Goal: Task Accomplishment & Management: Manage account settings

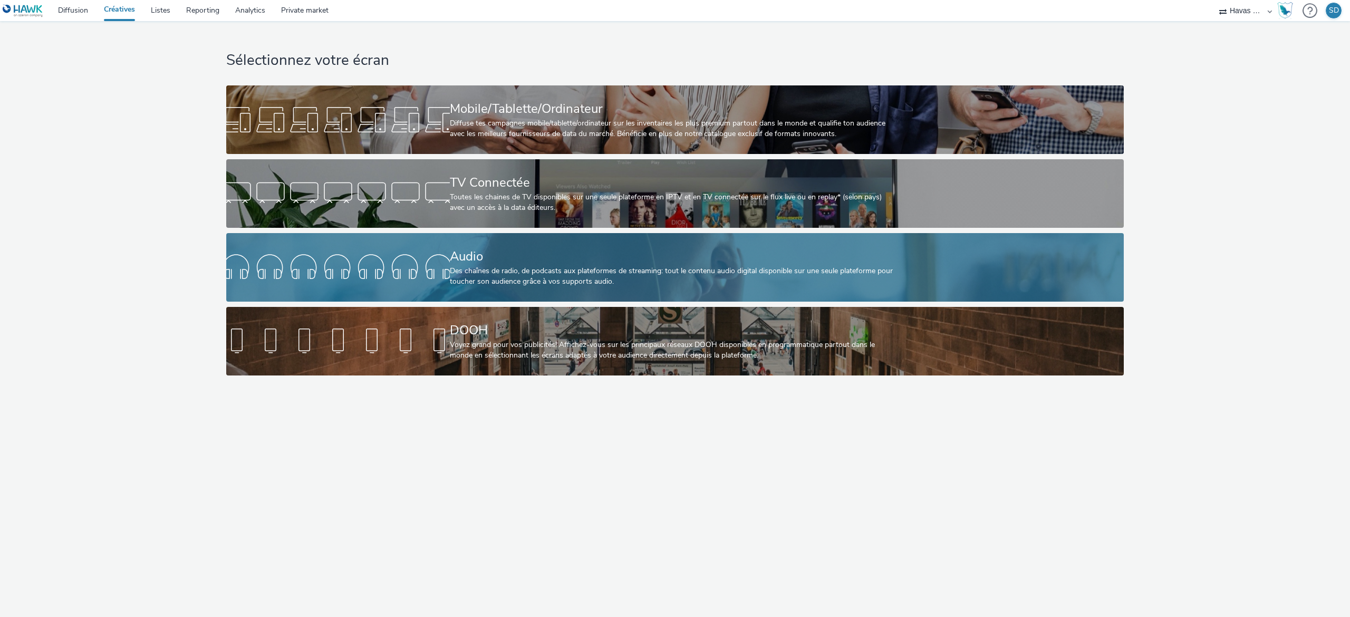
click at [664, 267] on div "Des chaînes de radio, de podcasts aux plateformes de streaming: tout le contenu…" at bounding box center [673, 277] width 447 height 22
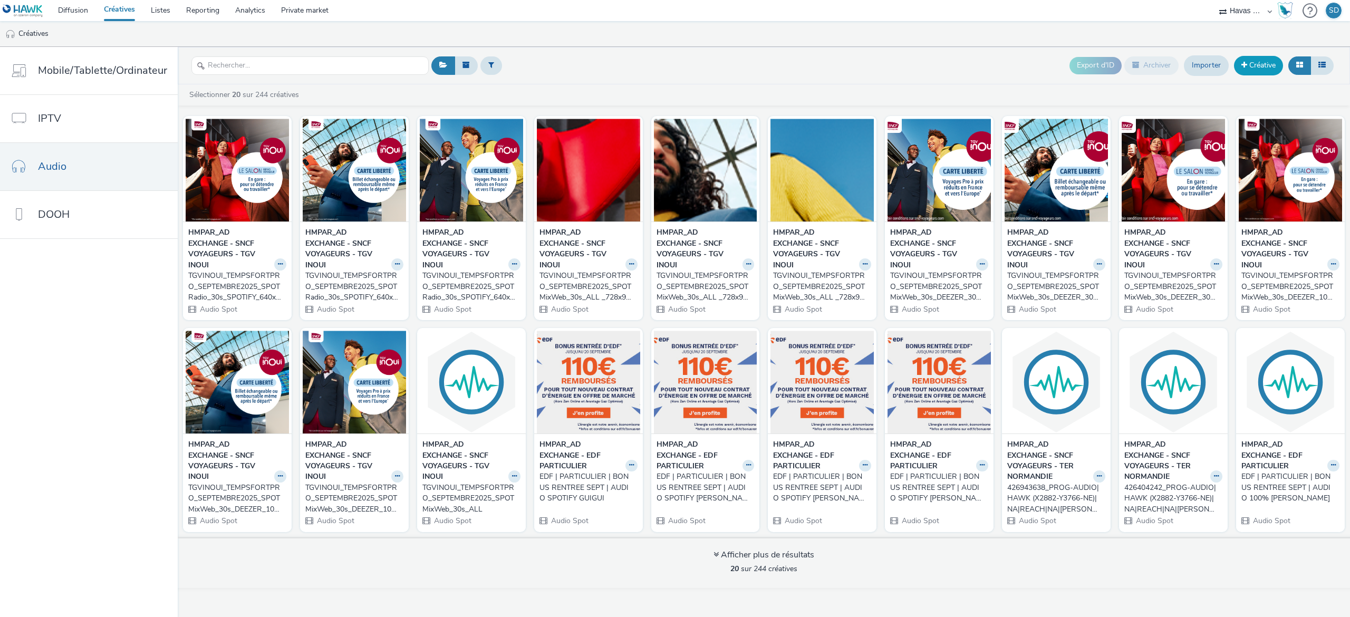
click at [1252, 70] on link "Créative" at bounding box center [1258, 65] width 49 height 19
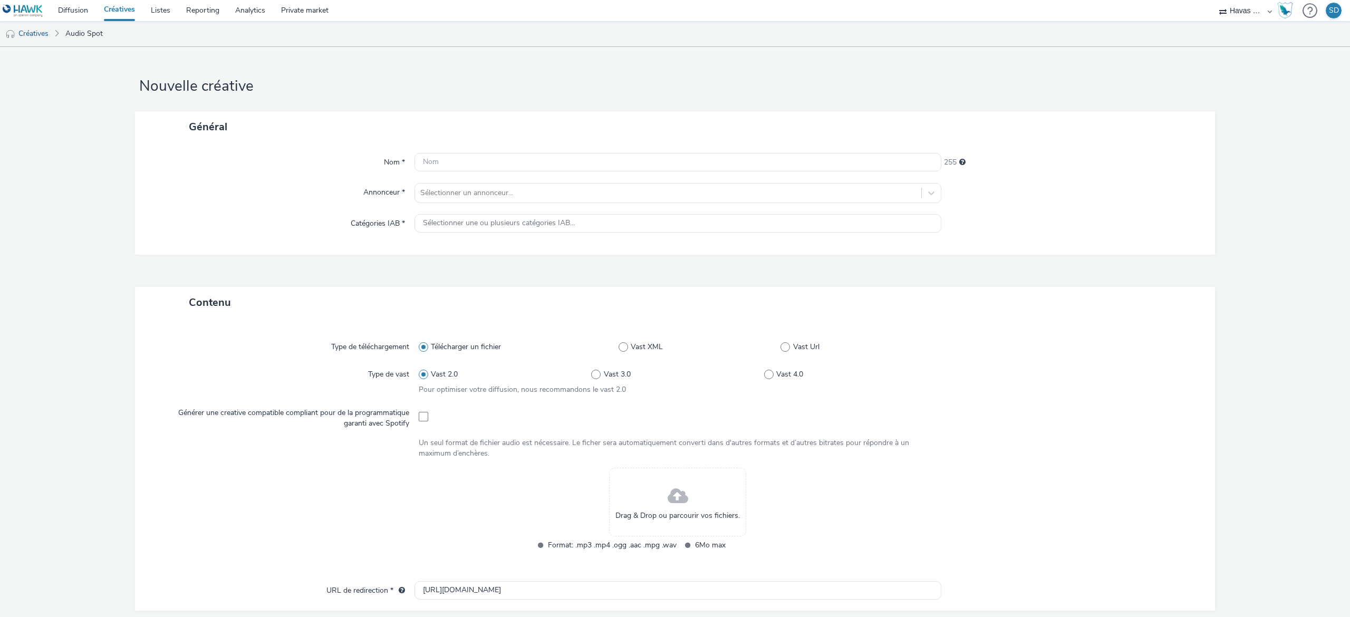
click at [692, 495] on div "Drag & Drop ou parcourir vos fichiers." at bounding box center [677, 502] width 137 height 69
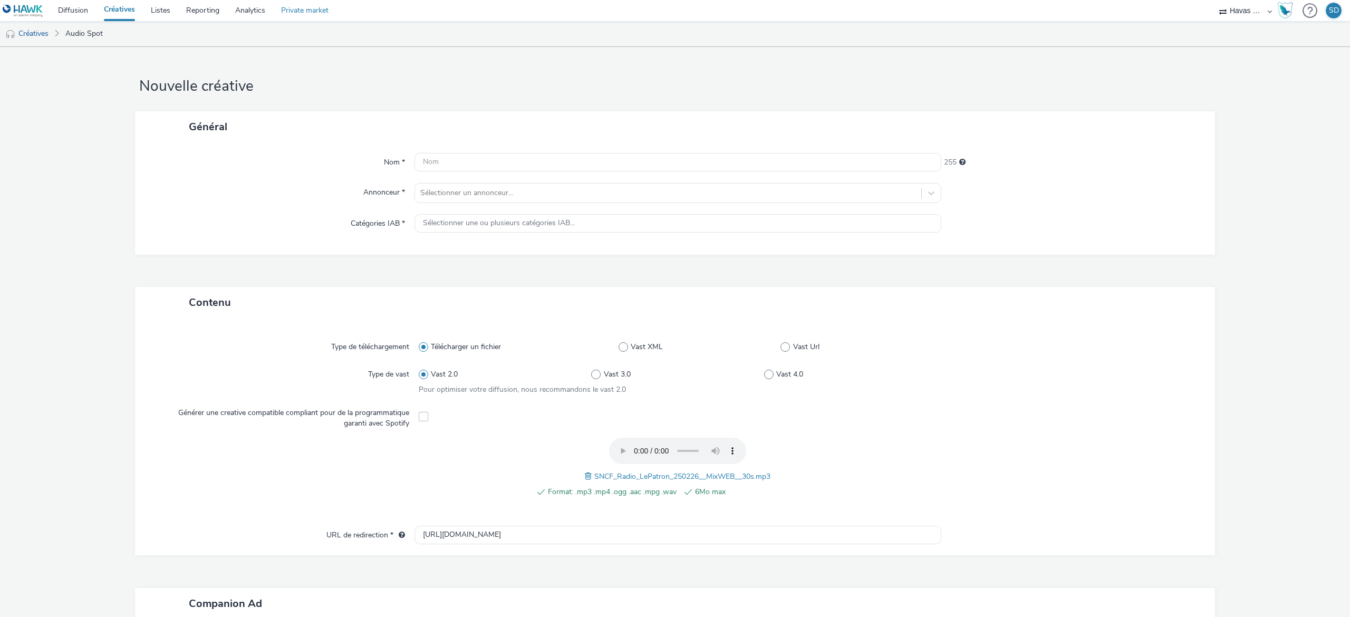
click at [291, 13] on link "Private market" at bounding box center [304, 10] width 63 height 21
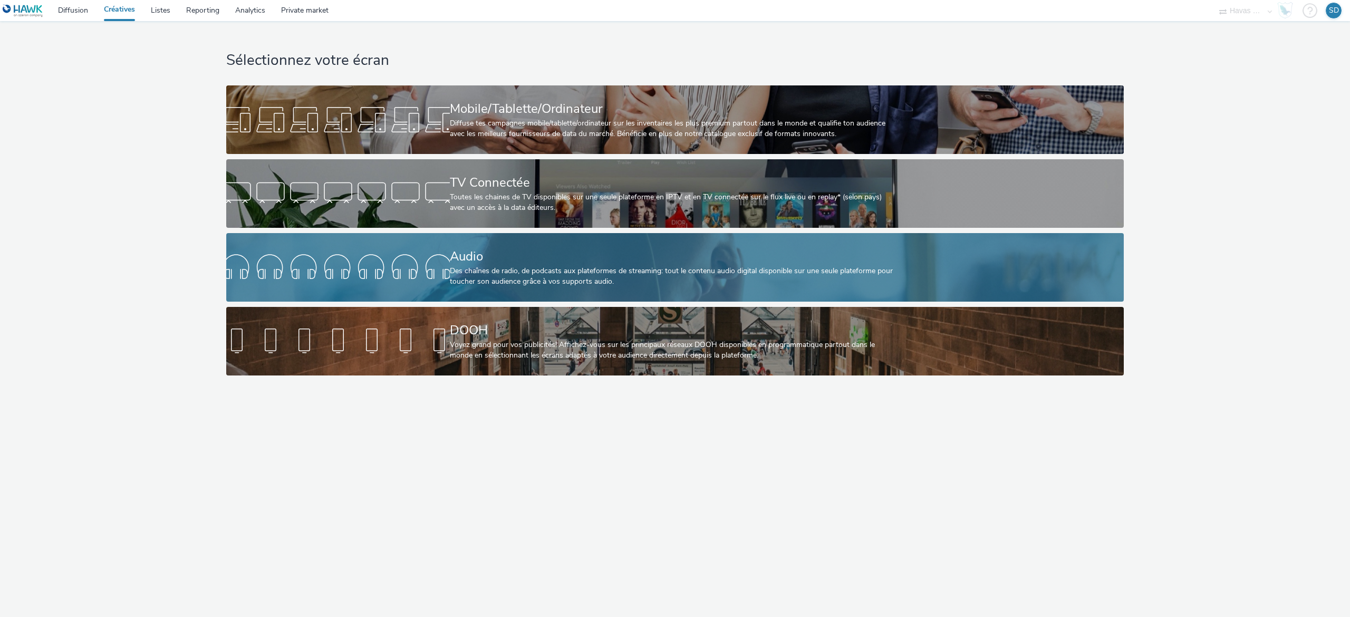
click at [418, 246] on link "Audio Des chaînes de radio, de podcasts aux plateformes de streaming: tout le c…" at bounding box center [674, 267] width 897 height 69
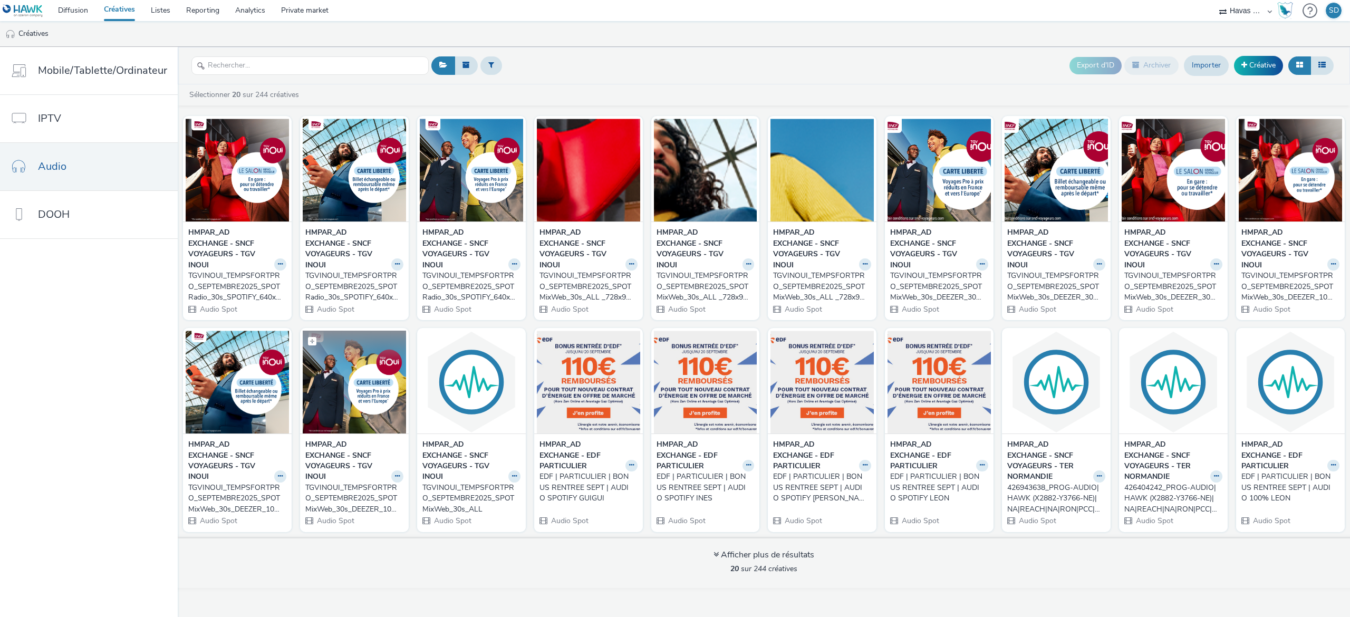
click at [374, 424] on img at bounding box center [354, 382] width 103 height 103
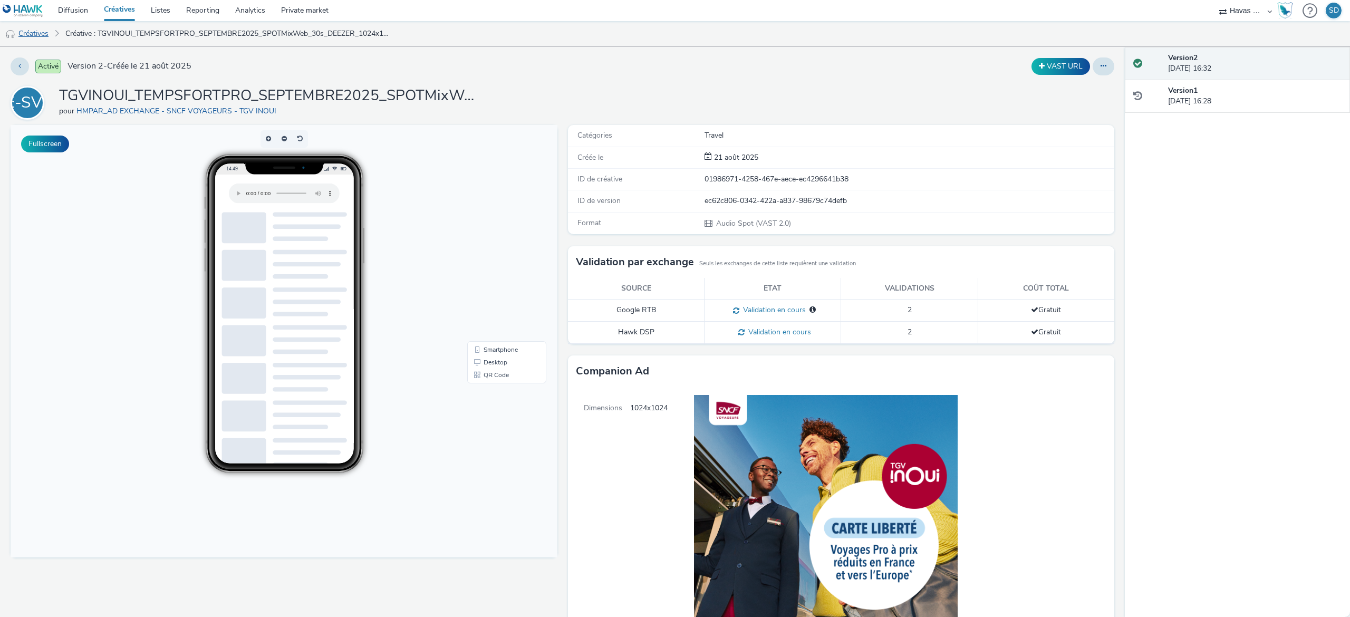
click at [37, 38] on link "Créatives" at bounding box center [27, 33] width 54 height 25
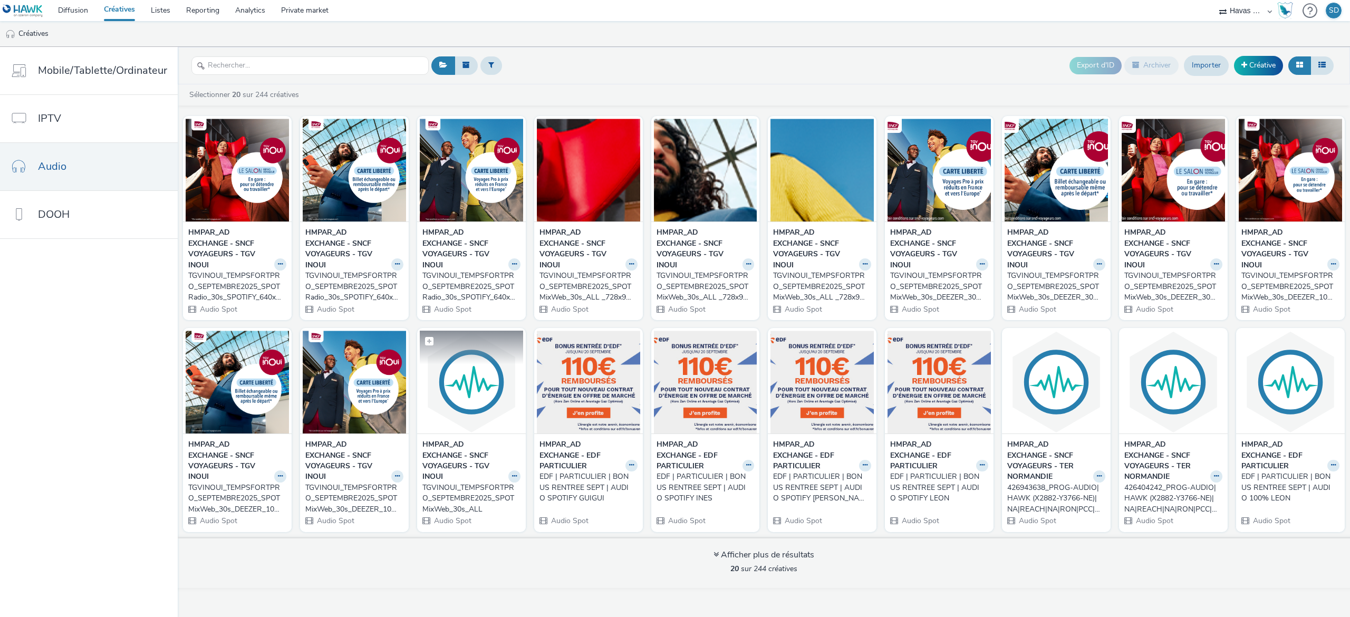
click at [469, 393] on img at bounding box center [471, 382] width 103 height 103
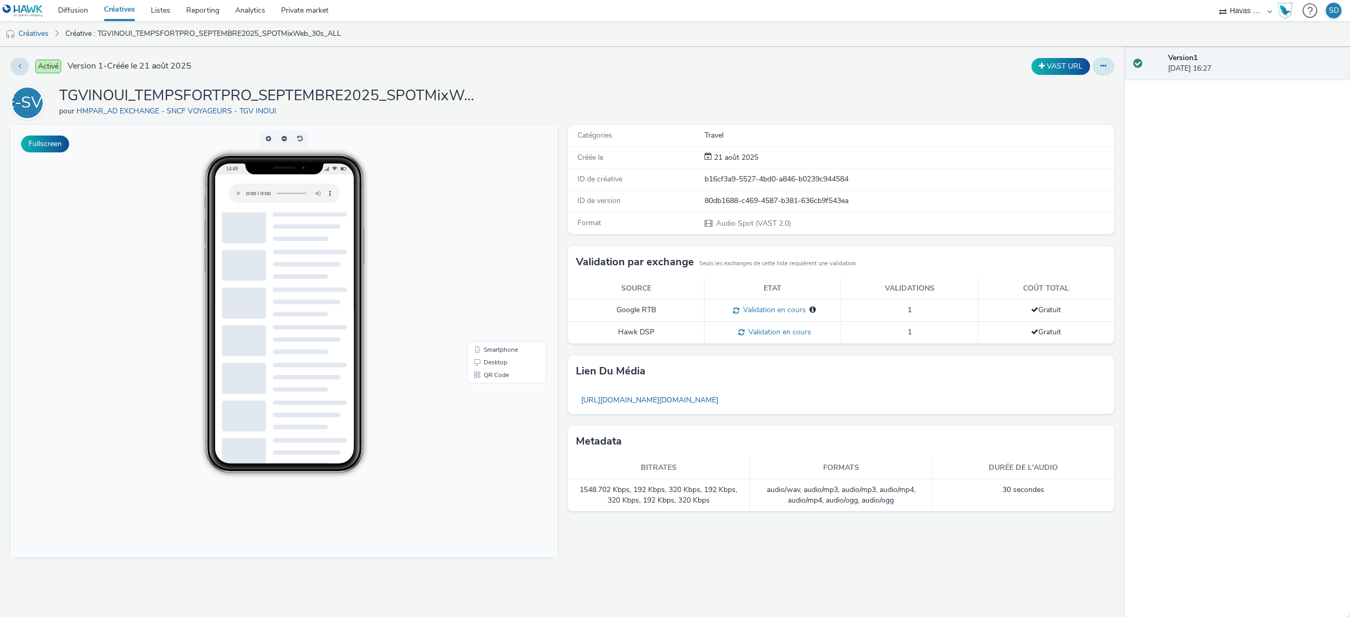
click at [1101, 70] on icon at bounding box center [1103, 65] width 6 height 7
click at [1099, 91] on link "Modifier" at bounding box center [1074, 87] width 79 height 21
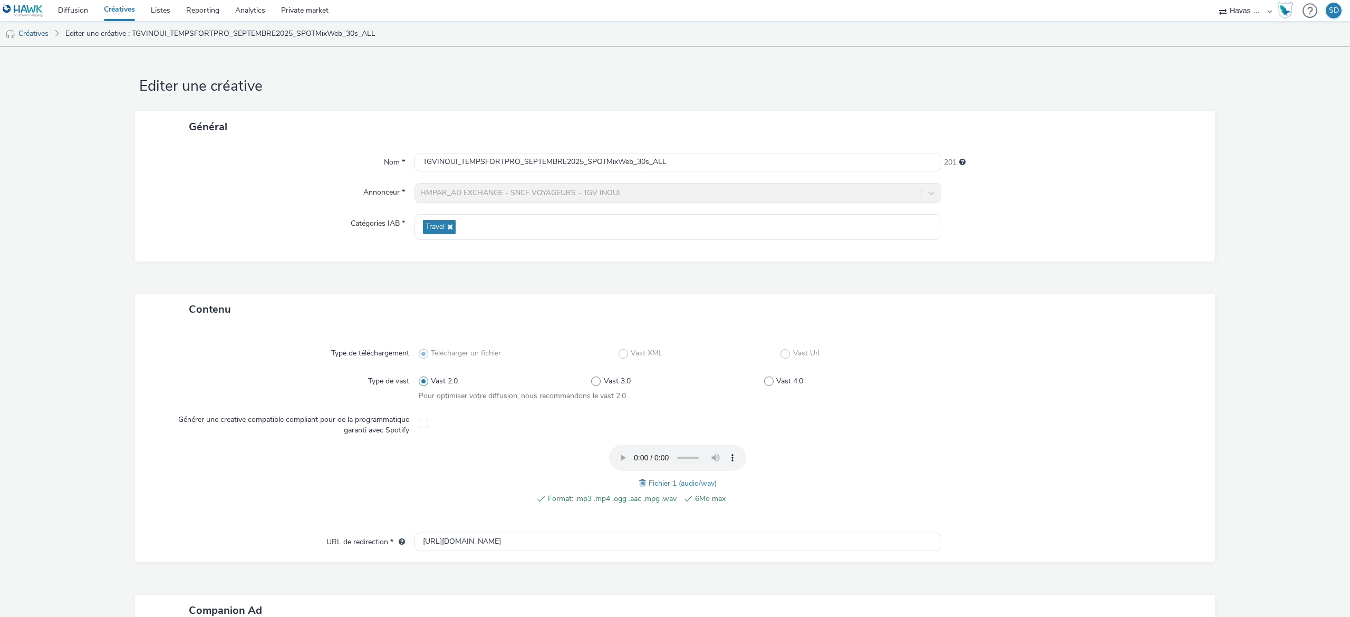
click at [639, 478] on span at bounding box center [643, 483] width 9 height 12
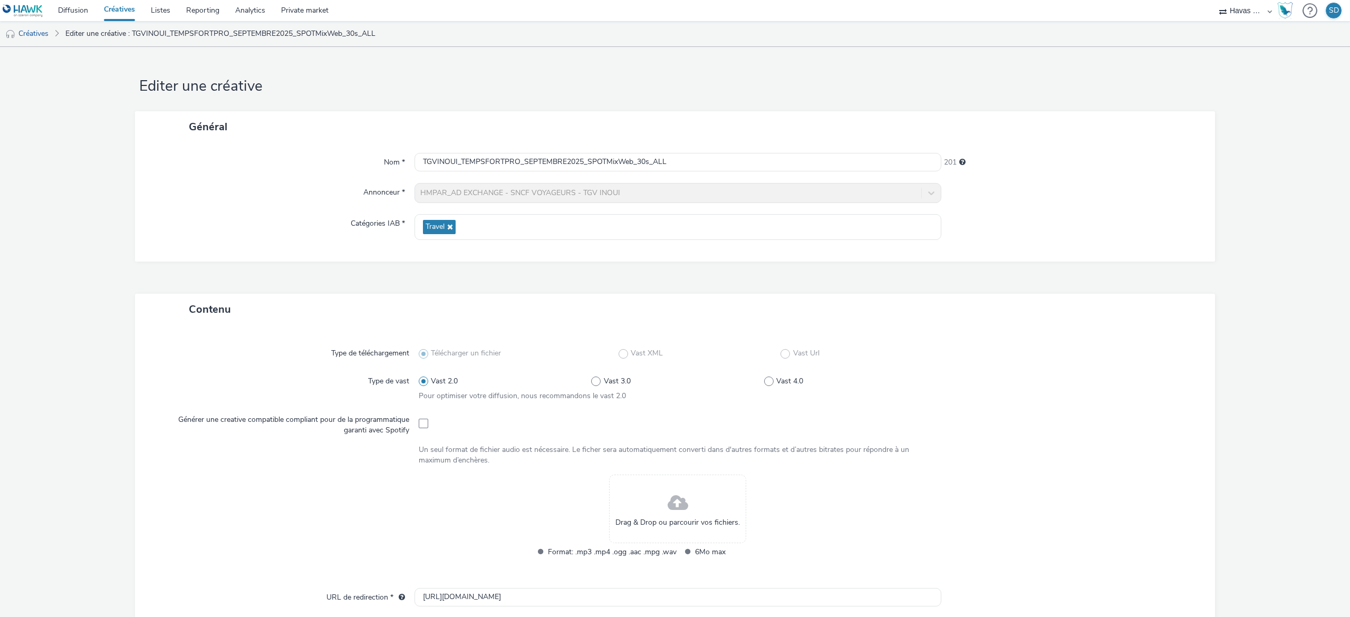
click at [635, 495] on div "Drag & Drop ou parcourir vos fichiers." at bounding box center [677, 509] width 137 height 69
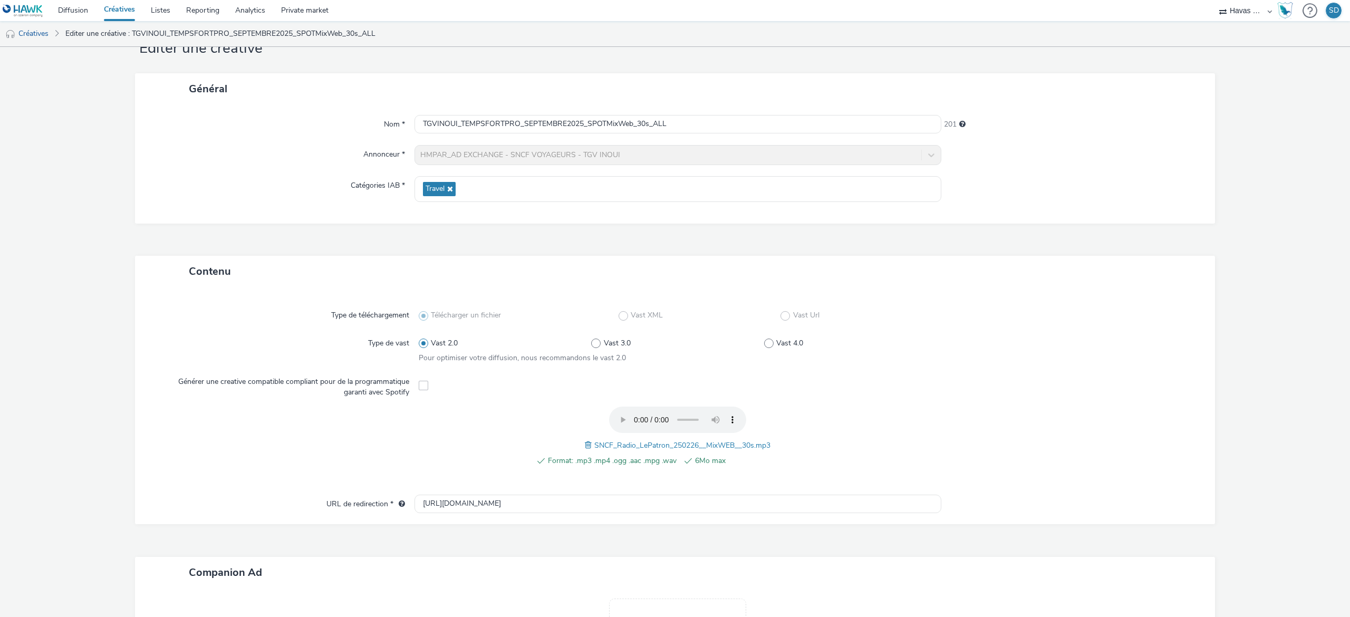
scroll to position [197, 0]
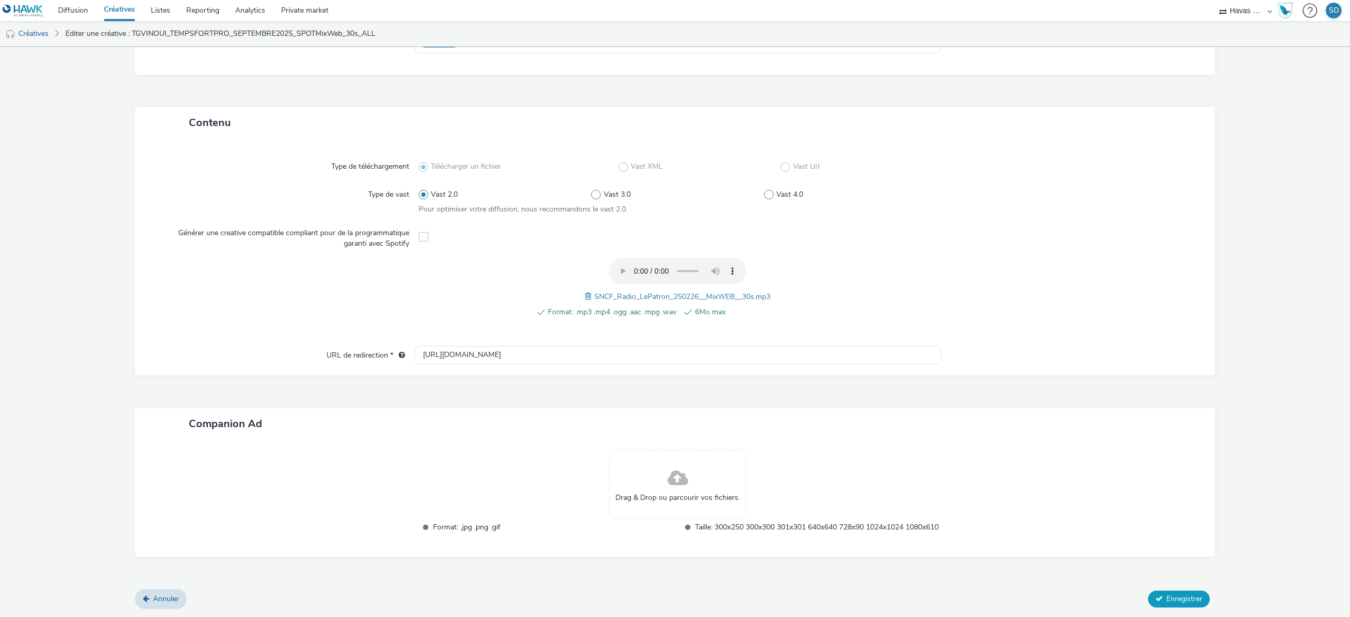
click at [1148, 594] on button "Enregistrer" at bounding box center [1179, 599] width 62 height 17
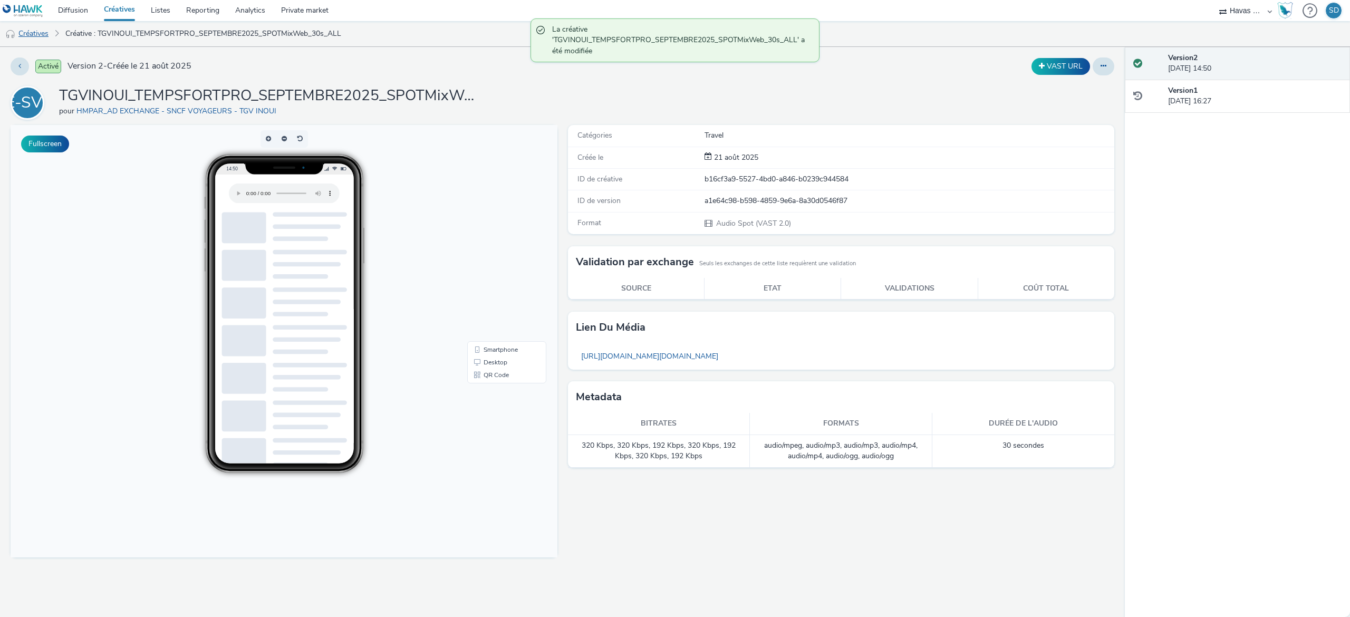
click at [51, 32] on link "Créatives" at bounding box center [27, 33] width 54 height 25
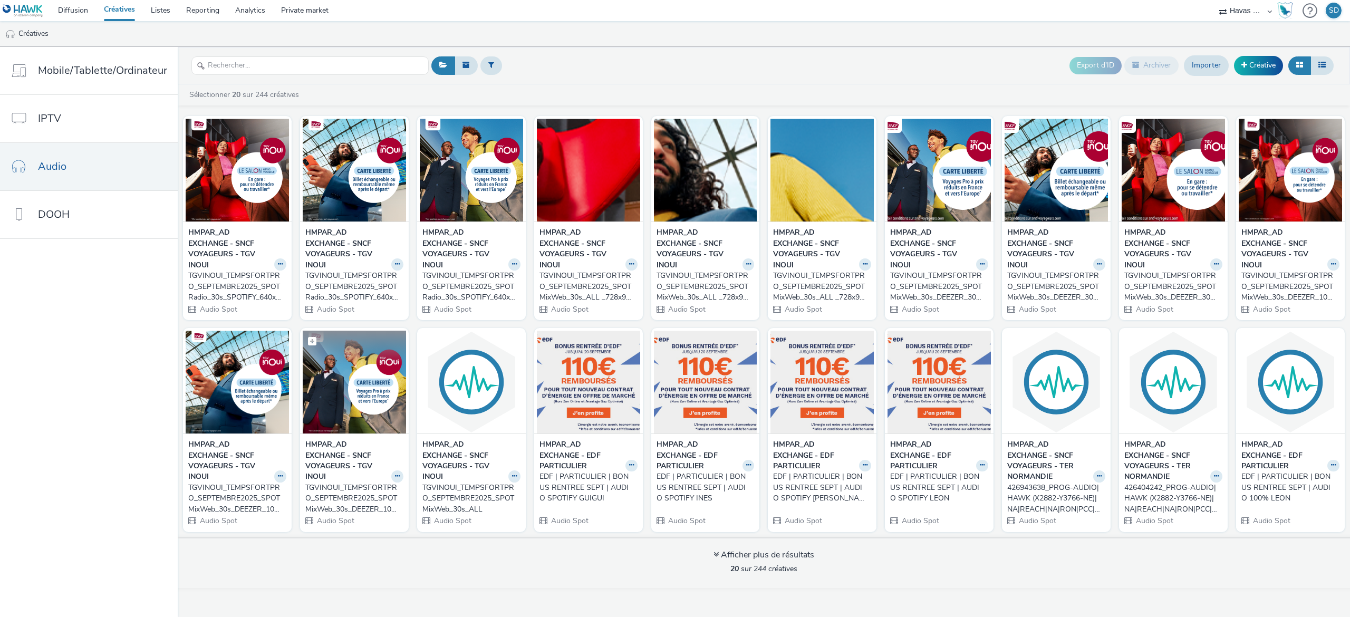
click at [340, 411] on img at bounding box center [354, 382] width 103 height 103
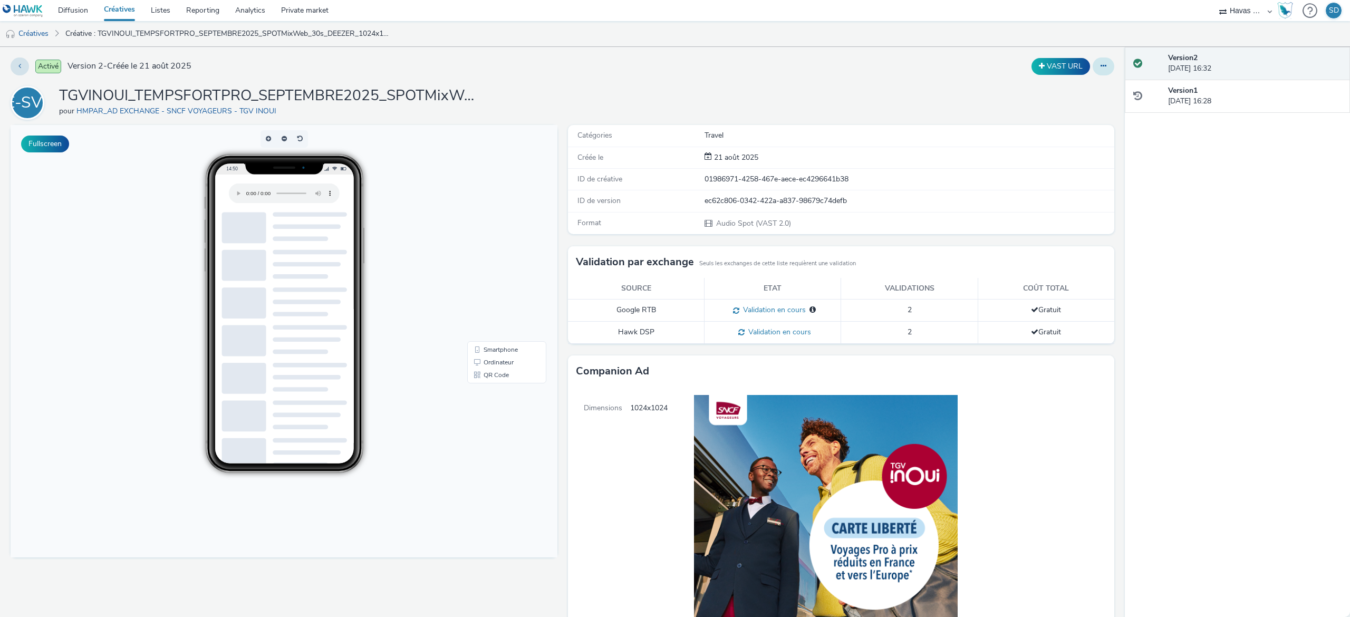
click at [1094, 69] on button at bounding box center [1104, 66] width 22 height 18
click at [1065, 84] on link "Modifier" at bounding box center [1074, 87] width 79 height 21
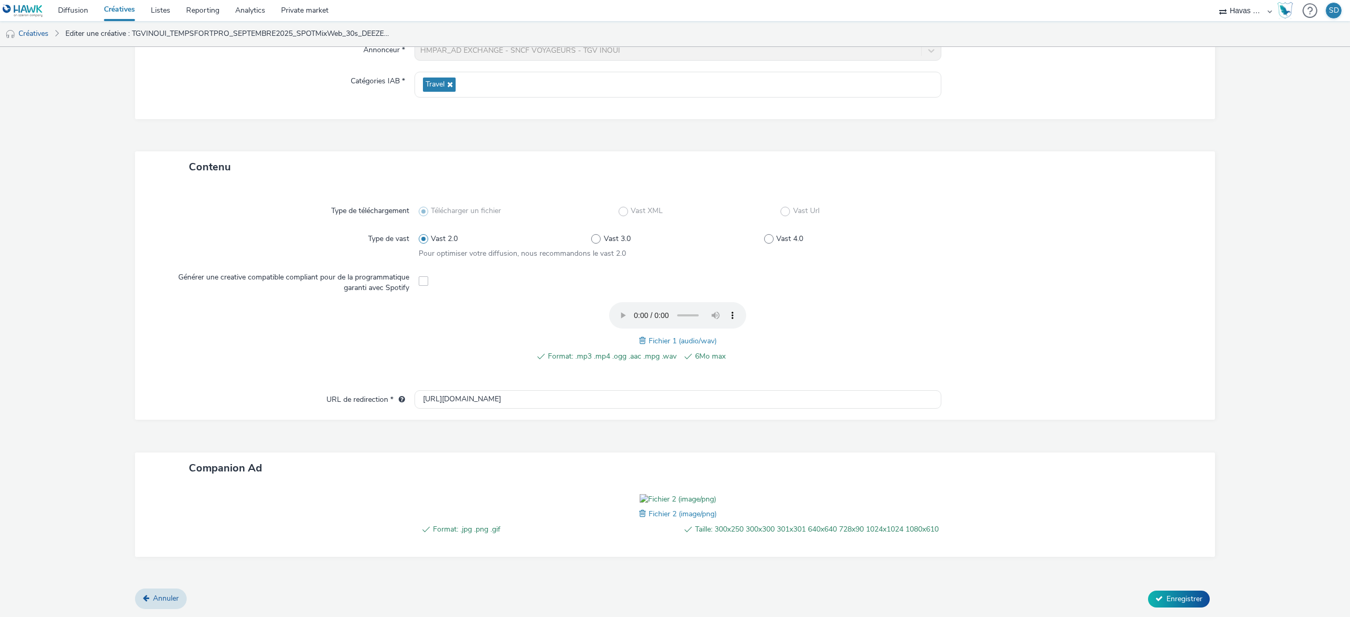
scroll to position [186, 0]
click at [639, 335] on span at bounding box center [643, 341] width 9 height 12
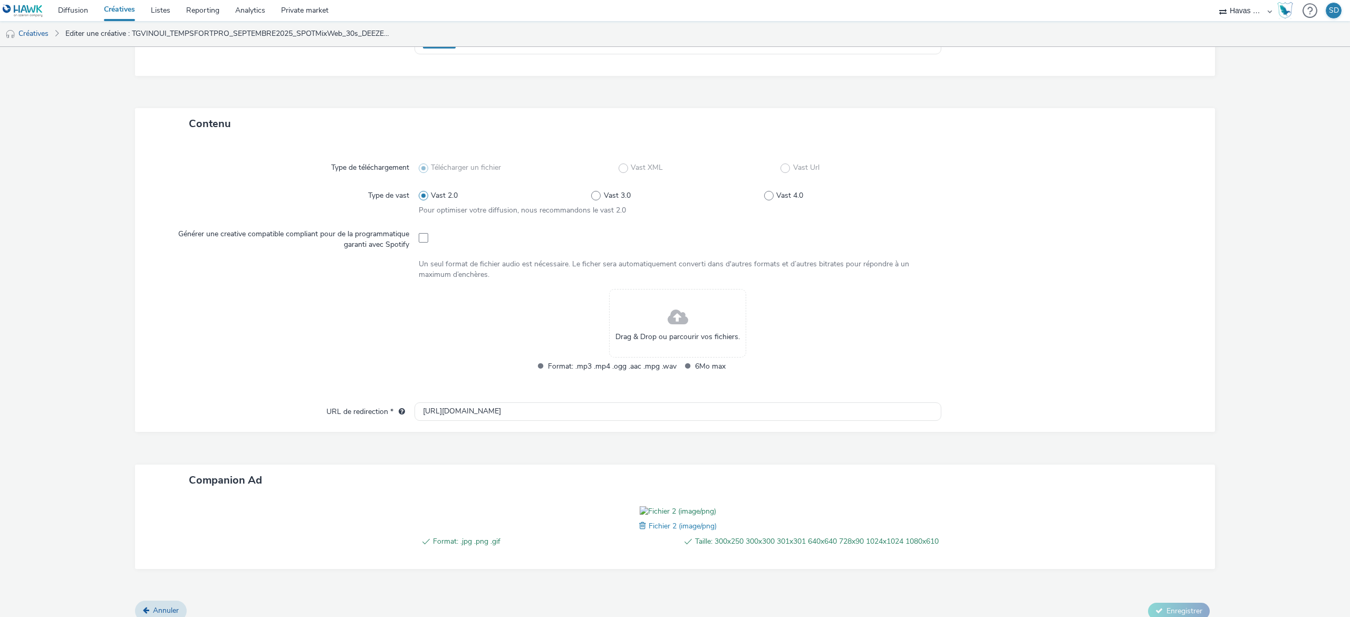
click at [643, 306] on div "Drag & Drop ou parcourir vos fichiers." at bounding box center [677, 323] width 137 height 69
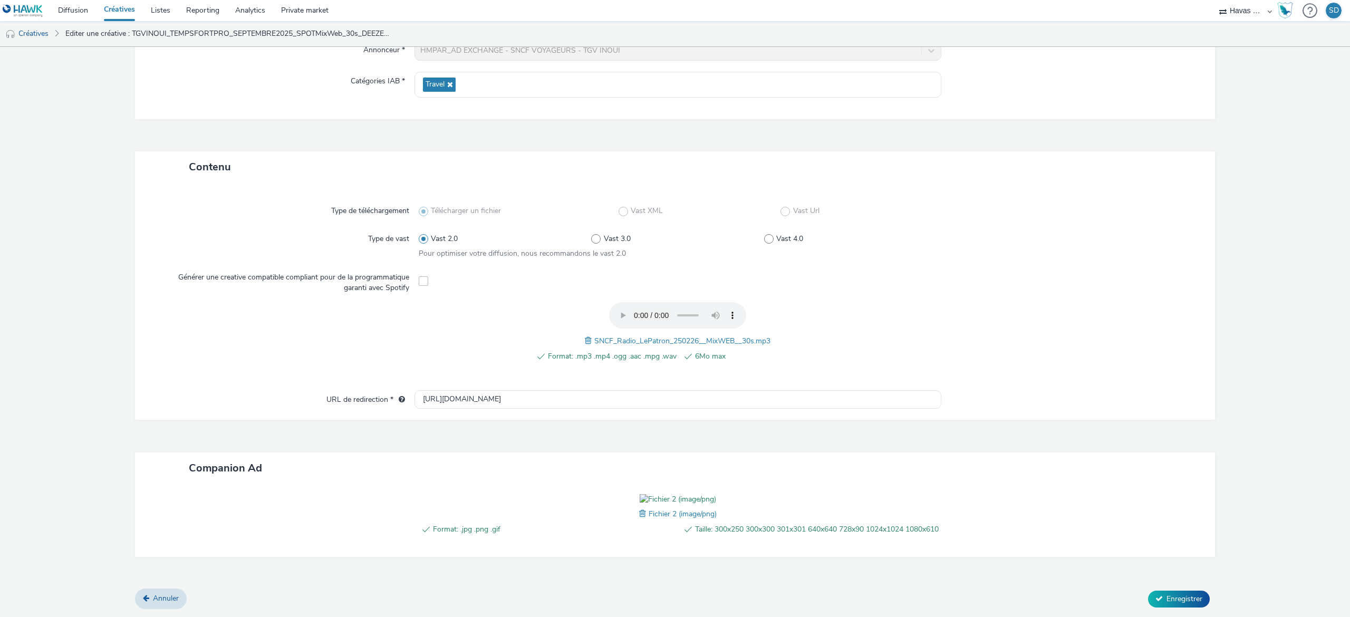
scroll to position [211, 0]
click at [1155, 592] on button "Enregistrer" at bounding box center [1179, 599] width 62 height 17
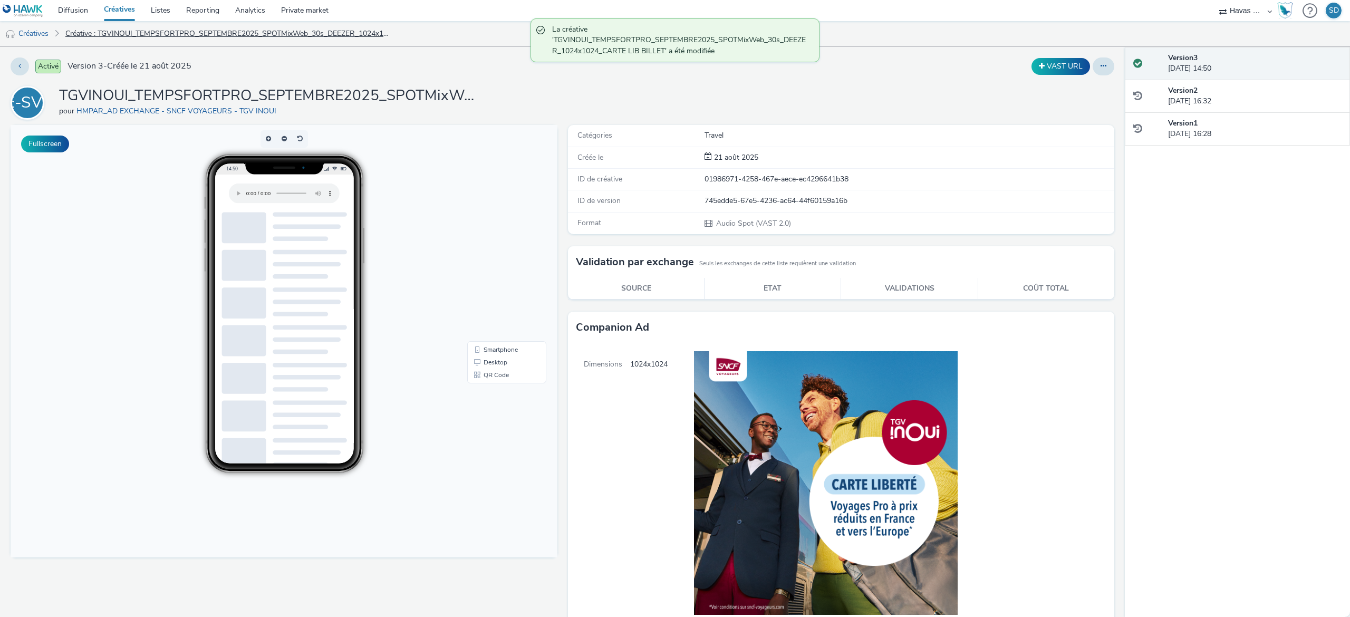
click at [133, 40] on link "Créative : TGVINOUI_TEMPSFORTPRO_SEPTEMBRE2025_SPOTMixWeb_30s_DEEZER_1024x1024_…" at bounding box center [228, 33] width 337 height 25
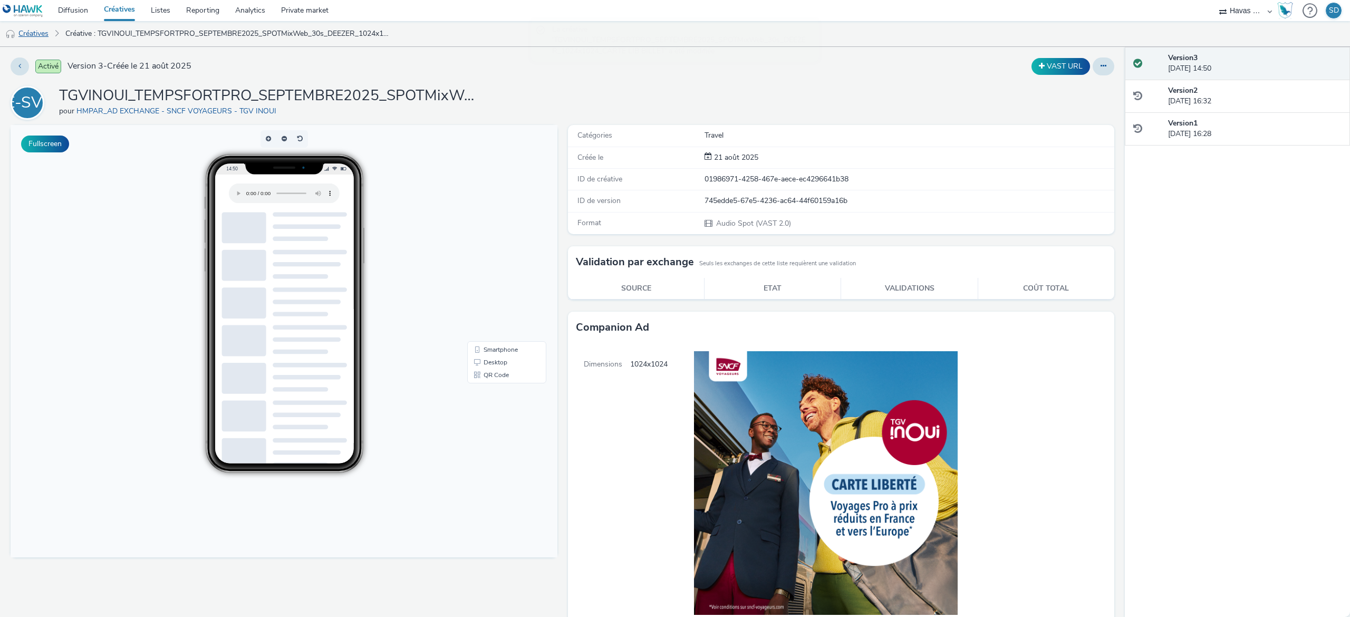
click at [30, 37] on link "Créatives" at bounding box center [27, 33] width 54 height 25
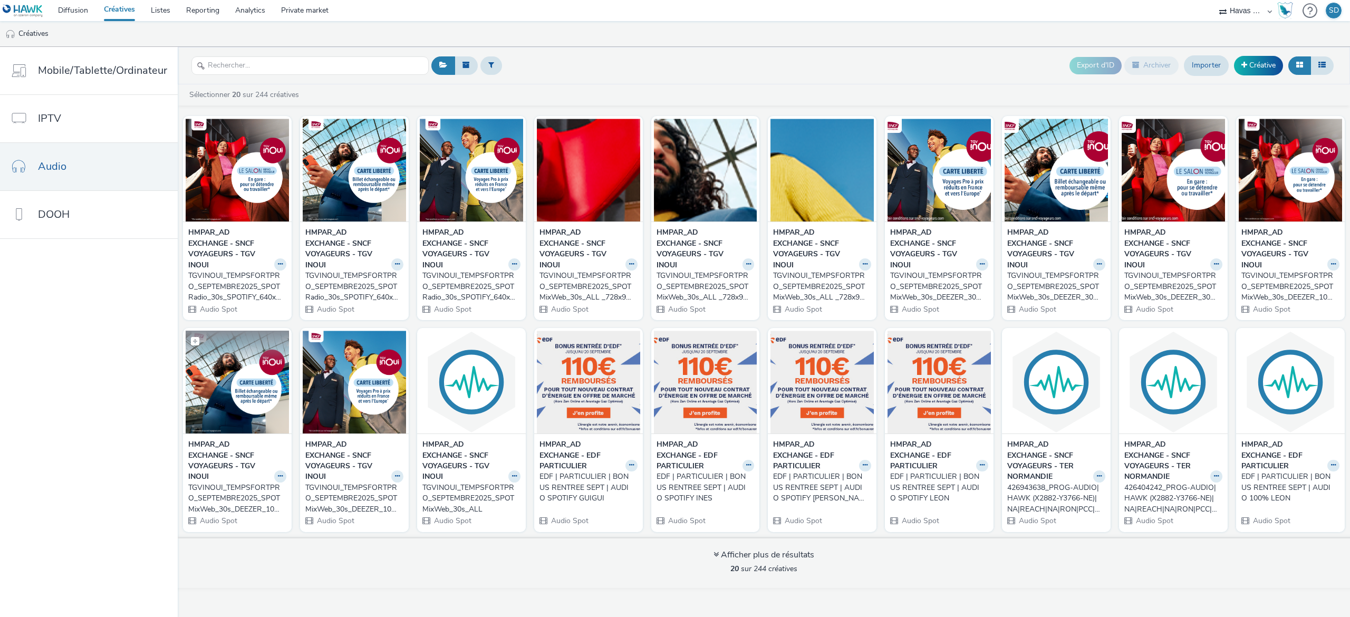
click at [243, 397] on img at bounding box center [237, 382] width 103 height 103
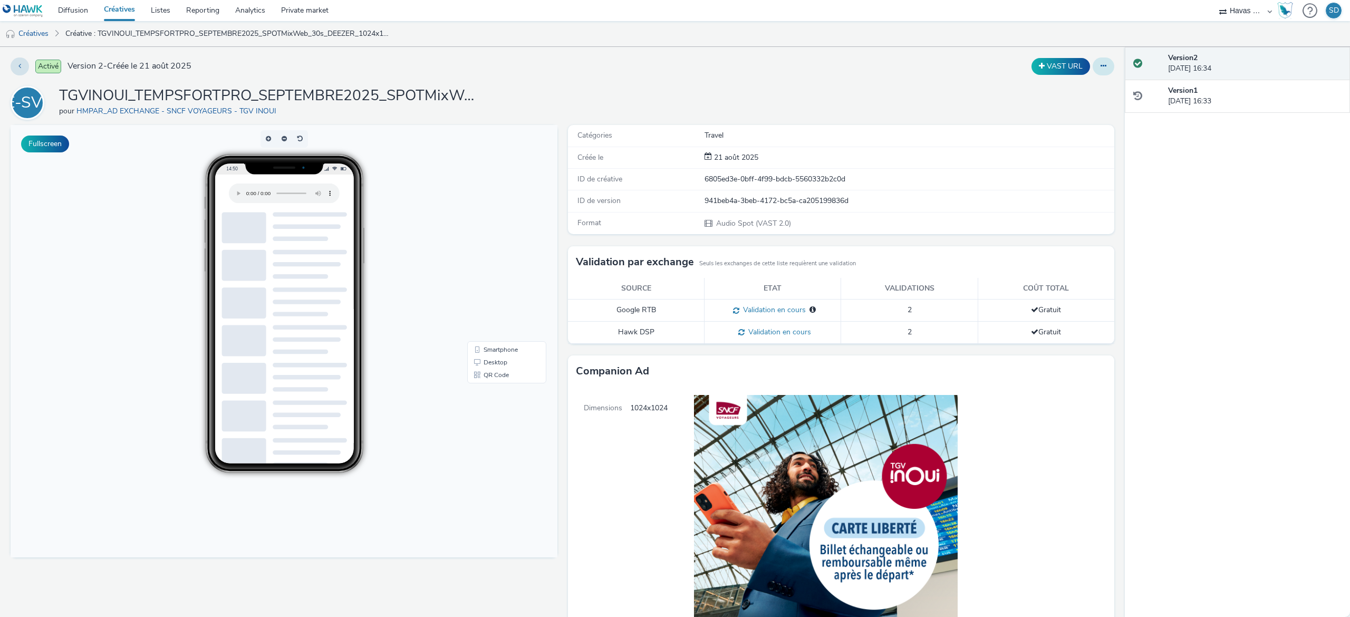
click at [1093, 65] on button at bounding box center [1104, 66] width 22 height 18
click at [1073, 95] on link "Modifier" at bounding box center [1074, 87] width 79 height 21
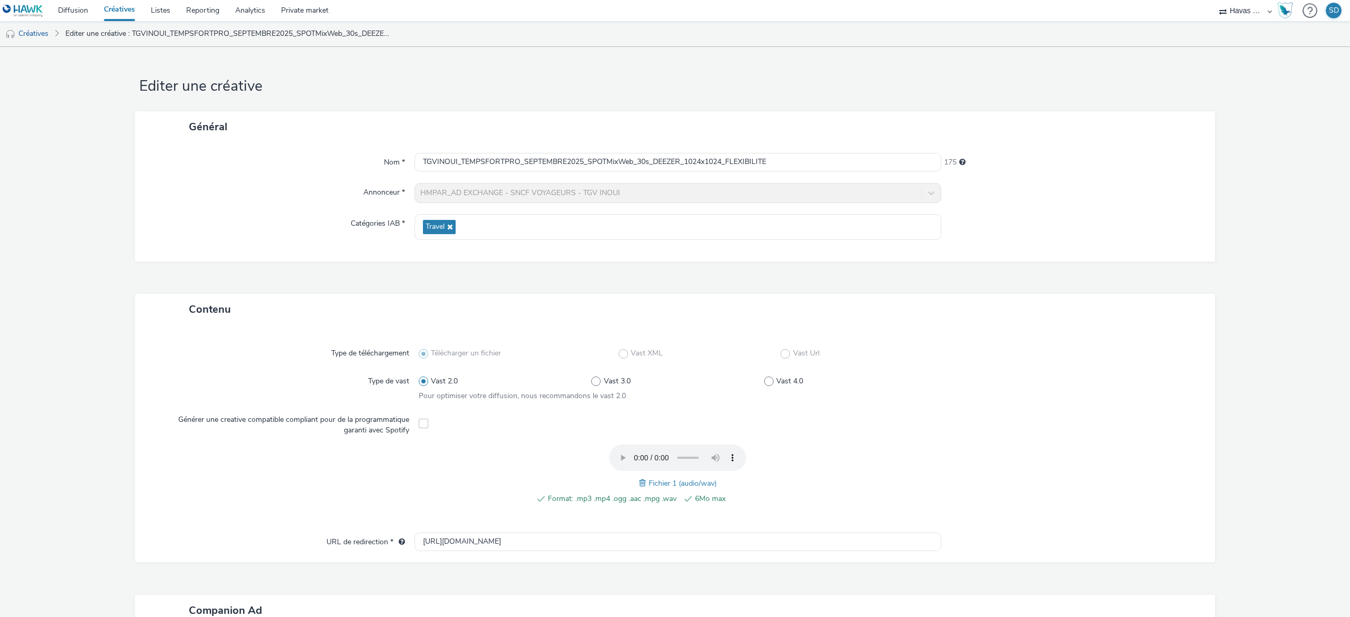
click at [639, 482] on span at bounding box center [643, 483] width 9 height 12
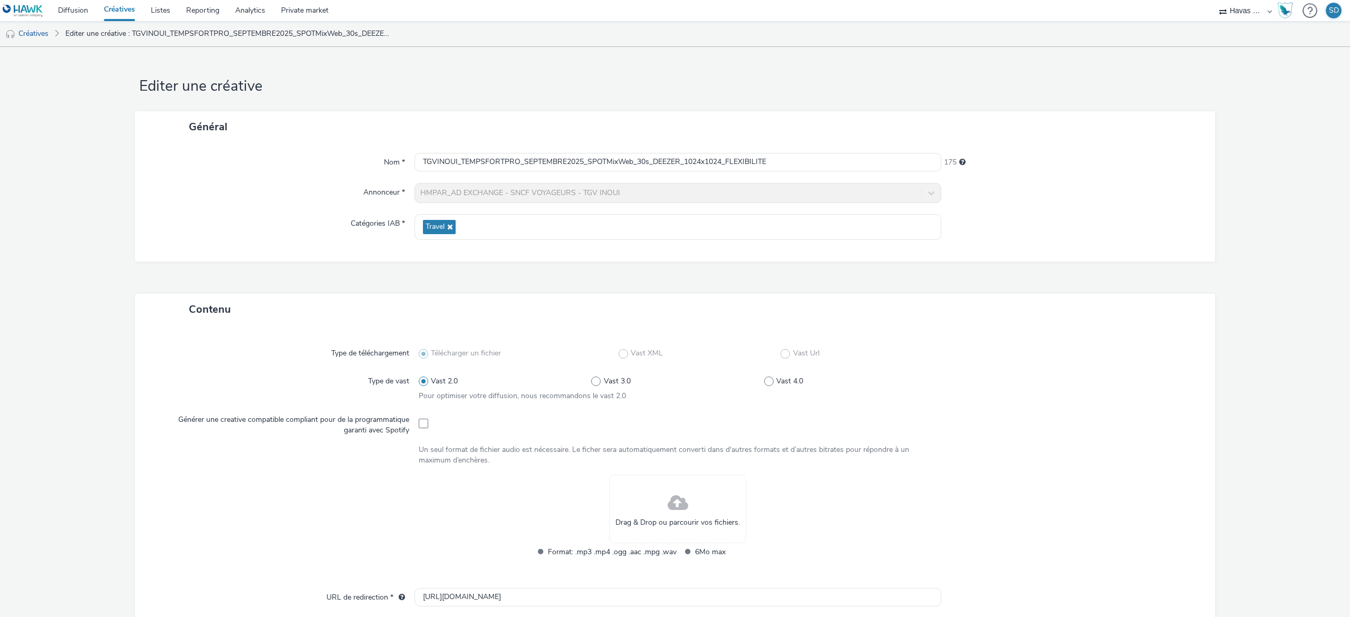
click at [638, 482] on div "Drag & Drop ou parcourir vos fichiers." at bounding box center [677, 509] width 137 height 69
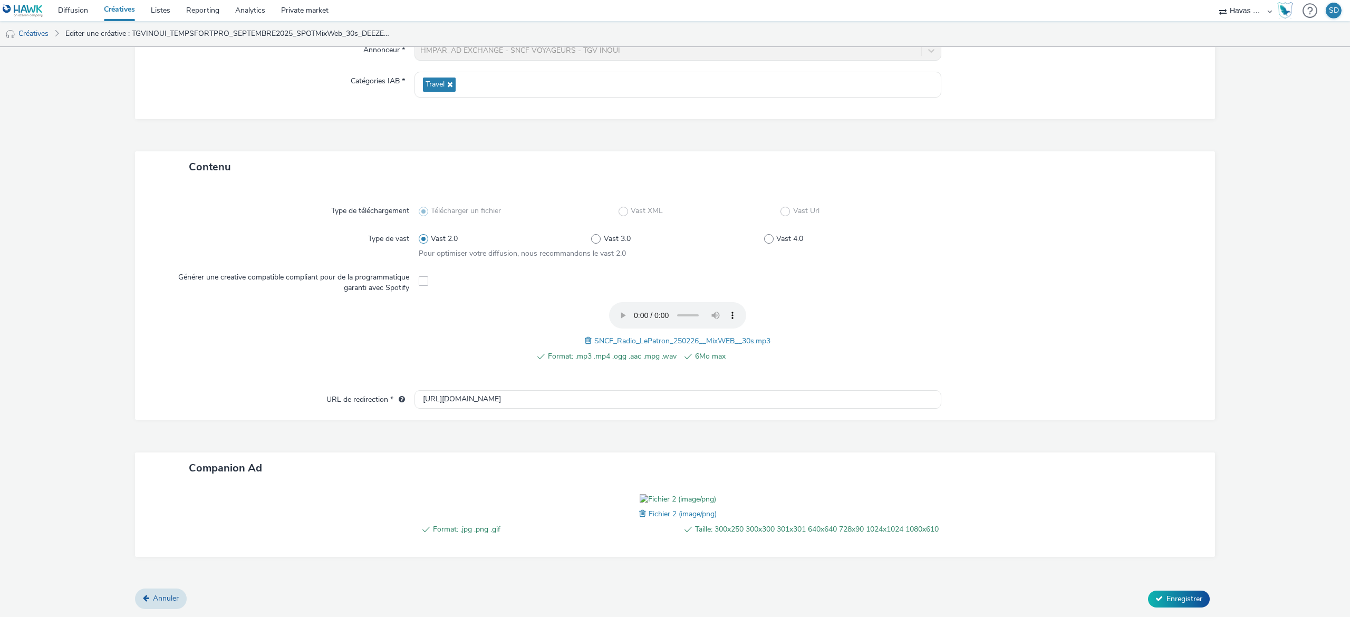
scroll to position [212, 0]
click at [1166, 596] on span "Enregistrer" at bounding box center [1184, 599] width 36 height 10
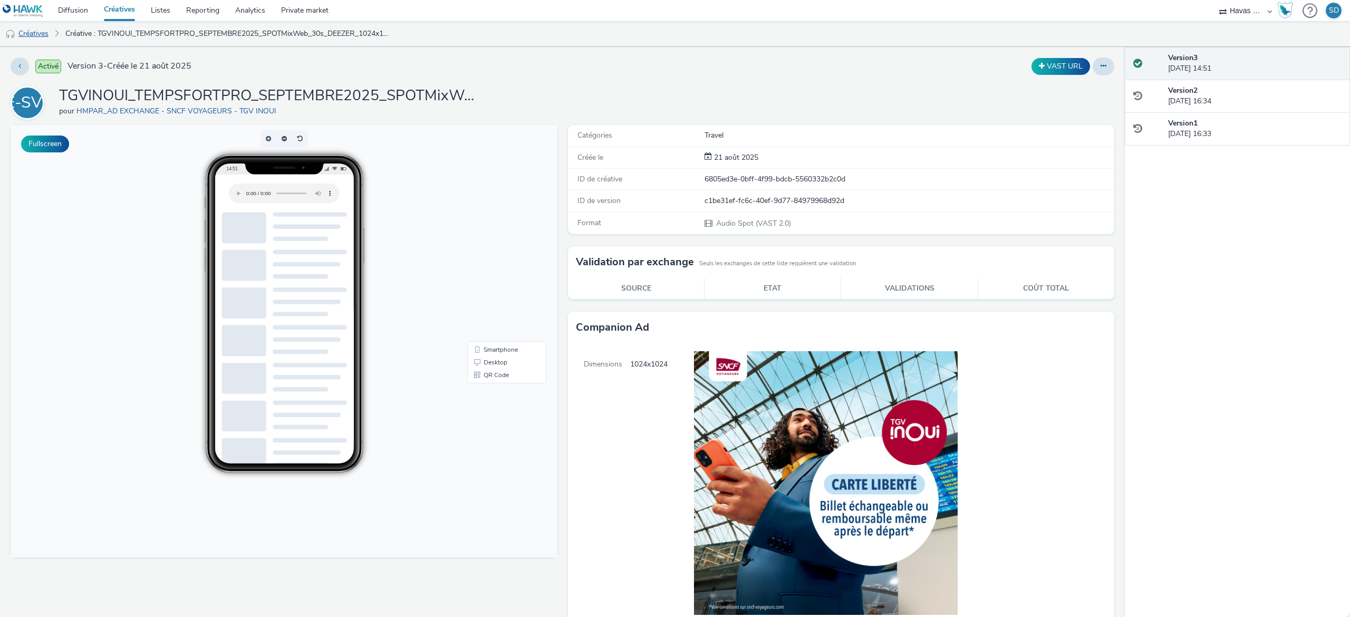
click at [44, 32] on link "Créatives" at bounding box center [27, 33] width 54 height 25
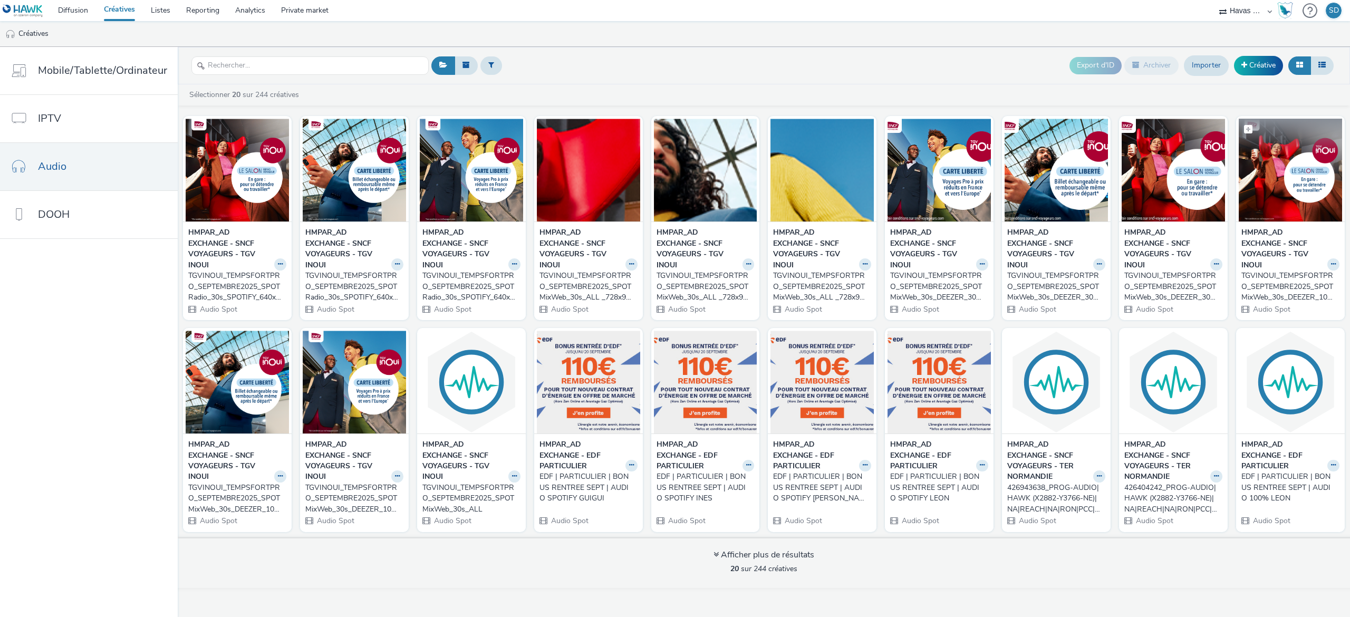
click at [1279, 195] on img at bounding box center [1290, 170] width 103 height 103
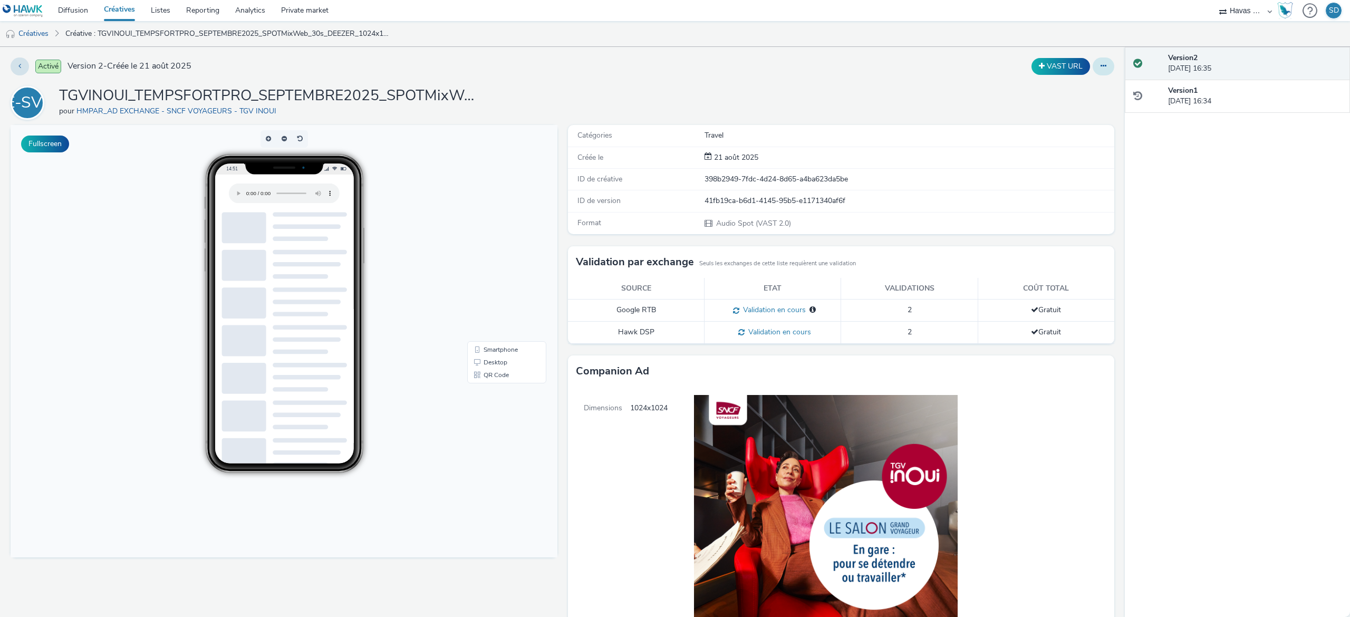
click at [1093, 69] on button at bounding box center [1104, 66] width 22 height 18
click at [1069, 96] on link "Modifier" at bounding box center [1074, 87] width 79 height 21
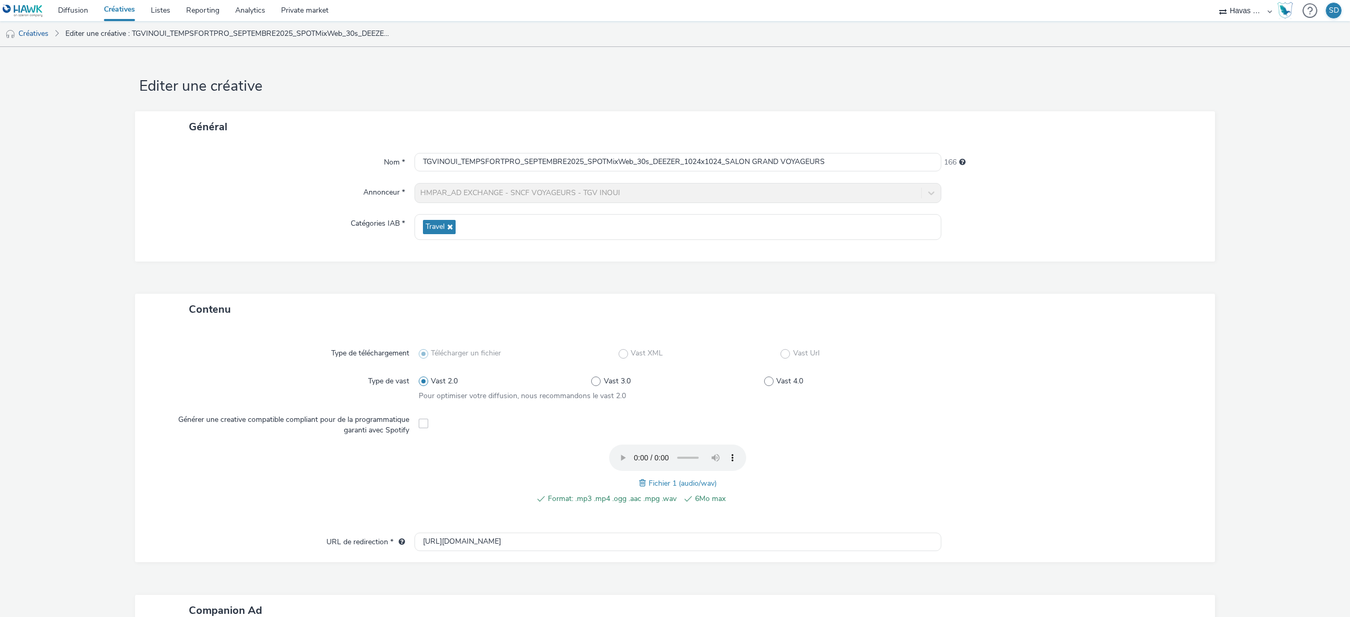
click at [639, 480] on span at bounding box center [643, 483] width 9 height 12
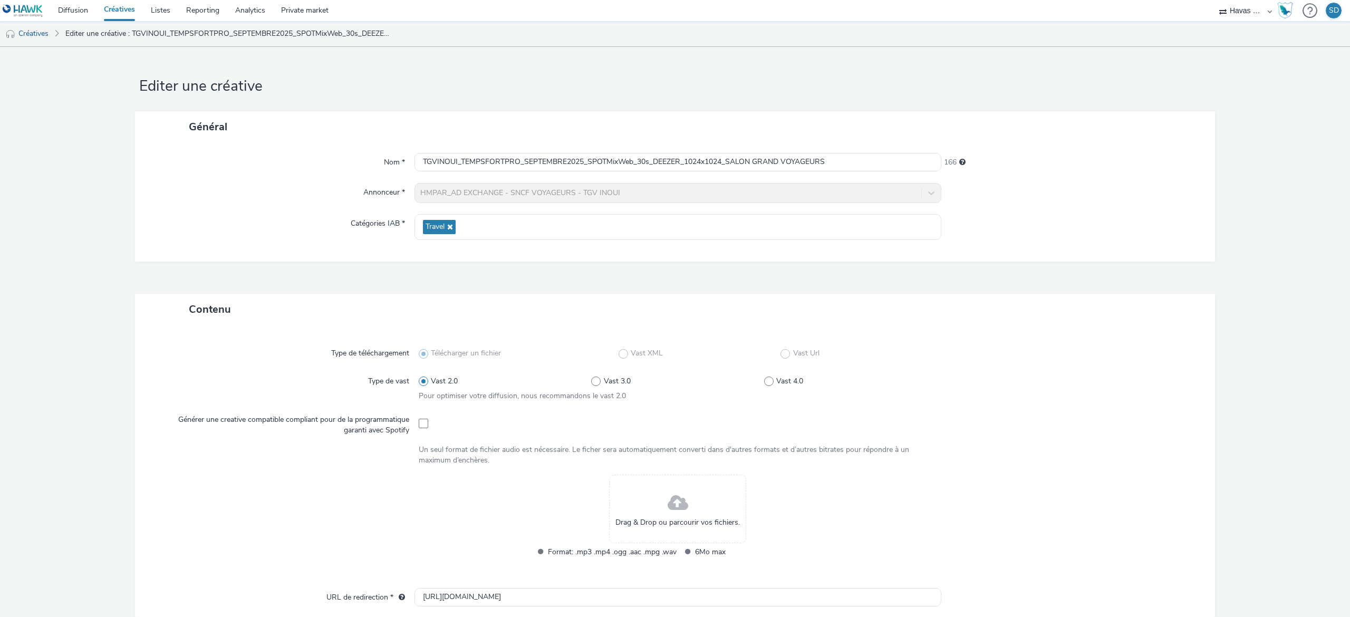
click at [656, 513] on div "Drag & Drop ou parcourir vos fichiers." at bounding box center [677, 509] width 137 height 69
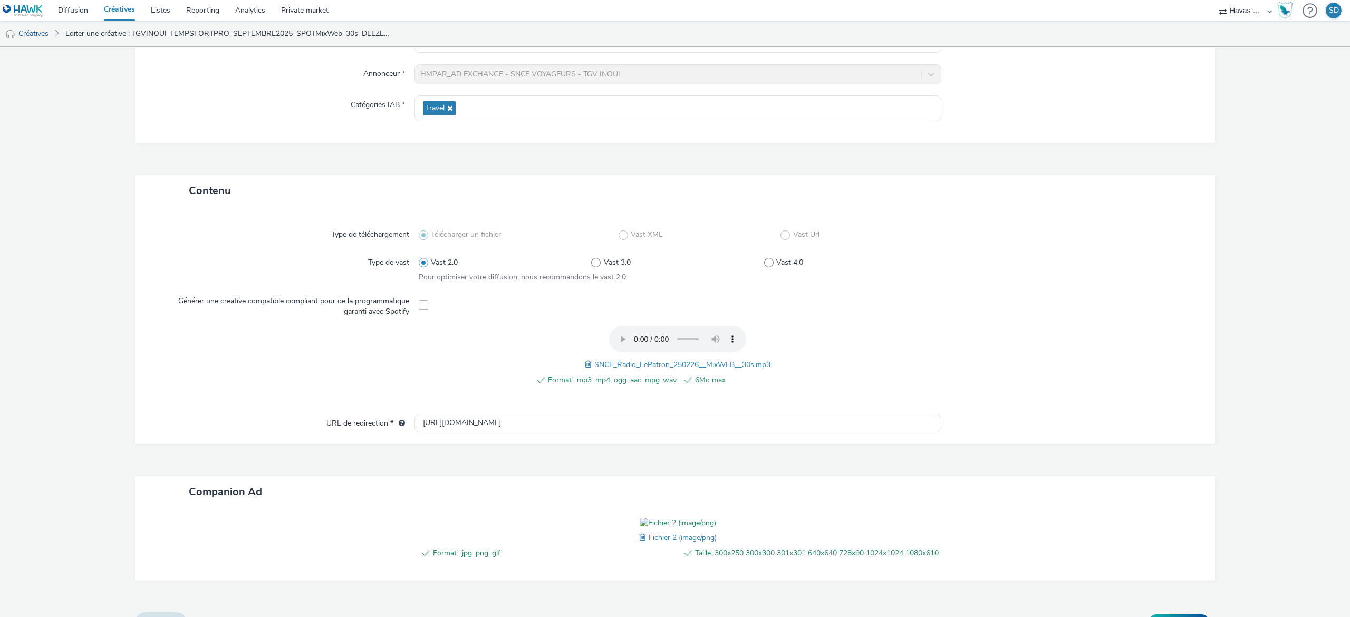
scroll to position [212, 0]
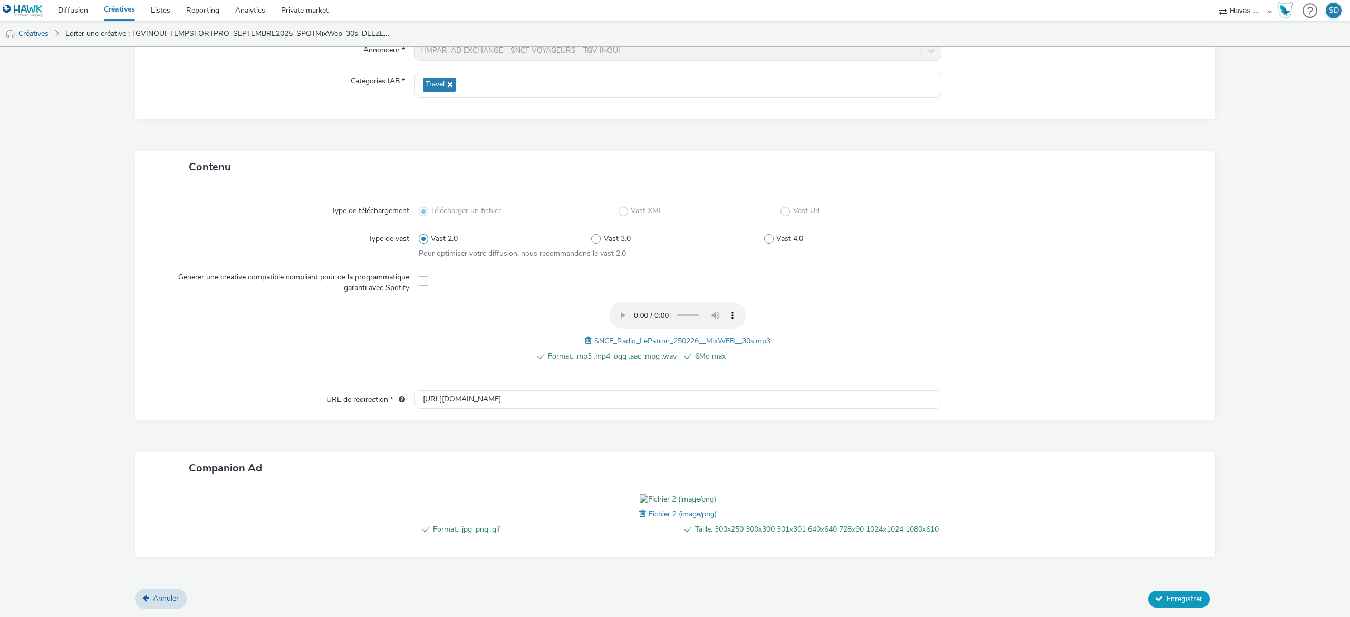
click at [1148, 605] on button "Enregistrer" at bounding box center [1179, 599] width 62 height 17
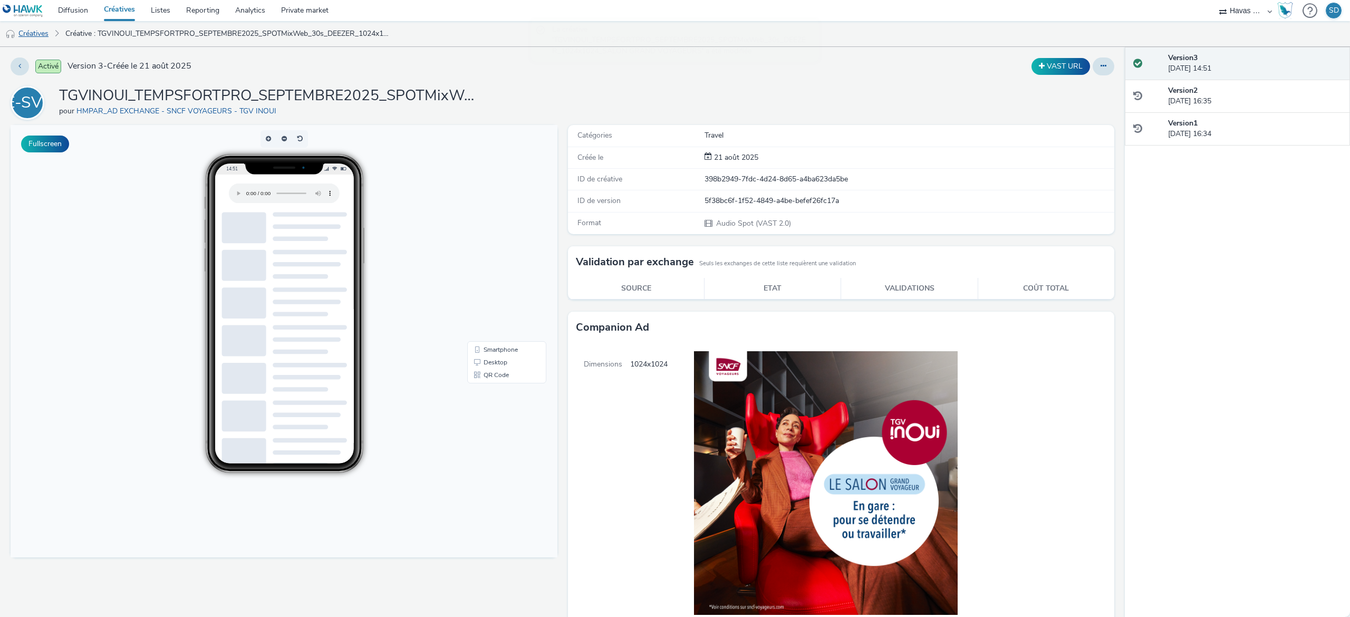
click at [39, 33] on link "Créatives" at bounding box center [27, 33] width 54 height 25
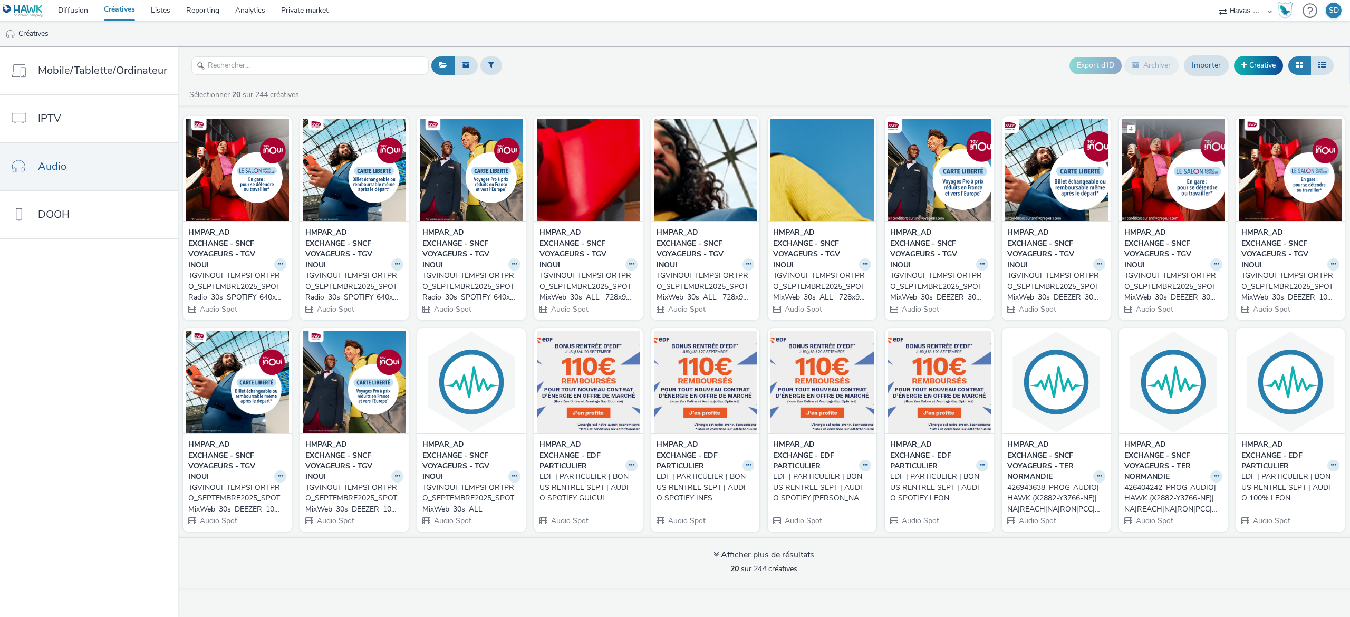
click at [1153, 162] on img at bounding box center [1173, 170] width 103 height 103
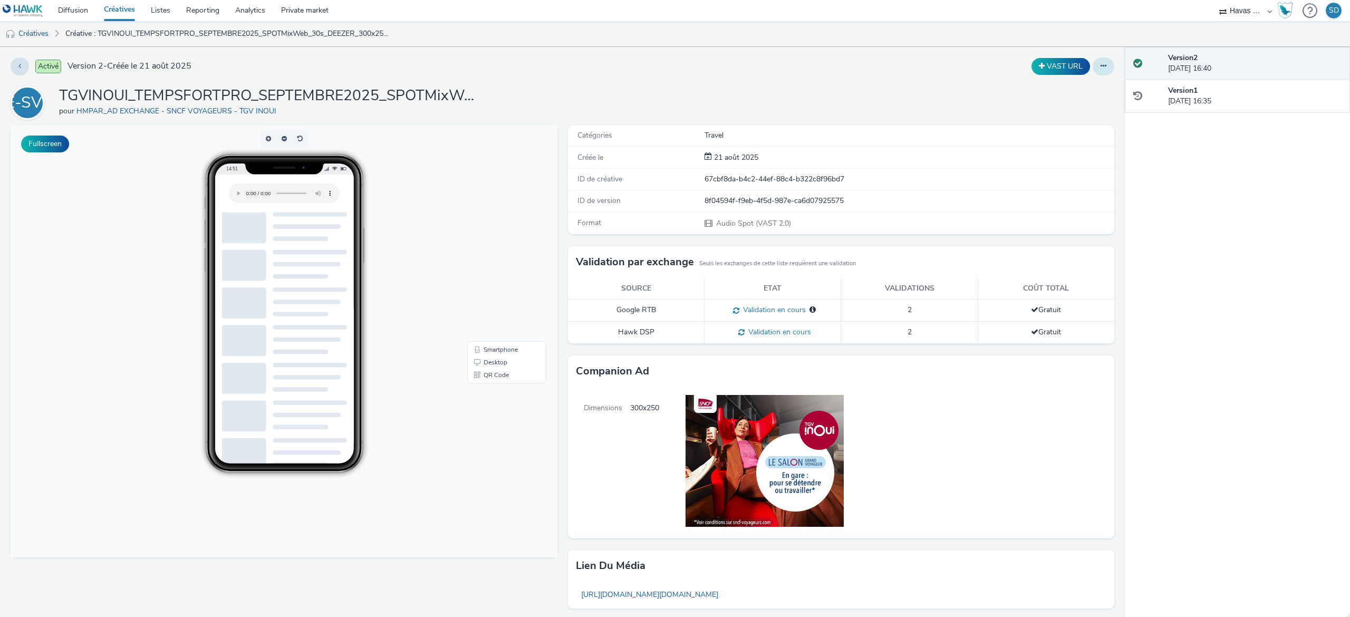
click at [1093, 70] on button at bounding box center [1104, 66] width 22 height 18
click at [1077, 91] on link "Modifier" at bounding box center [1074, 87] width 79 height 21
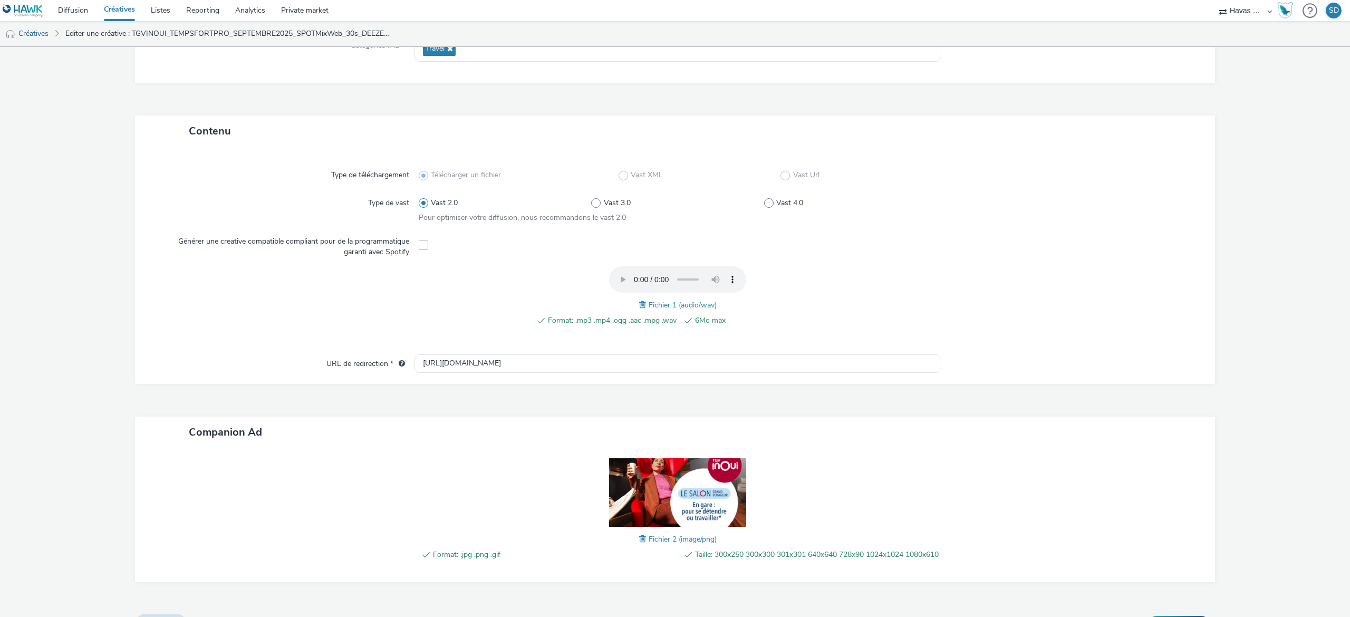
scroll to position [212, 0]
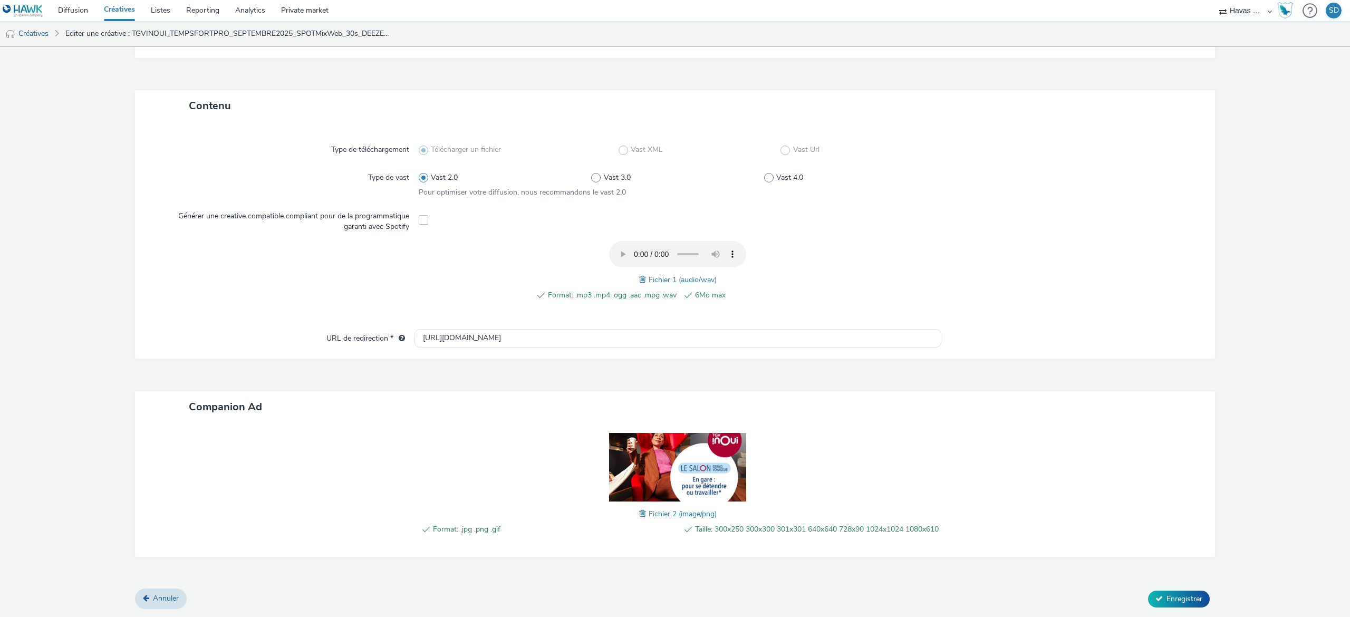
click at [639, 274] on span at bounding box center [643, 280] width 9 height 12
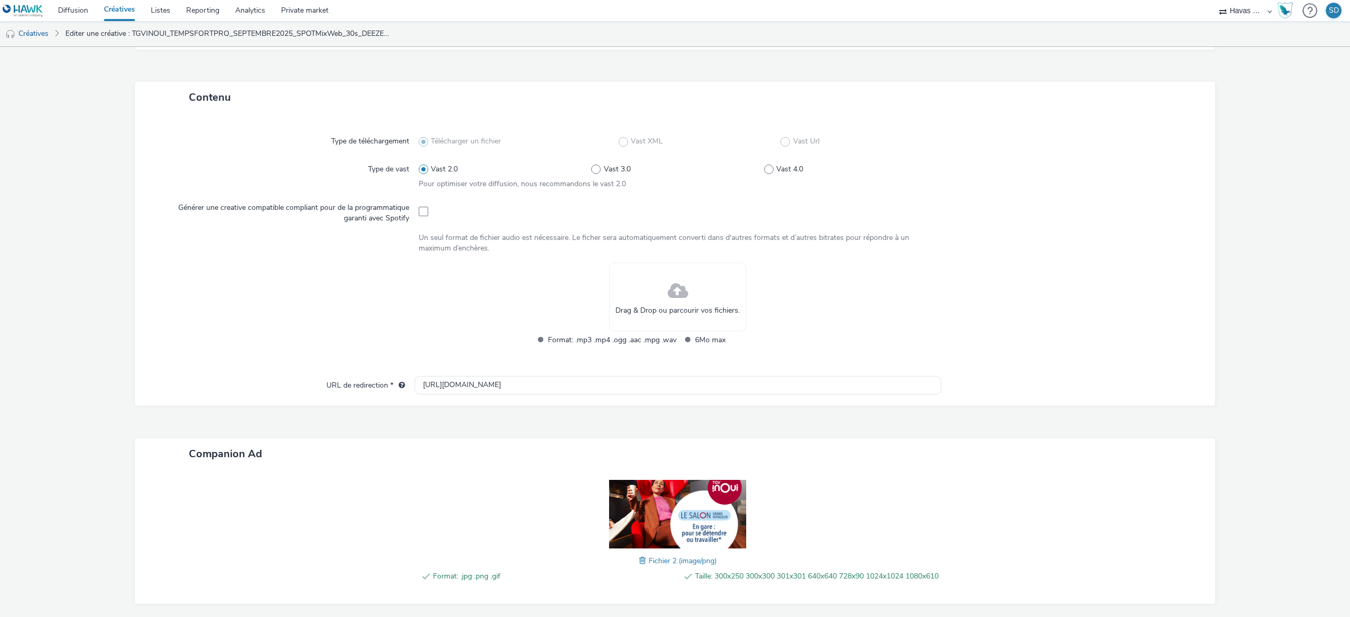
click at [668, 295] on span at bounding box center [678, 291] width 21 height 28
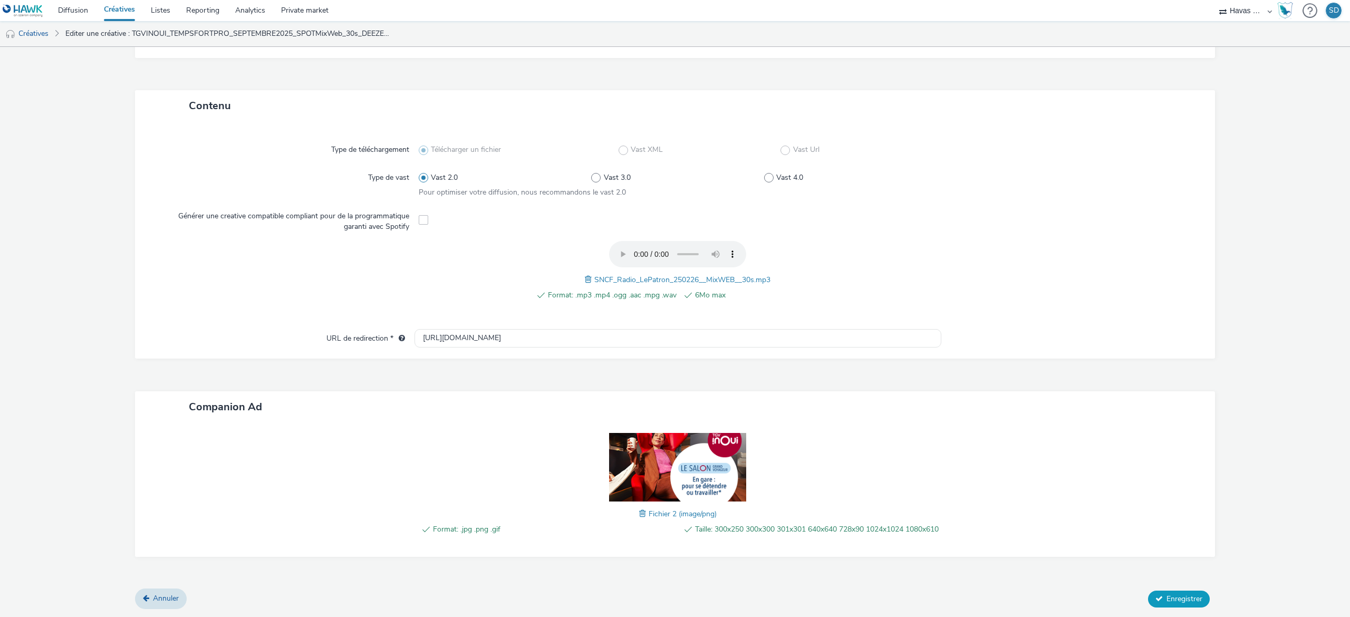
click at [1166, 599] on span "Enregistrer" at bounding box center [1184, 599] width 36 height 10
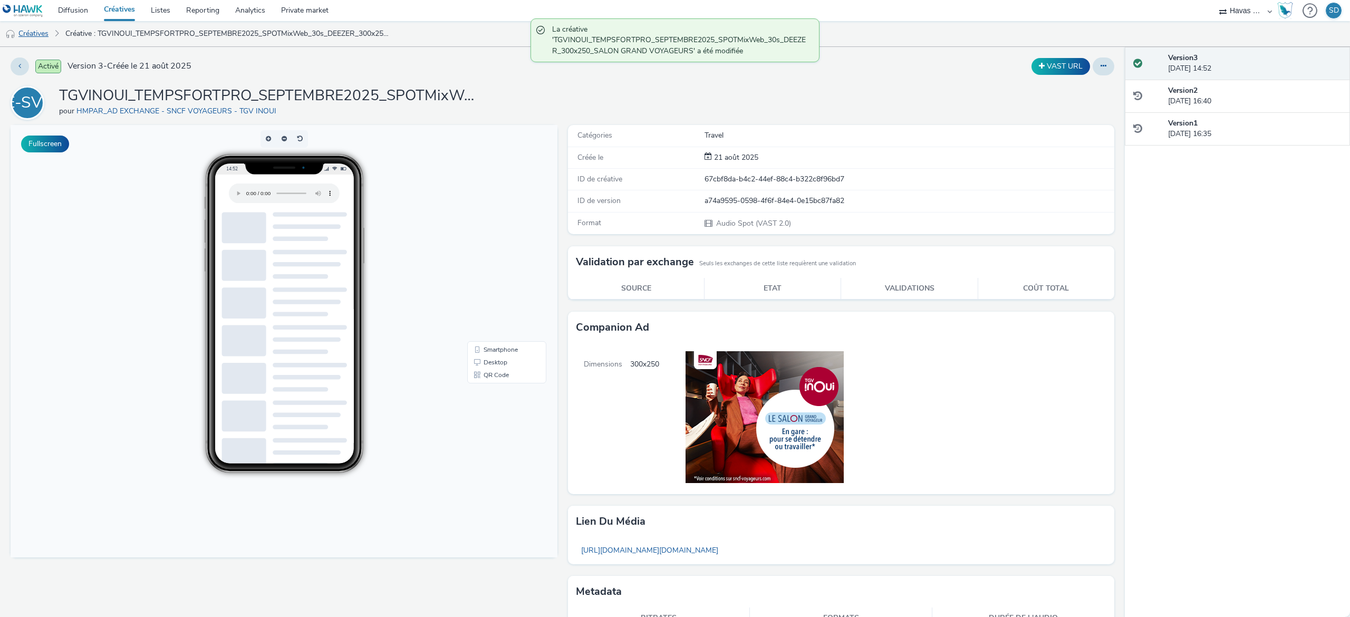
click at [49, 29] on link "Créatives" at bounding box center [27, 33] width 54 height 25
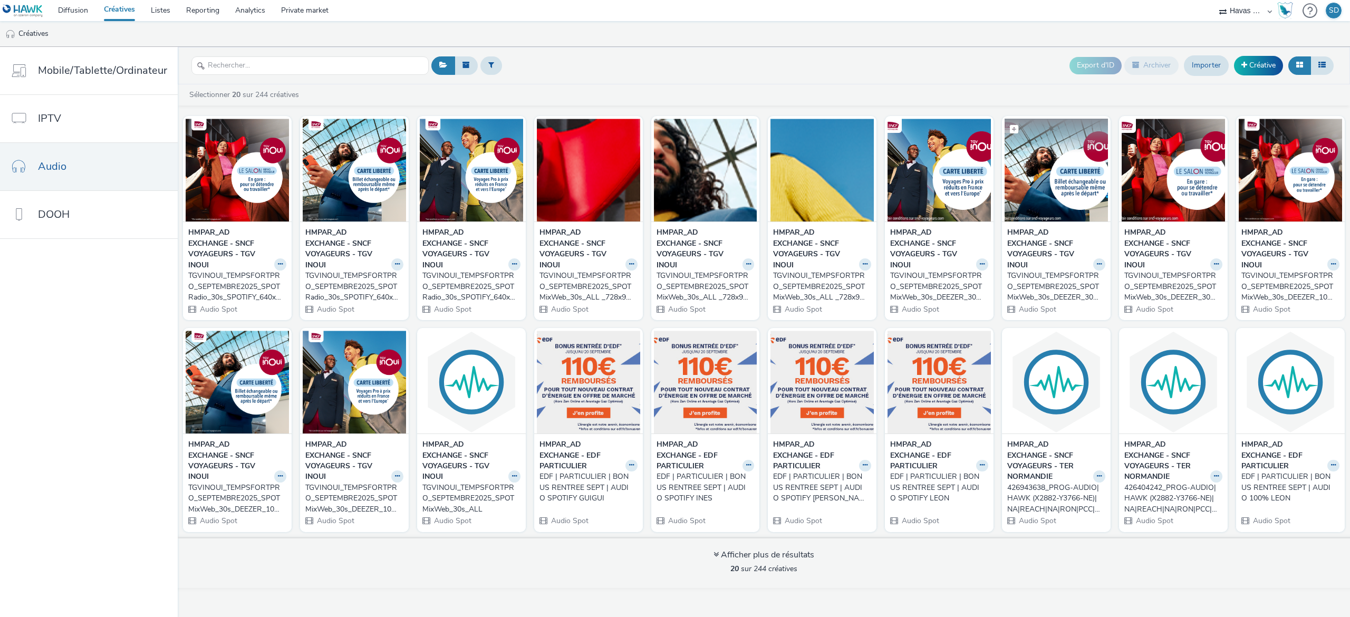
click at [1074, 201] on img at bounding box center [1055, 170] width 103 height 103
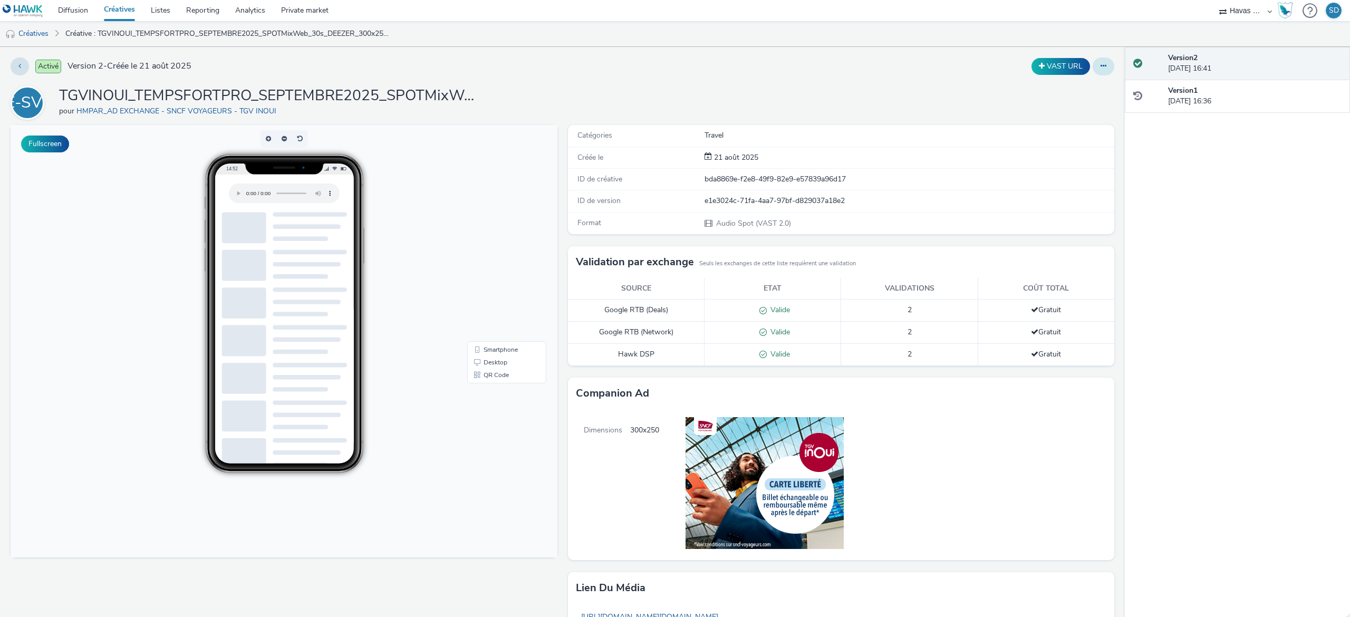
click at [1093, 71] on button at bounding box center [1104, 66] width 22 height 18
click at [1082, 92] on link "Modifier" at bounding box center [1074, 87] width 79 height 21
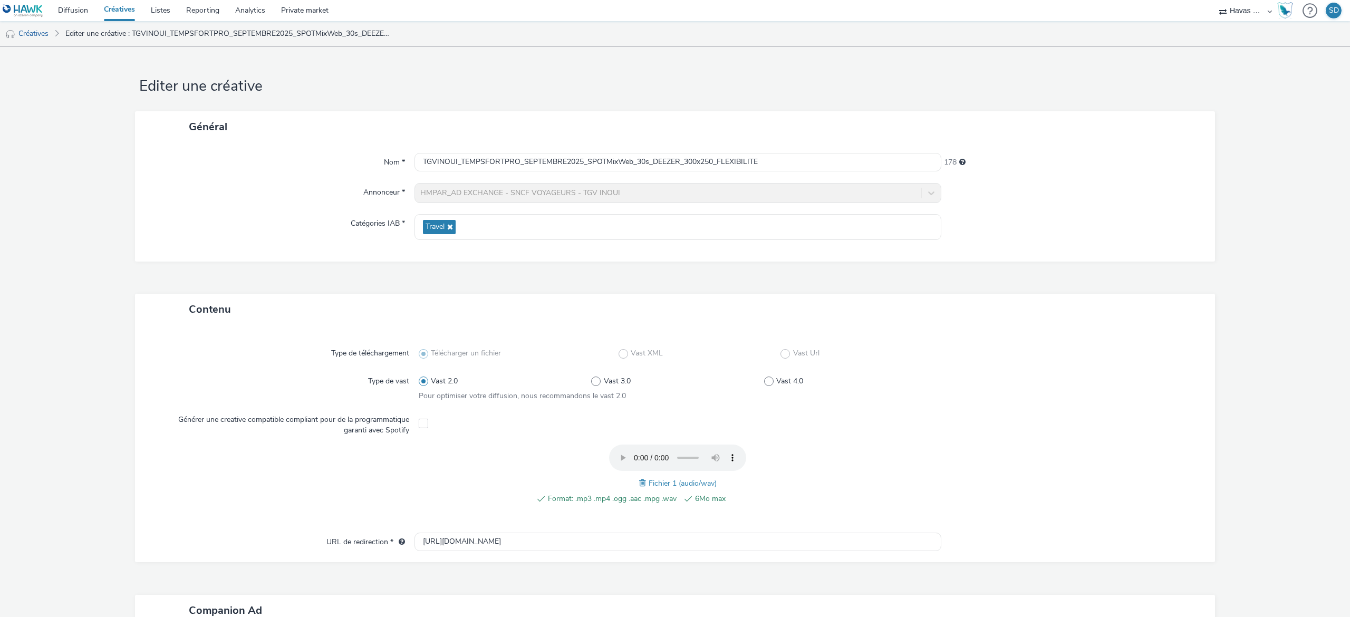
click at [639, 482] on span at bounding box center [643, 483] width 9 height 12
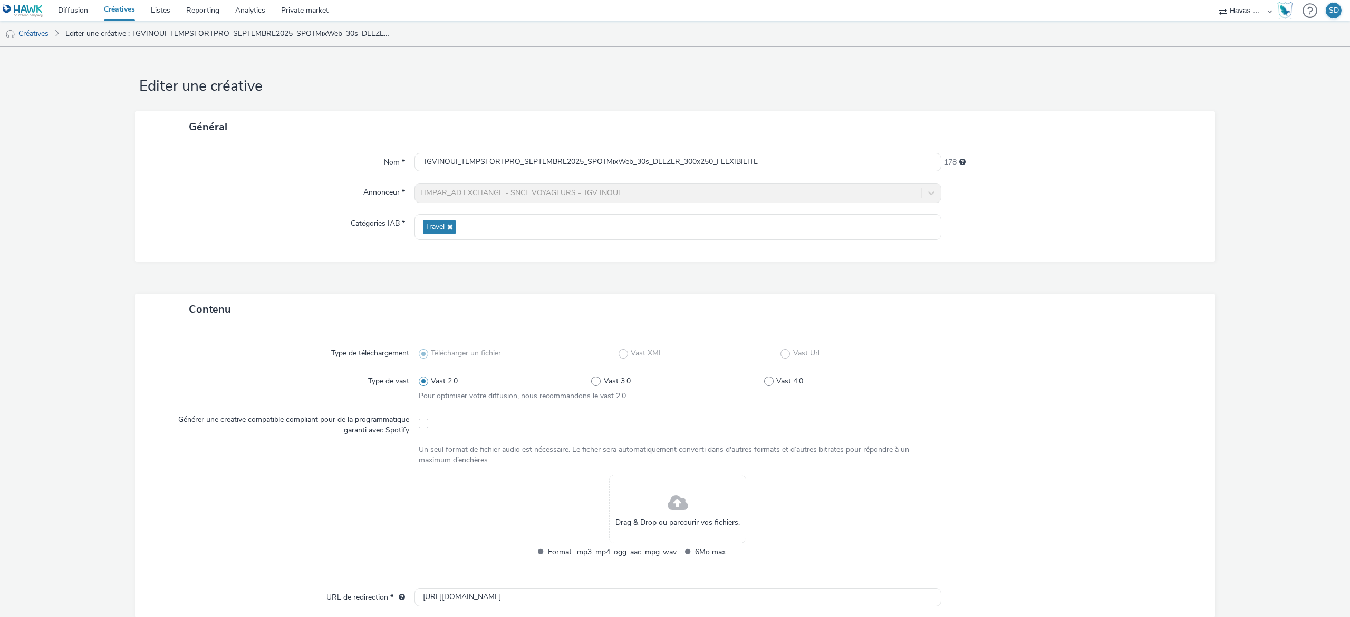
click at [669, 494] on span at bounding box center [678, 503] width 21 height 28
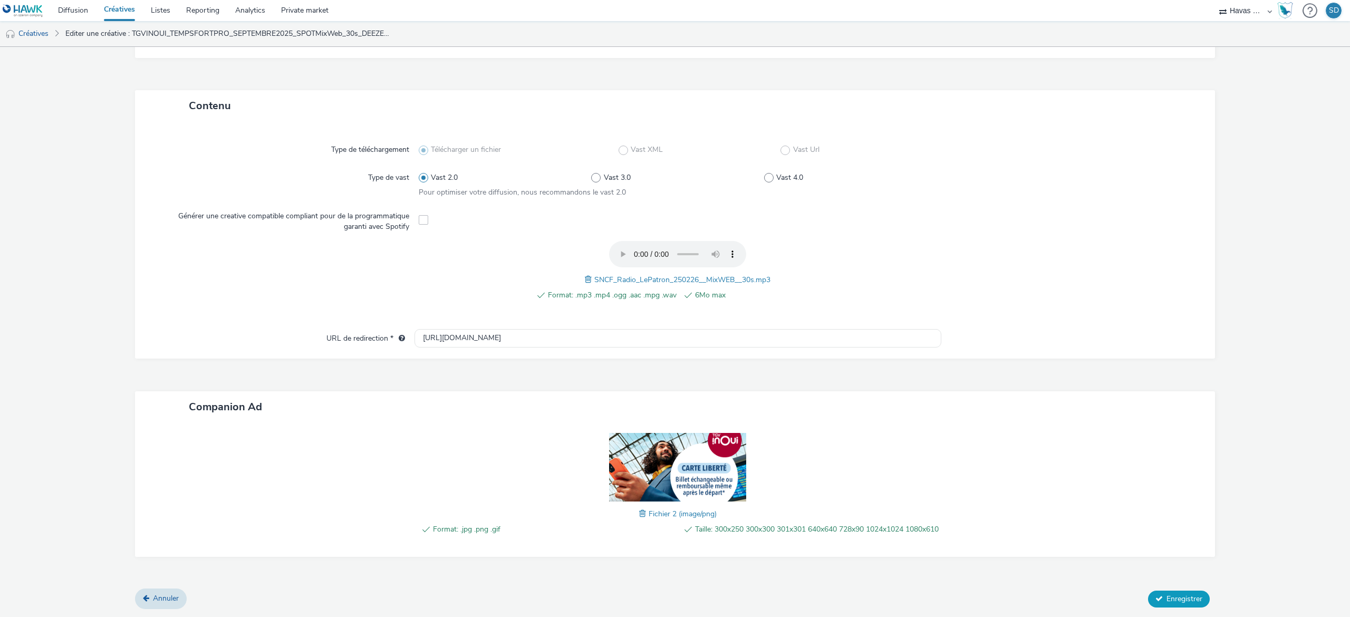
scroll to position [212, 0]
click at [1166, 599] on span "Enregistrer" at bounding box center [1184, 599] width 36 height 10
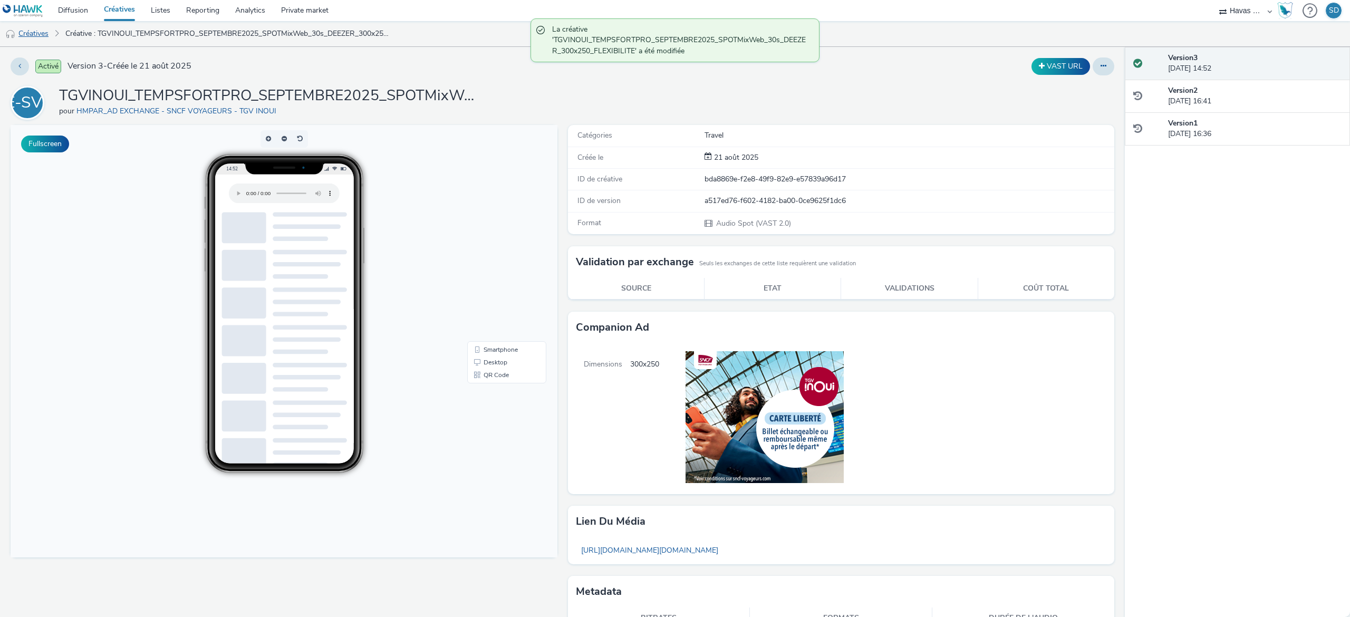
click at [38, 33] on link "Créatives" at bounding box center [27, 33] width 54 height 25
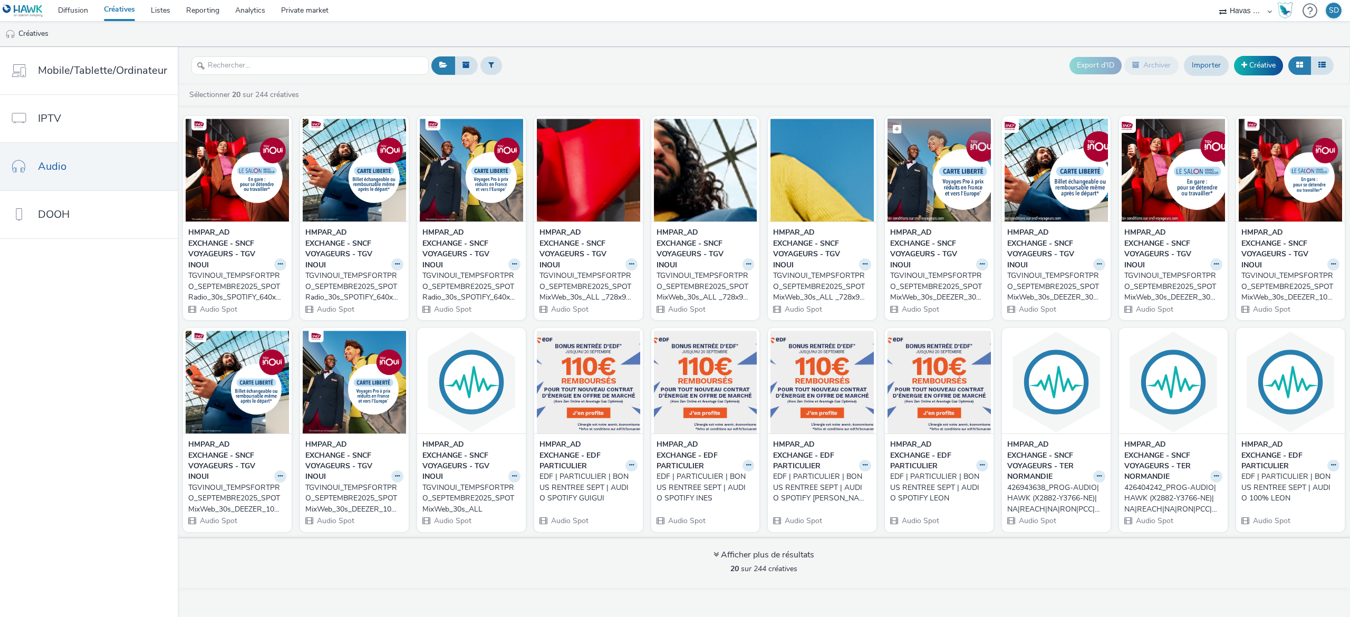
click at [954, 177] on img at bounding box center [938, 170] width 103 height 103
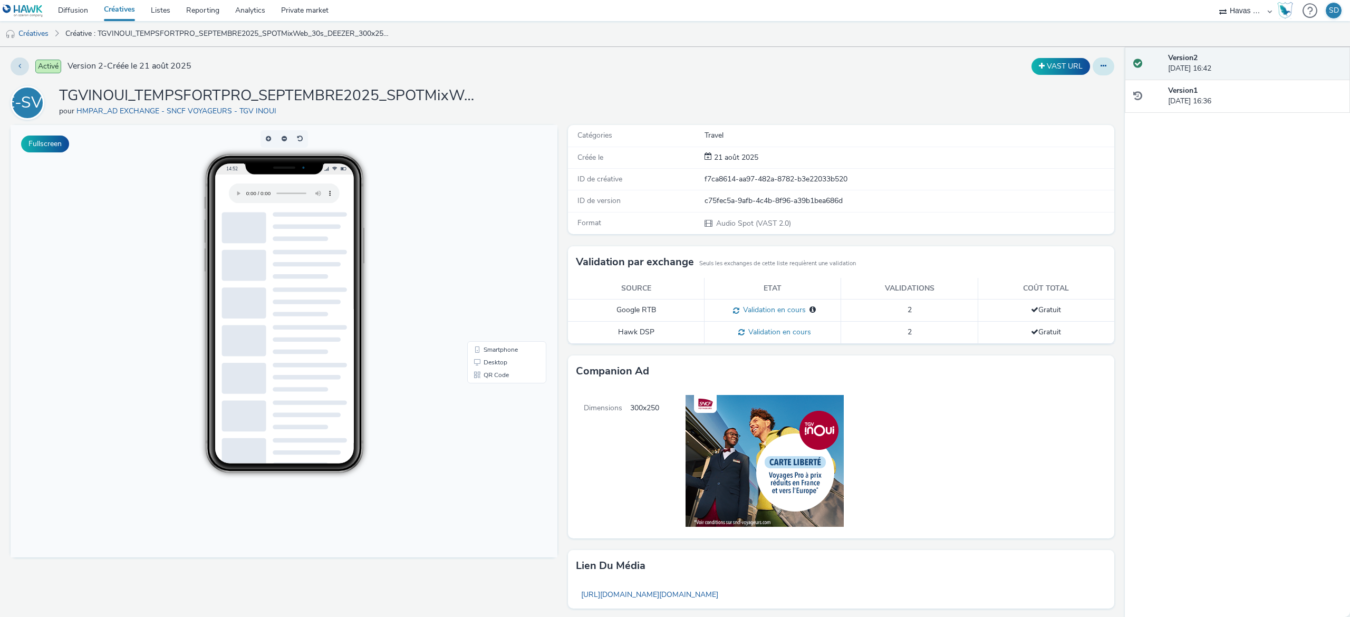
click at [1100, 65] on icon at bounding box center [1103, 65] width 6 height 7
click at [1086, 90] on link "Modifier" at bounding box center [1074, 87] width 79 height 21
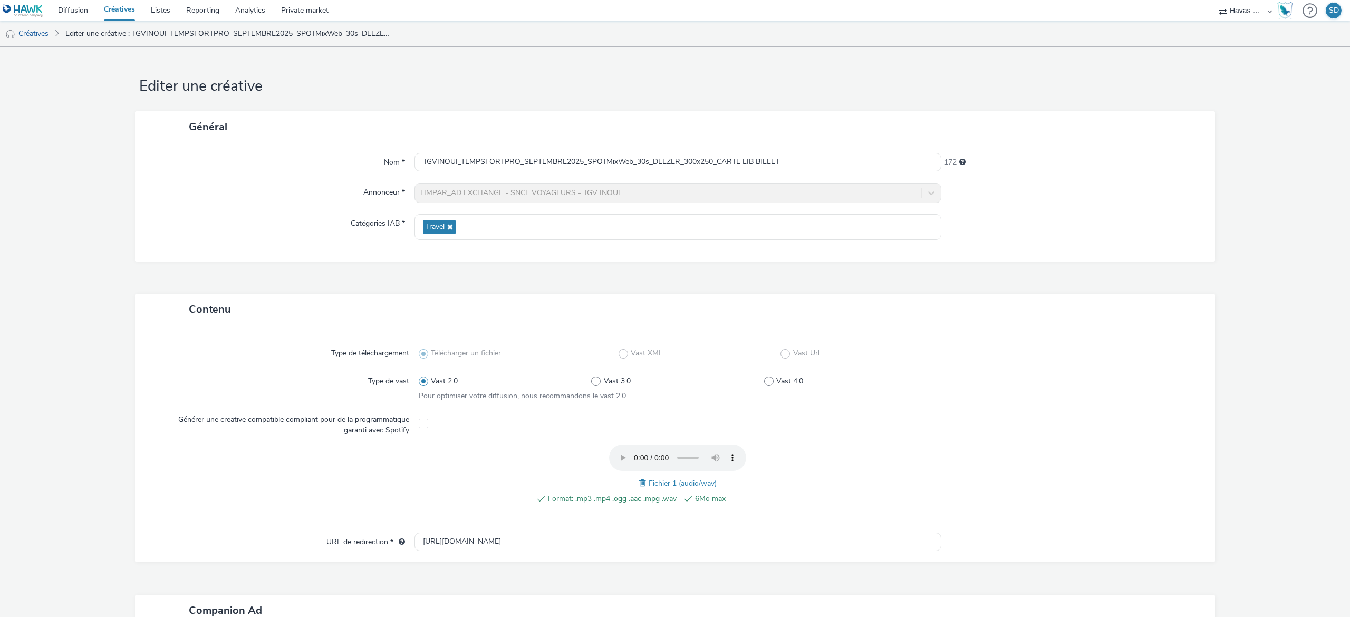
click at [629, 482] on div "Format: .mp3 .mp4 .ogg .aac .mpg .wav 6Mo max Fichier 1 (audio/wav)" at bounding box center [678, 480] width 518 height 71
click at [639, 482] on span at bounding box center [643, 483] width 9 height 12
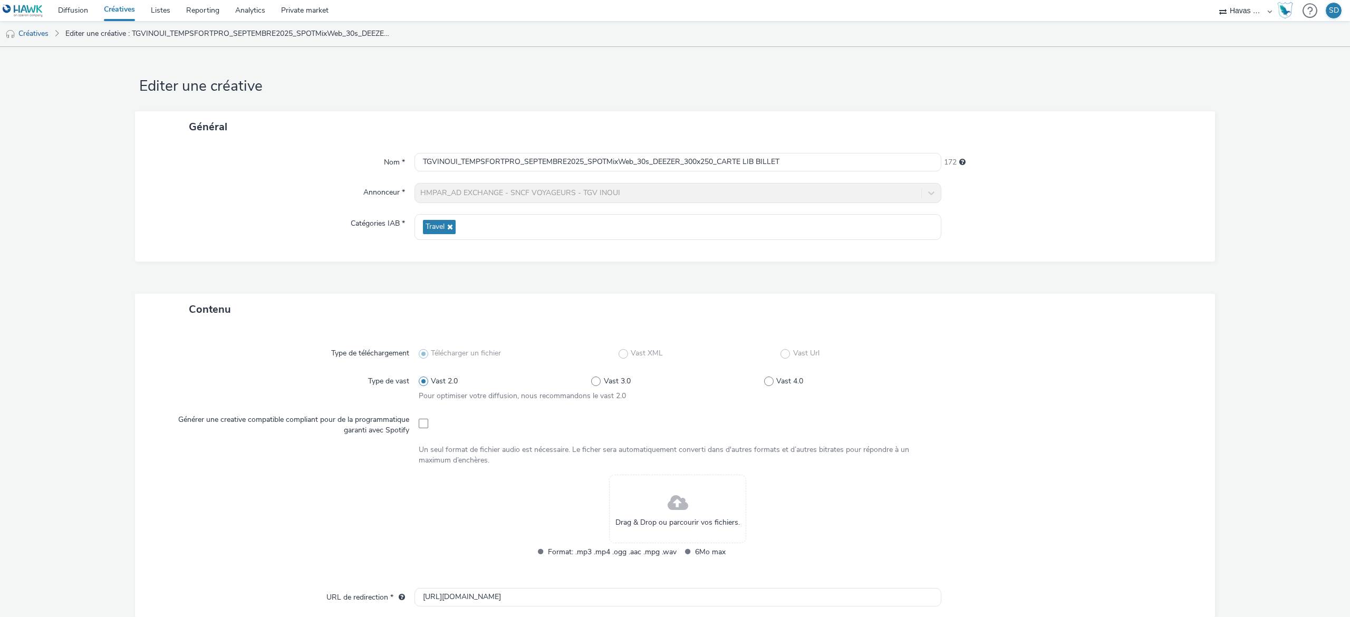
click at [670, 502] on span at bounding box center [678, 503] width 21 height 28
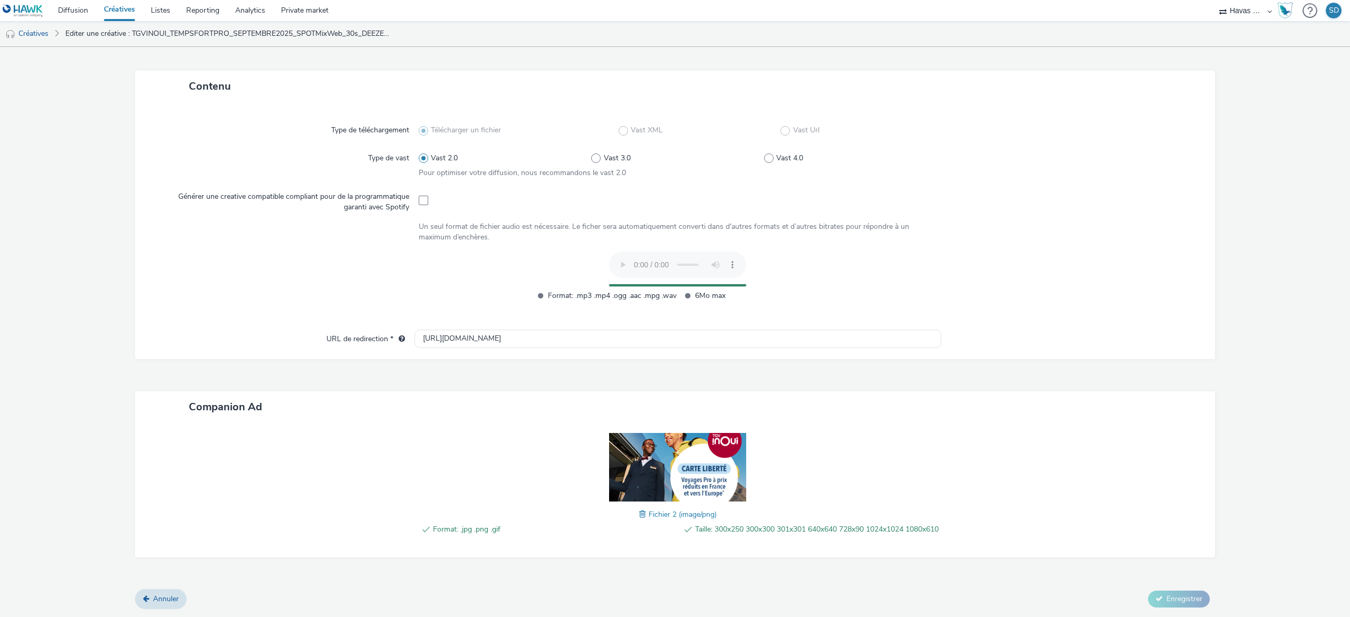
scroll to position [212, 0]
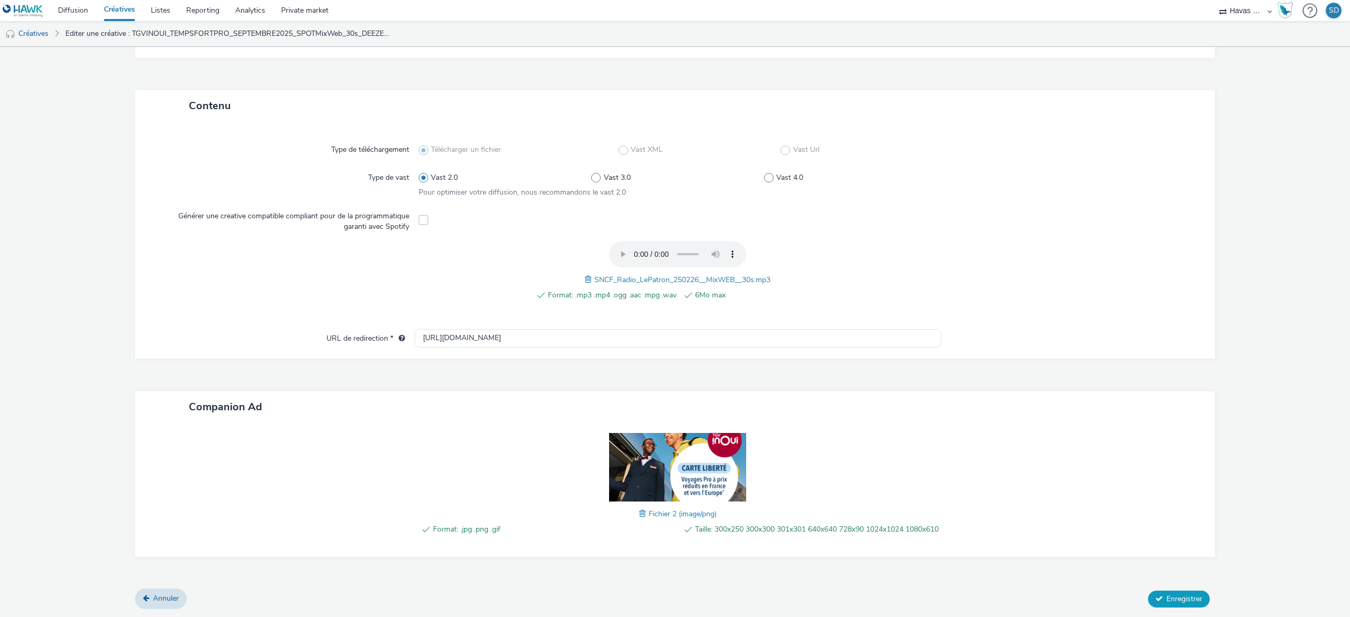
click at [1161, 605] on button "Enregistrer" at bounding box center [1179, 599] width 62 height 17
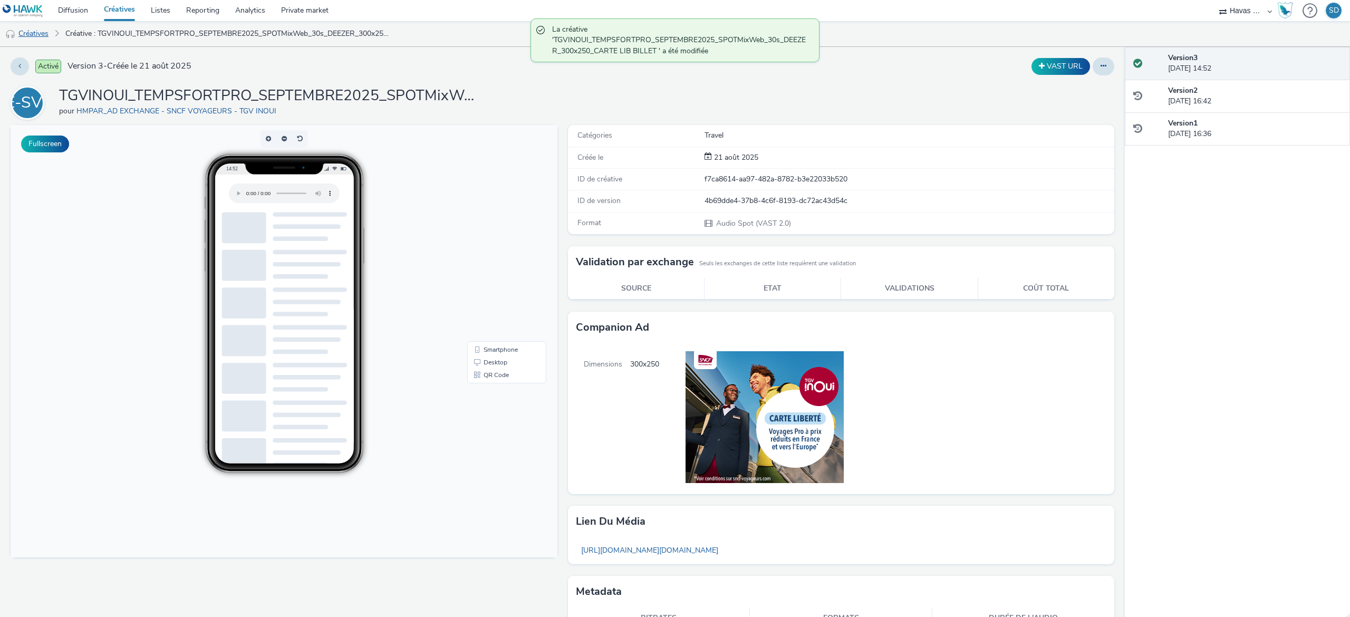
click at [51, 35] on link "Créatives" at bounding box center [27, 33] width 54 height 25
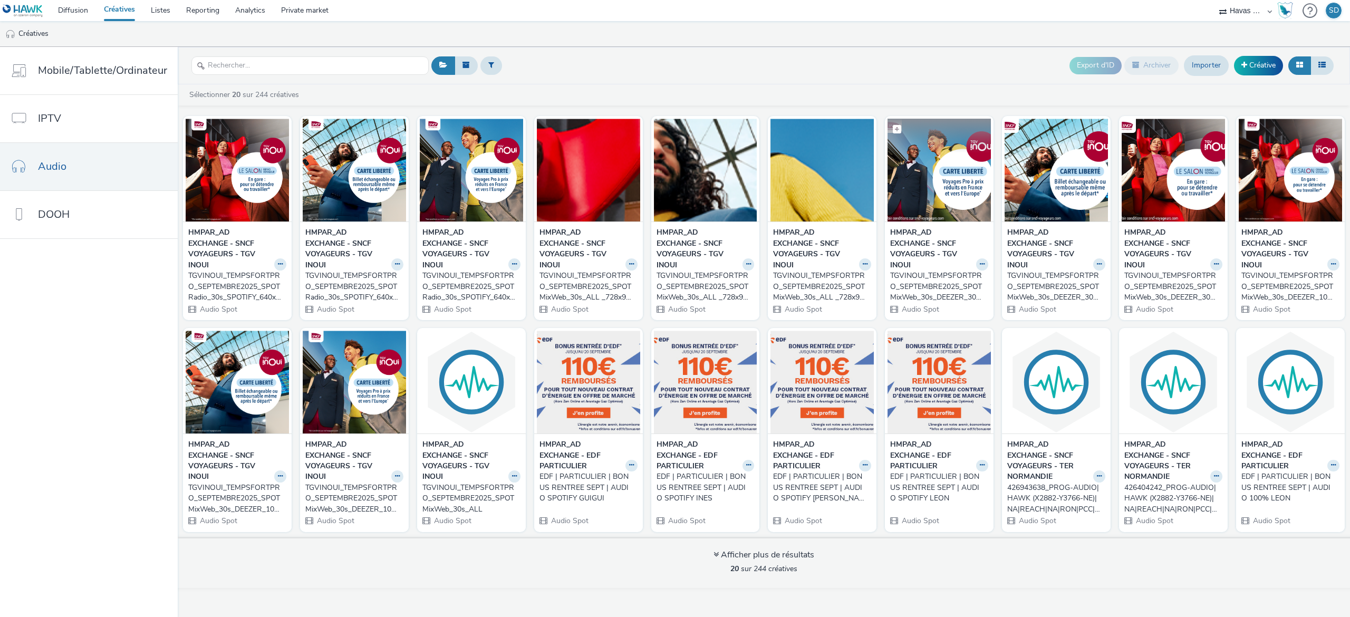
click at [962, 200] on img at bounding box center [938, 170] width 103 height 103
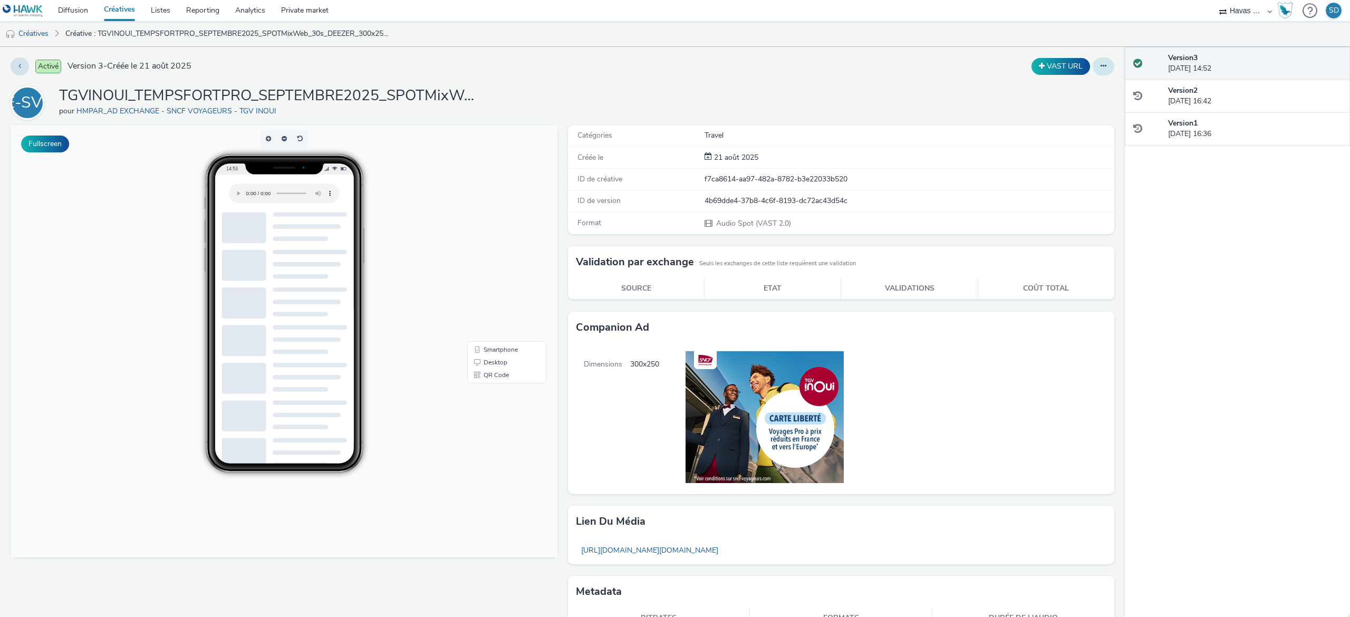
click at [1100, 65] on icon at bounding box center [1103, 65] width 6 height 7
click at [1078, 90] on link "Modifier" at bounding box center [1074, 87] width 79 height 21
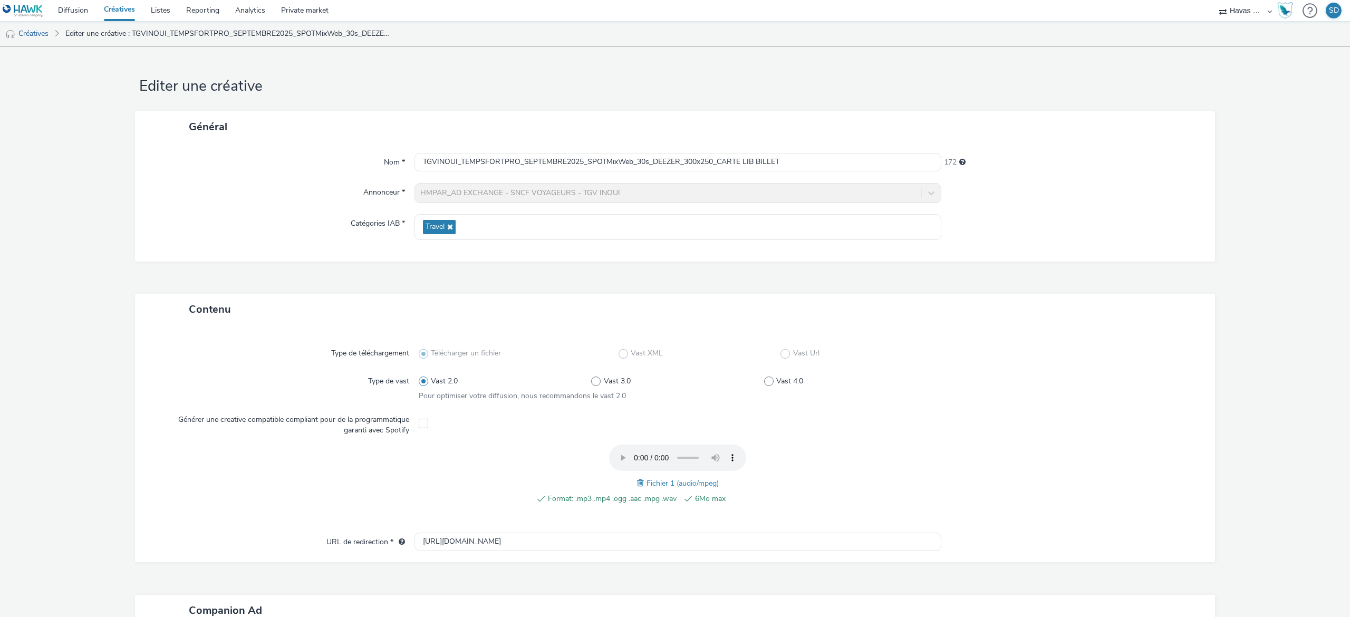
click at [637, 485] on span at bounding box center [641, 483] width 9 height 12
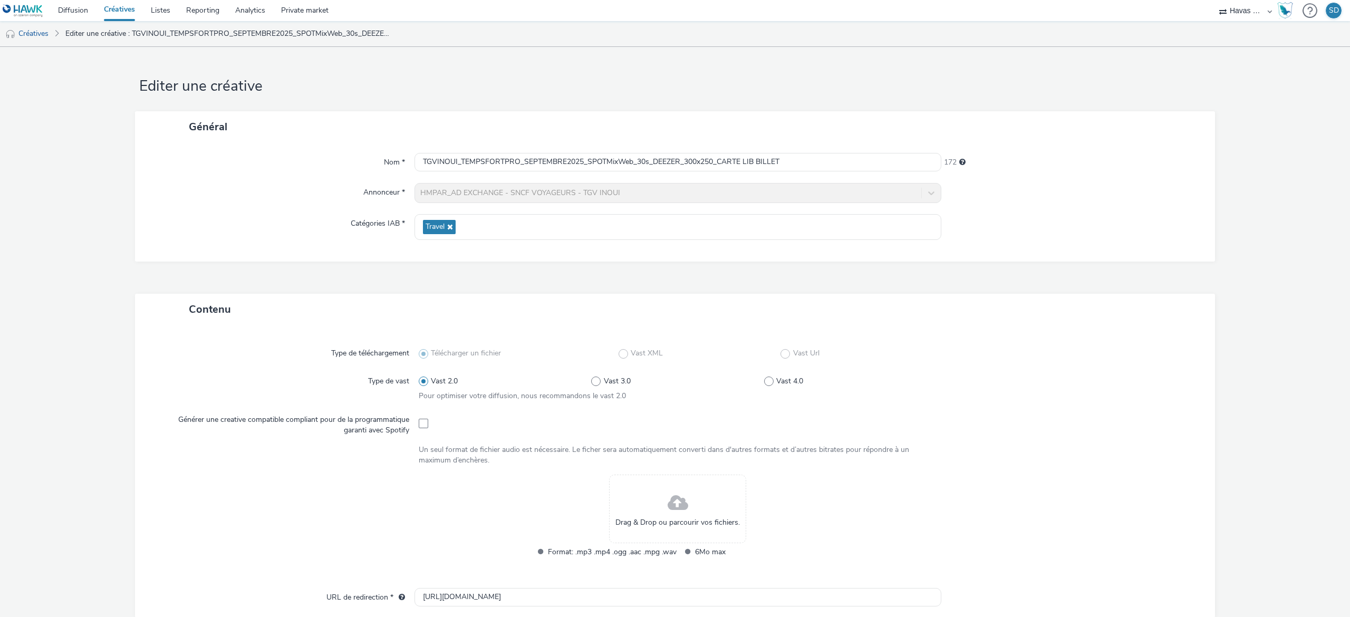
click at [642, 495] on div "Drag & Drop ou parcourir vos fichiers." at bounding box center [677, 509] width 137 height 69
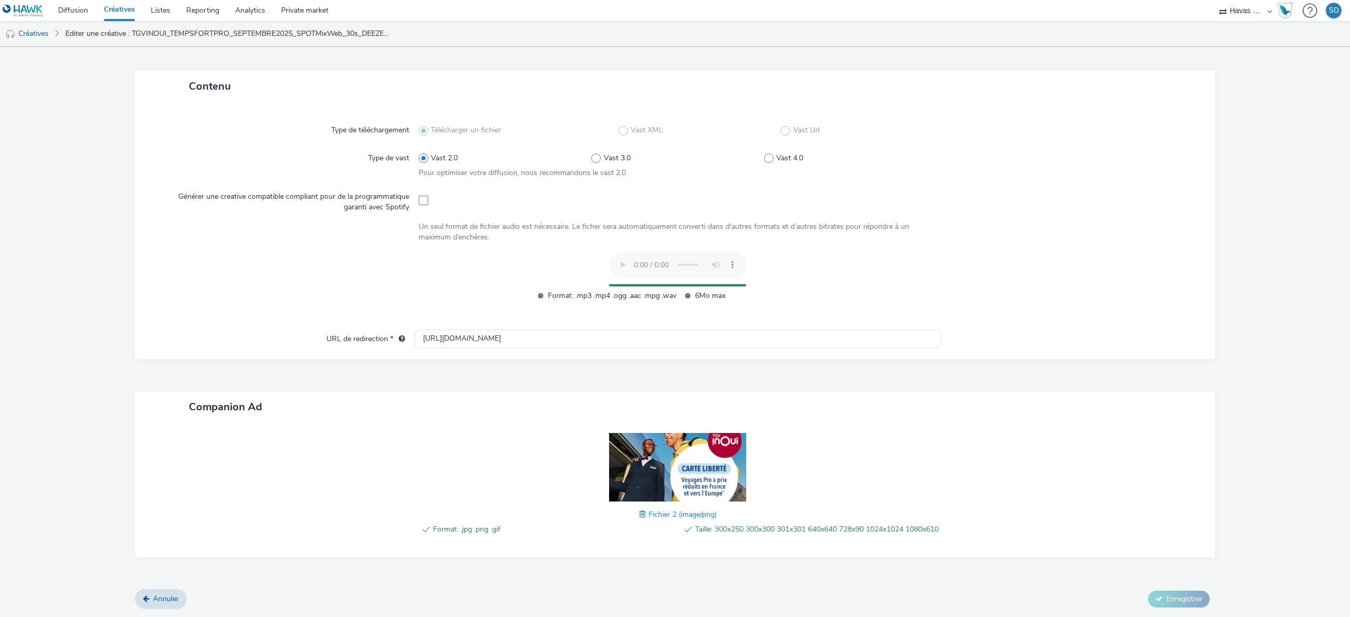
scroll to position [212, 0]
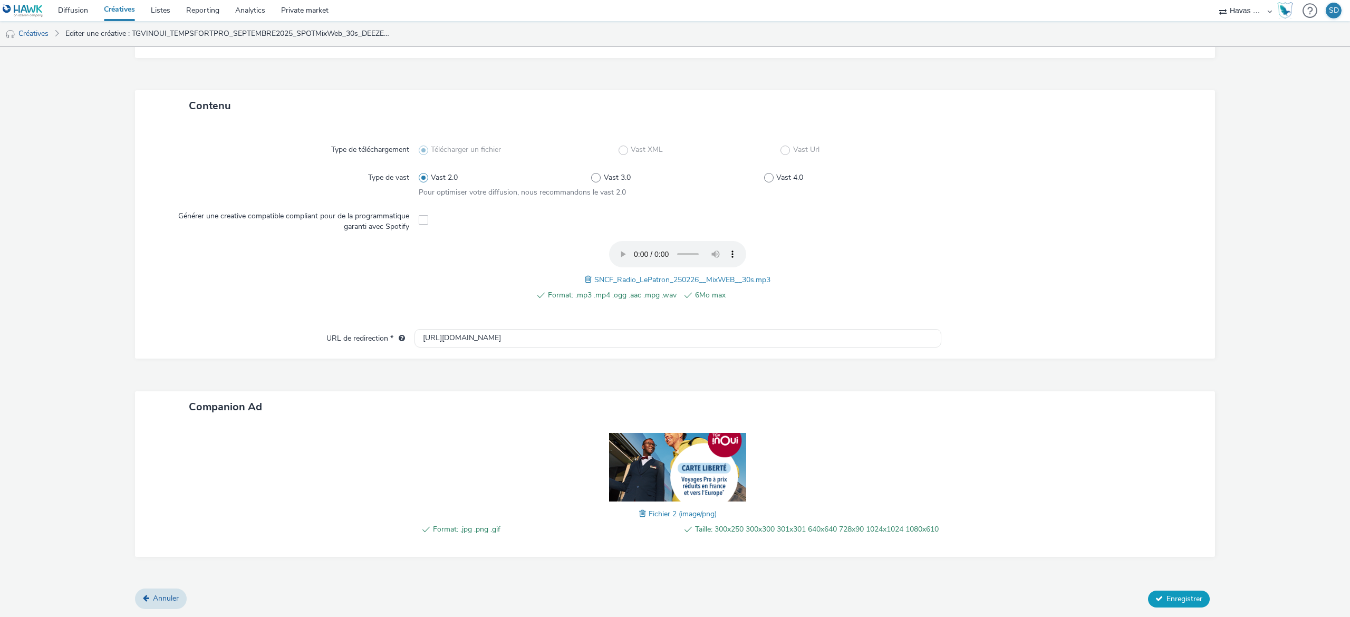
click at [1166, 596] on span "Enregistrer" at bounding box center [1184, 599] width 36 height 10
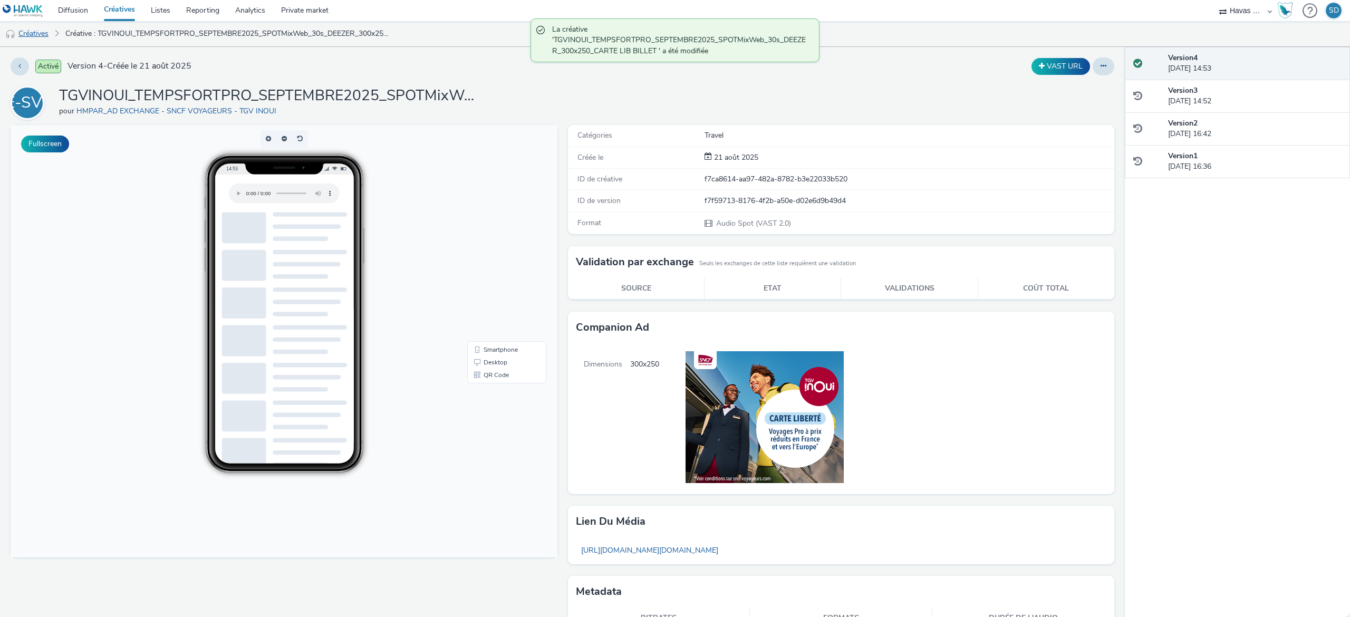
click at [39, 37] on link "Créatives" at bounding box center [27, 33] width 54 height 25
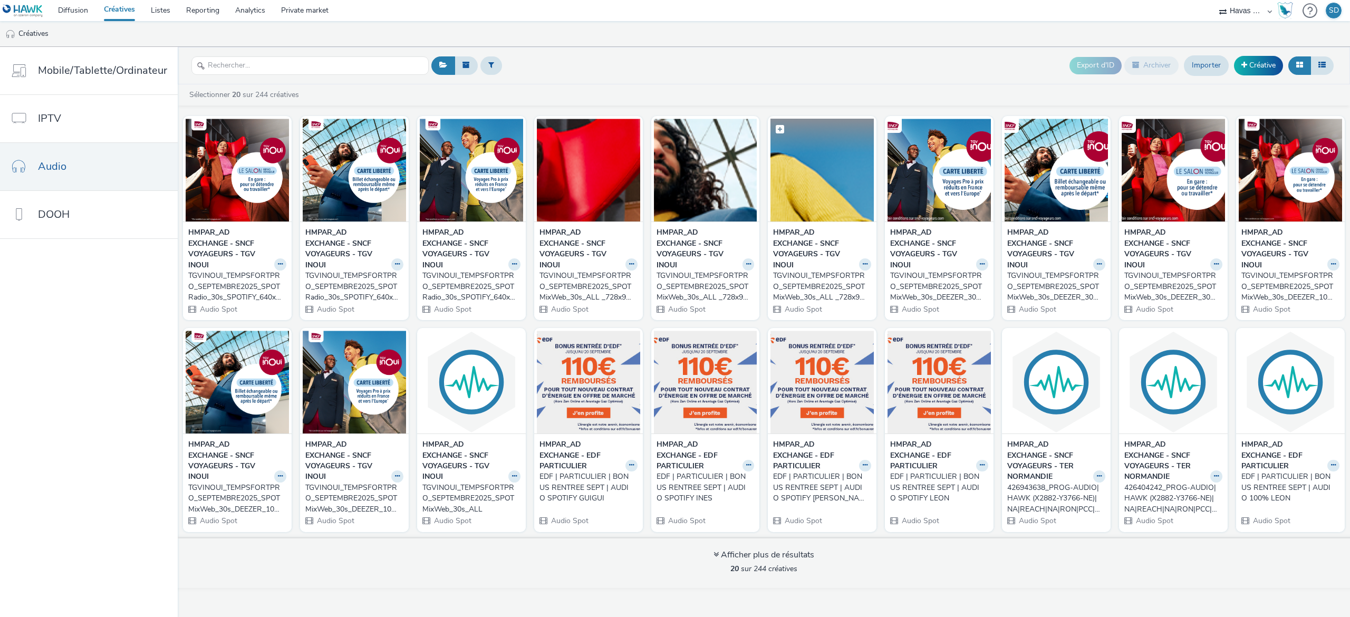
click at [852, 204] on img at bounding box center [821, 170] width 103 height 103
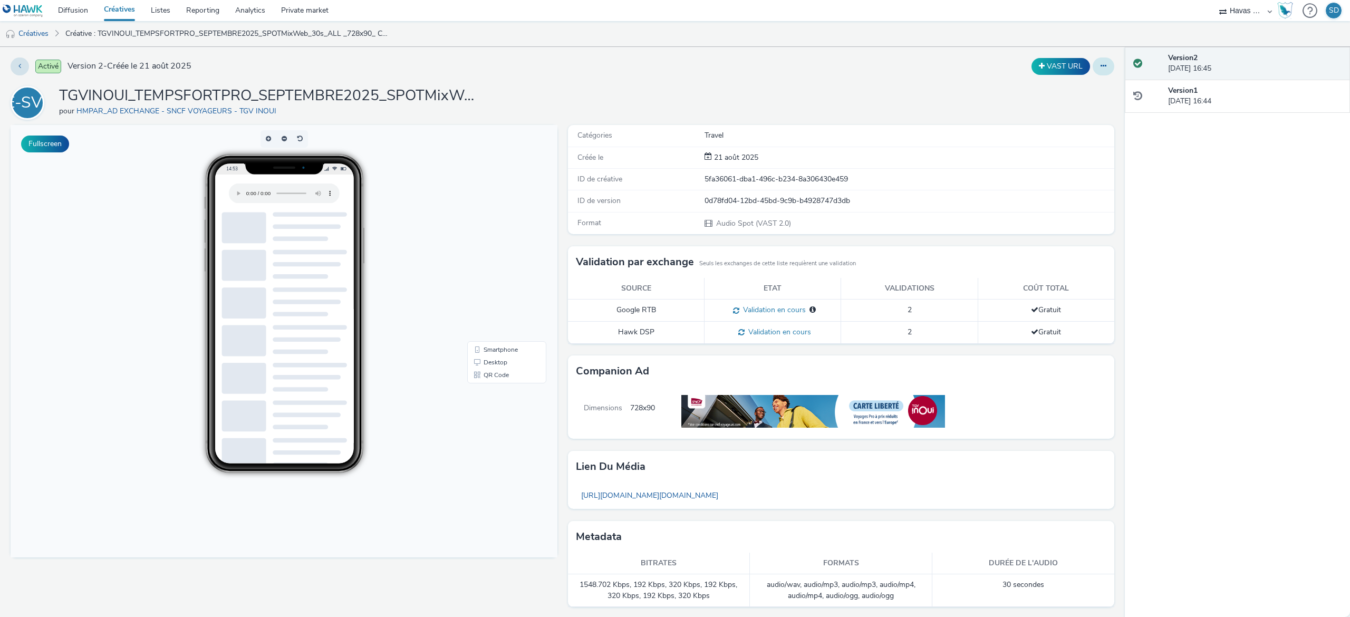
click at [1095, 67] on button at bounding box center [1104, 66] width 22 height 18
click at [1083, 90] on link "Modifier" at bounding box center [1074, 87] width 79 height 21
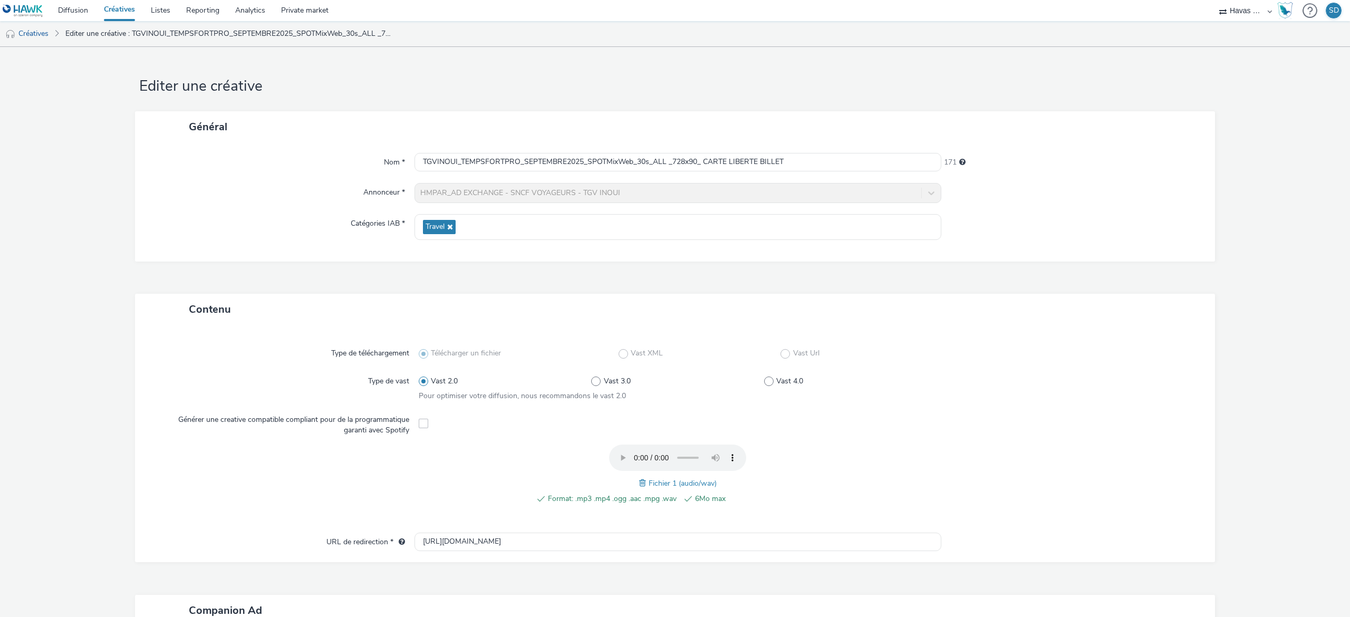
click at [639, 480] on span at bounding box center [643, 483] width 9 height 12
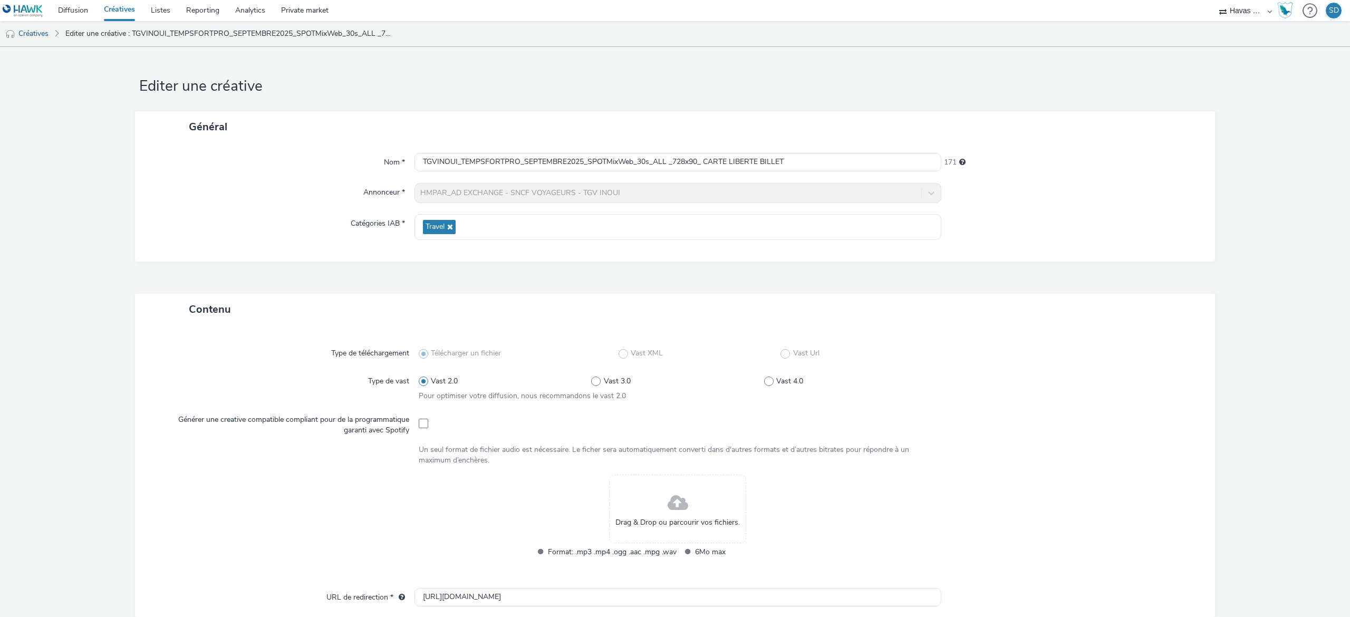
click at [650, 499] on div "Drag & Drop ou parcourir vos fichiers." at bounding box center [677, 509] width 137 height 69
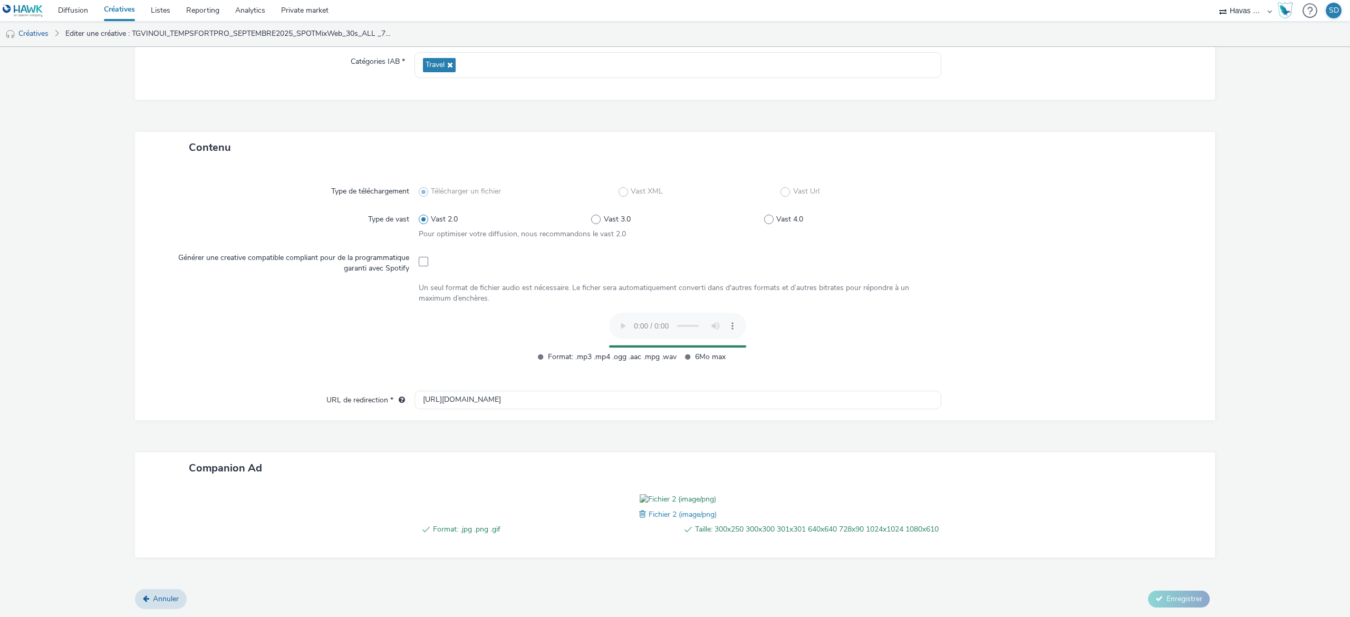
scroll to position [212, 0]
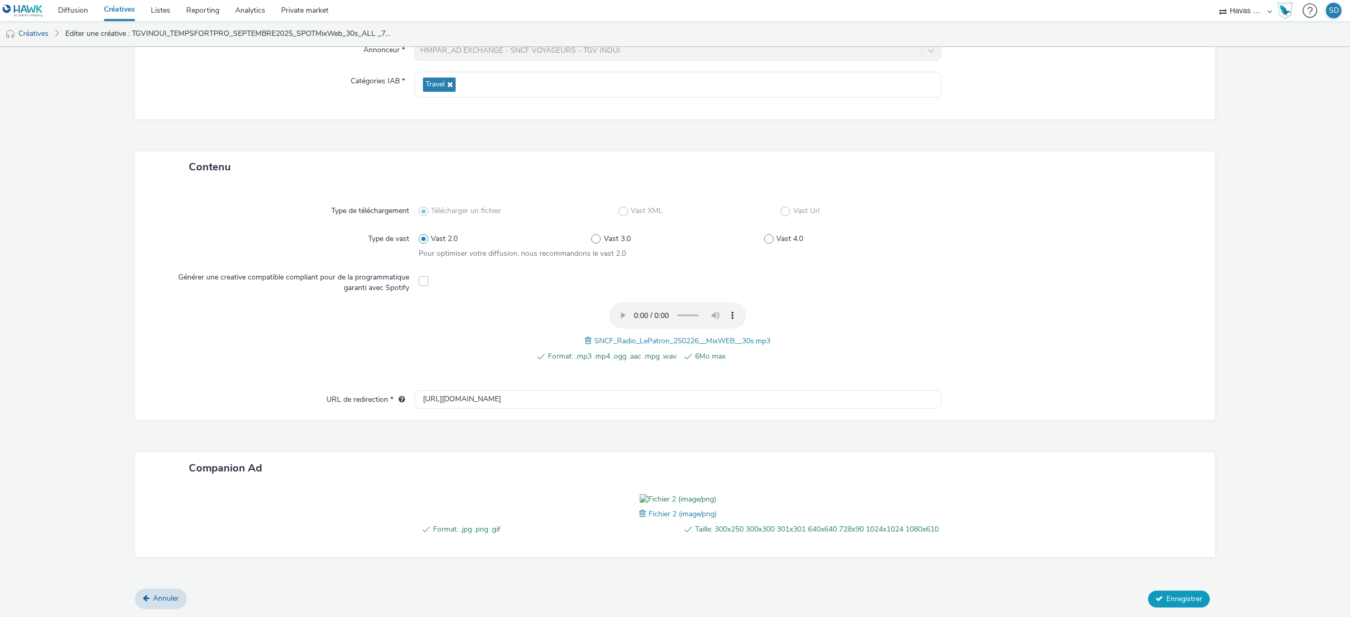
click at [1168, 596] on span "Enregistrer" at bounding box center [1184, 599] width 36 height 10
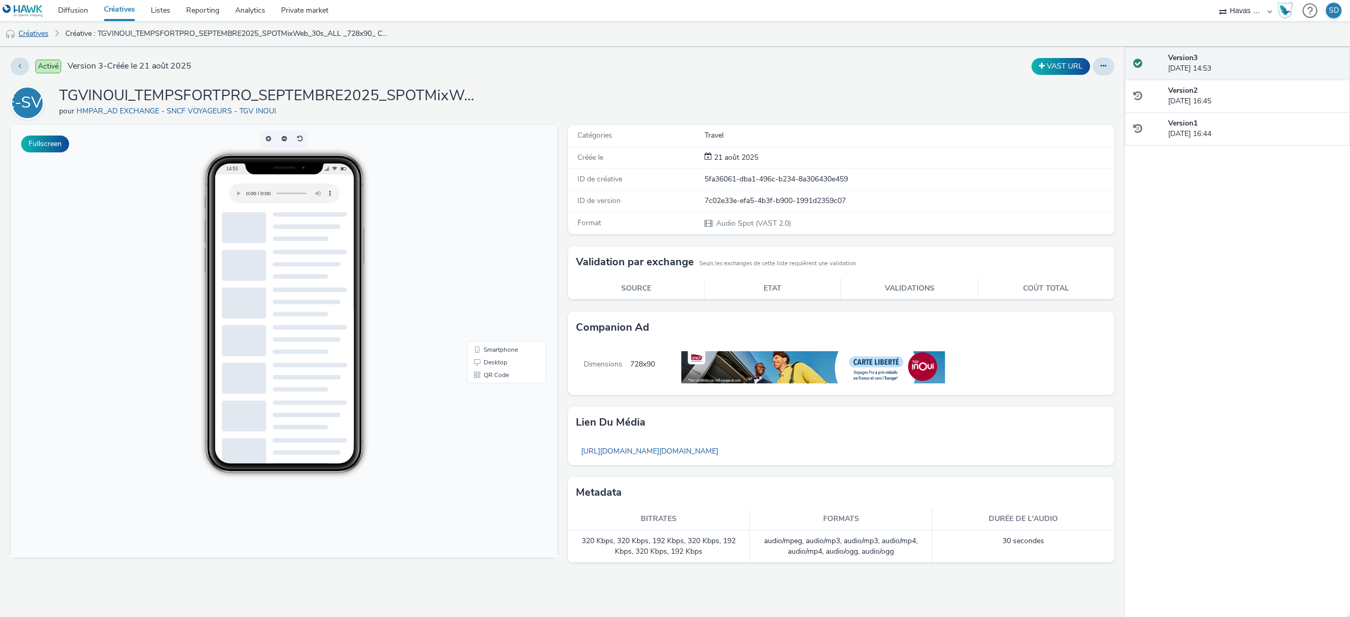
click at [42, 35] on link "Créatives" at bounding box center [27, 33] width 54 height 25
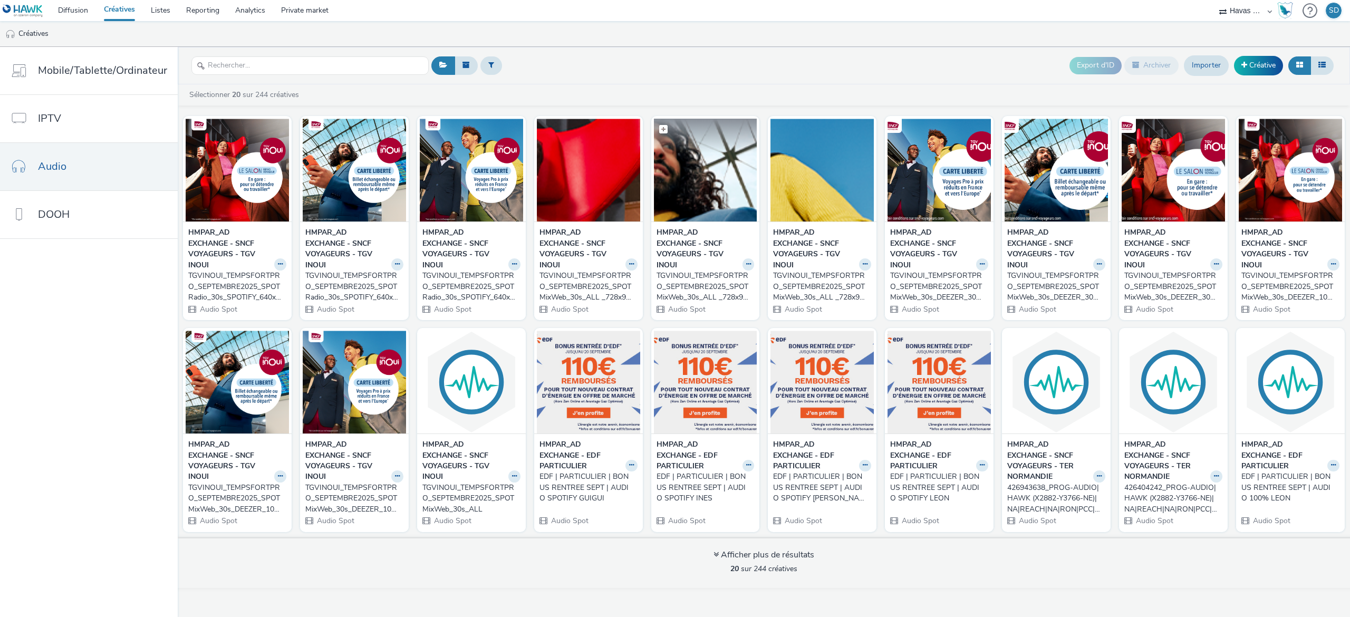
click at [692, 192] on img at bounding box center [705, 170] width 103 height 103
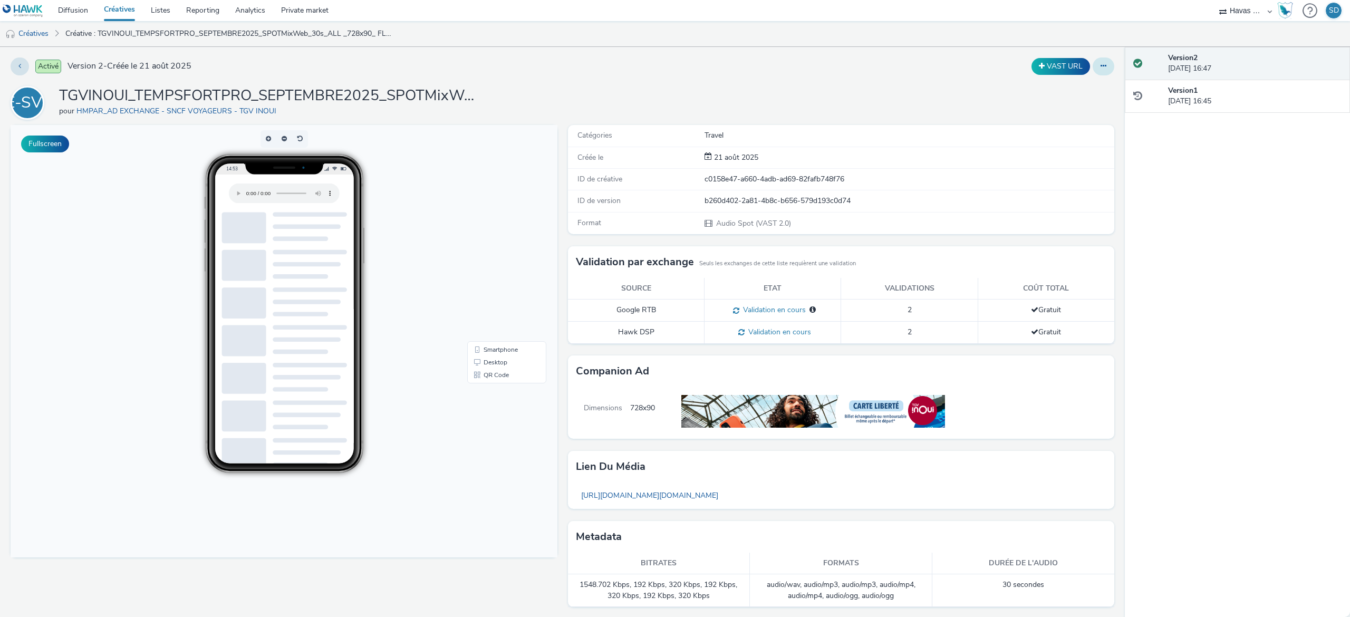
click at [1100, 67] on icon at bounding box center [1103, 65] width 6 height 7
click at [1077, 92] on link "Modifier" at bounding box center [1074, 87] width 79 height 21
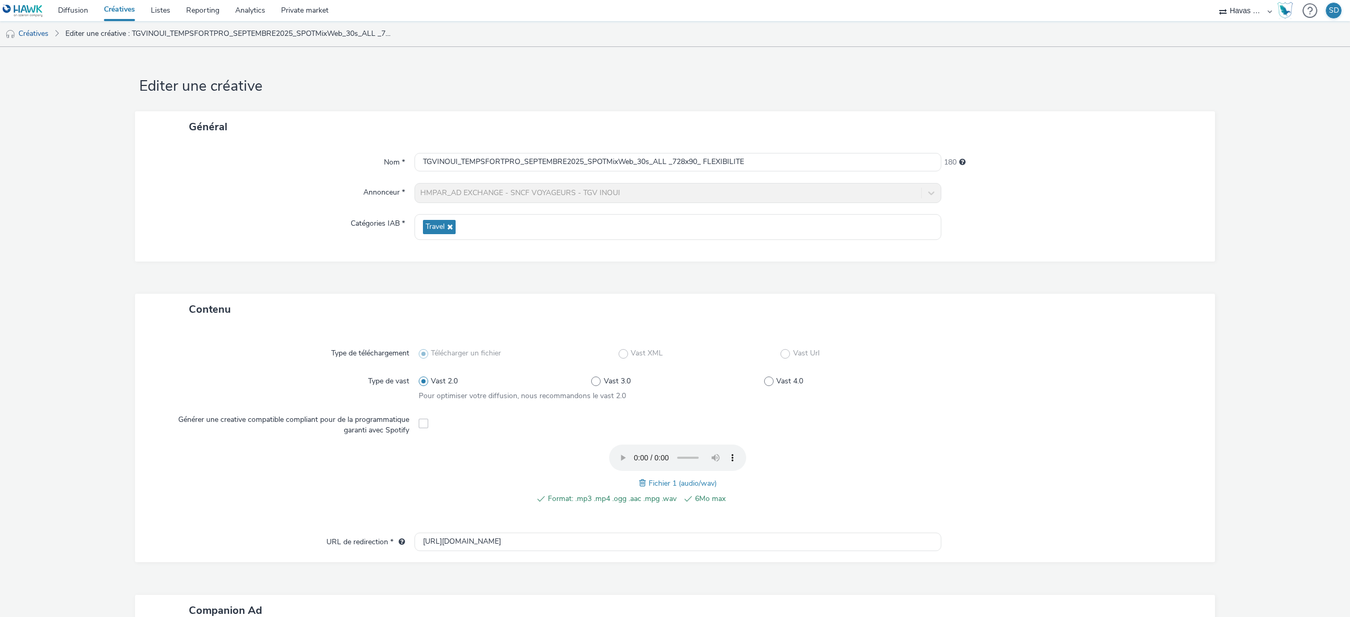
click at [639, 482] on span at bounding box center [643, 483] width 9 height 12
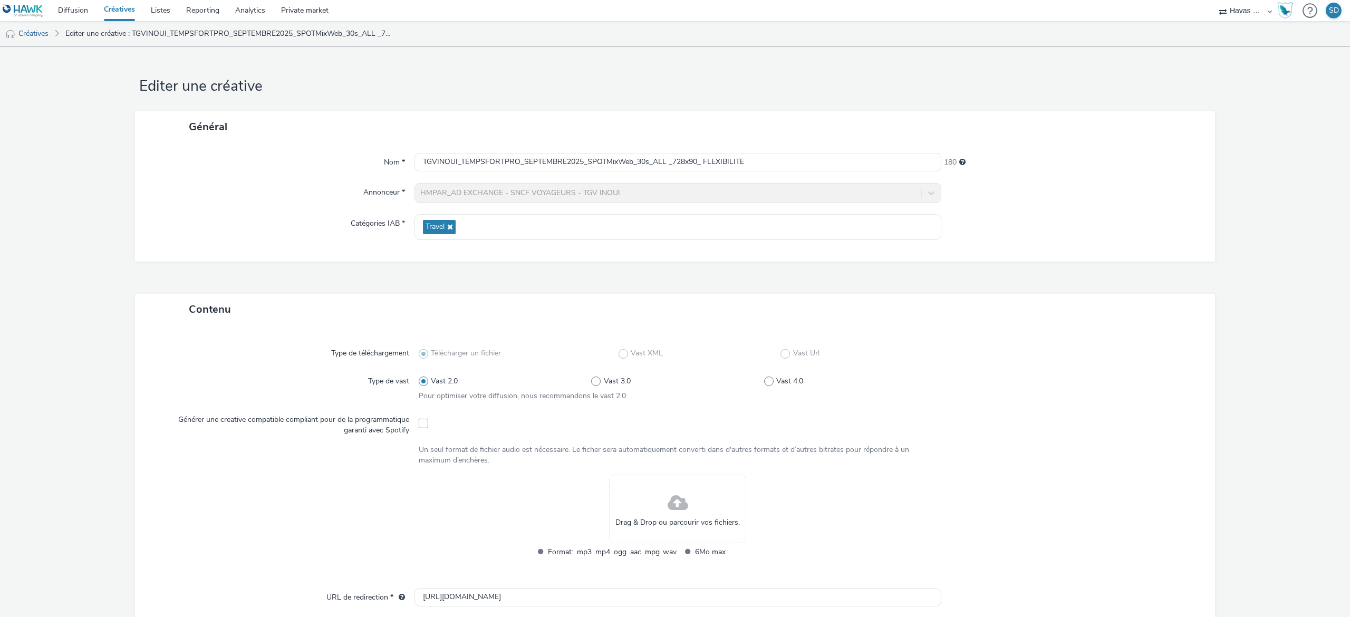
click at [668, 496] on span at bounding box center [678, 503] width 21 height 28
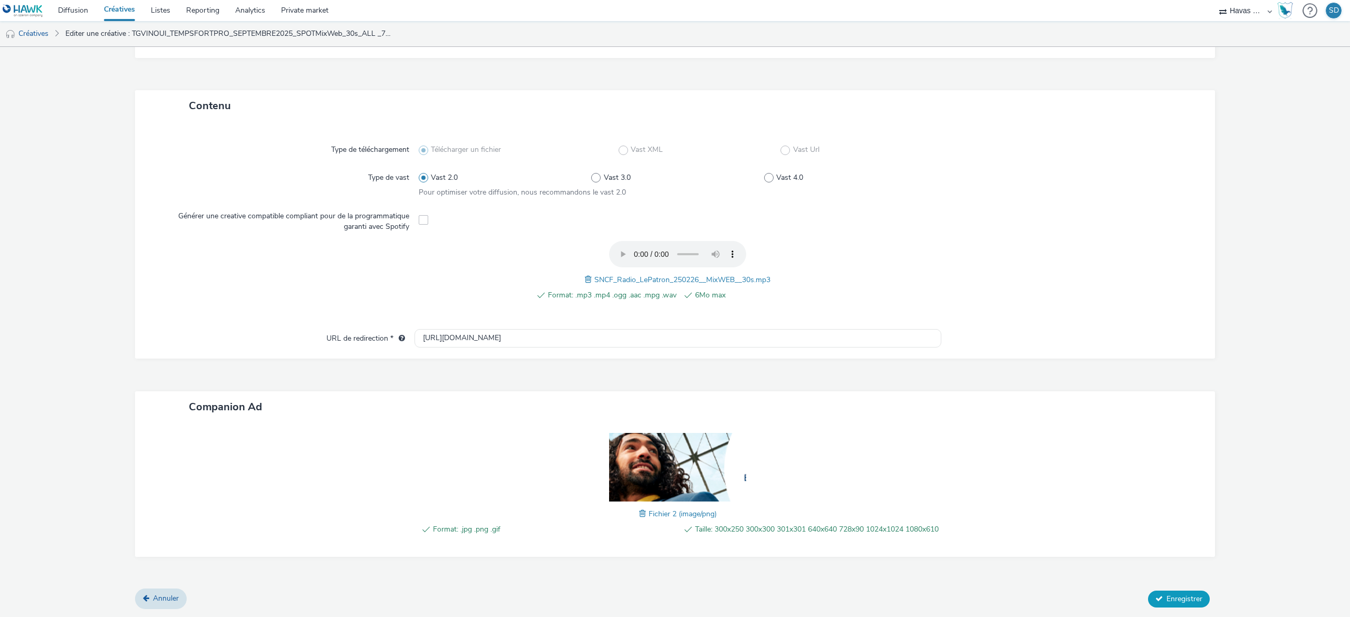
scroll to position [212, 0]
click at [1166, 596] on span "Enregistrer" at bounding box center [1184, 599] width 36 height 10
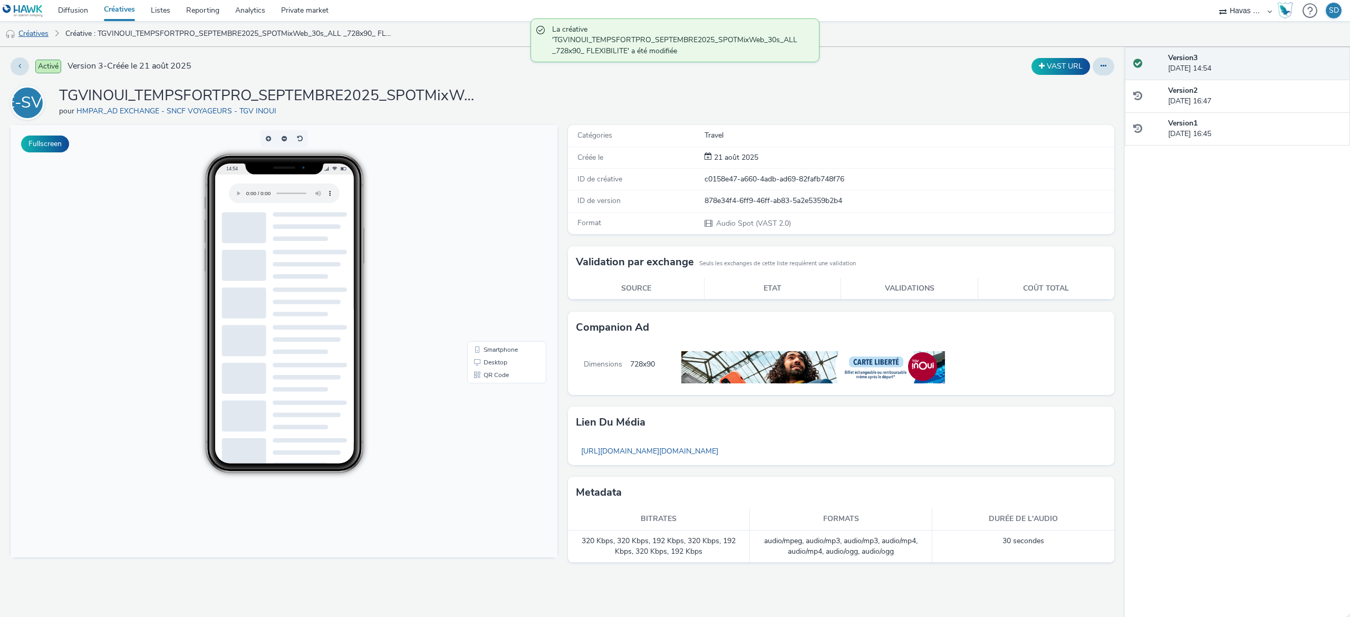
click at [34, 26] on link "Créatives" at bounding box center [27, 33] width 54 height 25
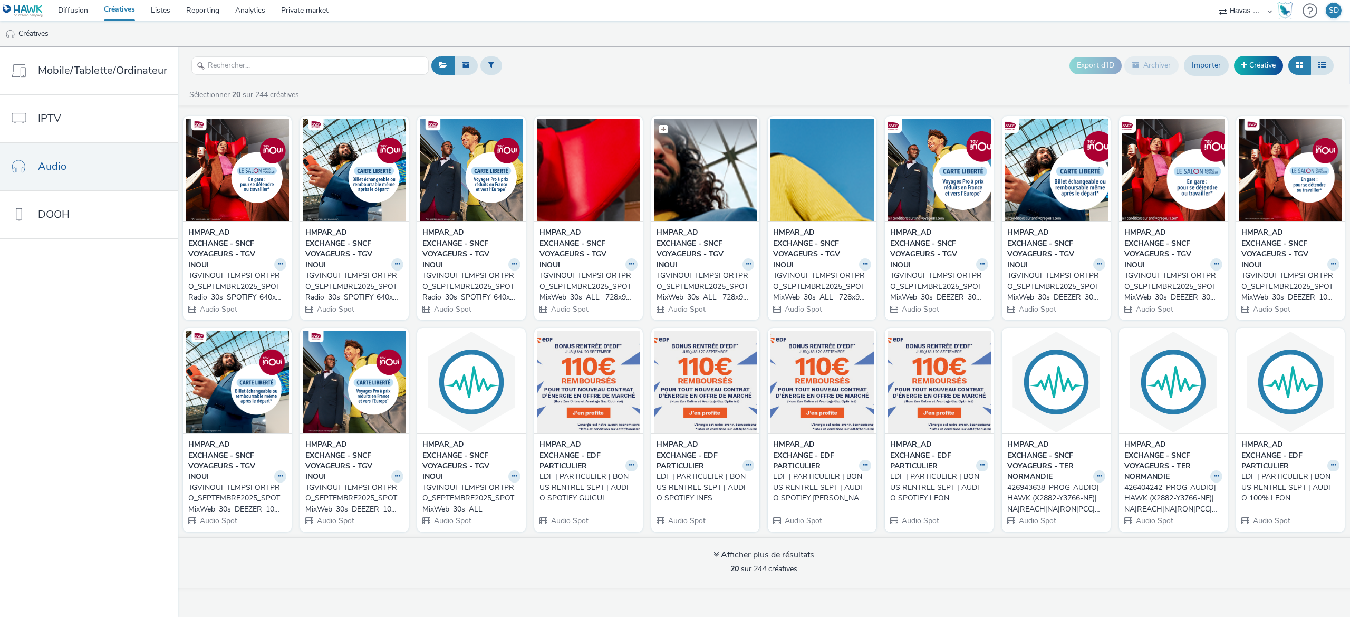
click at [674, 178] on img at bounding box center [705, 170] width 103 height 103
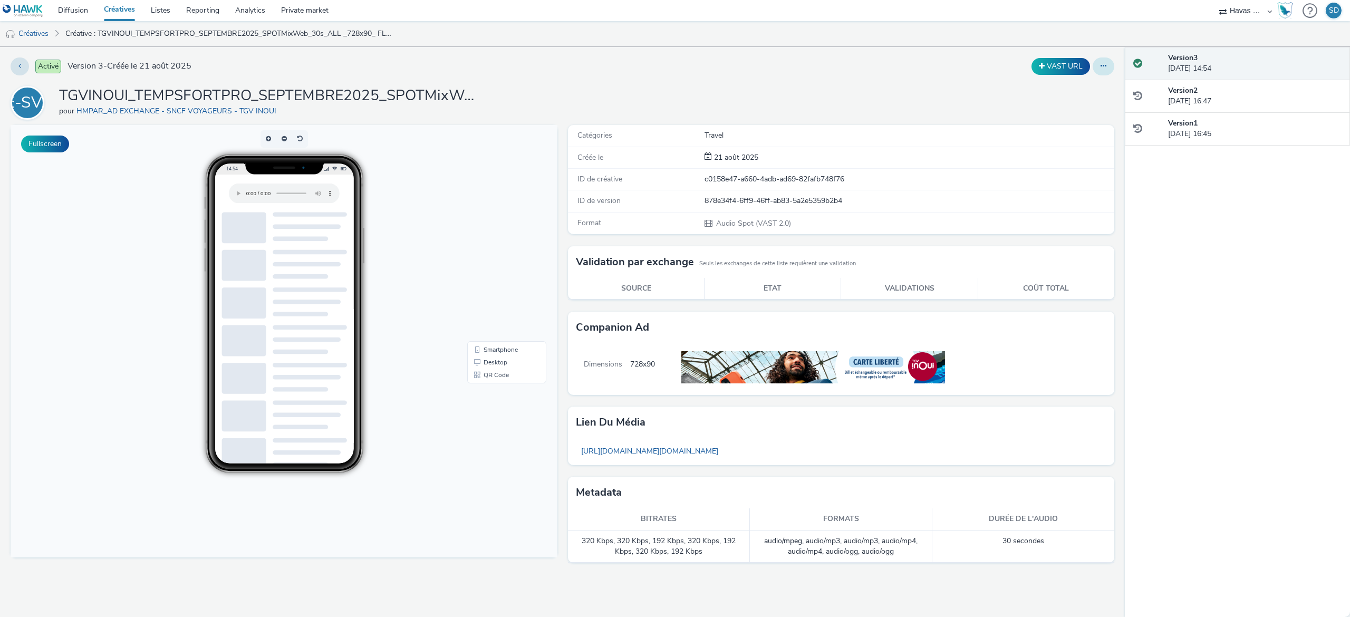
click at [1099, 70] on button at bounding box center [1104, 66] width 22 height 18
click at [1089, 93] on link "Modifier" at bounding box center [1074, 87] width 79 height 21
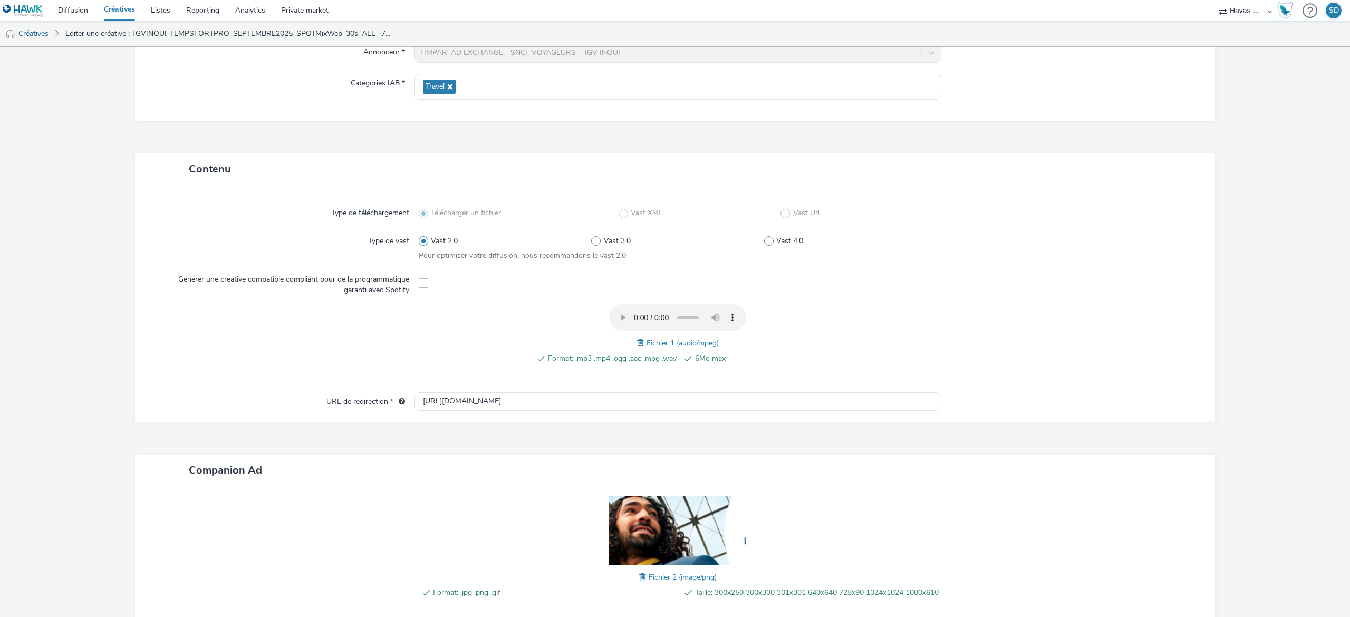
scroll to position [143, 0]
click at [637, 334] on span at bounding box center [641, 340] width 9 height 12
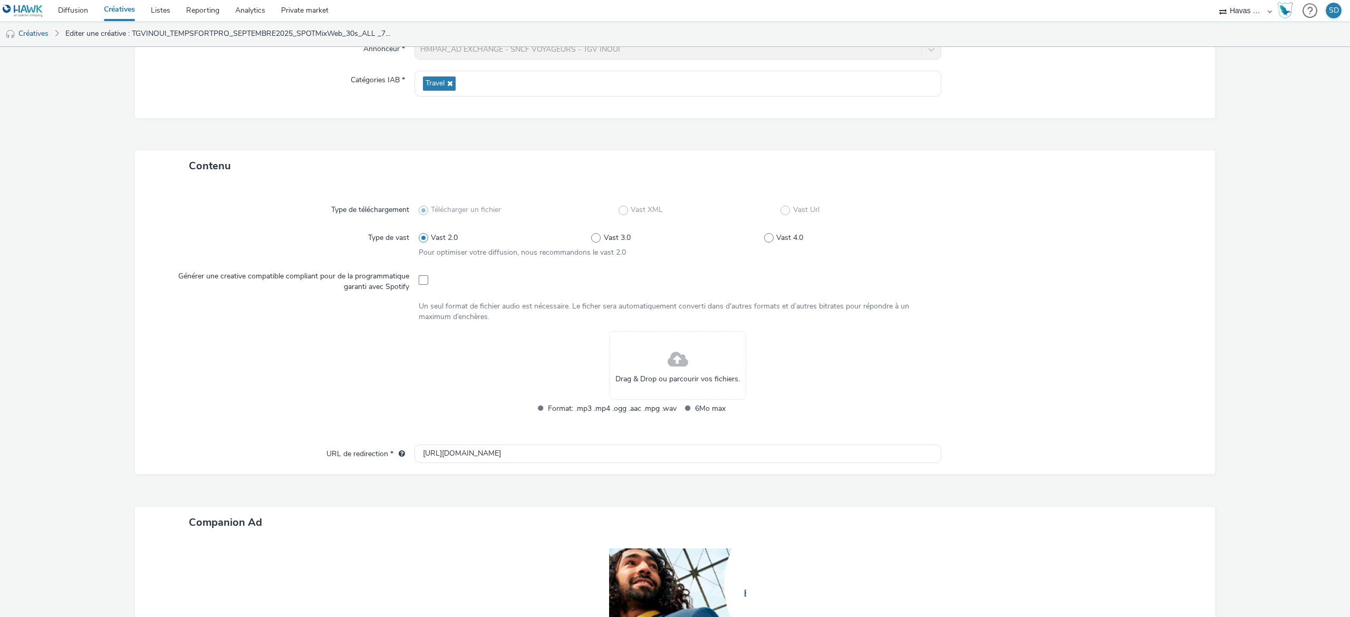
click at [649, 345] on div "Drag & Drop ou parcourir vos fichiers." at bounding box center [677, 365] width 137 height 69
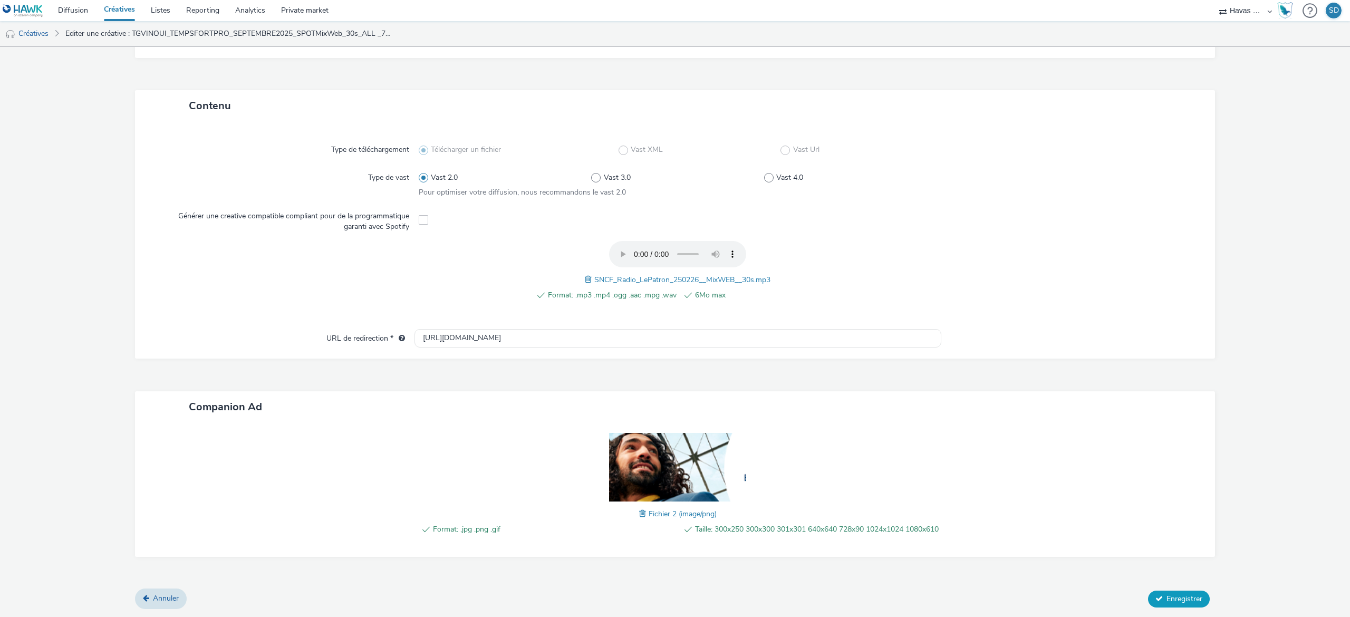
scroll to position [212, 0]
click at [1150, 598] on button "Enregistrer" at bounding box center [1179, 599] width 62 height 17
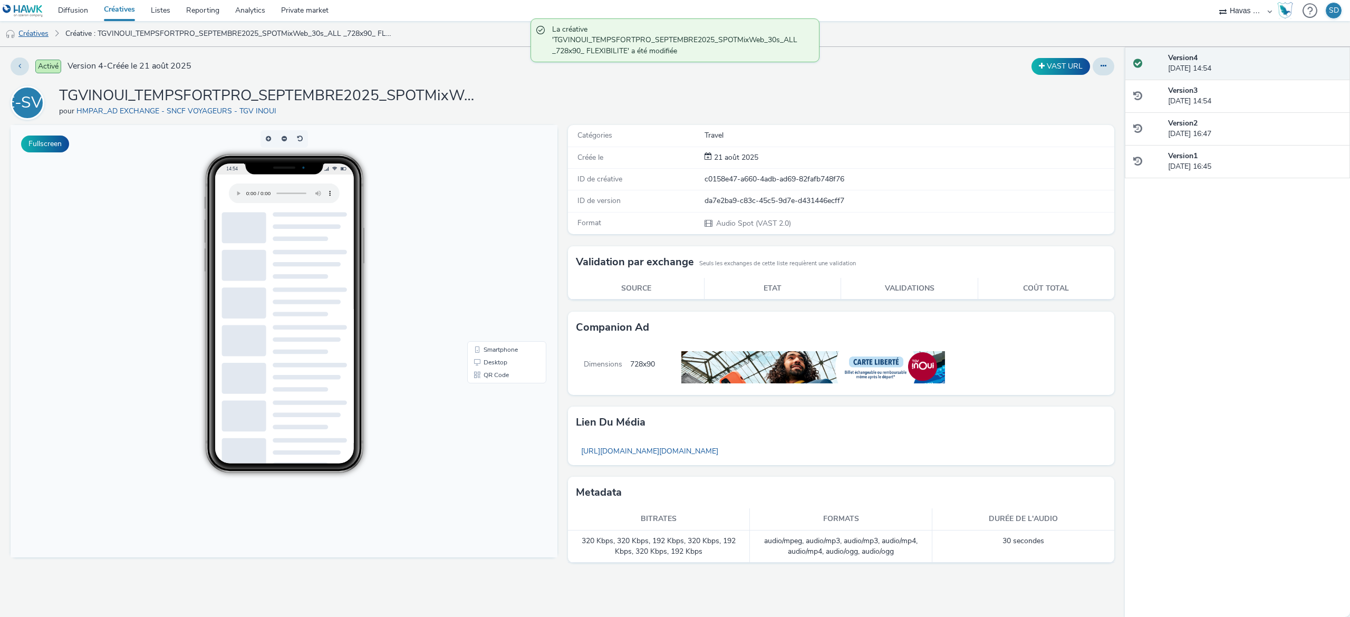
click at [38, 39] on link "Créatives" at bounding box center [27, 33] width 54 height 25
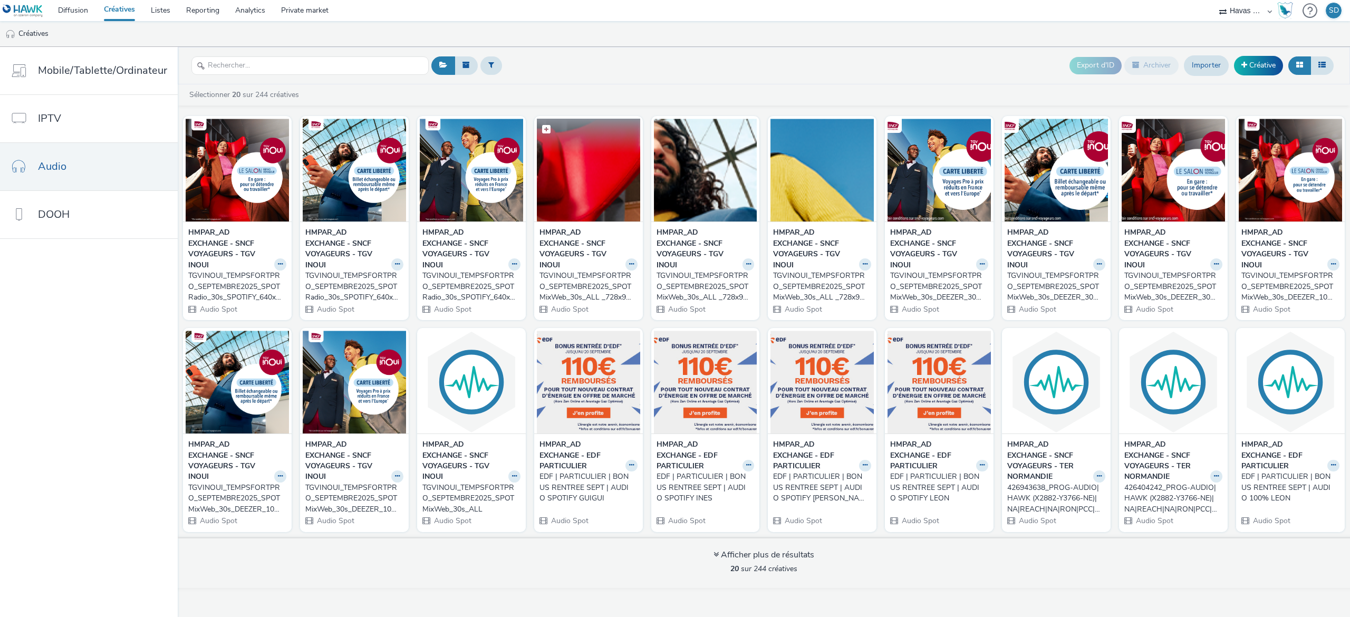
click at [585, 205] on img at bounding box center [588, 170] width 103 height 103
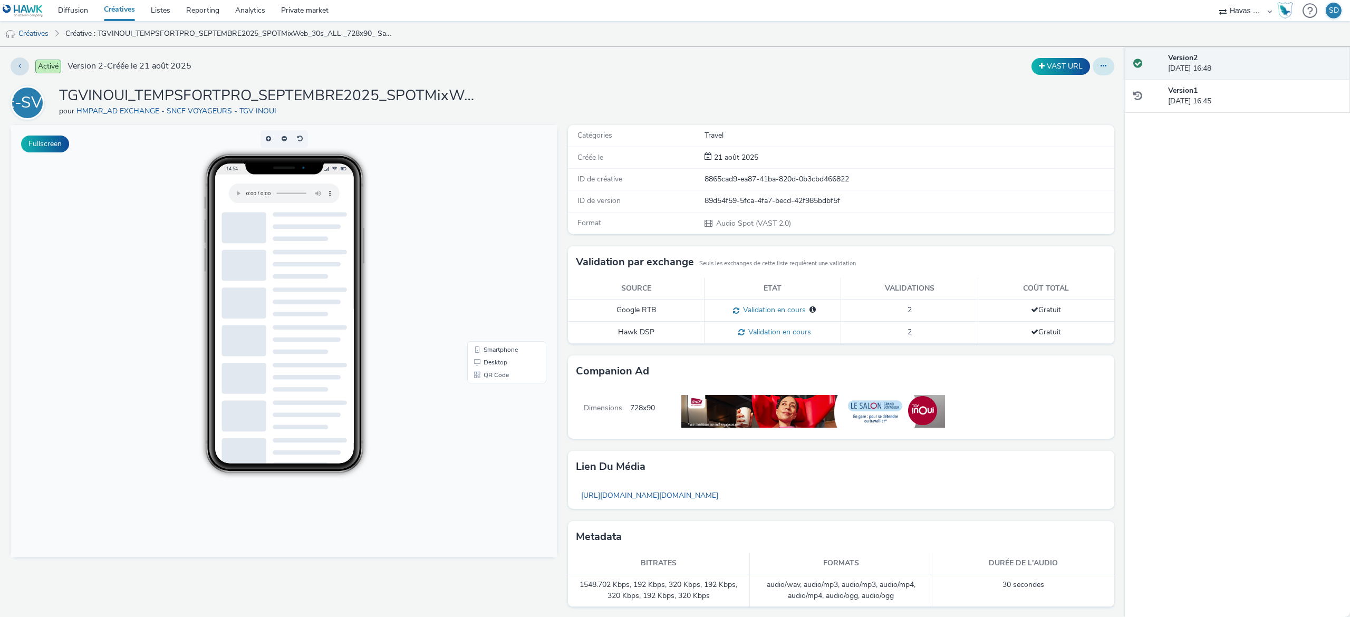
click at [1093, 69] on button at bounding box center [1104, 66] width 22 height 18
click at [1064, 94] on link "Modifier" at bounding box center [1074, 87] width 79 height 21
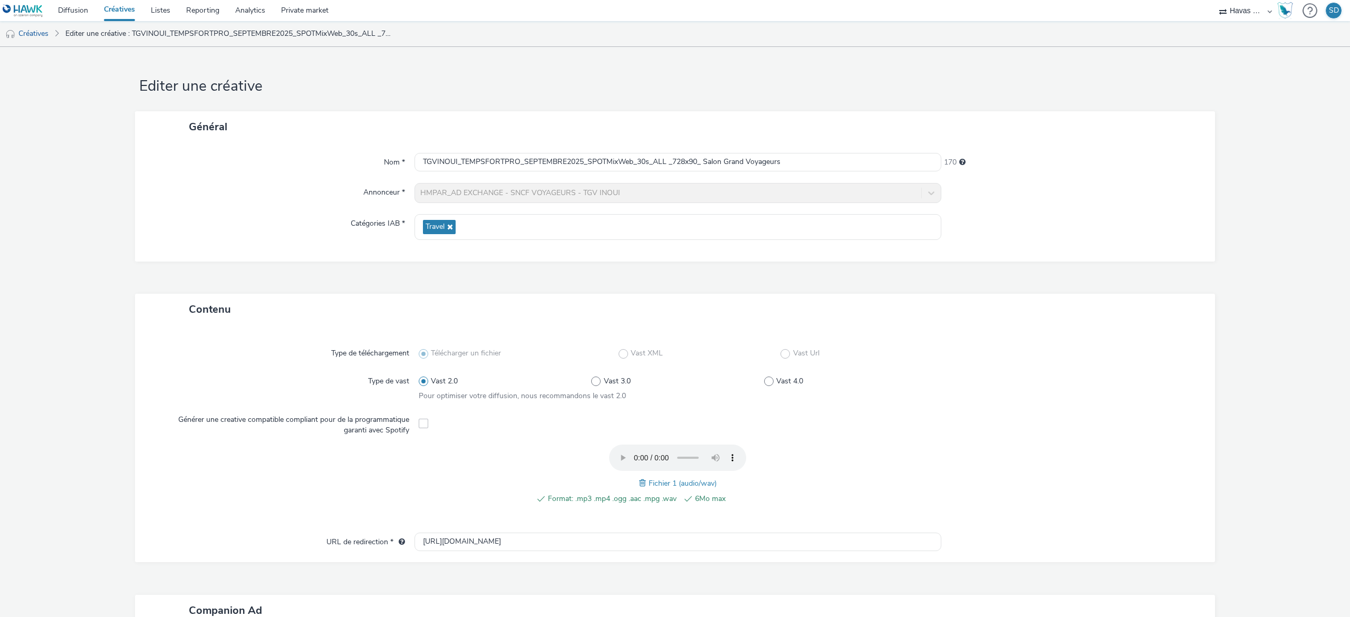
click at [639, 484] on span at bounding box center [643, 483] width 9 height 12
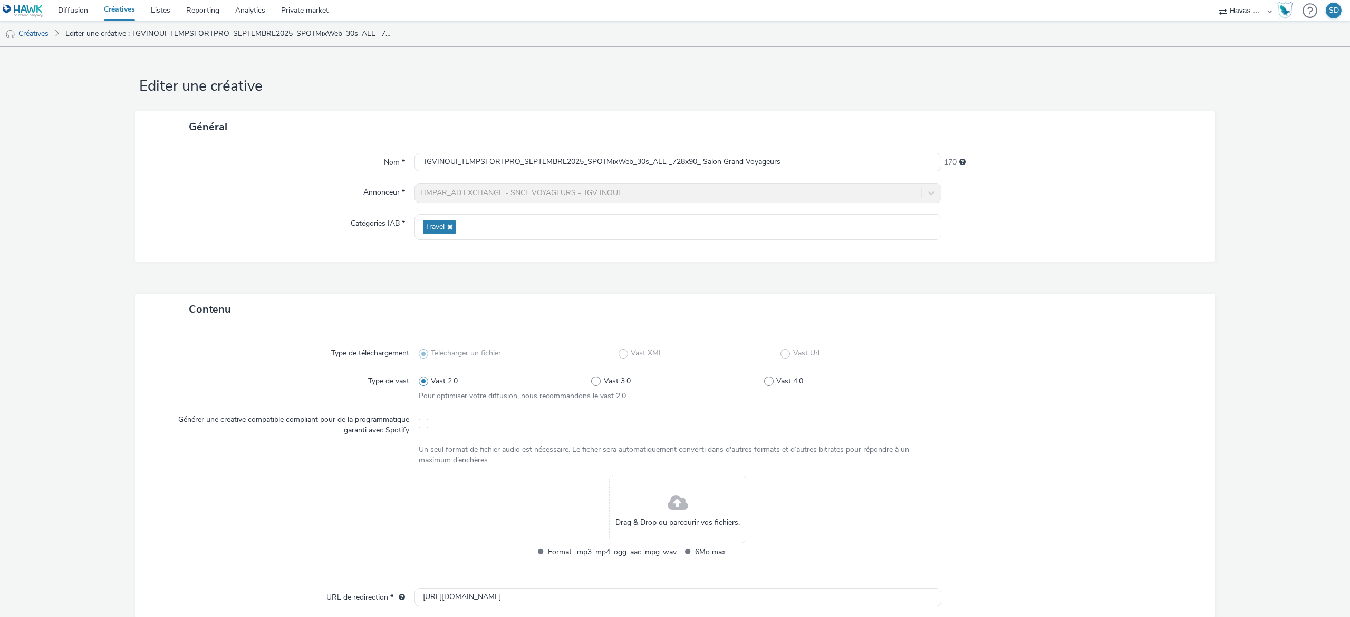
click at [642, 496] on div "Drag & Drop ou parcourir vos fichiers." at bounding box center [677, 509] width 137 height 69
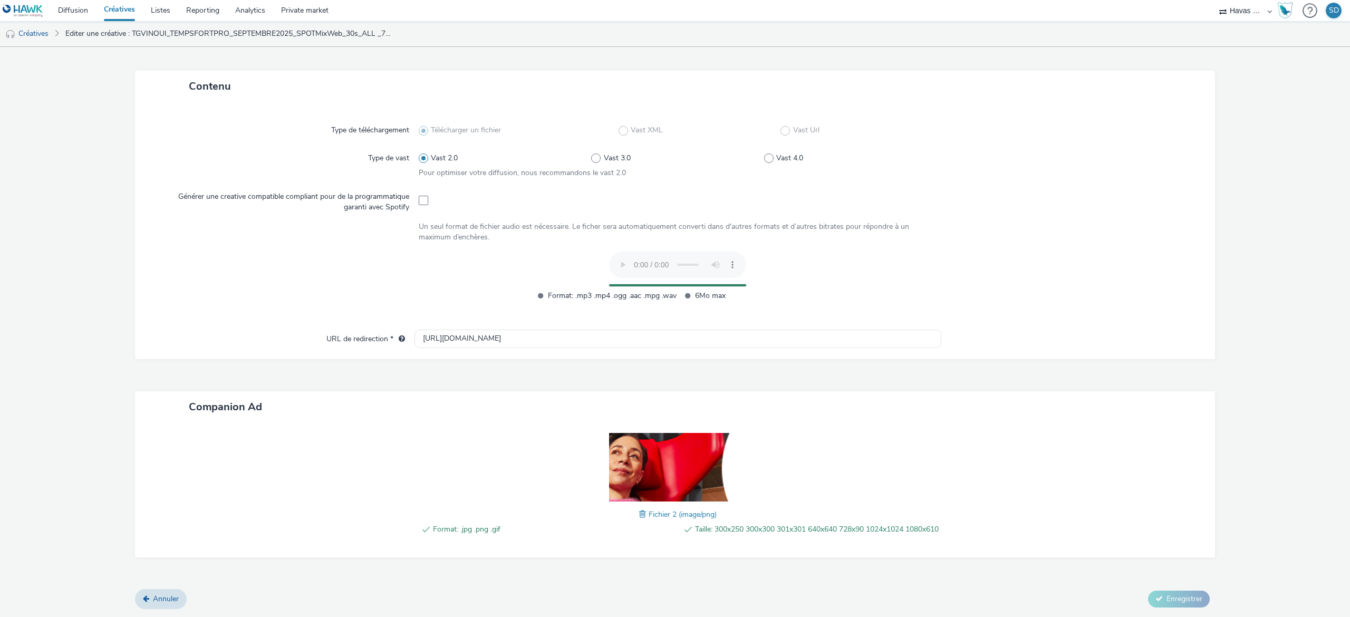
scroll to position [212, 0]
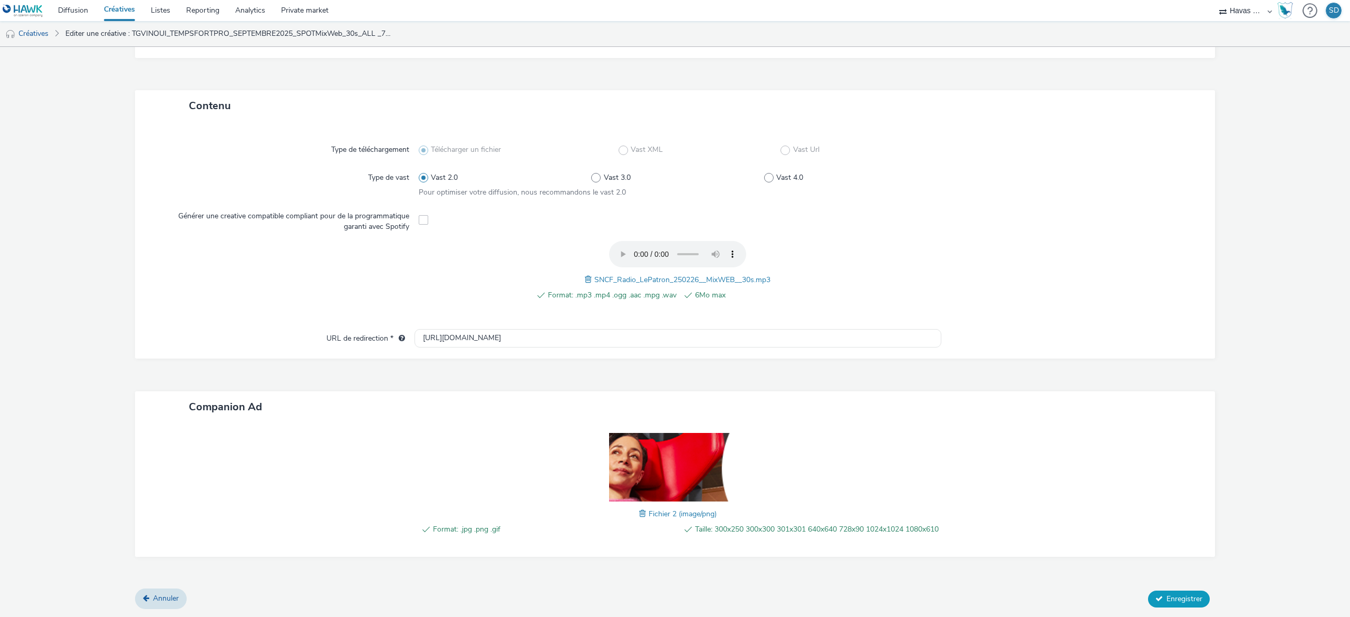
click at [1150, 596] on button "Enregistrer" at bounding box center [1179, 599] width 62 height 17
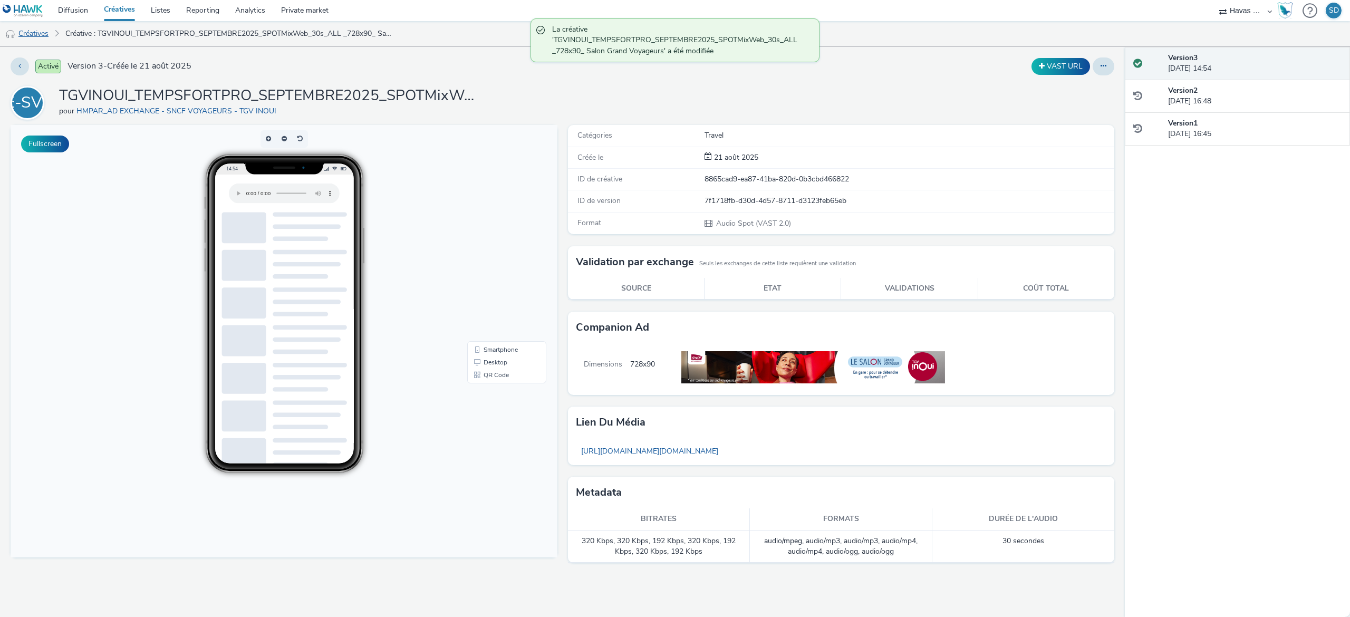
click at [47, 35] on link "Créatives" at bounding box center [27, 33] width 54 height 25
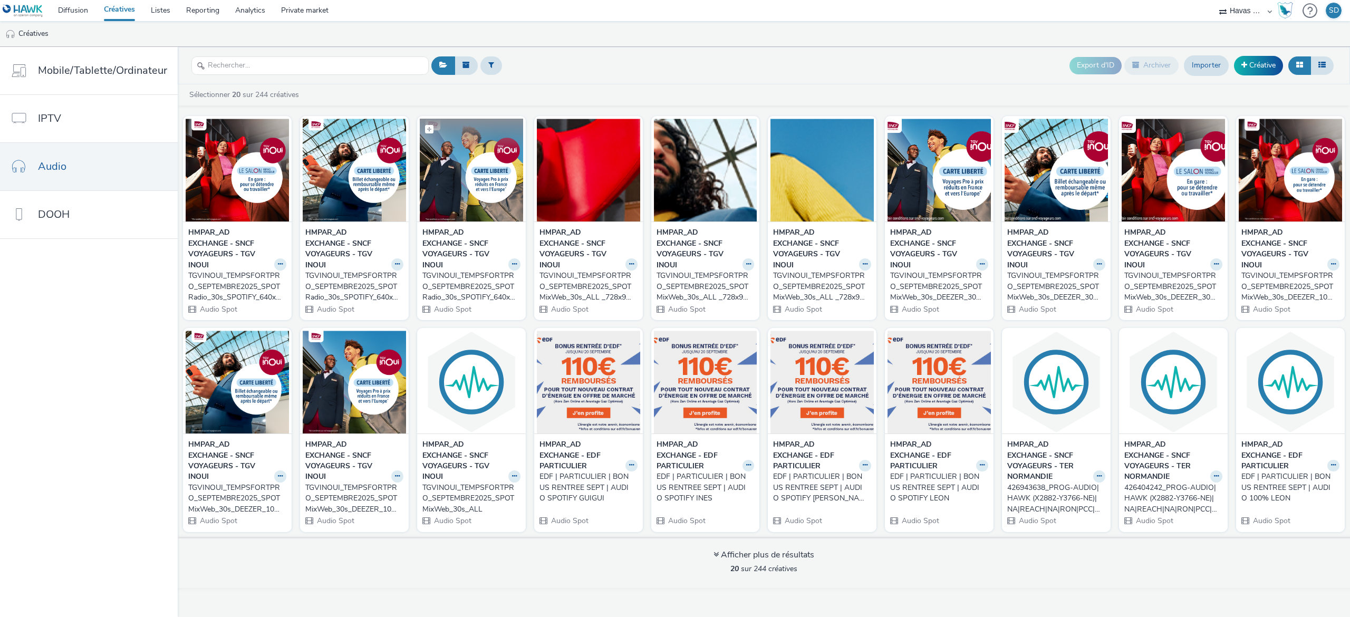
click at [456, 209] on img at bounding box center [471, 170] width 103 height 103
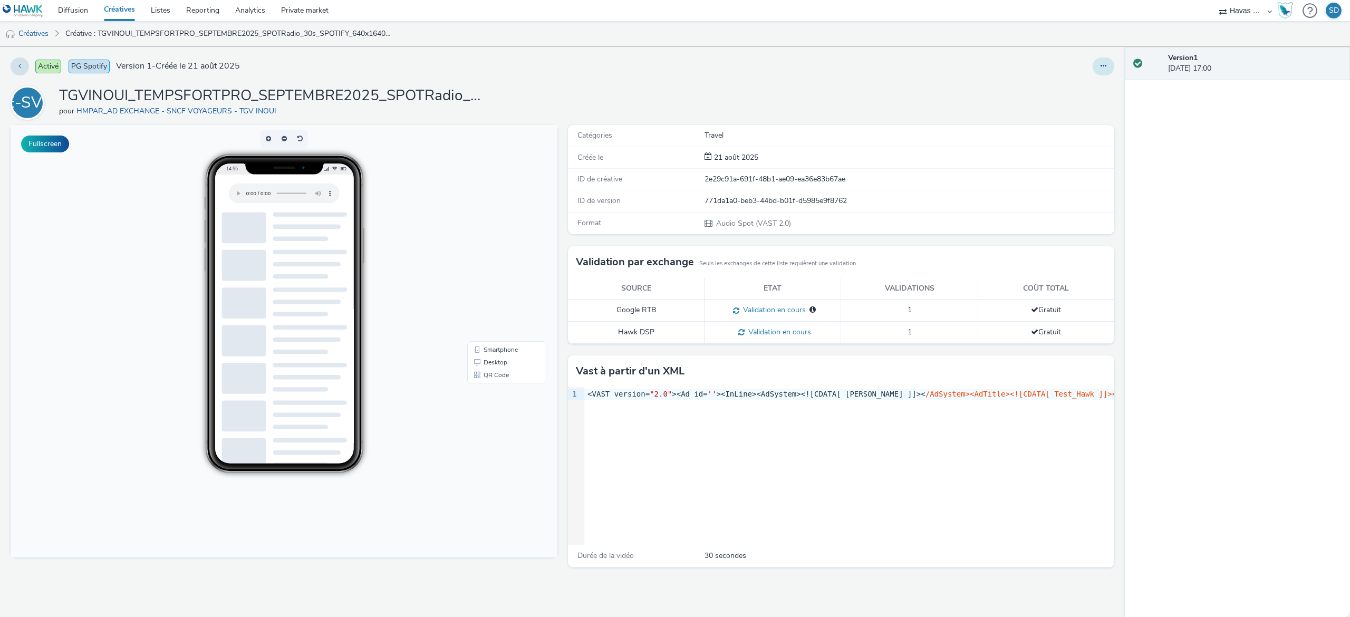
click at [1097, 72] on button at bounding box center [1104, 66] width 22 height 18
click at [1082, 96] on link "Modifier" at bounding box center [1074, 87] width 79 height 21
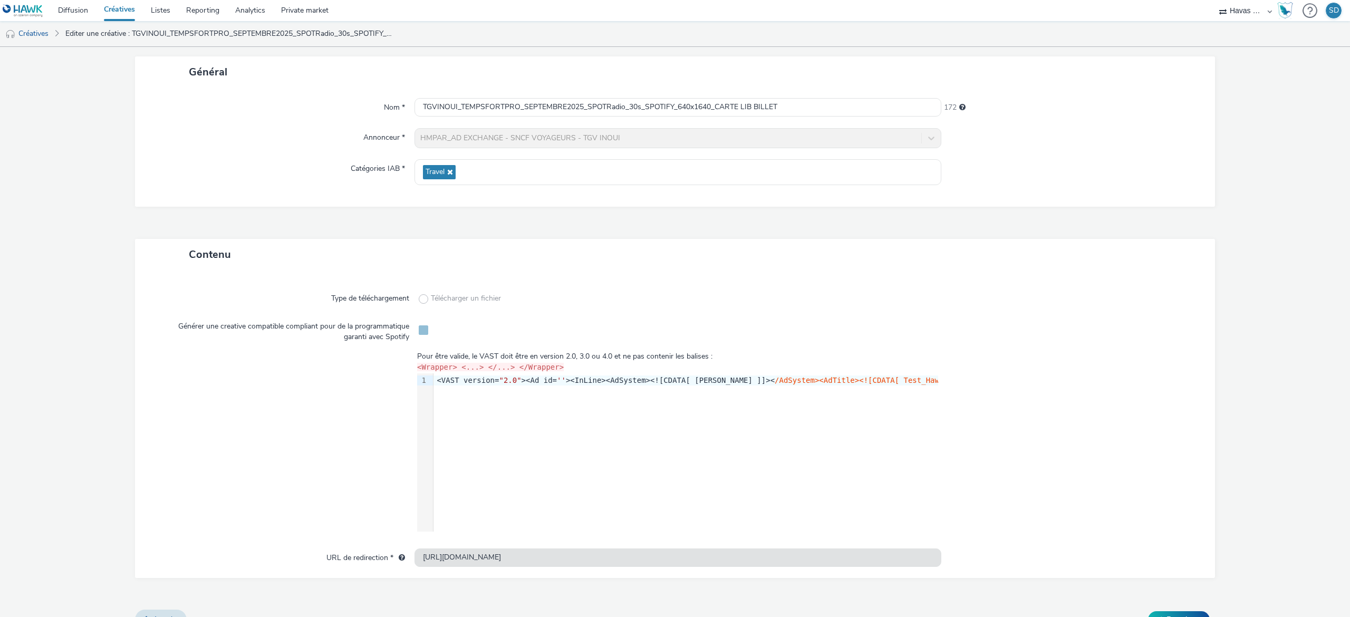
scroll to position [74, 0]
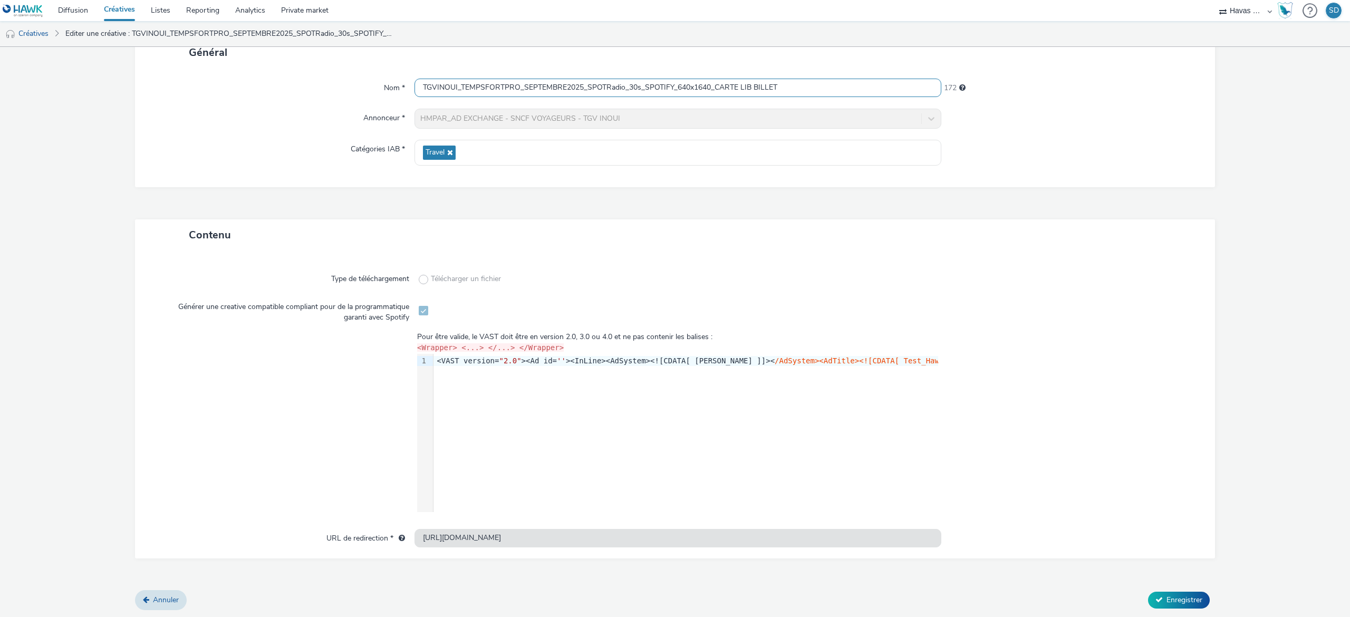
click at [743, 90] on input "TGVINOUI_TEMPSFORTPRO_SEPTEMBRE2025_SPOTRadio_30s_SPOTIFY_640x1640_CARTE LIB BI…" at bounding box center [677, 88] width 527 height 18
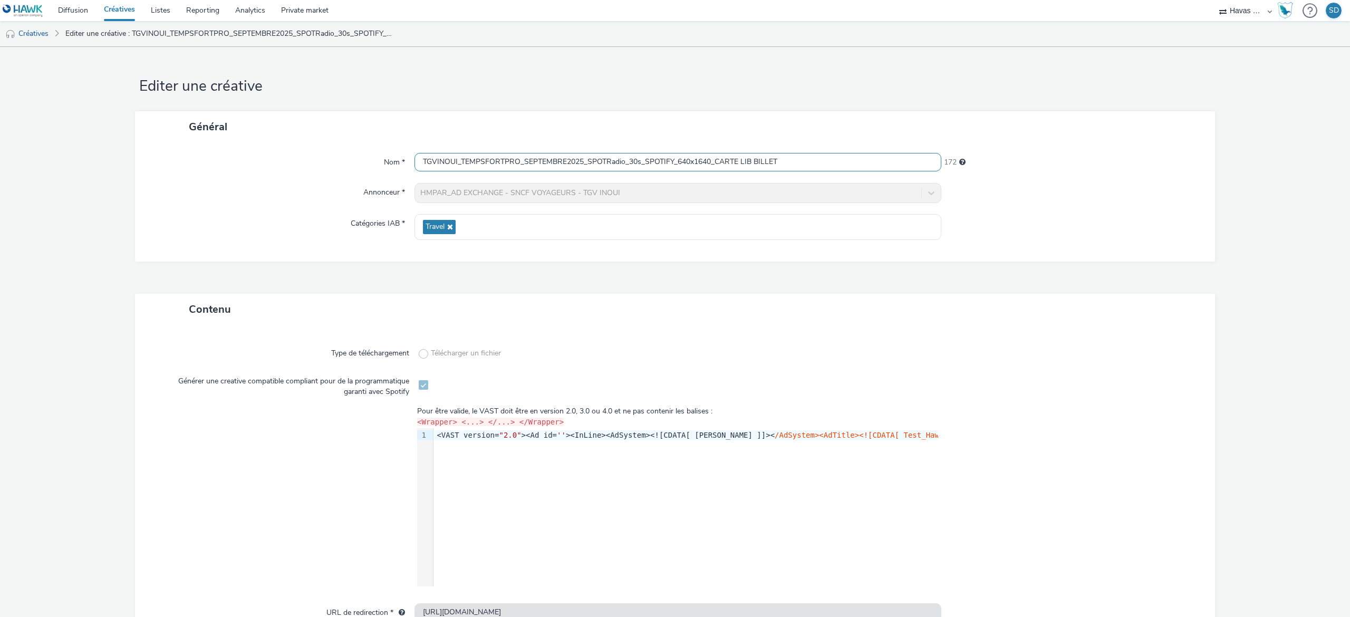
scroll to position [1, 0]
click at [722, 153] on input "TGVINOUI_TEMPSFORTPRO_SEPTEMBRE2025_SPOTRadio_30s_SPOTIFY_640x1640_CARTE LIB BI…" at bounding box center [677, 161] width 527 height 18
click at [606, 164] on input "TGVINOUI_TEMPSFORTPRO_SEPTEMBRE2025_SPOTRadio_30s_SPOTIFY_640x1640_CARTE LIB BI…" at bounding box center [677, 161] width 527 height 18
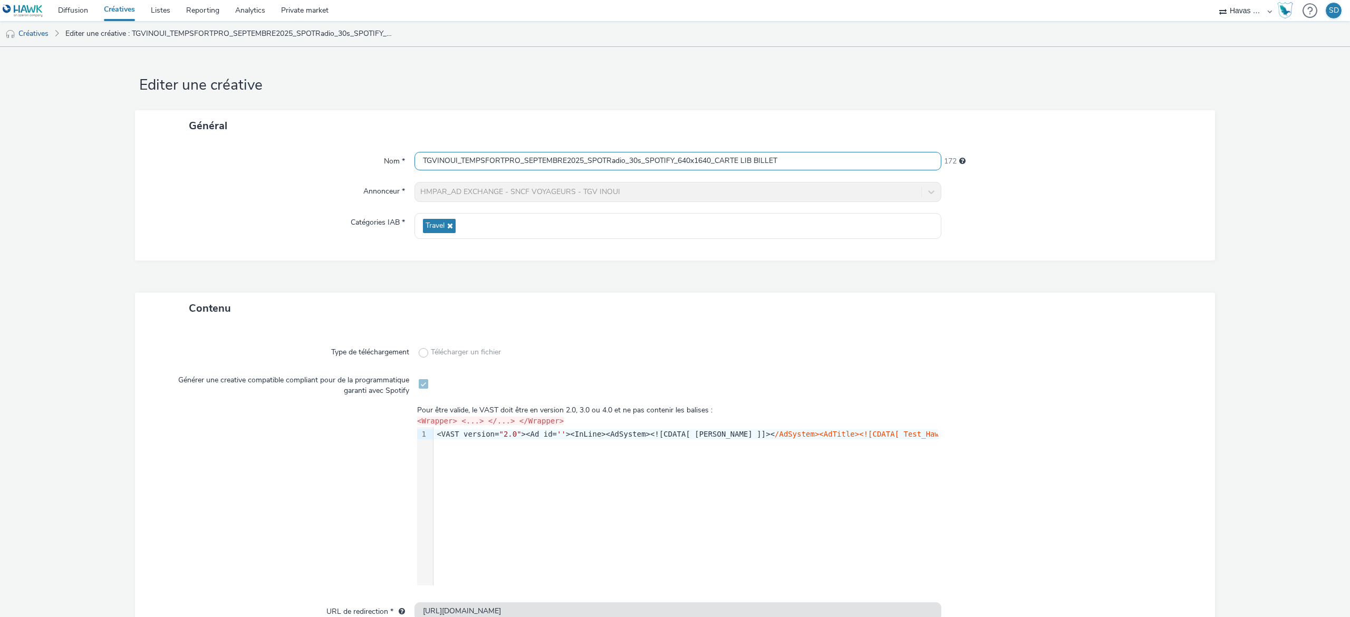
click at [621, 162] on input "TGVINOUI_TEMPSFORTPRO_SEPTEMBRE2025_SPOTRadio_30s_SPOTIFY_640x1640_CARTE LIB BI…" at bounding box center [677, 161] width 527 height 18
drag, startPoint x: 620, startPoint y: 162, endPoint x: 583, endPoint y: 162, distance: 36.9
click at [583, 162] on input "TGVINOUI_TEMPSFORTPRO_SEPTEMBRE2025_SPOTRadio_30s_SPOTIFY_640x1640_CARTE LIB BI…" at bounding box center [677, 161] width 527 height 18
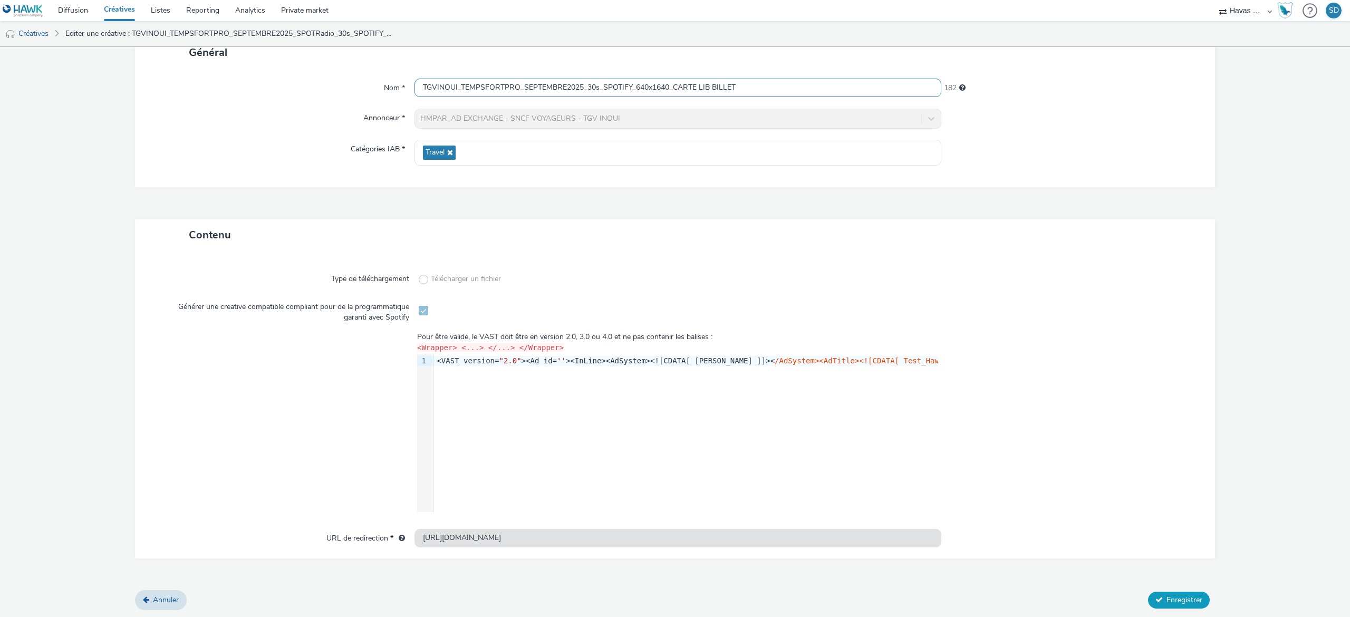
type input "TGVINOUI_TEMPSFORTPRO_SEPTEMBRE2025_30s_SPOTIFY_640x1640_CARTE LIB BILLET"
click at [1151, 598] on button "Enregistrer" at bounding box center [1179, 600] width 62 height 17
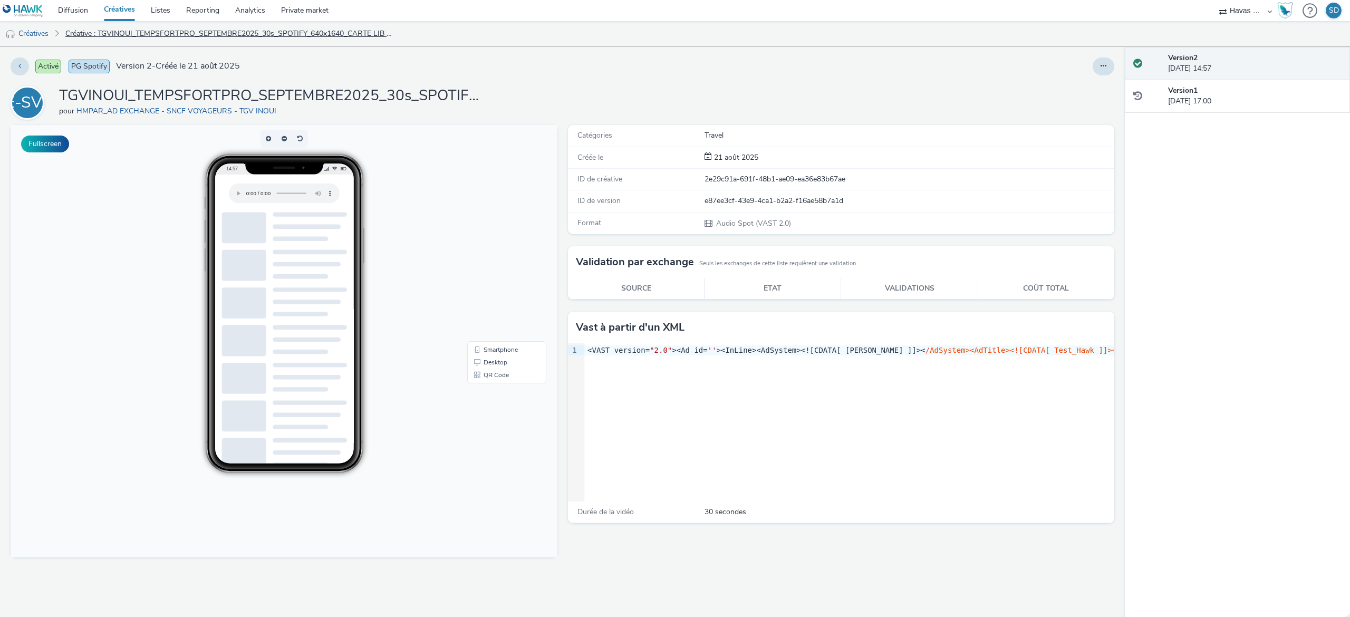
click at [106, 32] on link "Créative : TGVINOUI_TEMPSFORTPRO_SEPTEMBRE2025_30s_SPOTIFY_640x1640_CARTE LIB B…" at bounding box center [228, 33] width 337 height 25
click at [36, 33] on link "Créatives" at bounding box center [27, 33] width 54 height 25
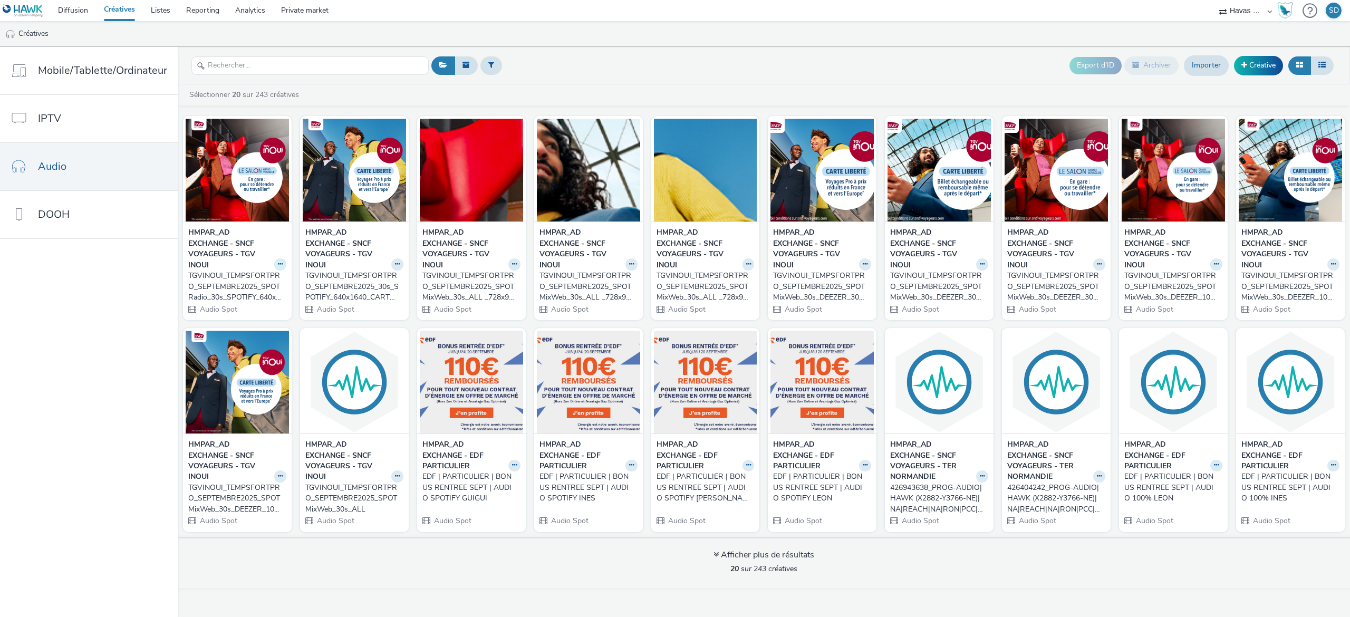
click at [278, 264] on icon at bounding box center [280, 264] width 5 height 6
click at [271, 288] on link "Modifier" at bounding box center [246, 282] width 79 height 21
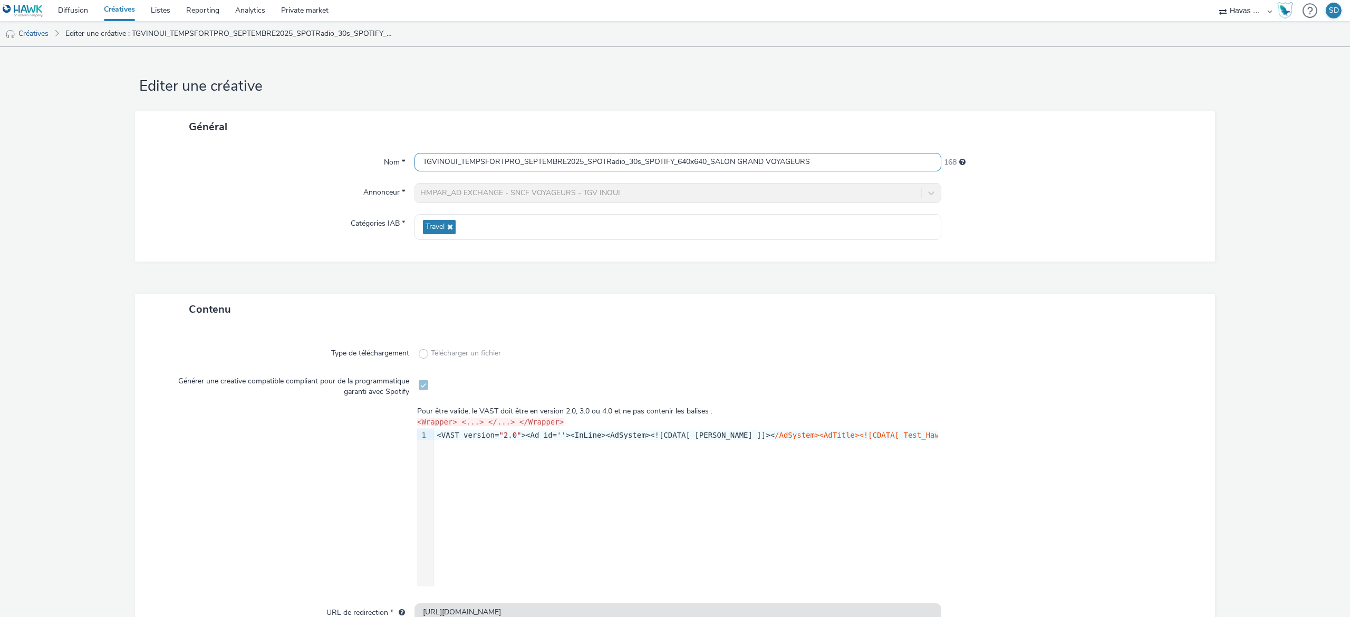
click at [608, 166] on input "TGVINOUI_TEMPSFORTPRO_SEPTEMBRE2025_SPOTRadio_30s_SPOTIFY_640x640_SALON GRAND V…" at bounding box center [677, 162] width 527 height 18
click at [613, 166] on input "TGVINOUI_TEMPSFORTPRO_SEPTEMBRE2025_SPOTRadio_30s_SPOTIFY_640x640_SALON GRAND V…" at bounding box center [677, 162] width 527 height 18
drag, startPoint x: 622, startPoint y: 165, endPoint x: 584, endPoint y: 165, distance: 38.0
click at [584, 165] on input "TGVINOUI_TEMPSFORTPRO_SEPTEMBRE2025_SPOTRadio_30s_SPOTIFY_640x640_SALON GRAND V…" at bounding box center [677, 162] width 527 height 18
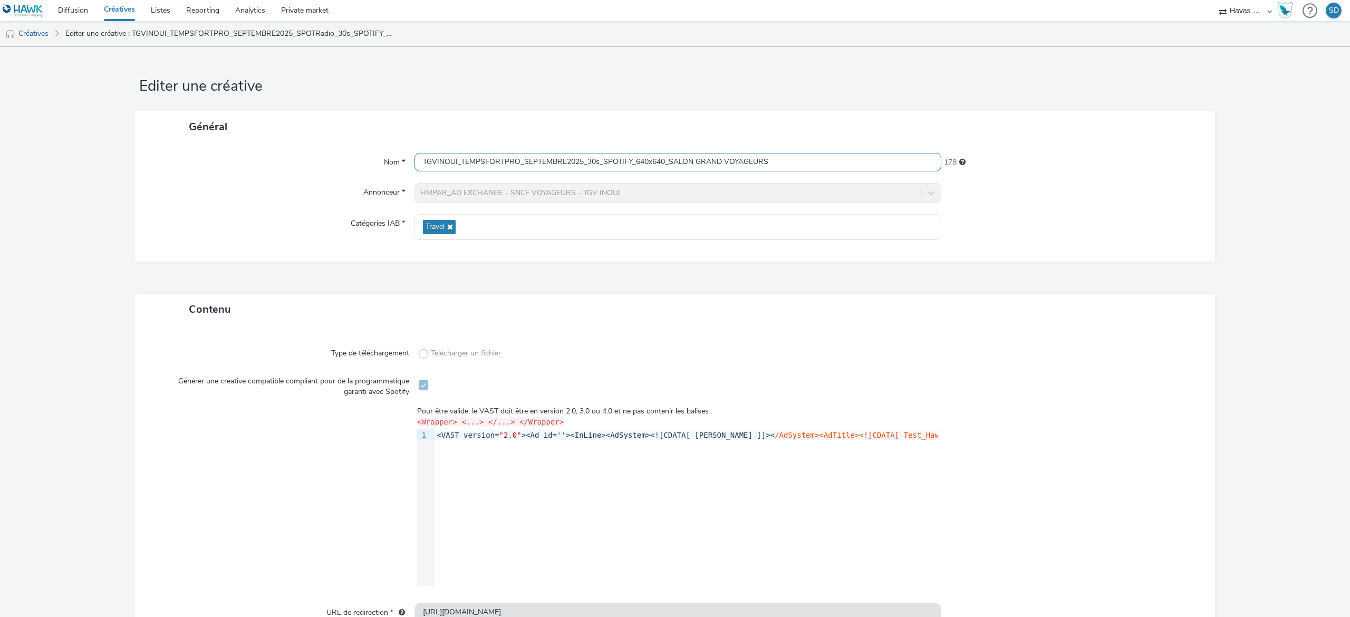
scroll to position [74, 0]
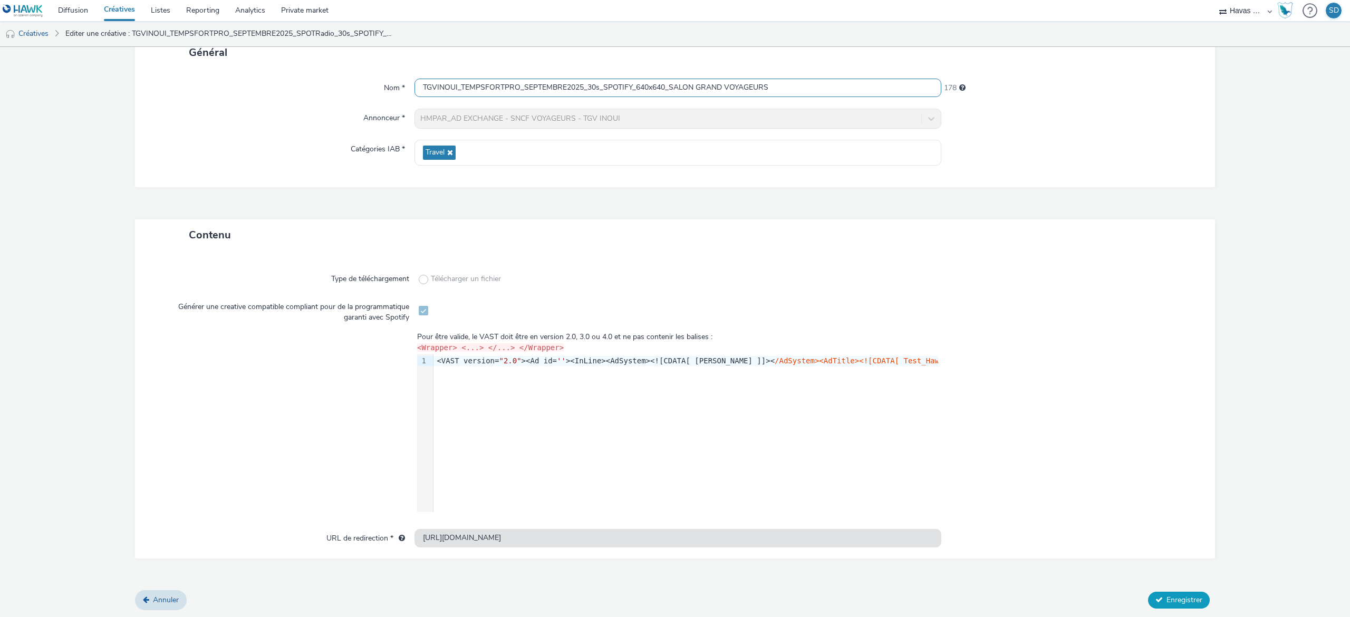
type input "TGVINOUI_TEMPSFORTPRO_SEPTEMBRE2025_30s_SPOTIFY_640x640_SALON GRAND VOYAGEURS"
click at [1161, 592] on button "Enregistrer" at bounding box center [1179, 600] width 62 height 17
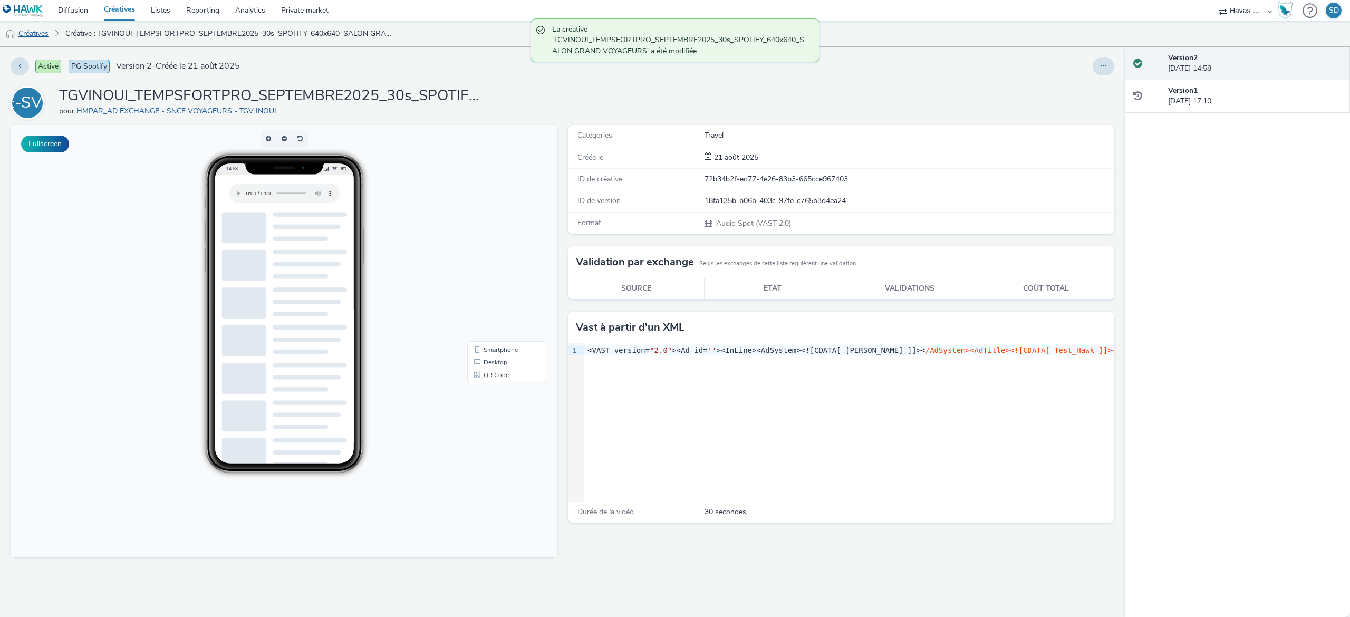
click at [43, 30] on link "Créatives" at bounding box center [27, 33] width 54 height 25
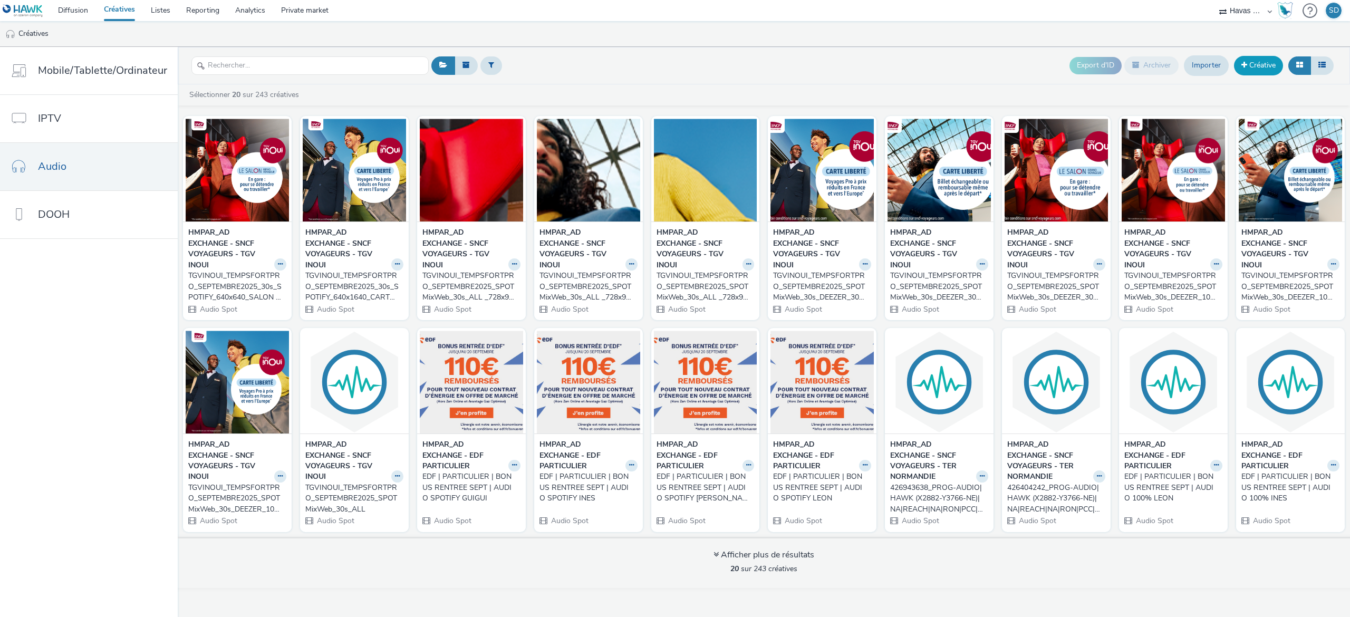
click at [1255, 61] on link "Créative" at bounding box center [1258, 65] width 49 height 19
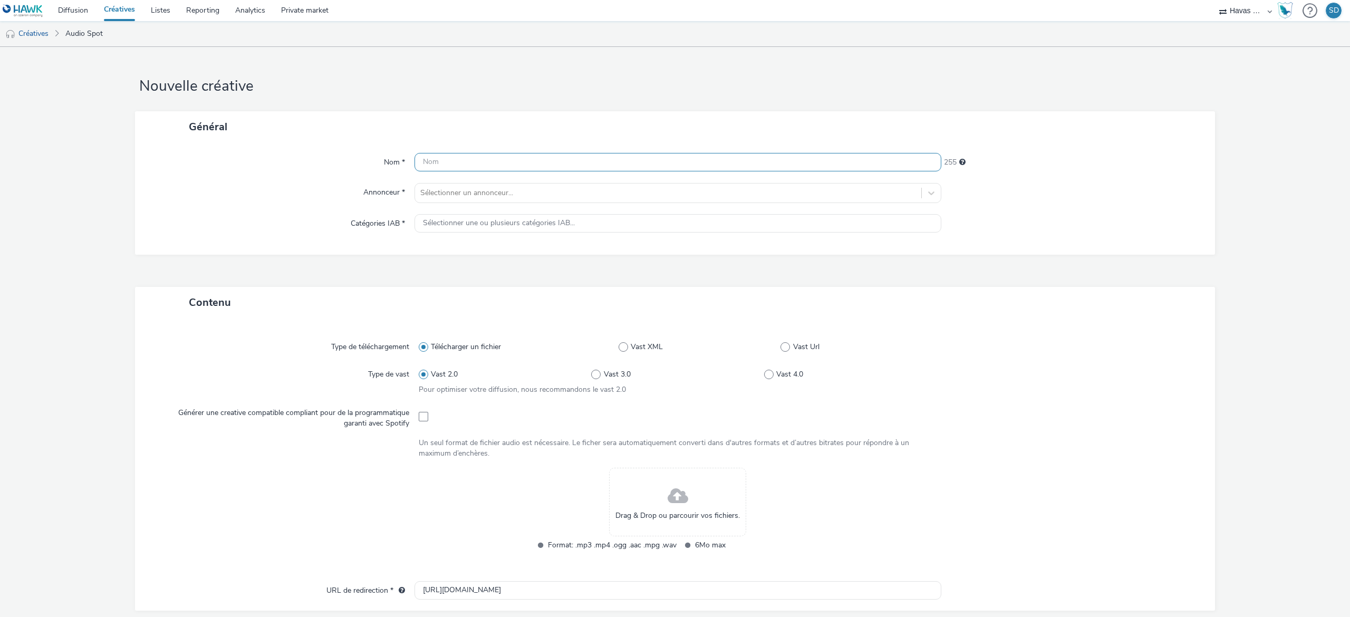
click at [589, 170] on input "text" at bounding box center [677, 162] width 527 height 18
paste input "TGVINOUI_TEMPSFORTPRO_SEPTEMBRE2025_30s_SPOTIFY_640x1640_CARTE LIB BILLET"
click at [709, 166] on input "TGVINOUI_TEMPSFORTPRO_SEPTEMBRE2025_30s_SPOTIFY_640x1640_CARTE LIB BILLET" at bounding box center [677, 162] width 527 height 18
type input "TGVINOUI_TEMPSFORTPRO_SEPTEMBRE2025_30s_SPOTIFY_640x1640_CARTE LIB FLEXIBILITE"
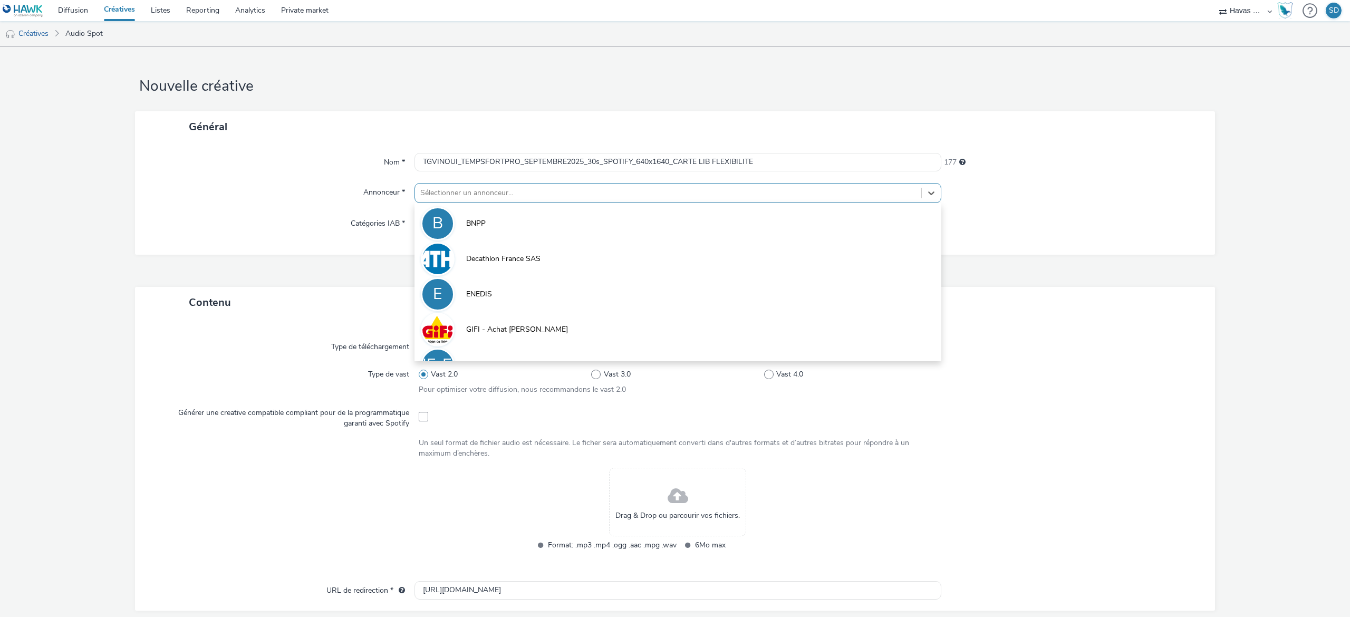
click at [738, 199] on div at bounding box center [668, 193] width 496 height 13
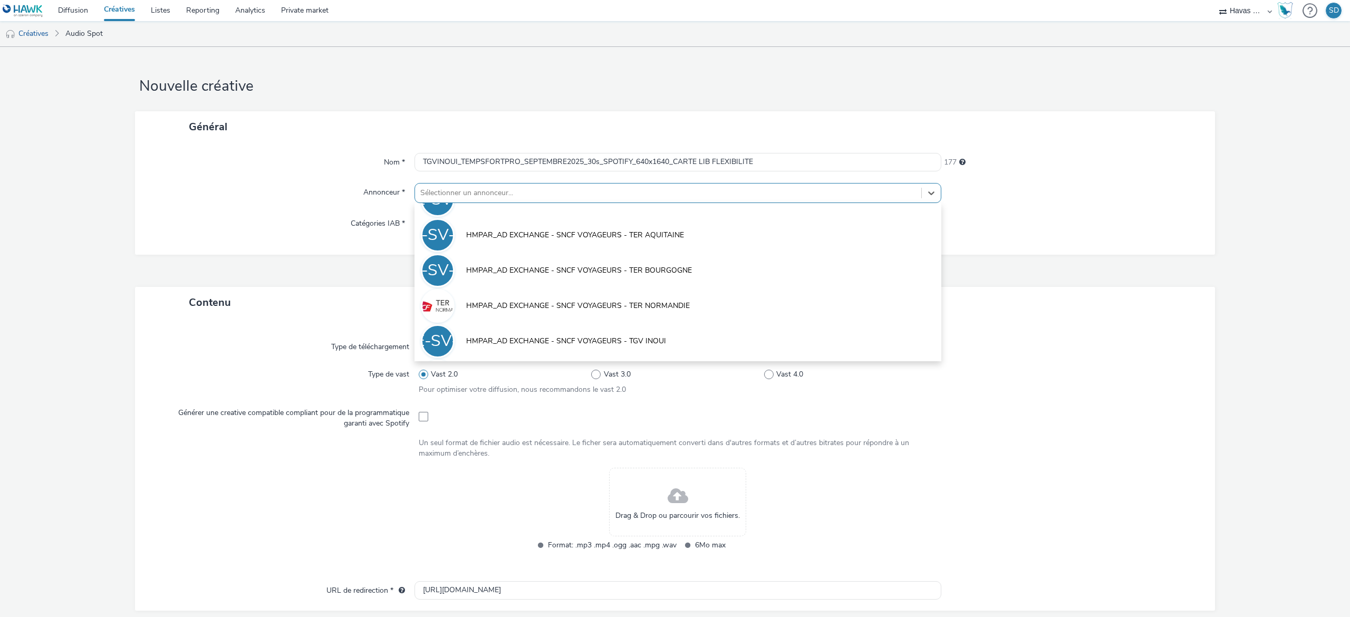
scroll to position [484, 0]
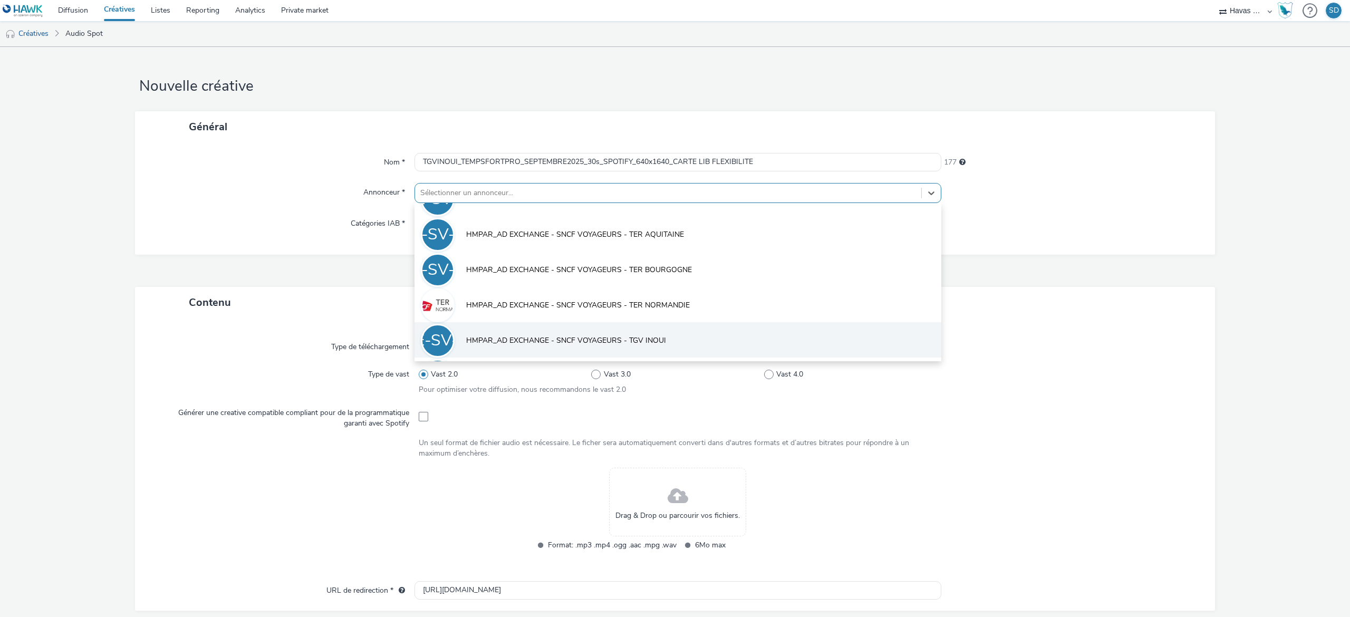
click at [688, 329] on li "HE-SV-TI HMPAR_AD EXCHANGE - SNCF VOYAGEURS - TGV INOUI" at bounding box center [677, 339] width 527 height 35
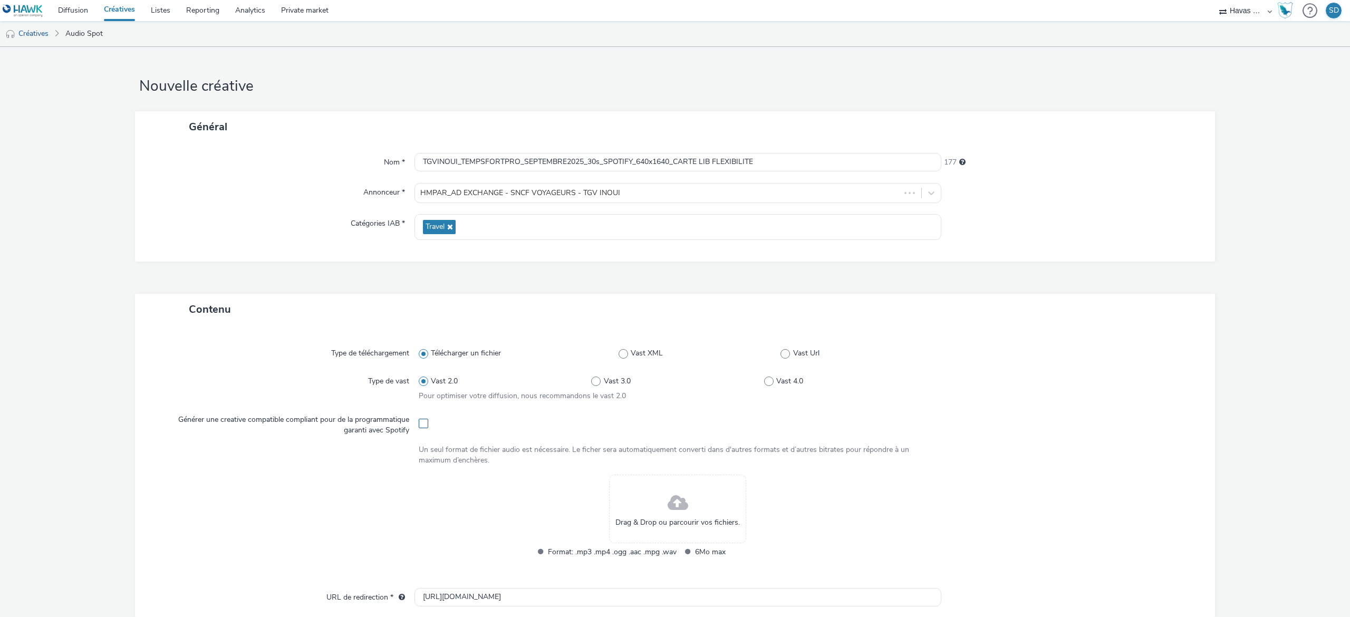
click at [422, 426] on span at bounding box center [423, 423] width 9 height 9
checkbox input "true"
click at [656, 514] on div "Drag & Drop ou parcourir vos fichiers." at bounding box center [677, 509] width 137 height 69
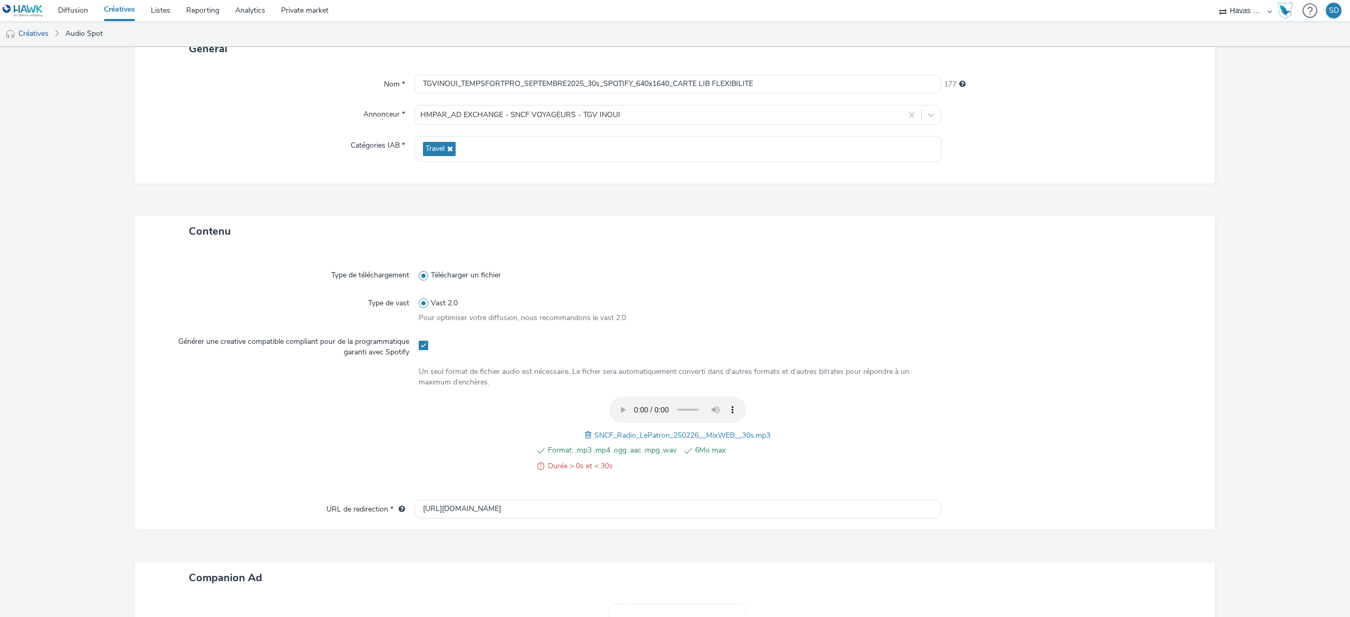
scroll to position [95, 0]
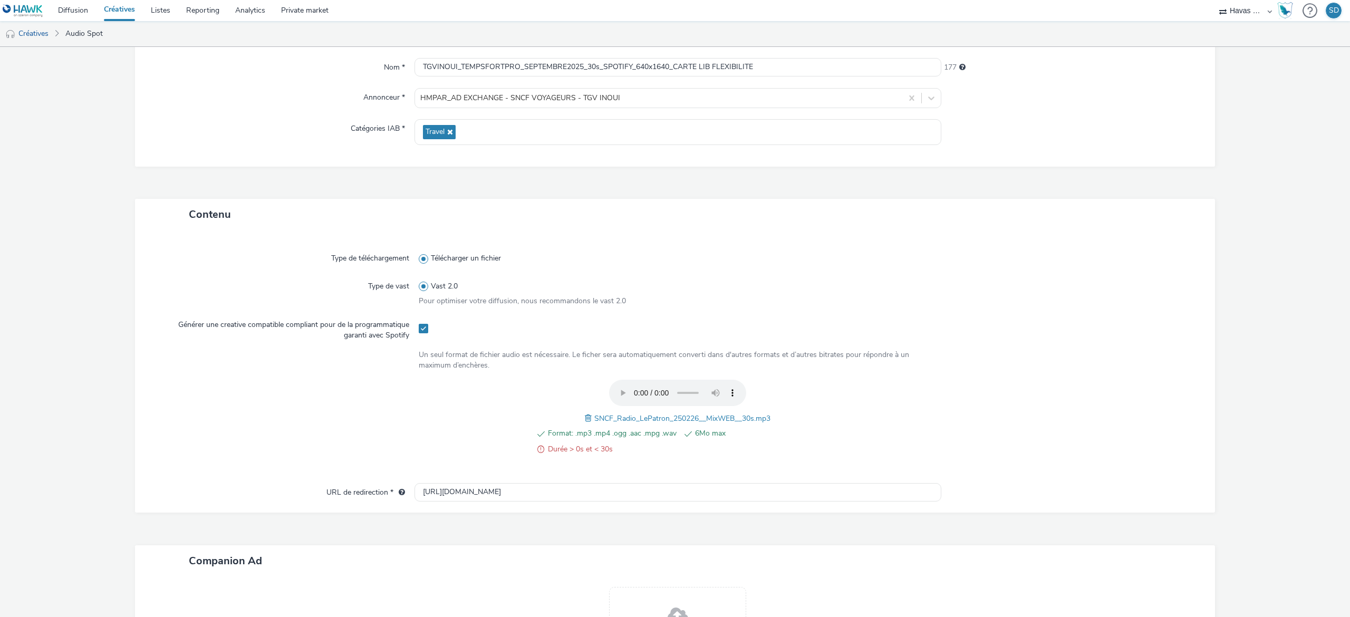
click at [537, 449] on span at bounding box center [540, 449] width 7 height 13
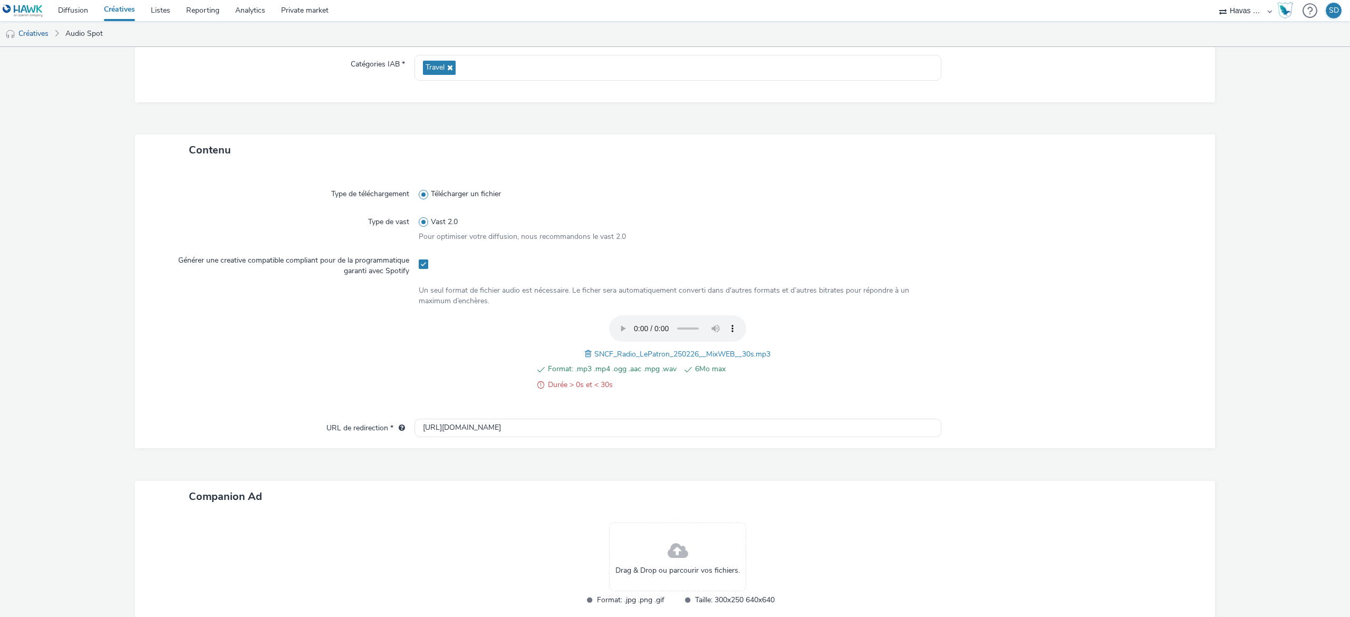
scroll to position [158, 0]
click at [662, 438] on input "[URL][DOMAIN_NAME]" at bounding box center [677, 429] width 527 height 18
paste input "s://www.sncf-voyageurs.com/fr/voyagez-avec-nous/en-france/tarifs-grandes-lignes…"
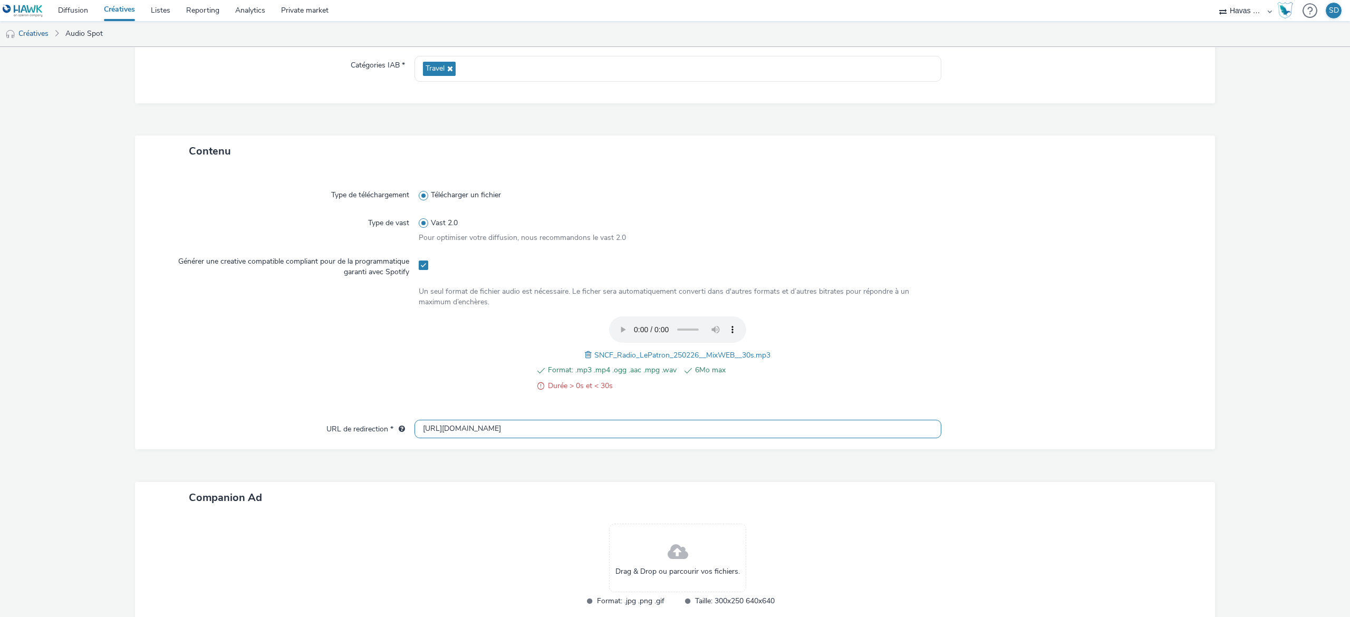
type input "[URL][DOMAIN_NAME]"
click at [665, 528] on div "Drag & Drop ou parcourir vos fichiers." at bounding box center [677, 558] width 137 height 69
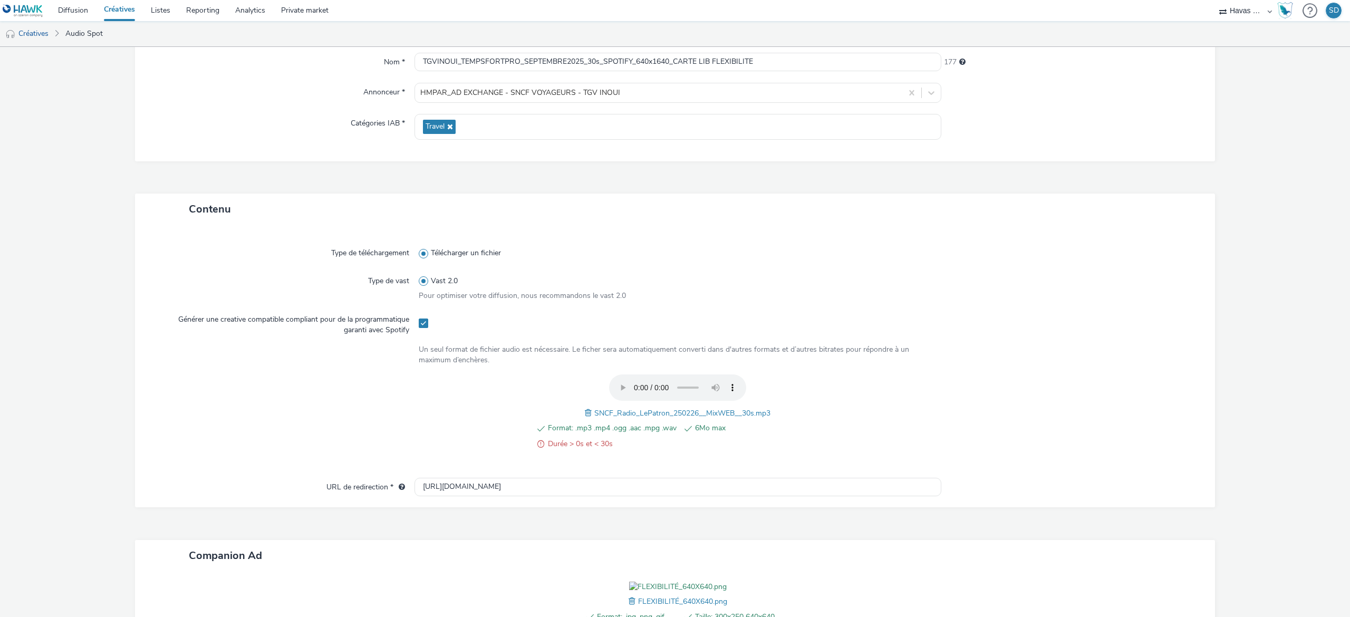
scroll to position [246, 0]
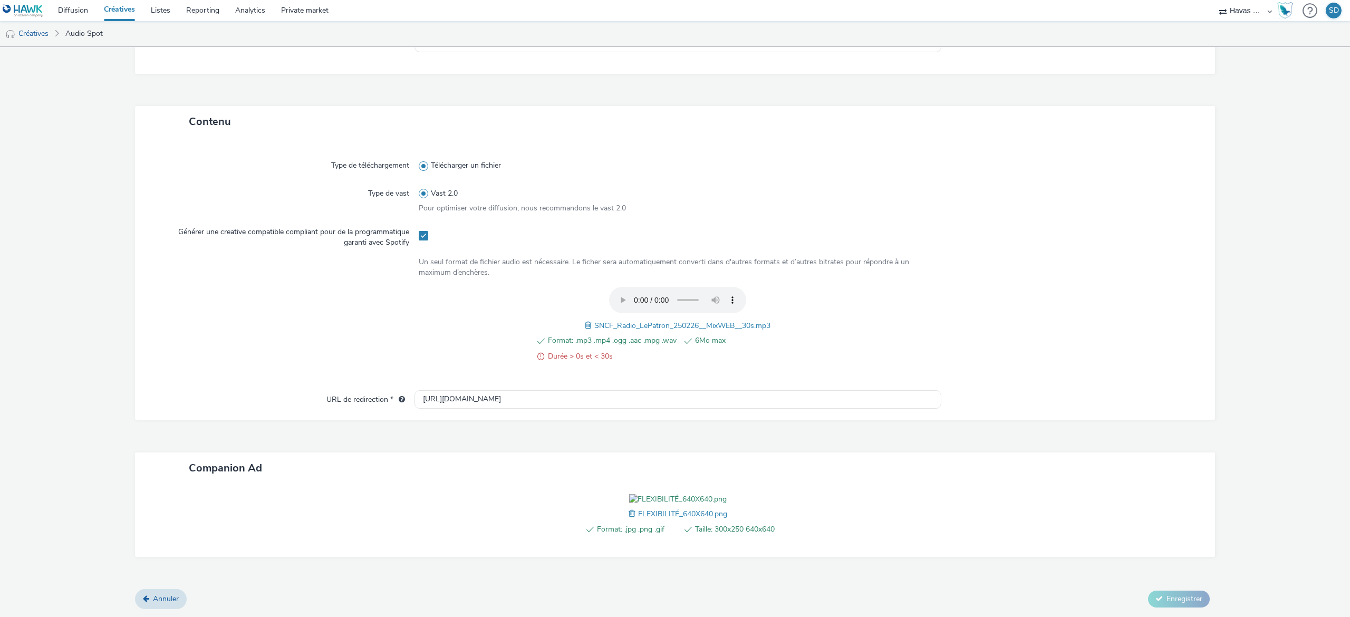
click at [585, 320] on span at bounding box center [589, 326] width 9 height 12
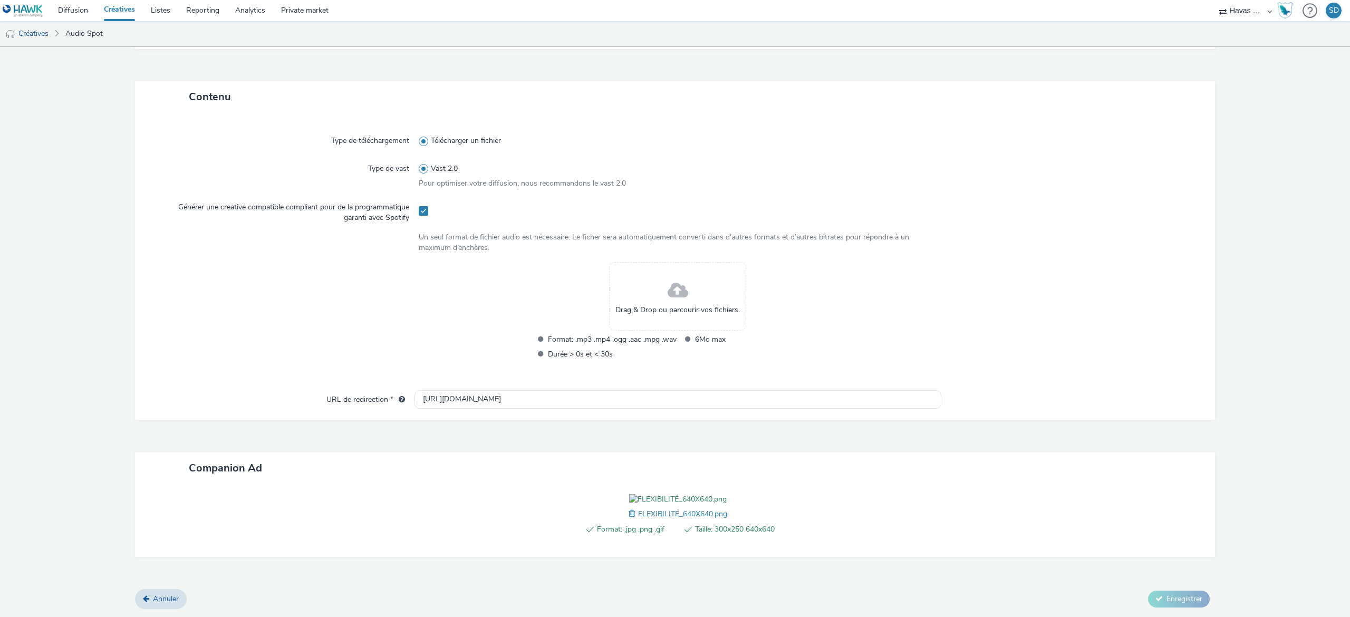
click at [653, 305] on span "Drag & Drop ou parcourir vos fichiers." at bounding box center [677, 310] width 124 height 11
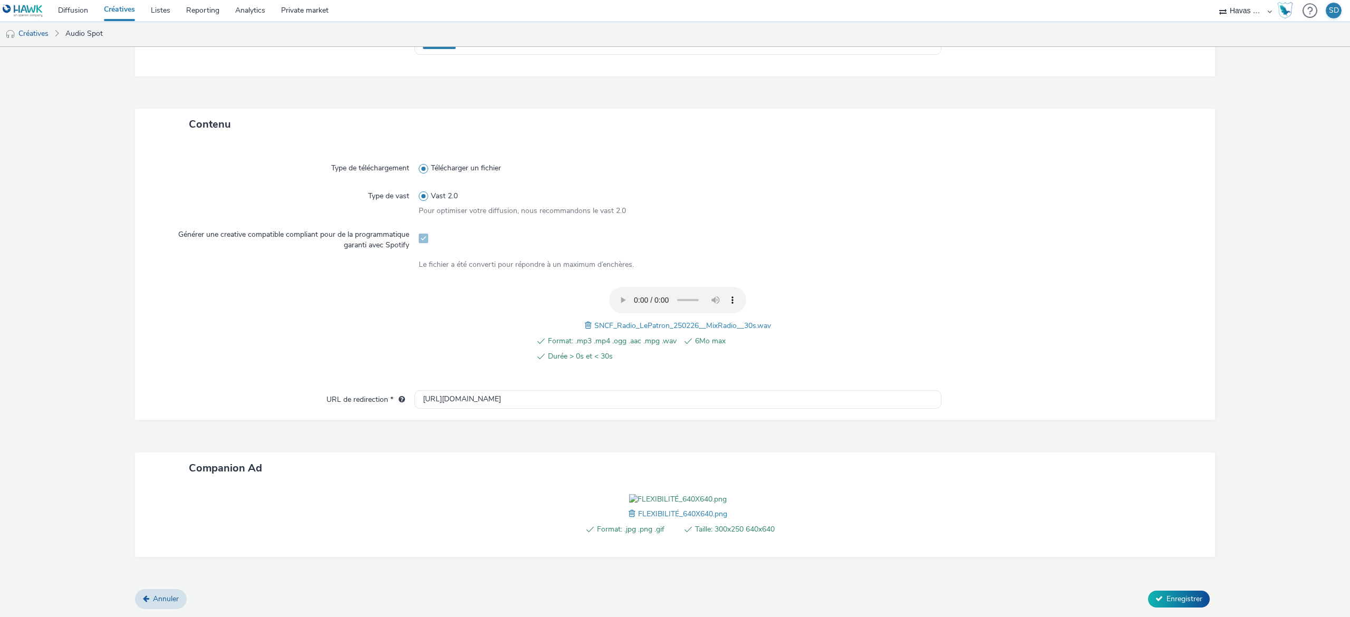
scroll to position [244, 0]
click at [1170, 603] on span "Enregistrer" at bounding box center [1184, 599] width 36 height 10
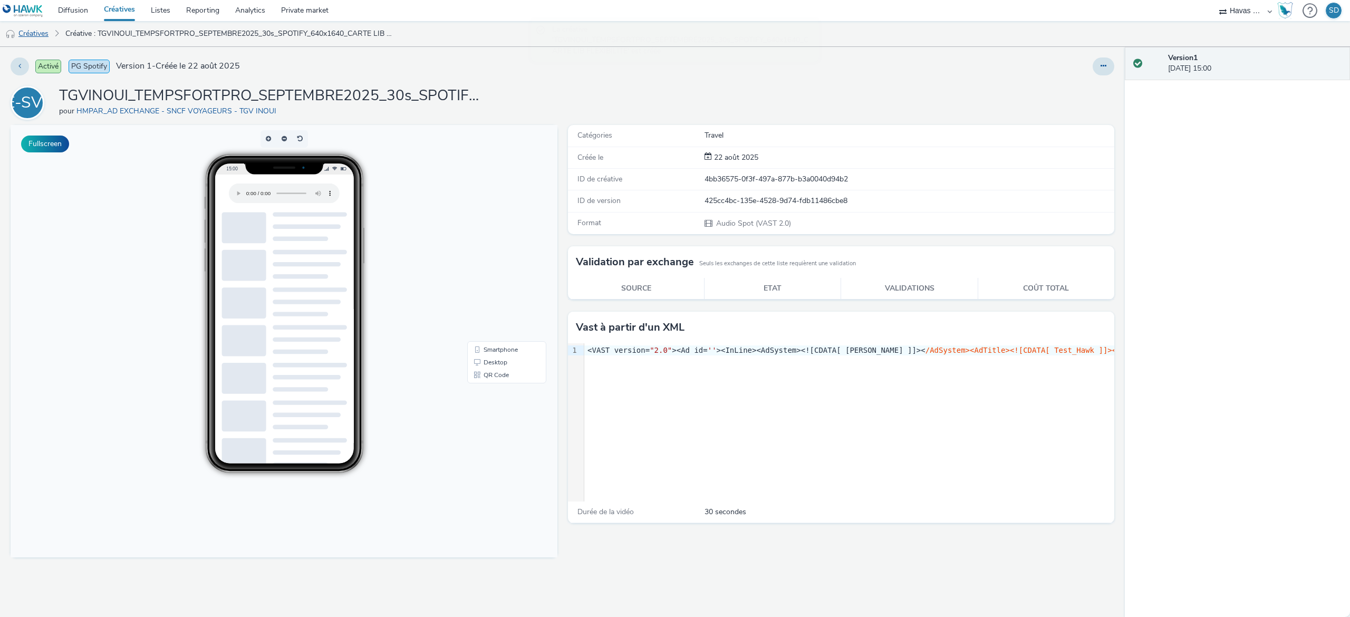
click at [42, 35] on link "Créatives" at bounding box center [27, 33] width 54 height 25
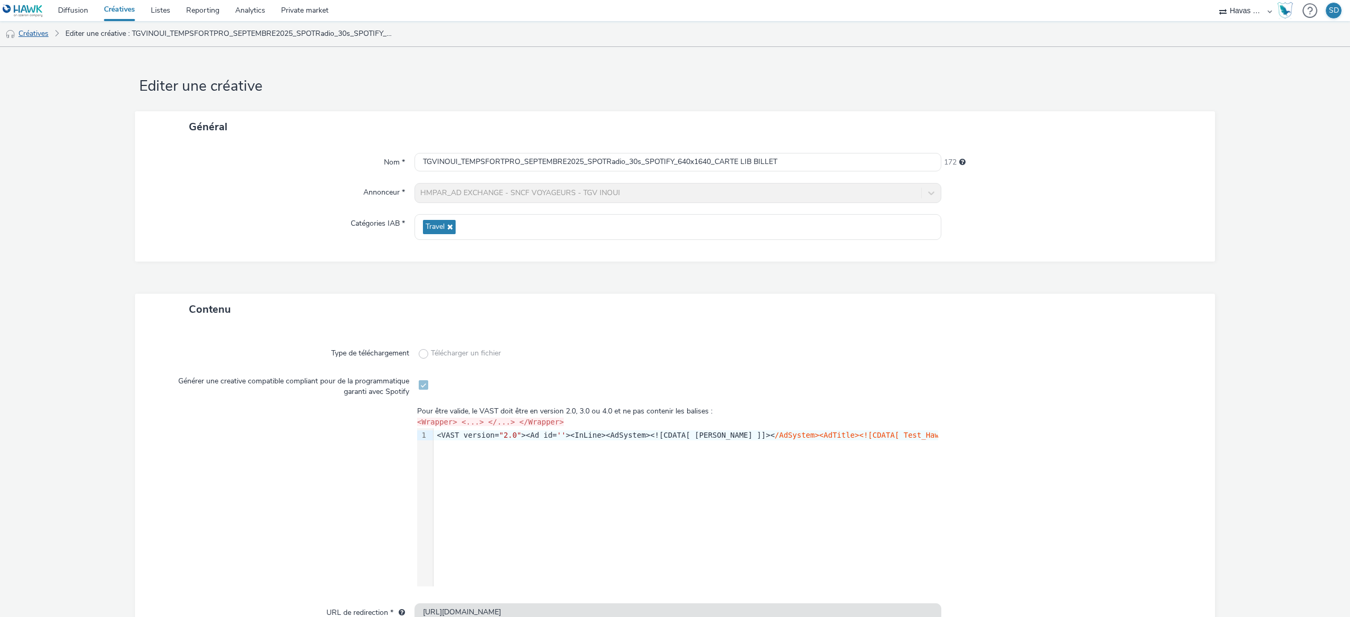
click at [36, 28] on link "Créatives" at bounding box center [27, 33] width 54 height 25
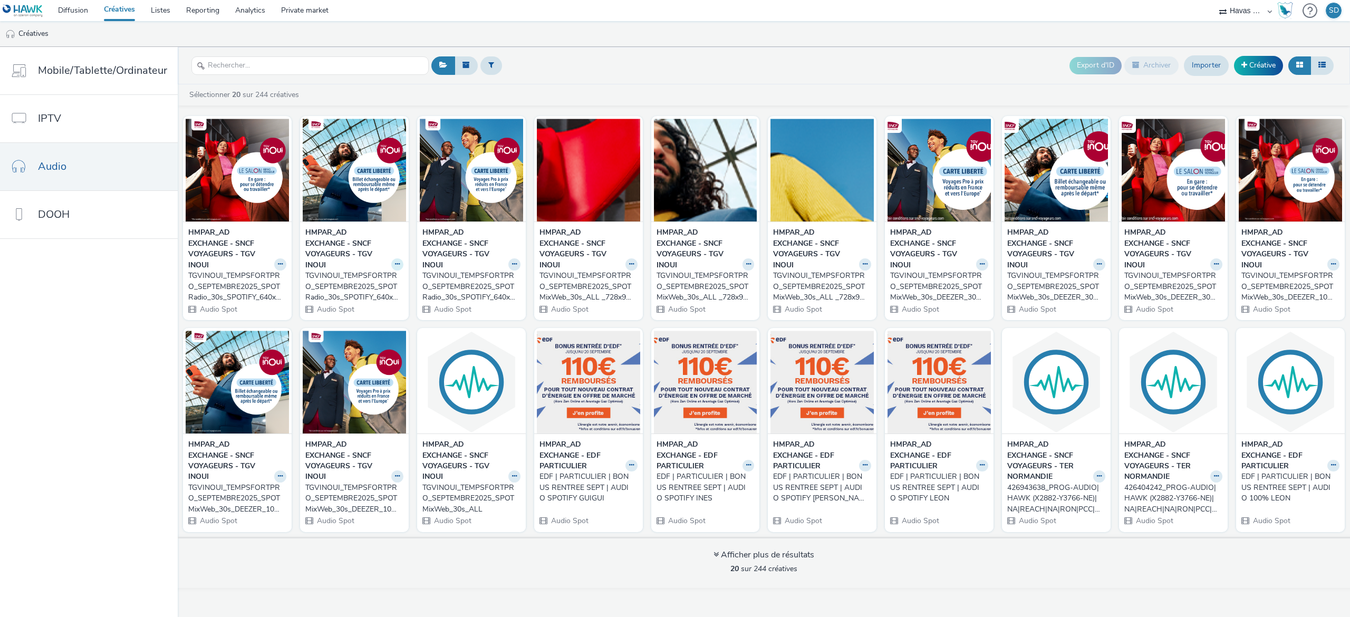
click at [286, 269] on button at bounding box center [280, 264] width 12 height 12
click at [365, 346] on link "Archiver" at bounding box center [363, 345] width 79 height 21
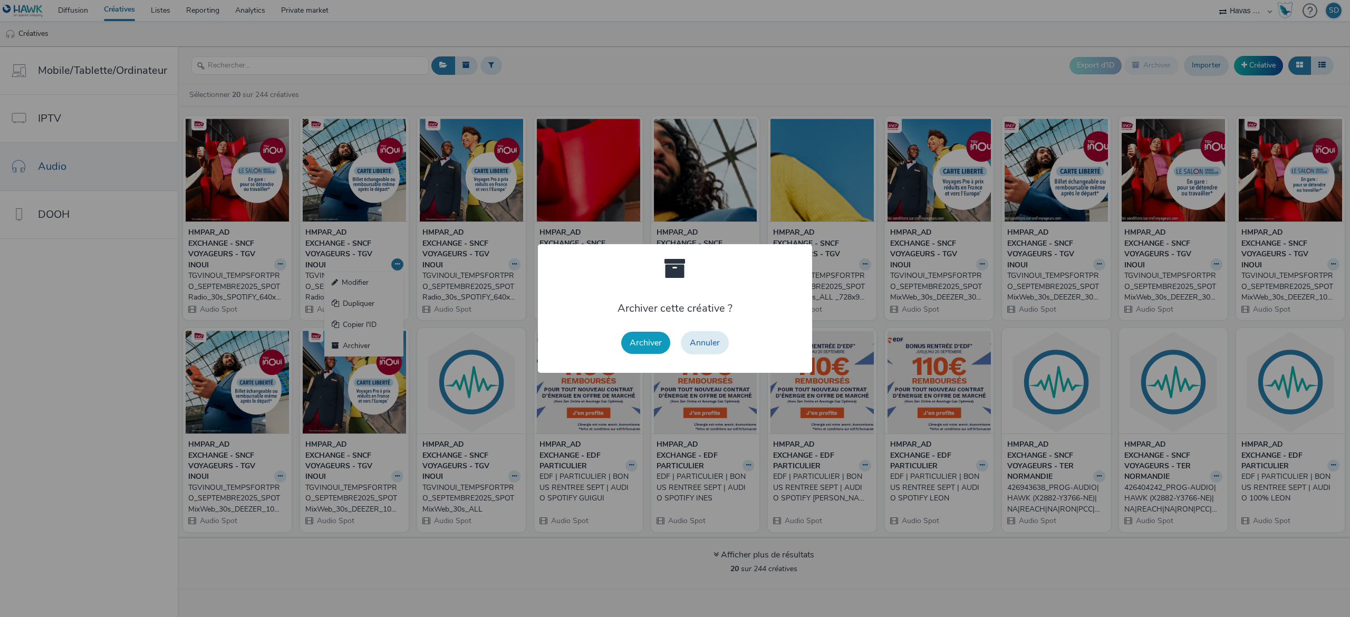
click at [646, 339] on button "Archiver" at bounding box center [645, 343] width 49 height 22
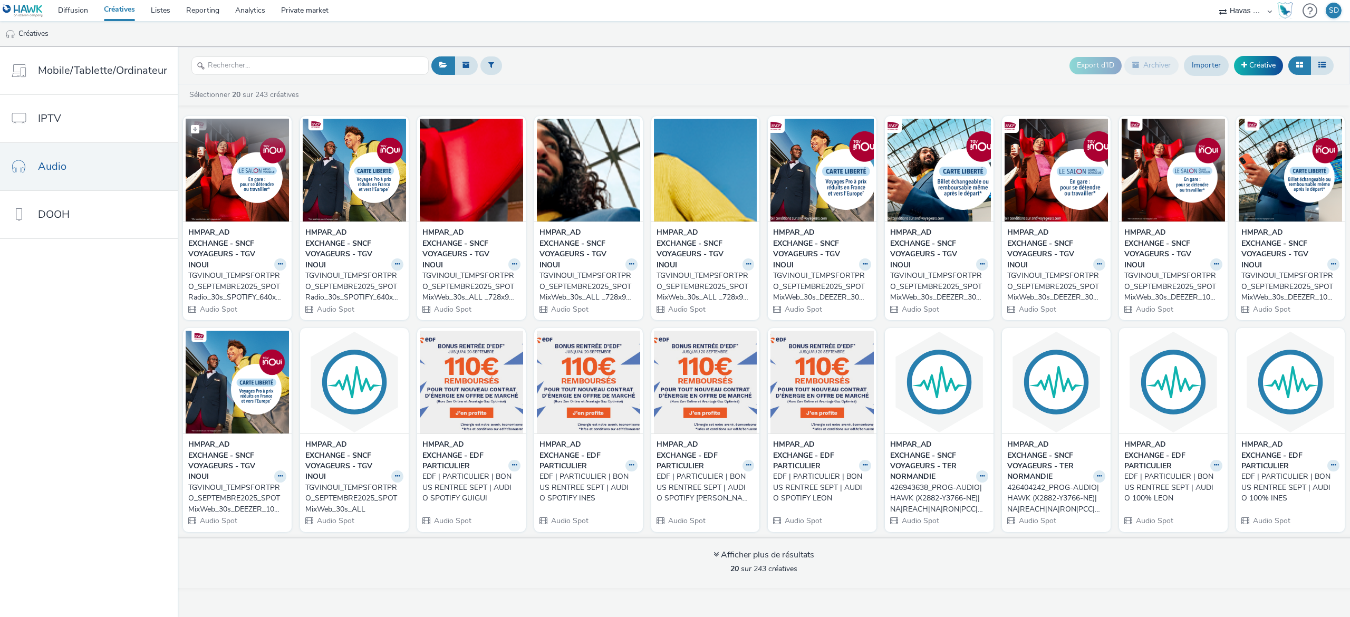
click at [249, 194] on img at bounding box center [237, 170] width 103 height 103
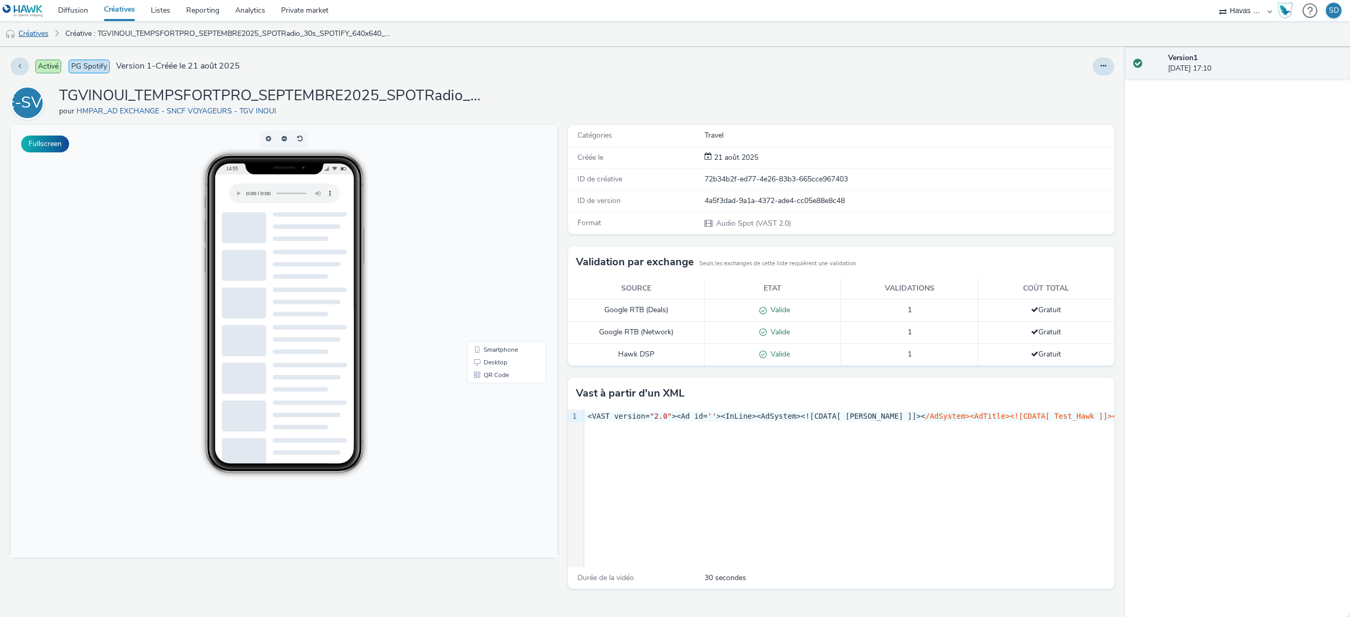
click at [26, 32] on link "Créatives" at bounding box center [27, 33] width 54 height 25
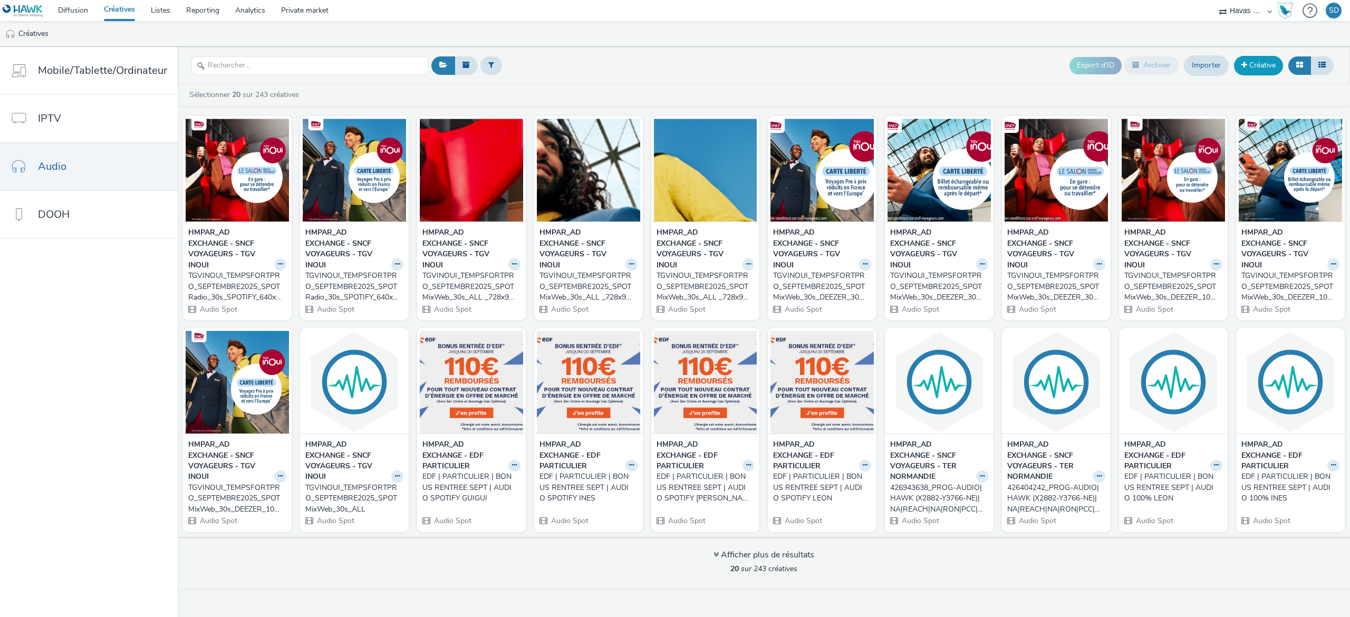
click at [1251, 65] on link "Créative" at bounding box center [1258, 65] width 49 height 19
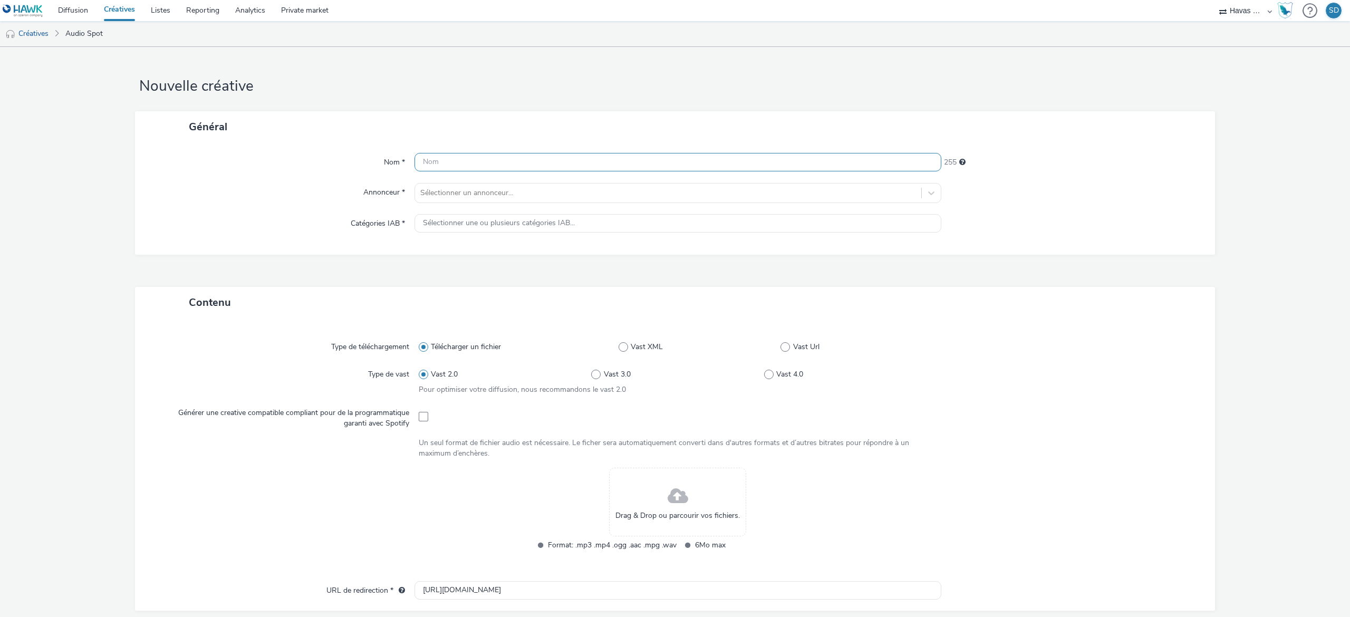
click at [608, 168] on input "text" at bounding box center [677, 162] width 527 height 18
paste input "TGVINOUI_TEMPSFORTPRO_SEPTEMBRE2025_SPOTRadio_30s_SPOTIFY_640x1640_CARTE LIB BI…"
type input "TGVINOUI_TEMPSFORTPRO_SEPTEMBRE2025_SPOTRadio_30s_SPOTIFY_640x1640_CARTE LIB BI…"
click at [614, 193] on div at bounding box center [668, 193] width 496 height 13
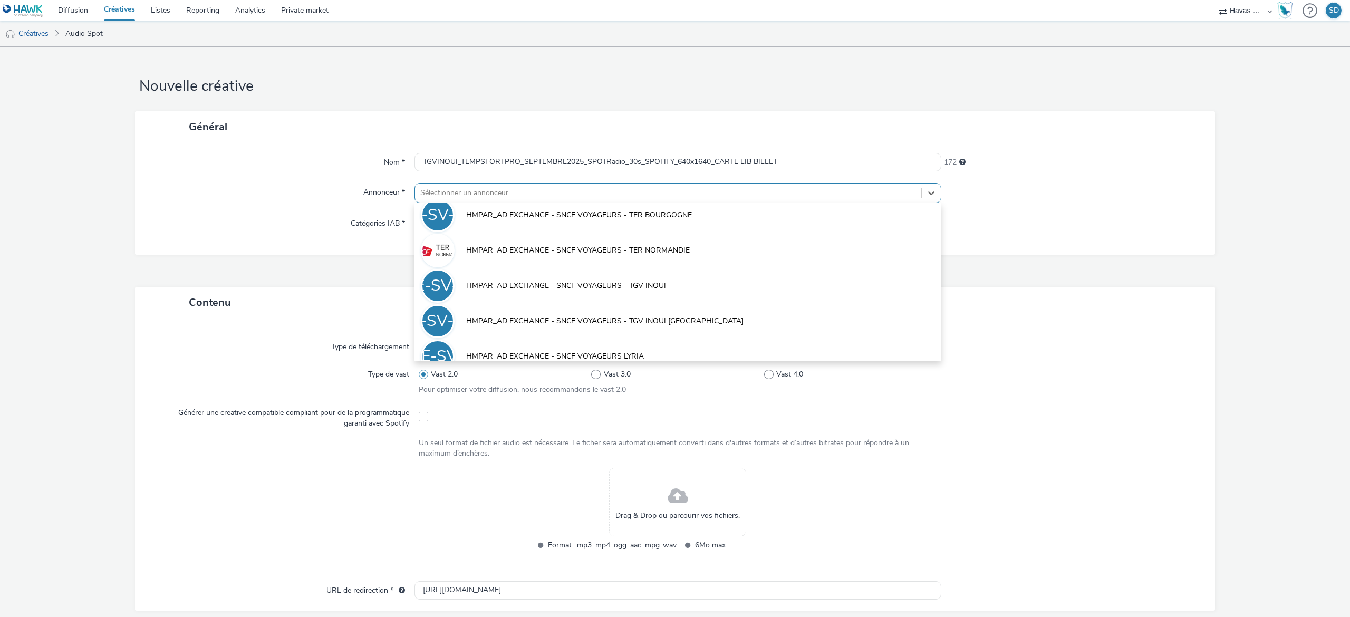
scroll to position [538, 0]
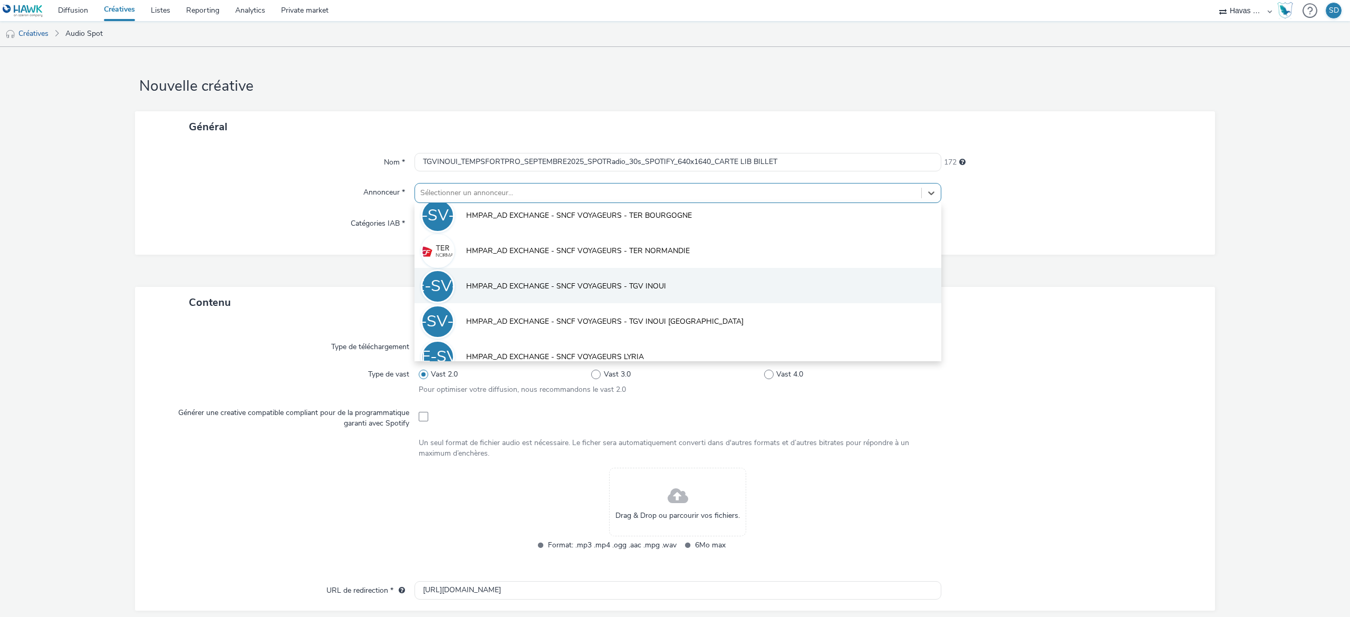
click at [670, 270] on li "HE-SV-TI HMPAR_AD EXCHANGE - SNCF VOYAGEURS - TGV INOUI" at bounding box center [677, 285] width 527 height 35
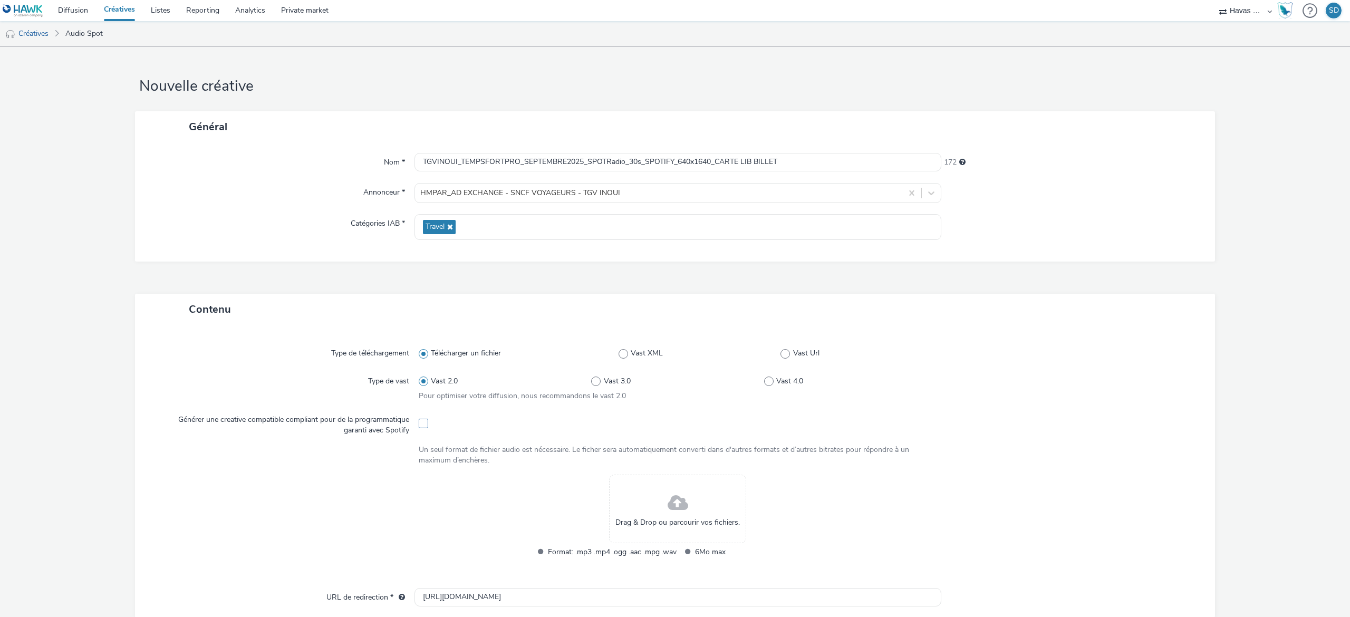
click at [419, 424] on span at bounding box center [423, 423] width 9 height 9
checkbox input "true"
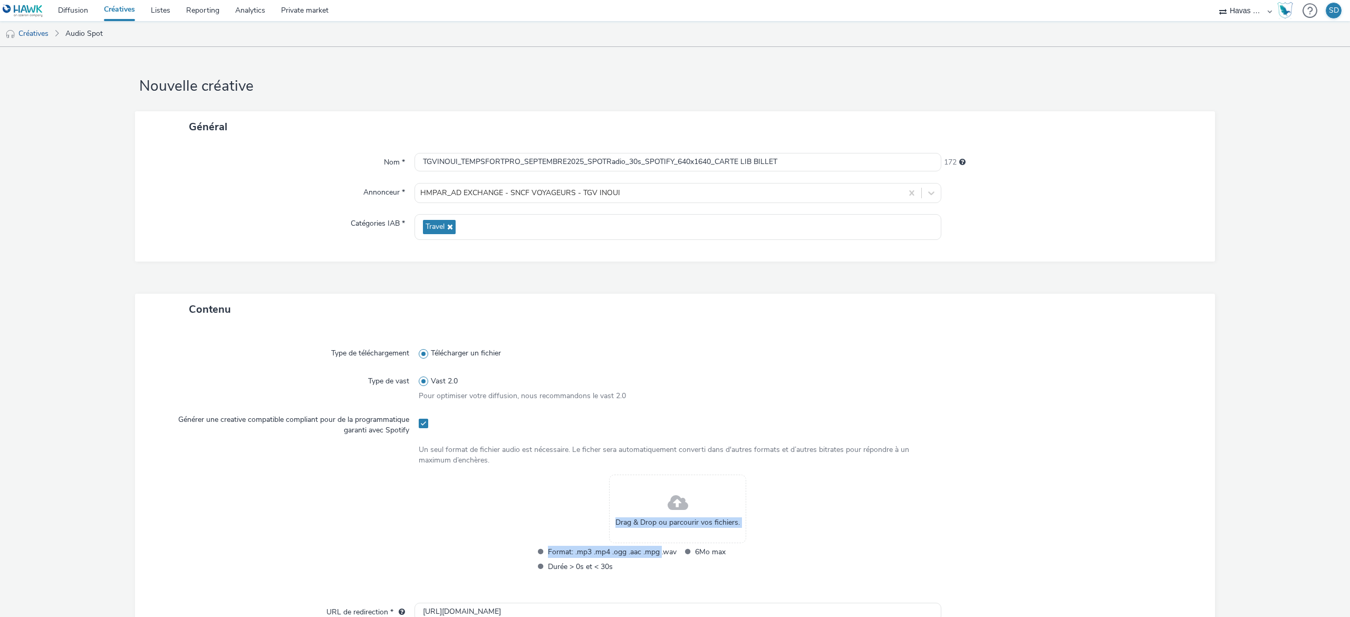
drag, startPoint x: 652, startPoint y: 548, endPoint x: 675, endPoint y: 510, distance: 43.8
click at [675, 510] on div "Drag & Drop ou parcourir vos fichiers. Format: .mp3 .mp4 .ogg .aac .mpg .wav 6M…" at bounding box center [678, 531] width 518 height 112
click at [675, 510] on span at bounding box center [678, 503] width 21 height 28
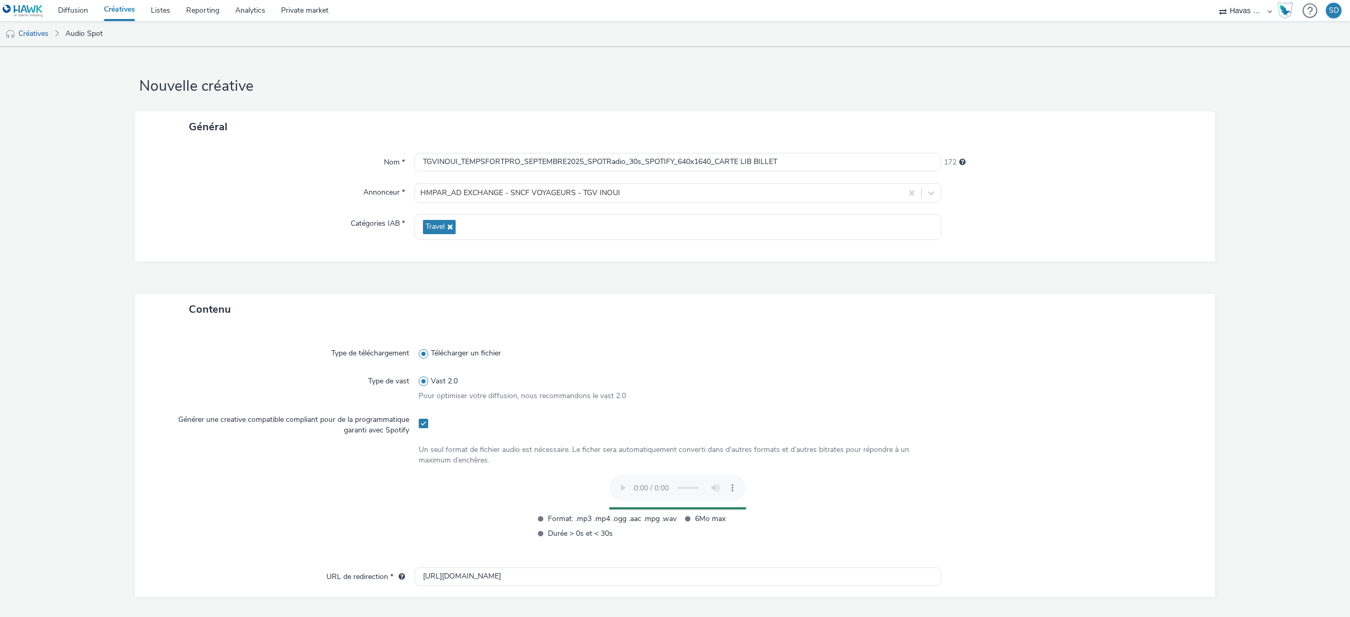
scroll to position [230, 0]
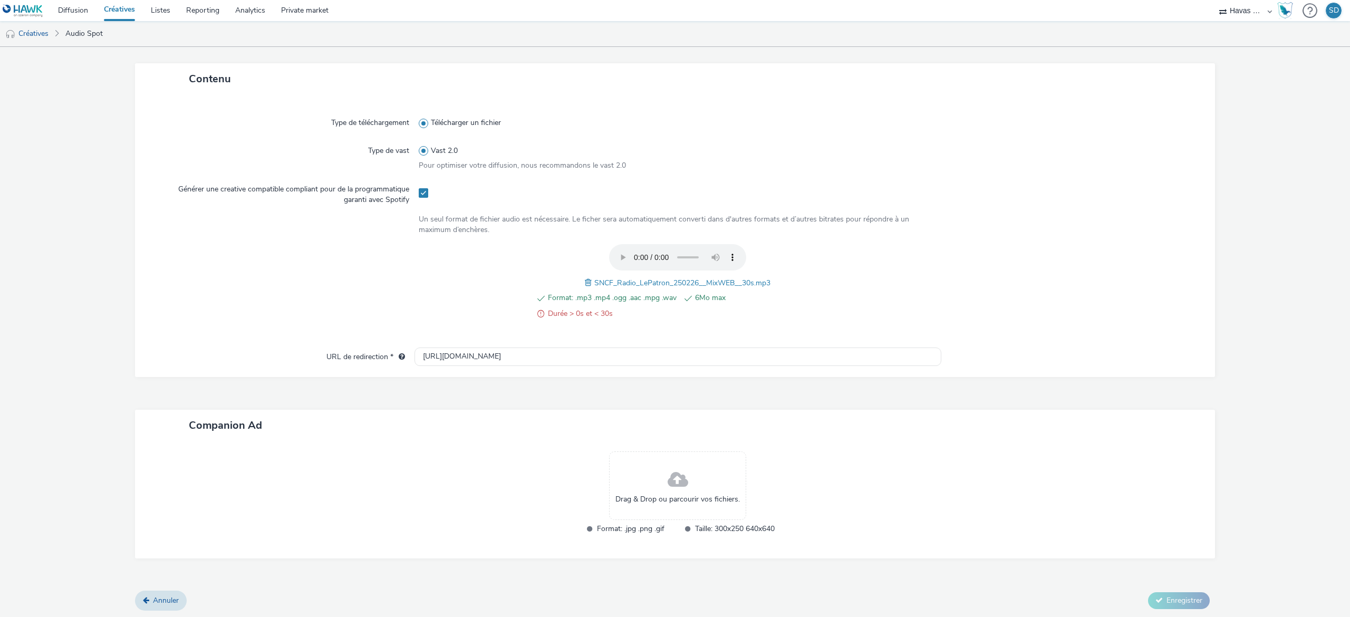
click at [646, 494] on span "Drag & Drop ou parcourir vos fichiers." at bounding box center [677, 499] width 124 height 11
click at [583, 318] on span "Durée > 0s et < 30s" at bounding box center [612, 313] width 129 height 13
click at [677, 499] on span "Drag & Drop ou parcourir vos fichiers." at bounding box center [677, 499] width 124 height 11
click at [30, 36] on link "Créatives" at bounding box center [27, 33] width 54 height 25
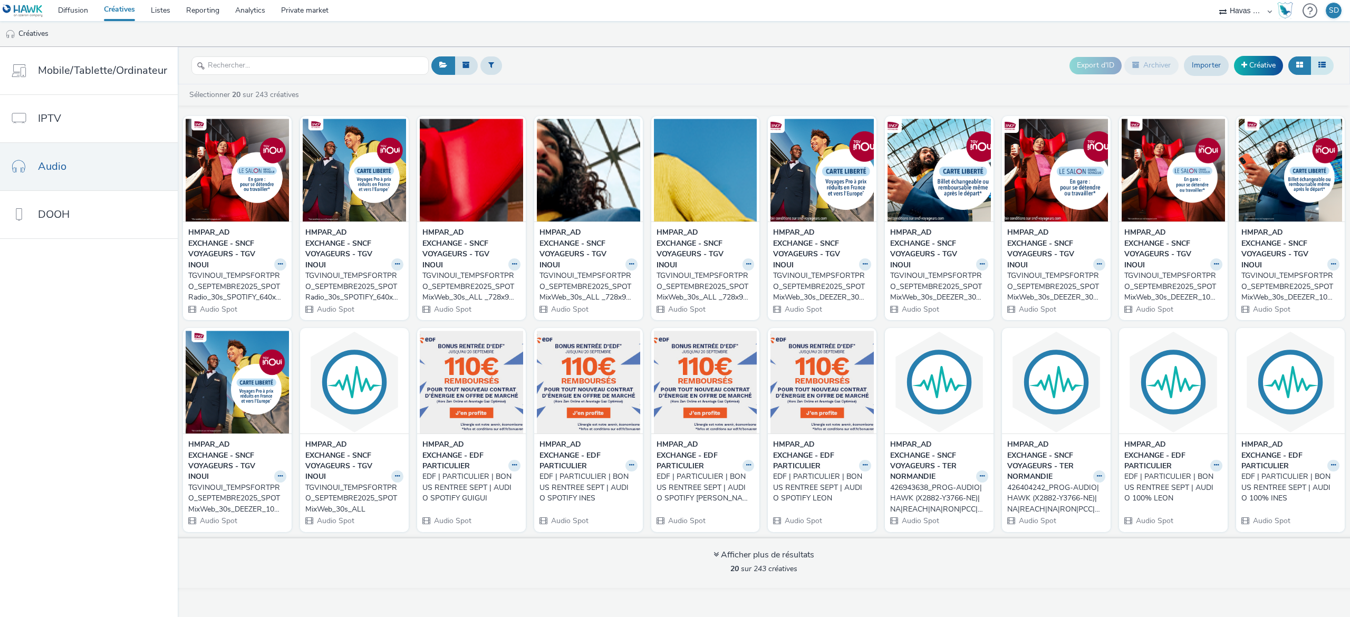
click at [1317, 66] on button at bounding box center [1321, 65] width 23 height 18
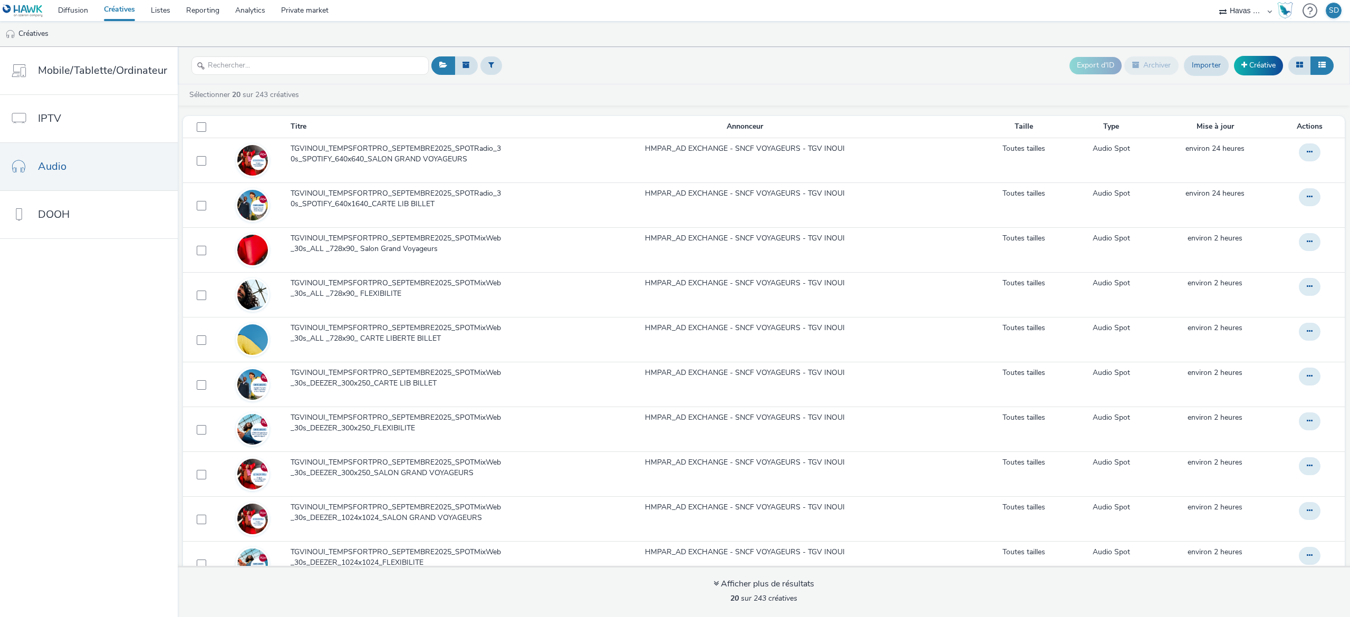
click at [1312, 64] on button at bounding box center [1321, 65] width 23 height 18
click at [1293, 70] on button at bounding box center [1299, 65] width 23 height 18
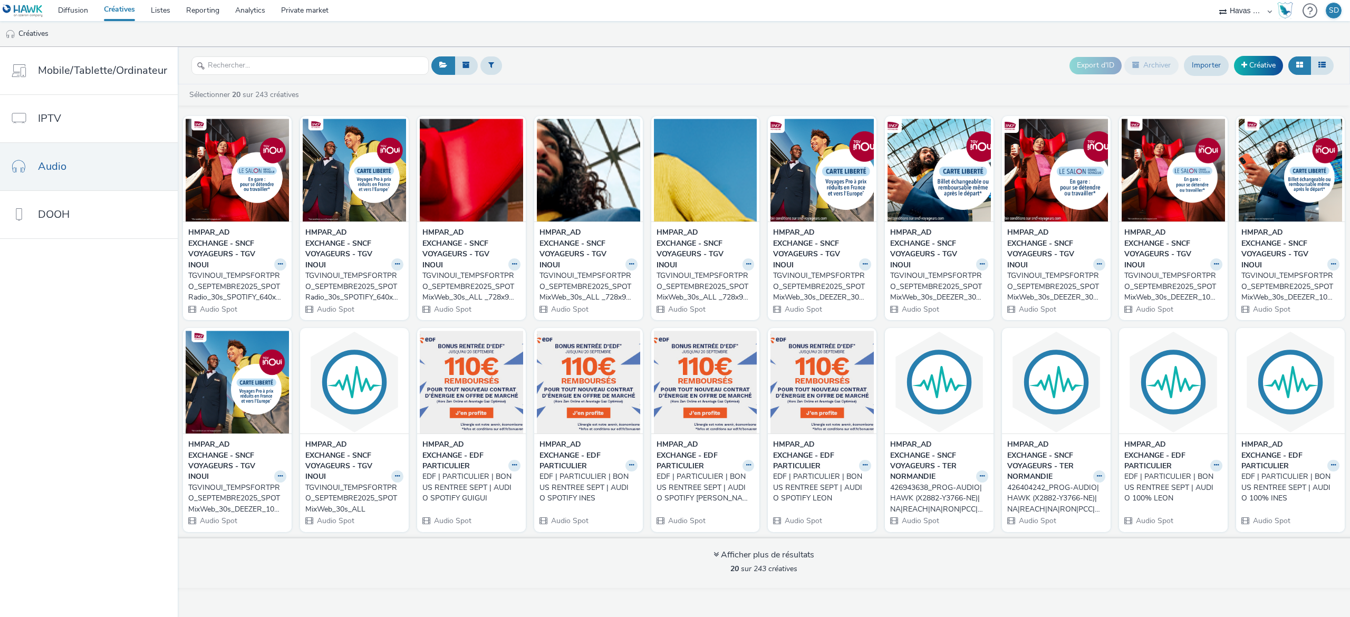
click at [300, 188] on div at bounding box center [354, 168] width 109 height 105
click at [247, 180] on img at bounding box center [237, 170] width 103 height 103
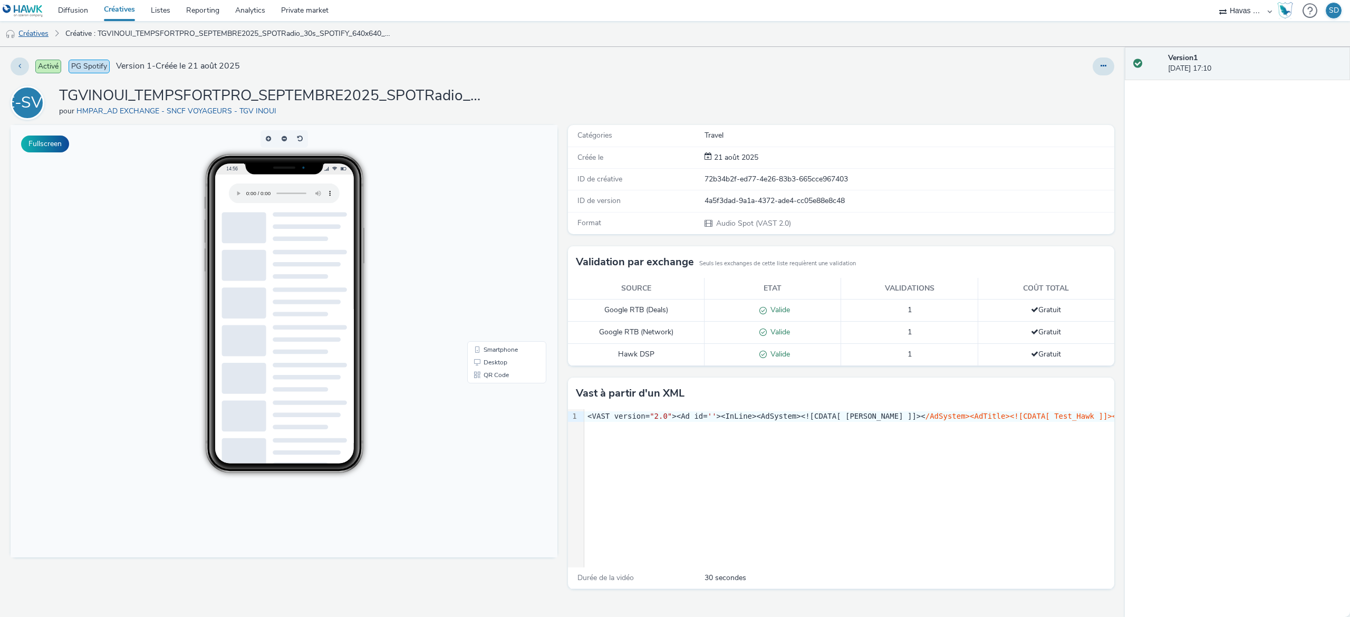
click at [32, 37] on link "Créatives" at bounding box center [27, 33] width 54 height 25
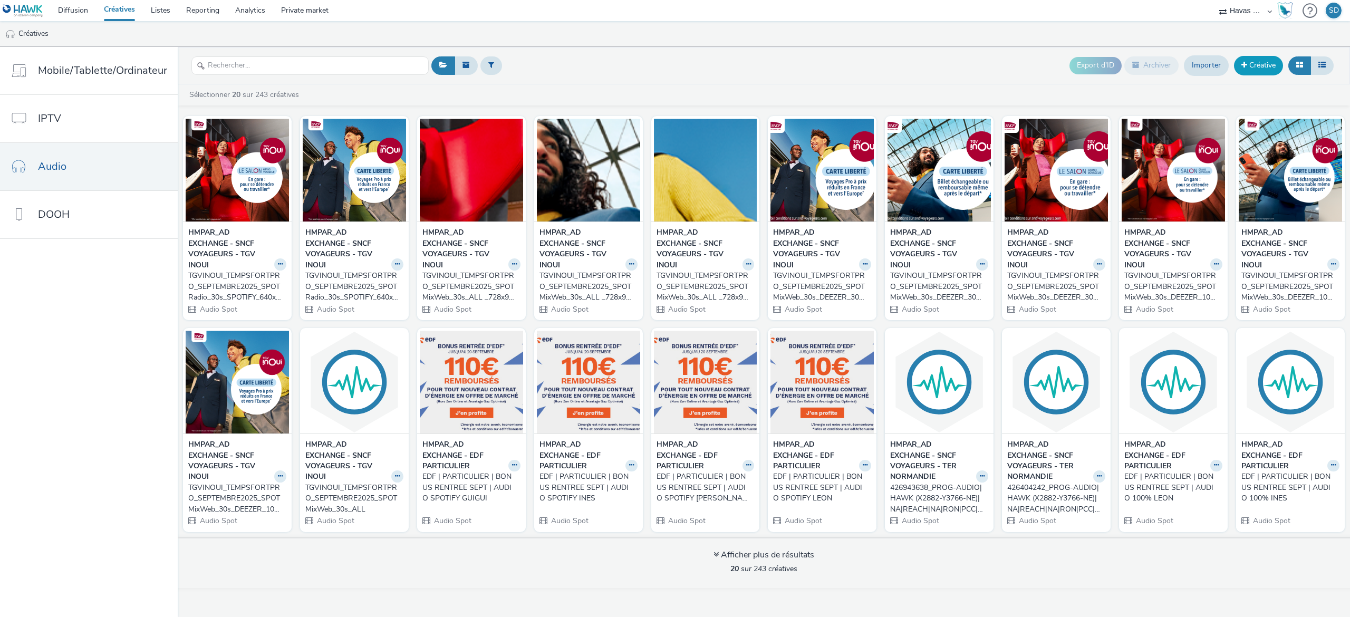
click at [1247, 60] on link "Créative" at bounding box center [1258, 65] width 49 height 19
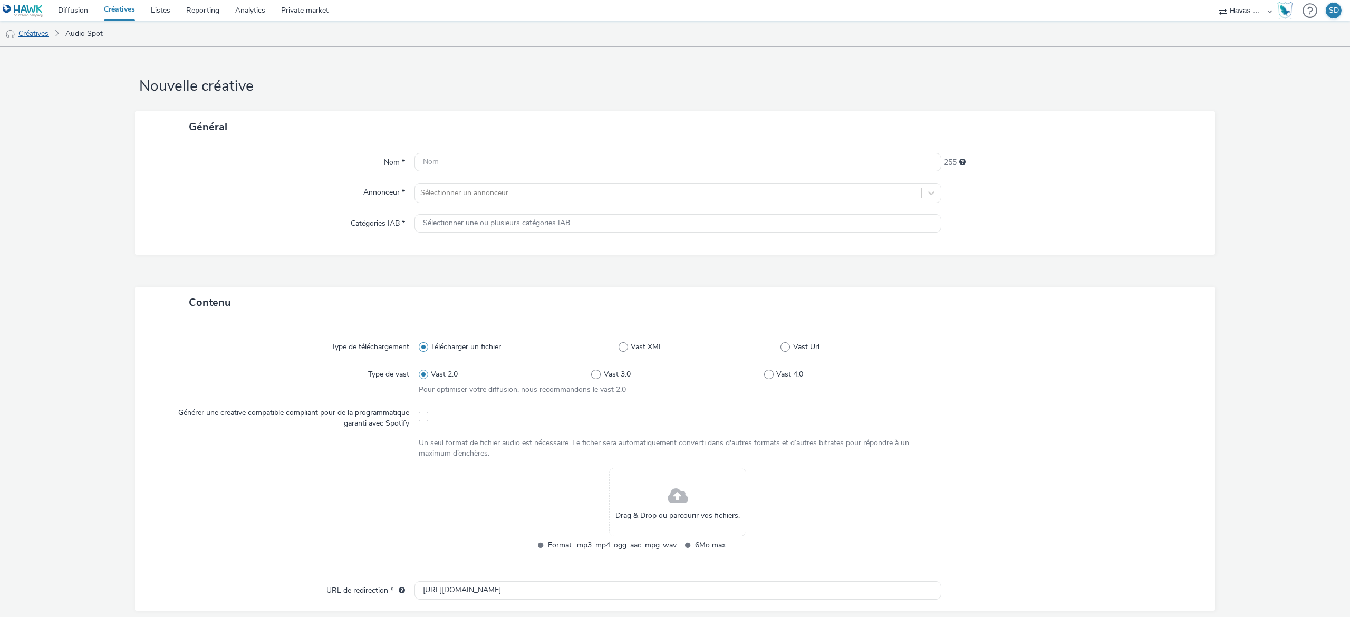
click at [37, 33] on link "Créatives" at bounding box center [27, 33] width 54 height 25
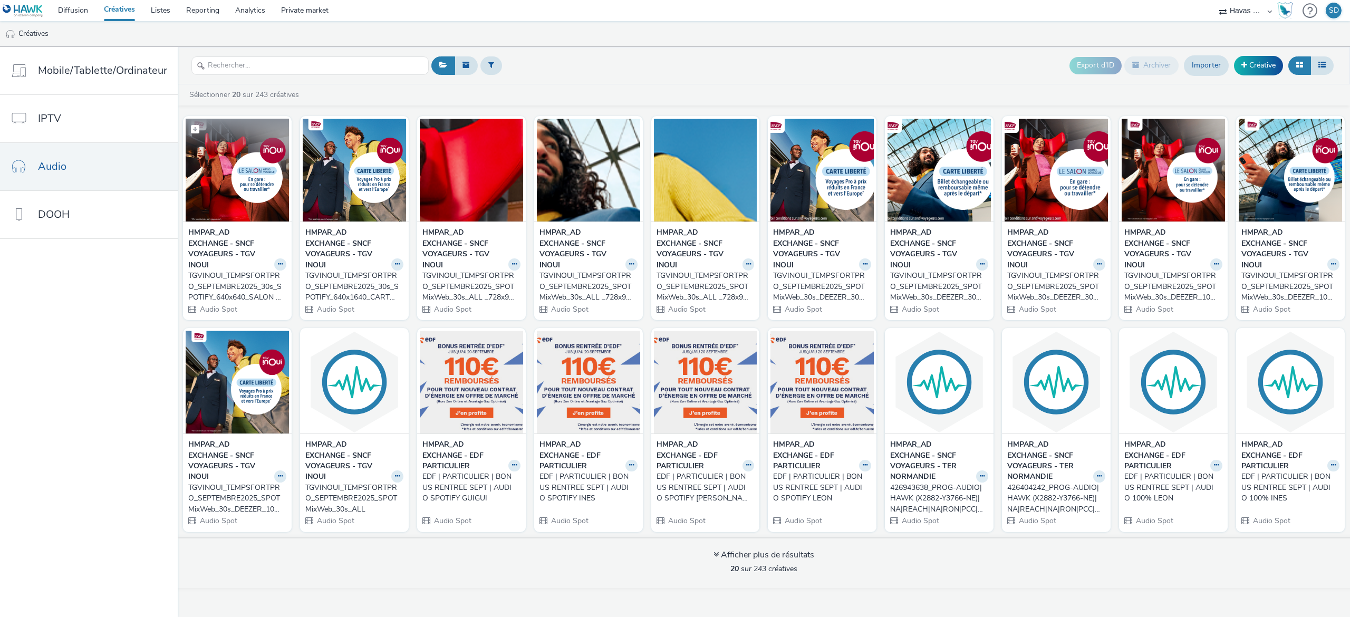
click at [264, 205] on img at bounding box center [237, 170] width 103 height 103
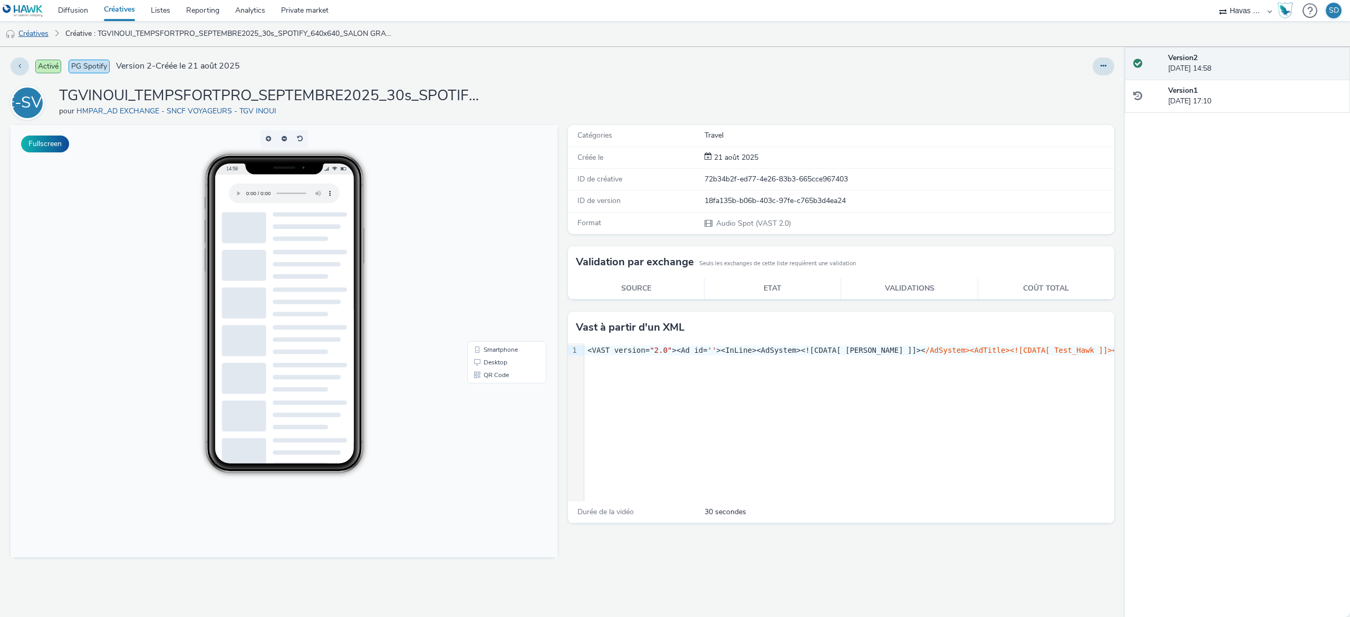
click at [49, 31] on link "Créatives" at bounding box center [27, 33] width 54 height 25
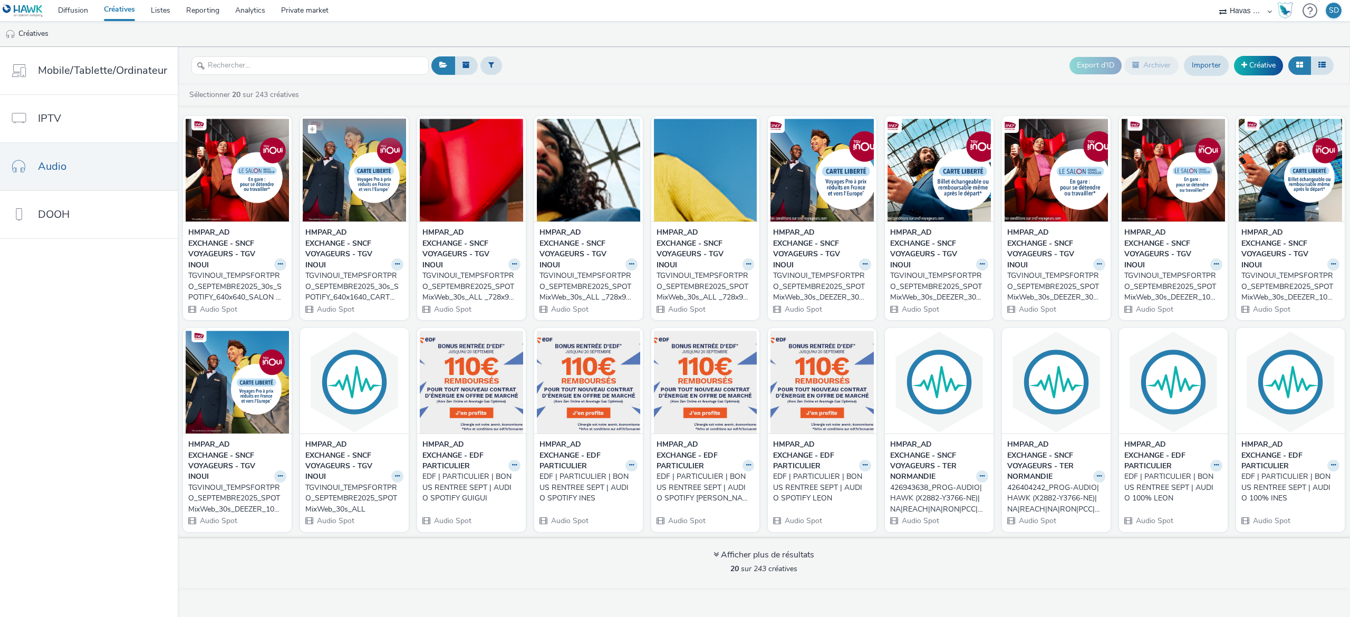
click at [379, 194] on img at bounding box center [354, 170] width 103 height 103
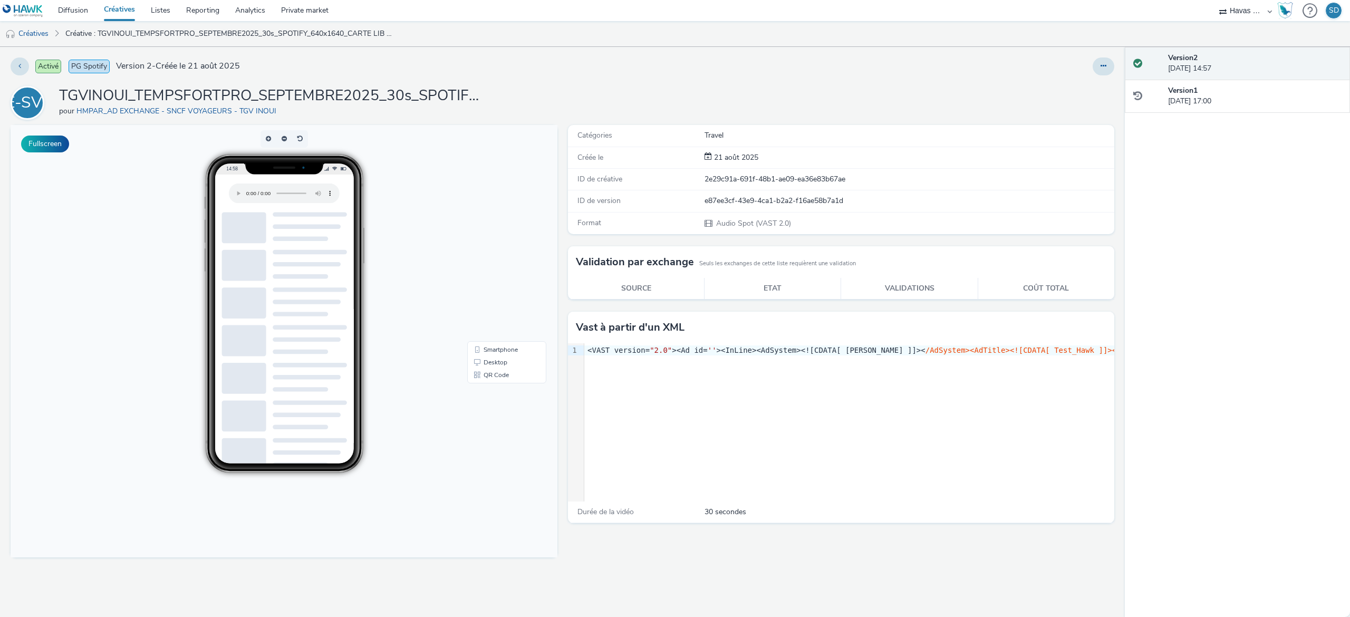
click at [1097, 56] on div "Activé PG Spotify Version 2 - Créée le [DATE] HE-SV-TI TGVINOUI_TEMPSFORTPRO_SE…" at bounding box center [562, 332] width 1125 height 570
click at [1100, 65] on icon at bounding box center [1103, 65] width 6 height 7
click at [1090, 88] on link "Modifier" at bounding box center [1074, 87] width 79 height 21
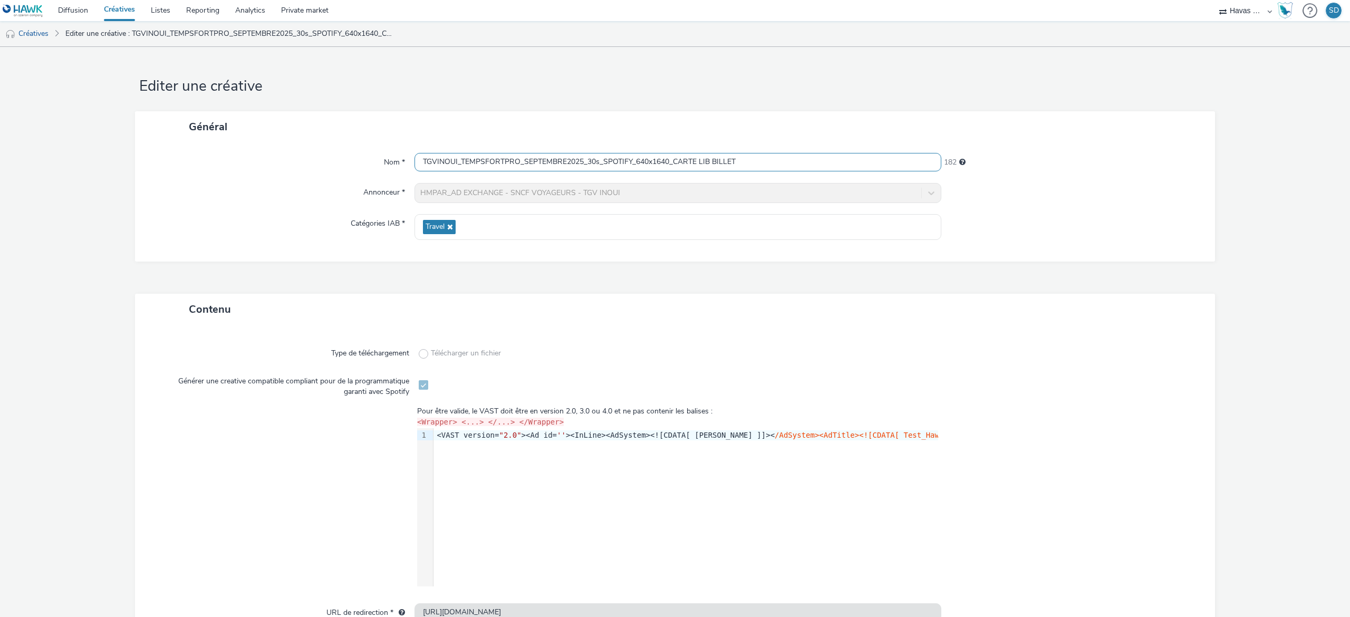
click at [707, 155] on input "TGVINOUI_TEMPSFORTPRO_SEPTEMBRE2025_30s_SPOTIFY_640x1640_CARTE LIB BILLET" at bounding box center [677, 162] width 527 height 18
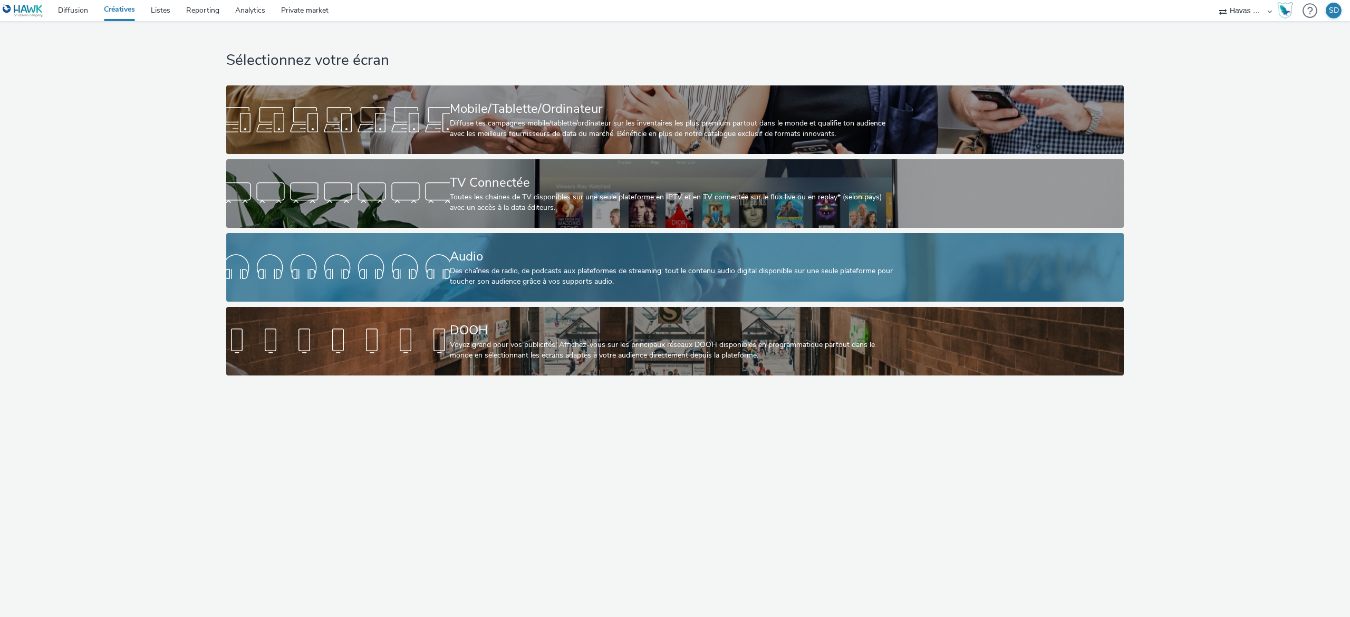
click at [591, 238] on div "Audio Des chaînes de radio, de podcasts aux plateformes de streaming: tout le c…" at bounding box center [673, 267] width 447 height 69
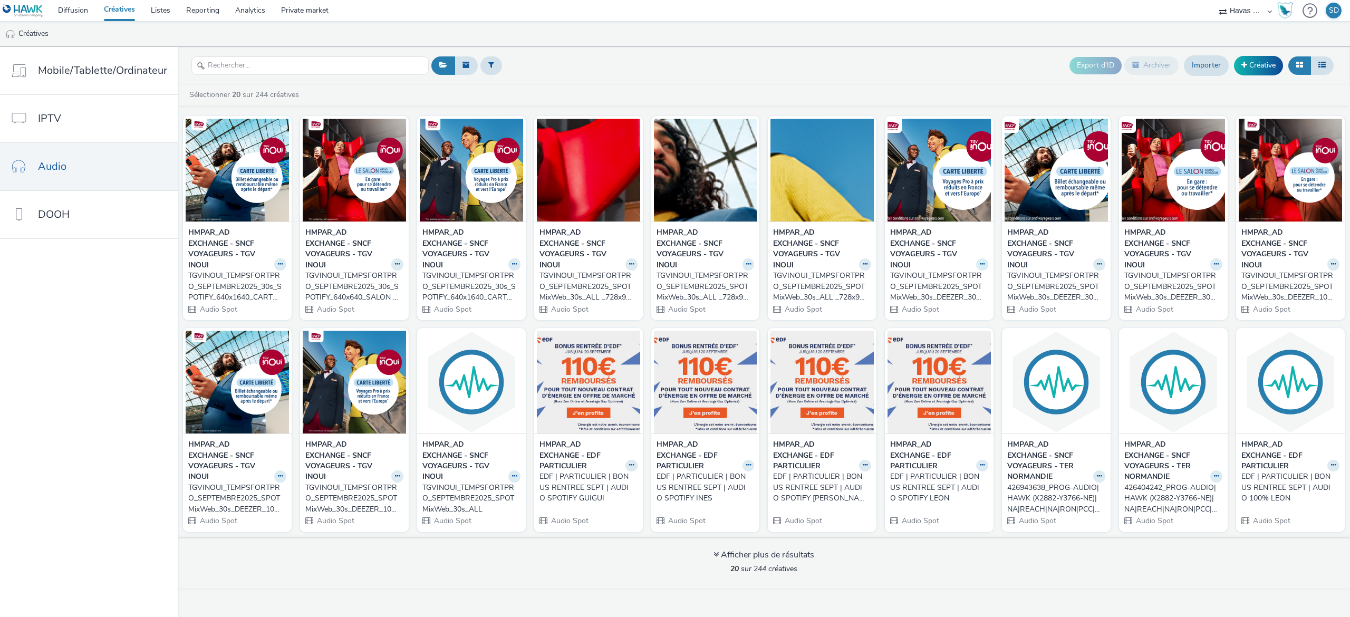
click at [286, 268] on button at bounding box center [280, 264] width 12 height 12
click at [1306, 71] on button at bounding box center [1299, 65] width 23 height 18
click at [1319, 71] on button at bounding box center [1321, 65] width 23 height 18
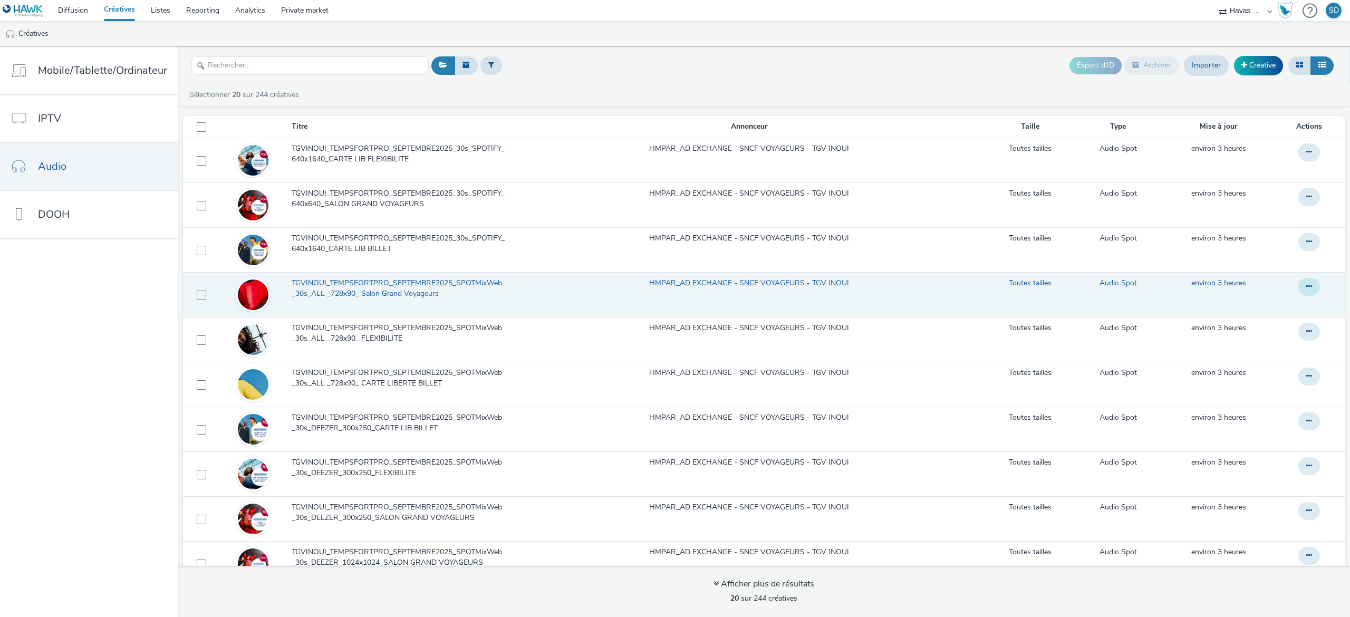
click at [1298, 161] on button at bounding box center [1309, 152] width 22 height 18
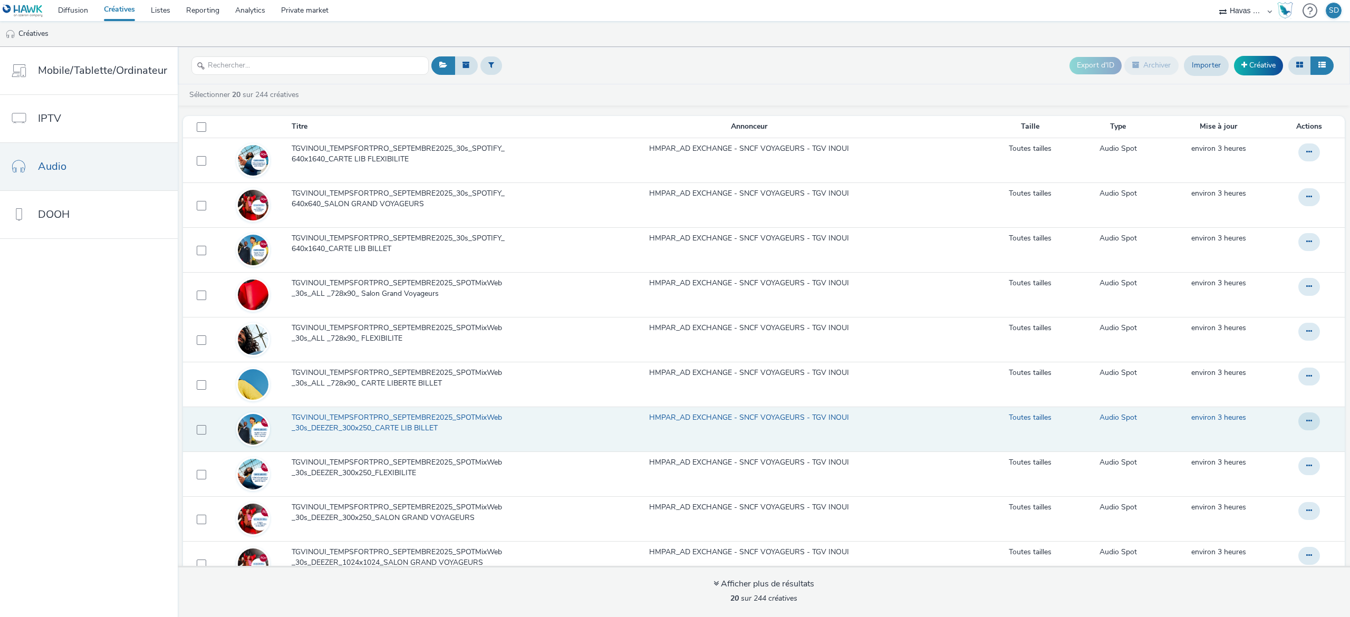
click at [1289, 426] on td at bounding box center [1311, 429] width 67 height 45
click at [1298, 161] on button at bounding box center [1309, 152] width 22 height 18
click at [1268, 436] on link "Modifier" at bounding box center [1280, 442] width 79 height 21
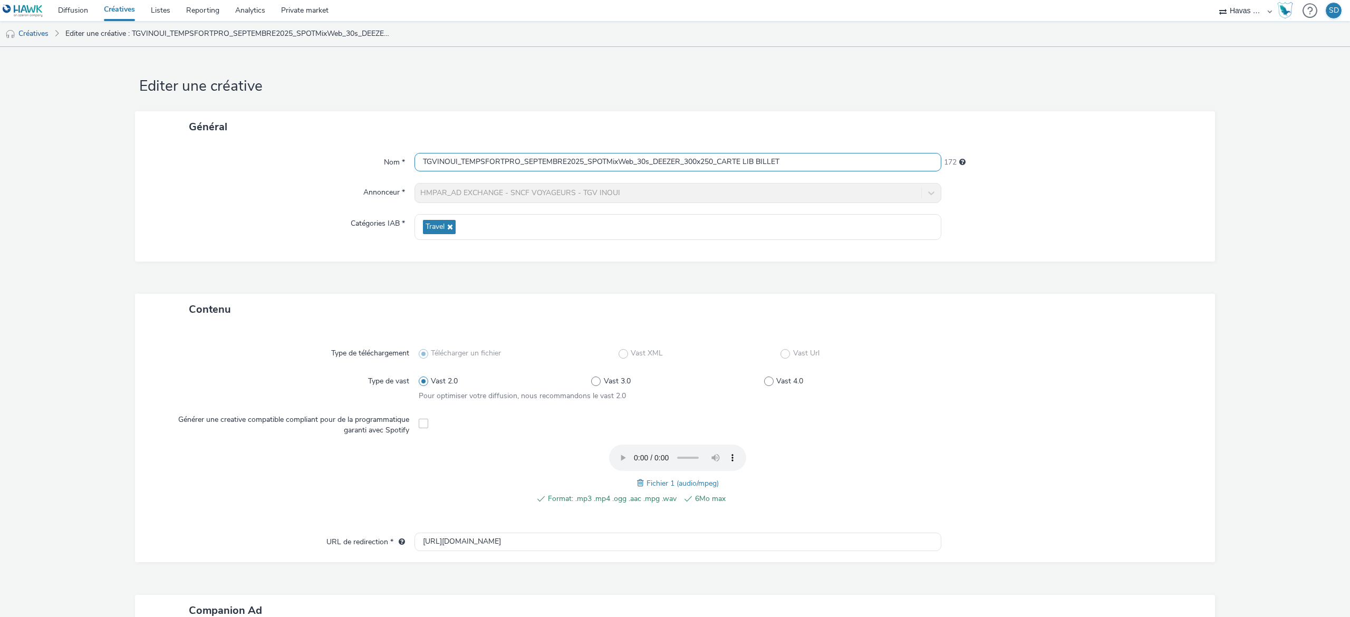
click at [669, 160] on input "TGVINOUI_TEMPSFORTPRO_SEPTEMBRE2025_SPOTMixWeb_30s_DEEZER_300x250_CARTE LIB BIL…" at bounding box center [677, 162] width 527 height 18
click at [669, 161] on input "TGVINOUI_TEMPSFORTPRO_SEPTEMBRE2025_SPOTMixWeb_30s_DEEZER_300x250_CARTE LIB BIL…" at bounding box center [677, 162] width 527 height 18
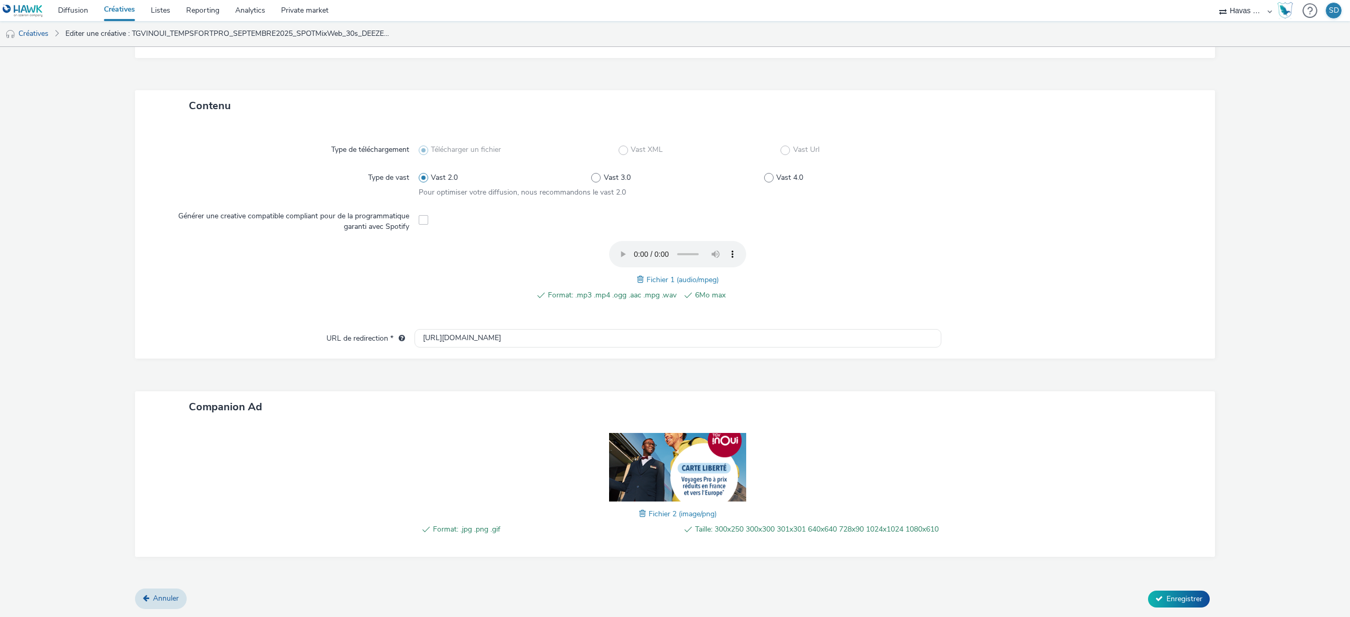
type input "TGVINOUI_TEMPSFORTPRO_SEPTEMBRE2025_SPOTMixWeb_30s_ALL_300x250_CARTE LIB BILLET"
drag, startPoint x: 1142, startPoint y: 587, endPoint x: 1145, endPoint y: 593, distance: 6.4
click at [1145, 593] on form "Editer une créative Général Nom * TGVINOUI_TEMPSFORTPRO_SEPTEMBRE2025_SPOTMixWe…" at bounding box center [675, 230] width 1350 height 774
click at [1148, 593] on button "Enregistrer" at bounding box center [1179, 599] width 62 height 17
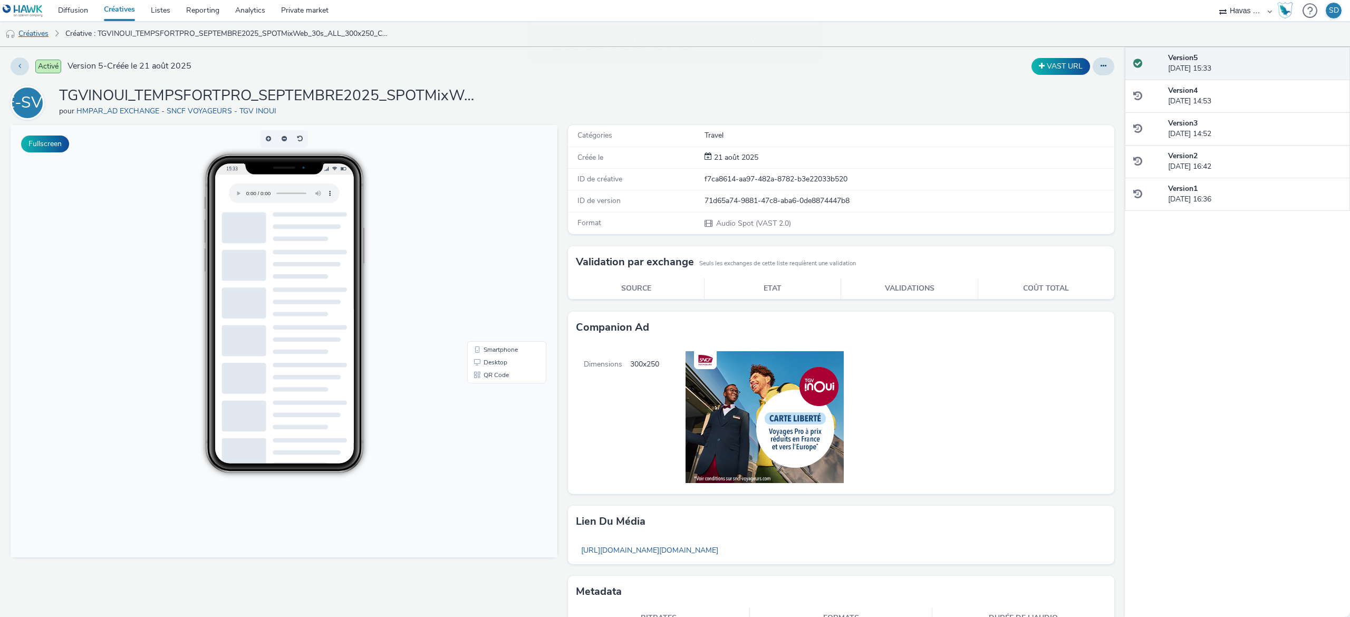
click at [41, 37] on link "Créatives" at bounding box center [27, 33] width 54 height 25
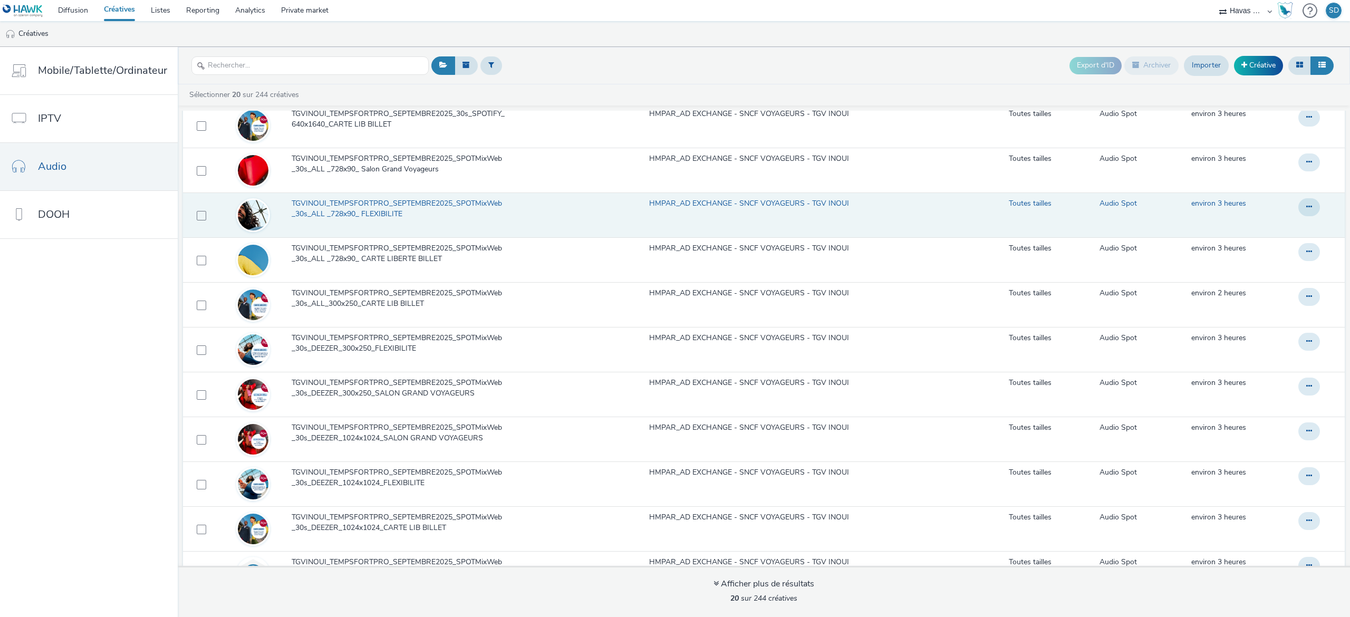
scroll to position [125, 0]
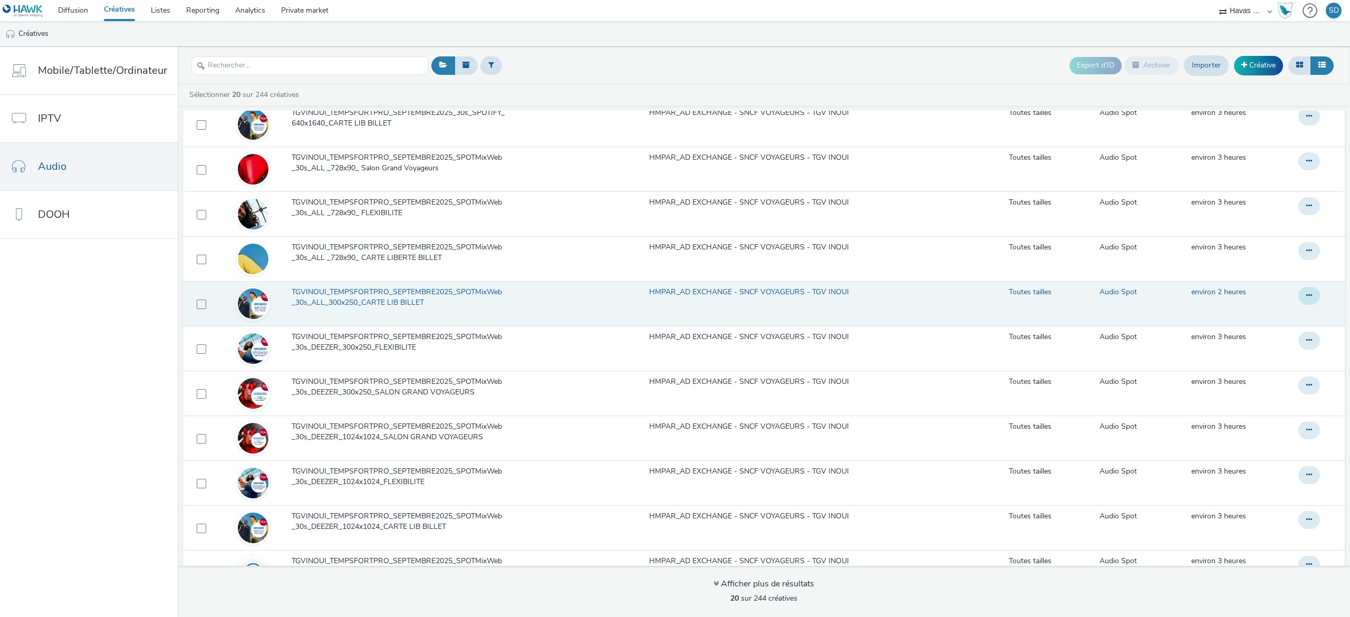
click at [1298, 36] on button at bounding box center [1309, 27] width 22 height 18
click at [1306, 299] on icon at bounding box center [1309, 295] width 6 height 7
click at [197, 311] on td at bounding box center [199, 303] width 33 height 45
click at [192, 307] on td at bounding box center [199, 303] width 33 height 45
click at [197, 304] on span at bounding box center [201, 304] width 9 height 9
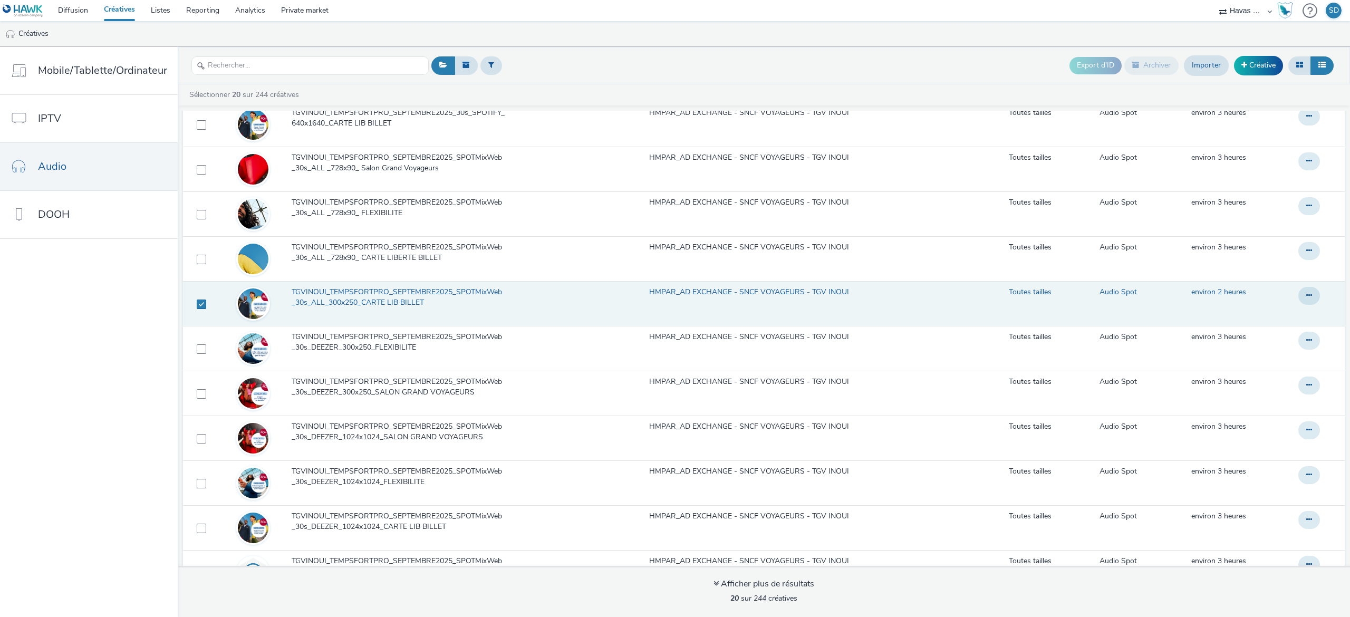
checkbox input "true"
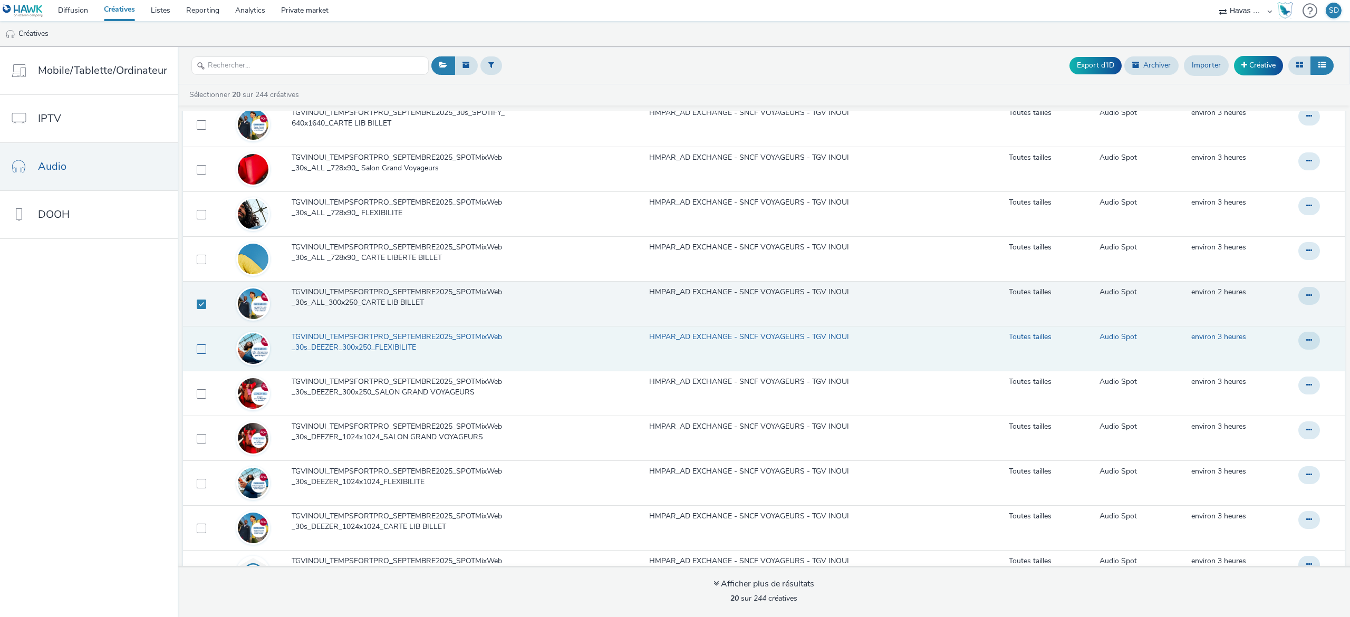
click at [200, 352] on span at bounding box center [201, 348] width 9 height 9
checkbox input "true"
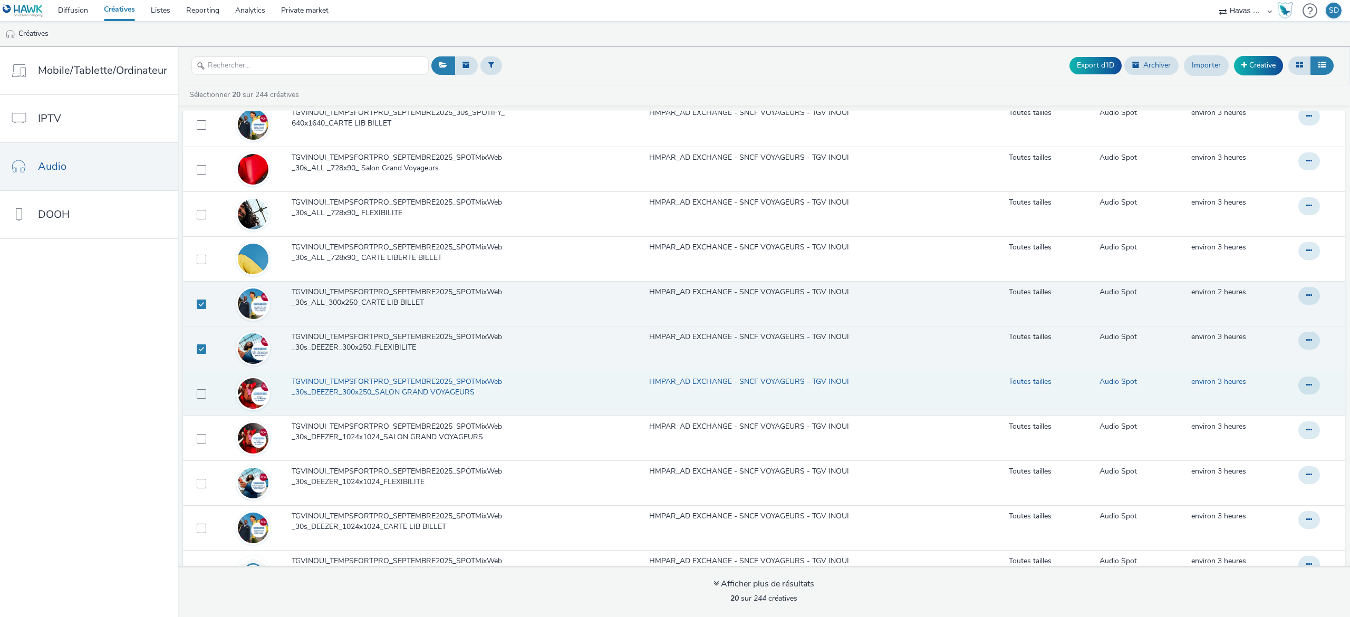
click at [205, 392] on td at bounding box center [199, 393] width 33 height 45
click at [197, 398] on span at bounding box center [201, 393] width 9 height 9
checkbox input "true"
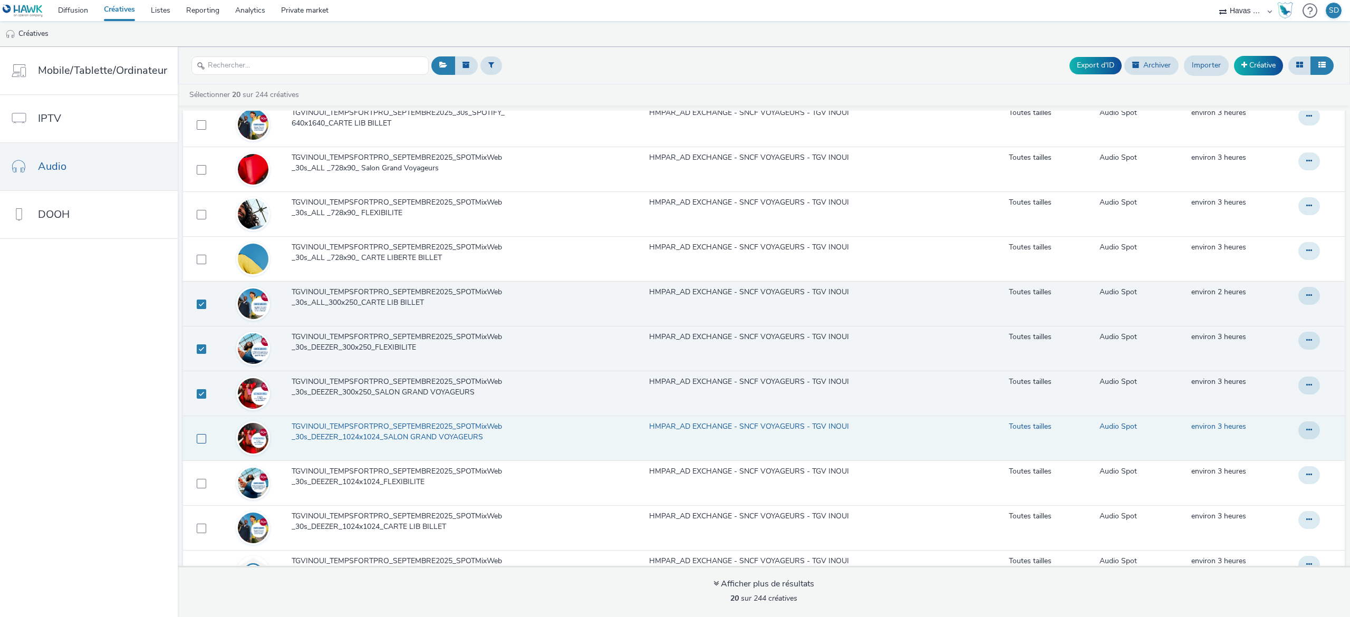
click at [197, 434] on label at bounding box center [201, 438] width 9 height 11
checkbox input "true"
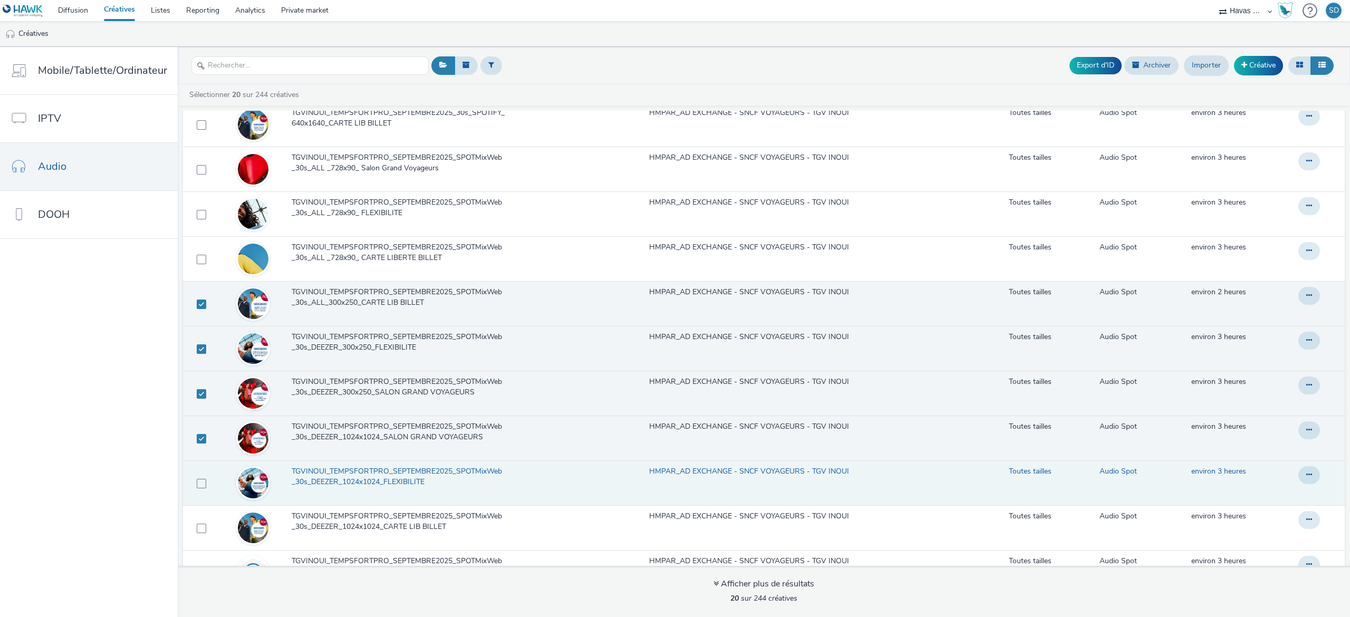
click at [197, 477] on td at bounding box center [199, 482] width 33 height 45
click at [197, 483] on span at bounding box center [201, 483] width 9 height 9
checkbox input "true"
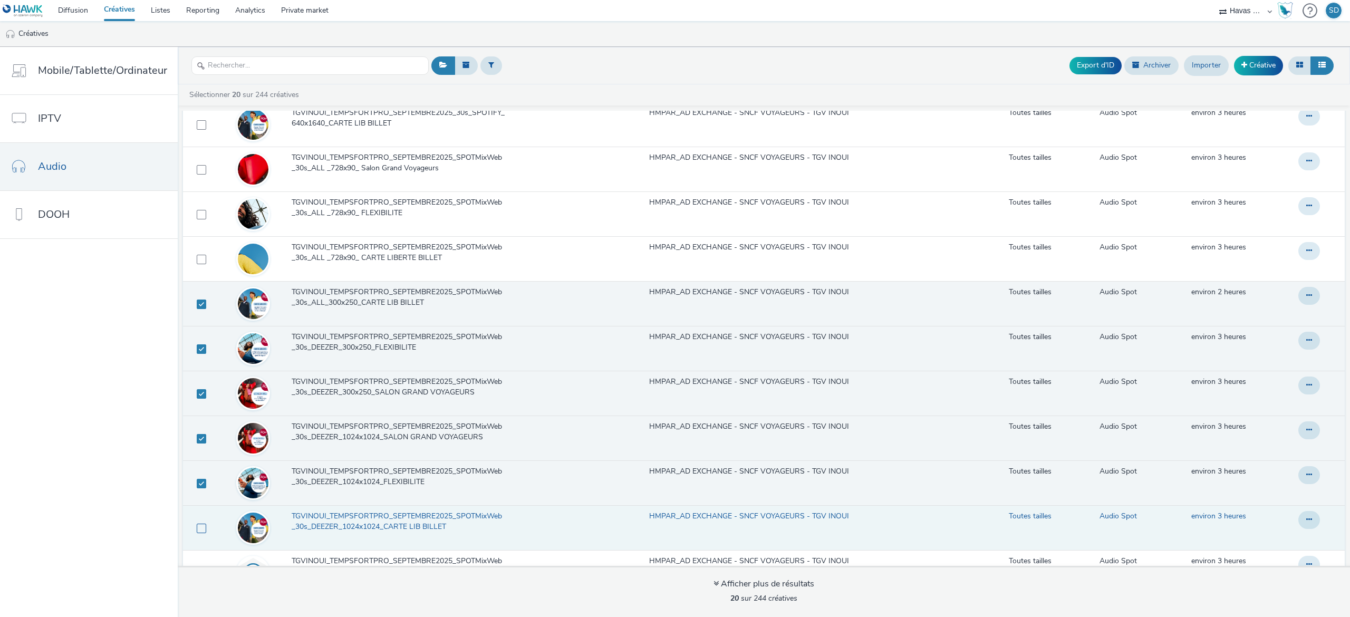
click at [197, 531] on span at bounding box center [201, 528] width 9 height 9
checkbox input "true"
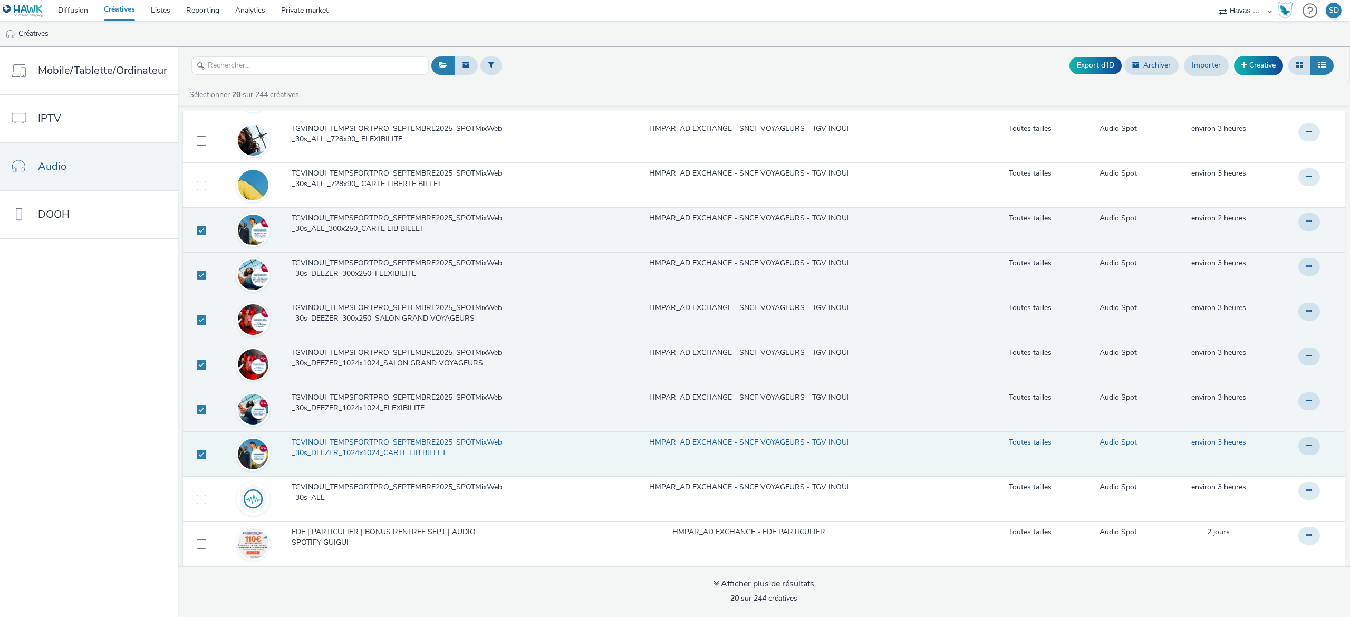
scroll to position [199, 0]
click at [1306, 223] on icon at bounding box center [1309, 221] width 6 height 7
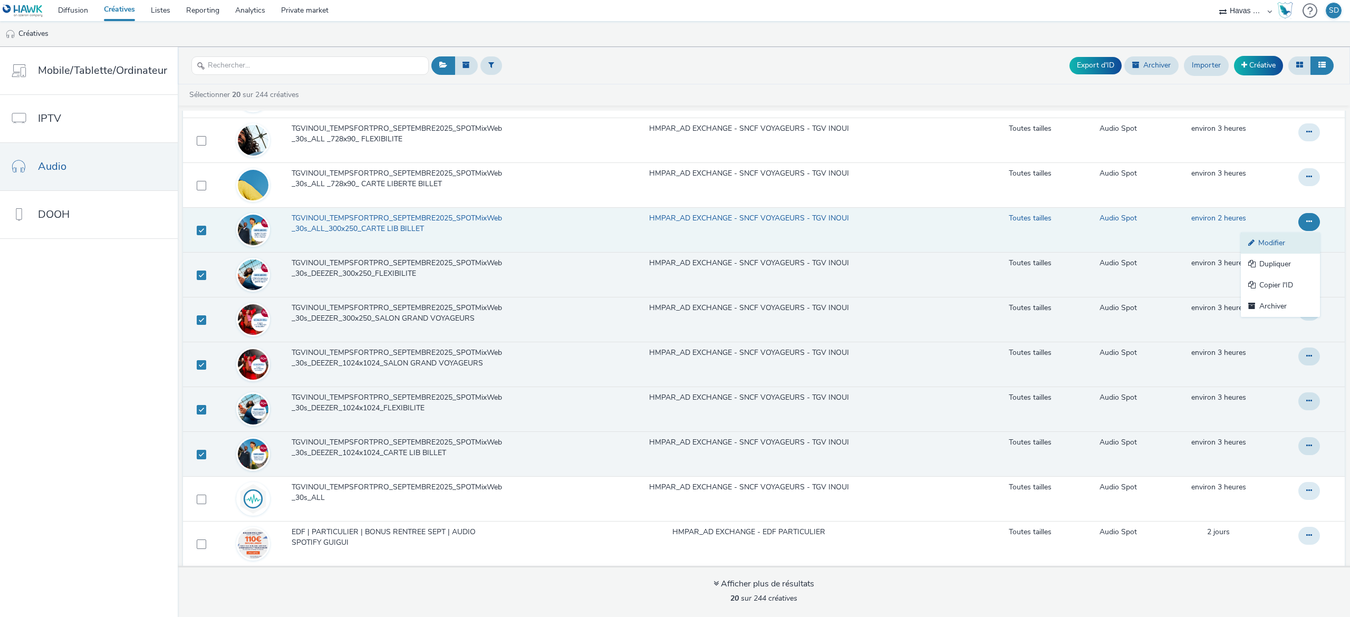
click at [1257, 249] on link "Modifier" at bounding box center [1280, 243] width 79 height 21
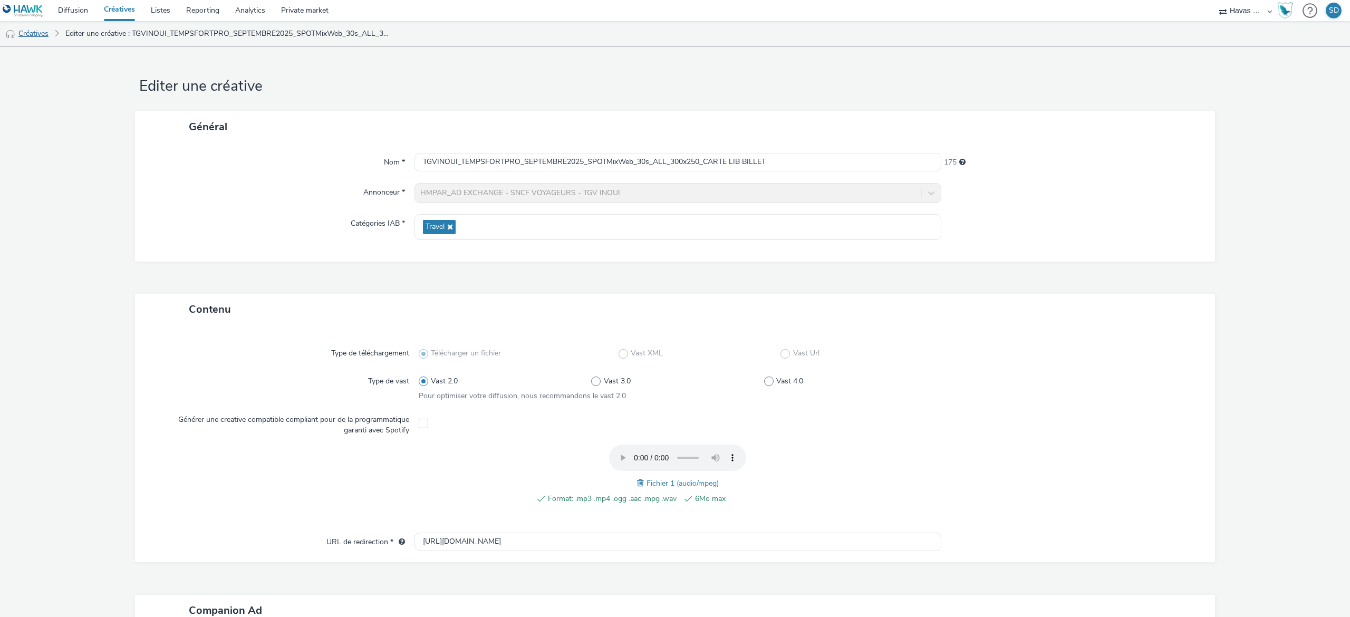
click at [36, 37] on link "Créatives" at bounding box center [27, 33] width 54 height 25
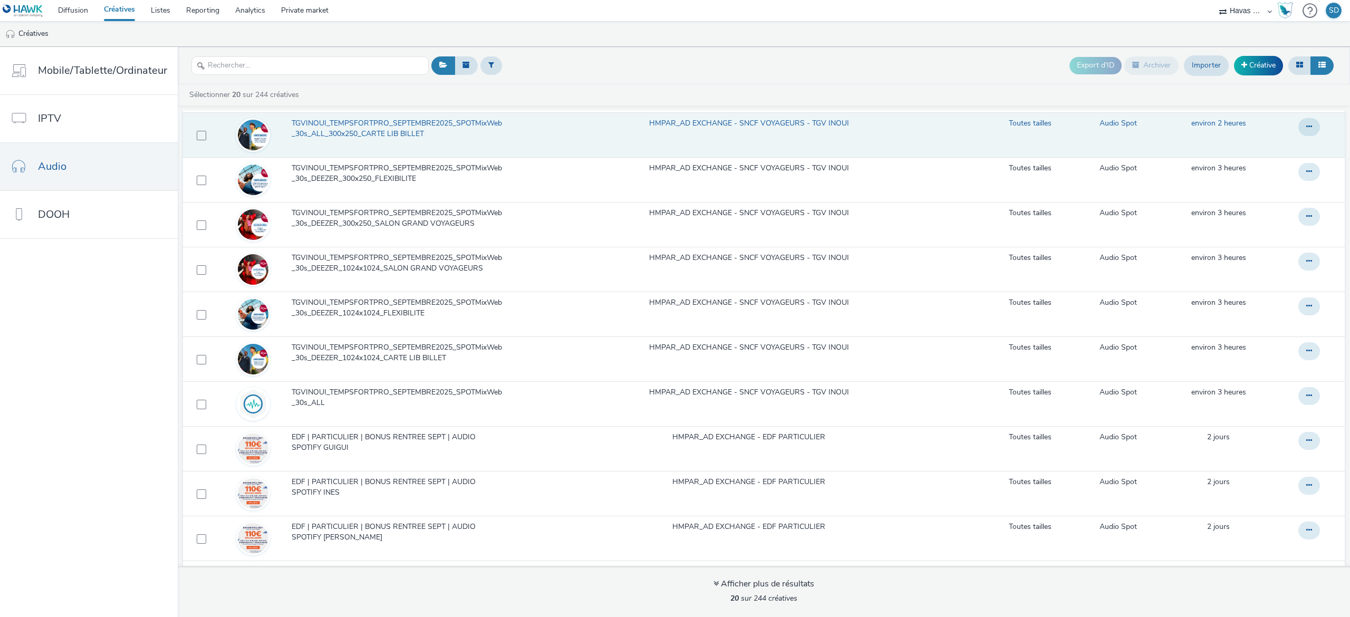
scroll to position [275, 0]
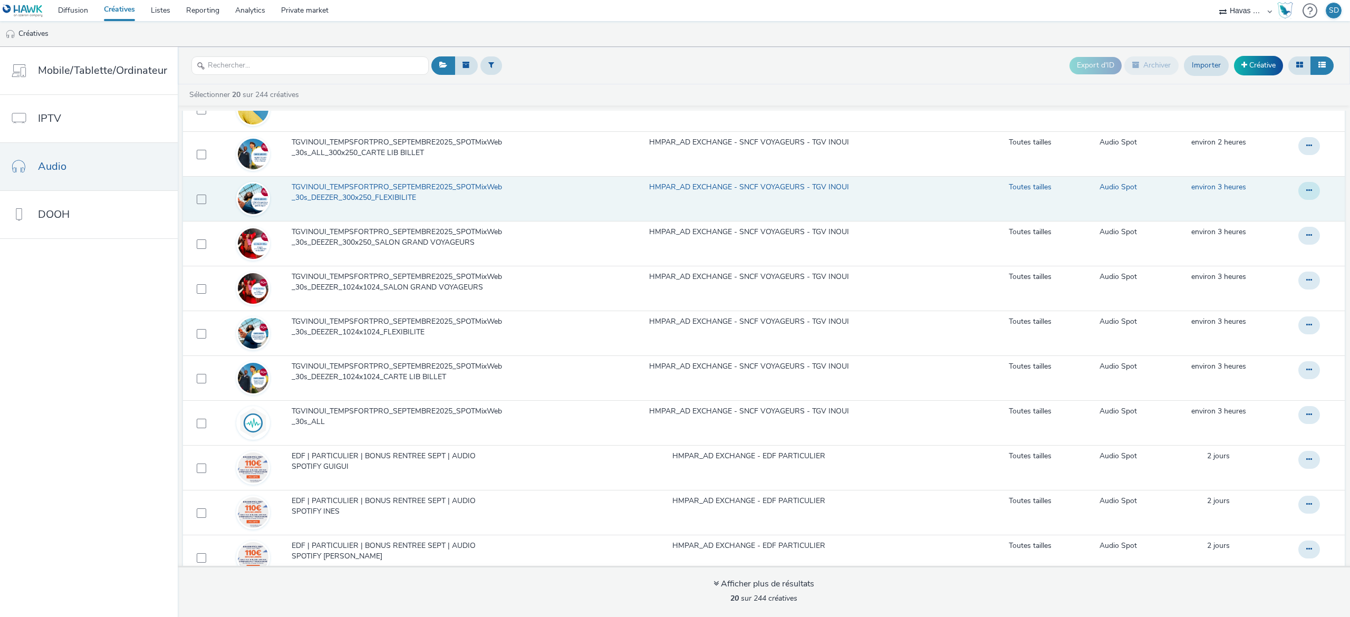
click at [1253, 223] on link "Modifier" at bounding box center [1280, 211] width 79 height 21
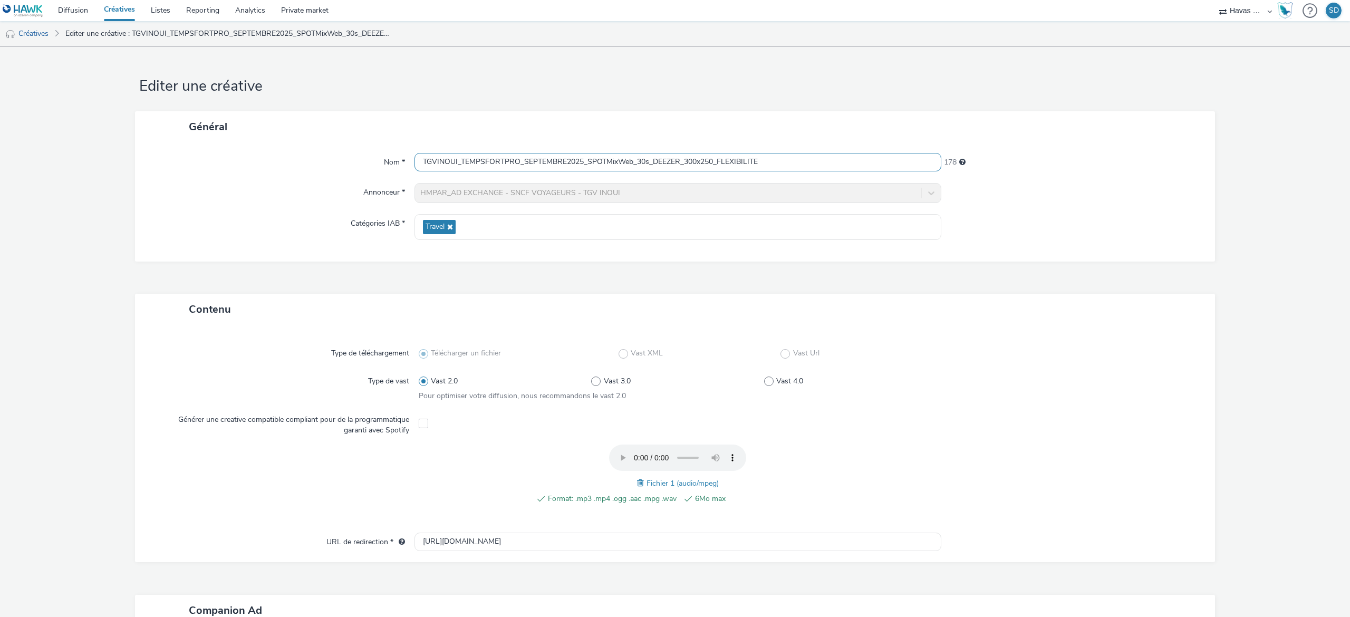
click at [650, 165] on input "TGVINOUI_TEMPSFORTPRO_SEPTEMBRE2025_SPOTMixWeb_30s_DEEZER_300x250_FLEXIBILITE" at bounding box center [677, 162] width 527 height 18
click at [659, 164] on input "TGVINOUI_TEMPSFORTPRO_SEPTEMBRE2025_SPOTMixWeb_30s_DEEZER_300x250_FLEXIBILITE" at bounding box center [677, 162] width 527 height 18
click at [680, 166] on input "TGVINOUI_TEMPSFORTPRO_SEPTEMBRE2025_SPOTMixWeb_30s_DEEZER_300x250_FLEXIBILITE" at bounding box center [677, 162] width 527 height 18
type input "TGVINOUI_TEMPSFORTPRO_SEPTEMBRE2025_SPOTMixWeb_30s_ALL_300x250_FLEXIBILITE"
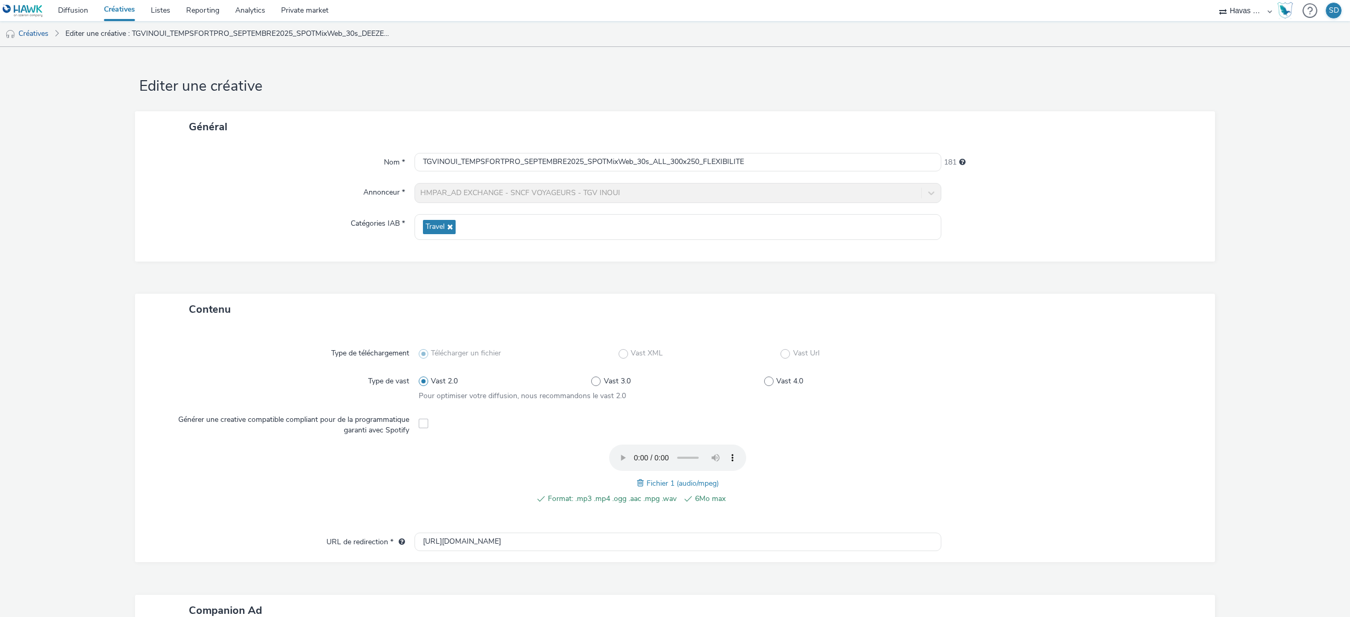
click at [680, 187] on div "HMPAR_AD EXCHANGE - SNCF VOYAGEURS - TGV INOUI" at bounding box center [677, 193] width 527 height 20
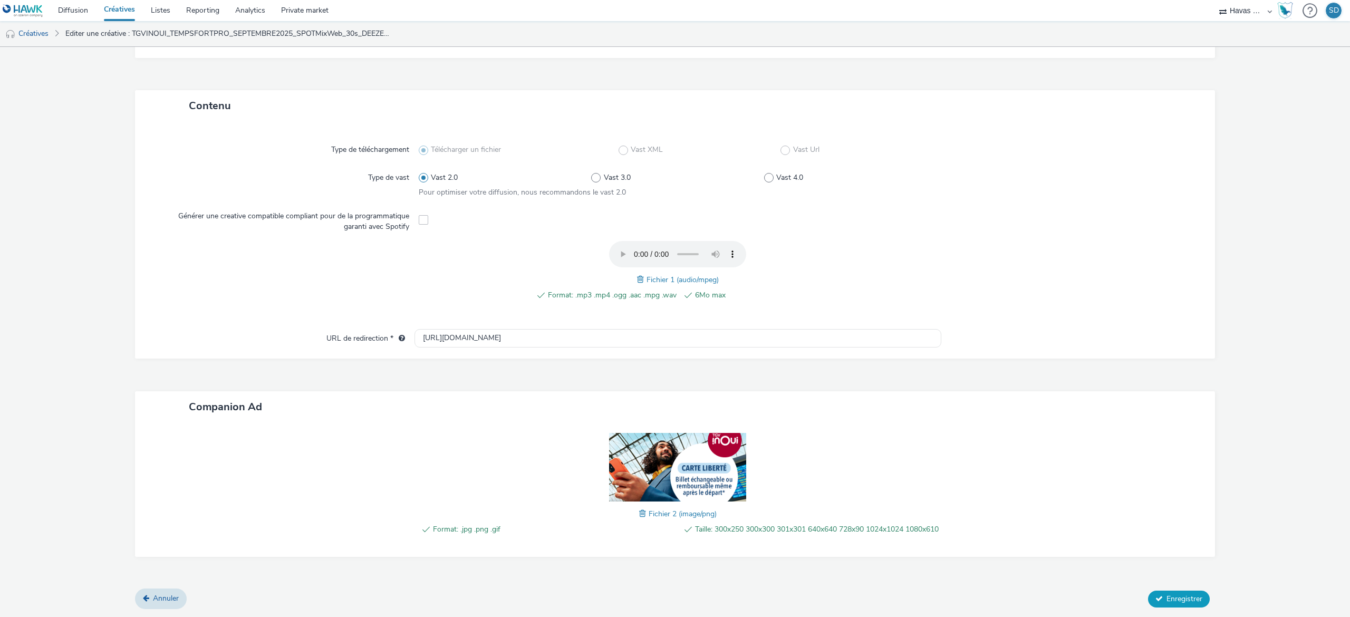
click at [1173, 600] on span "Enregistrer" at bounding box center [1184, 599] width 36 height 10
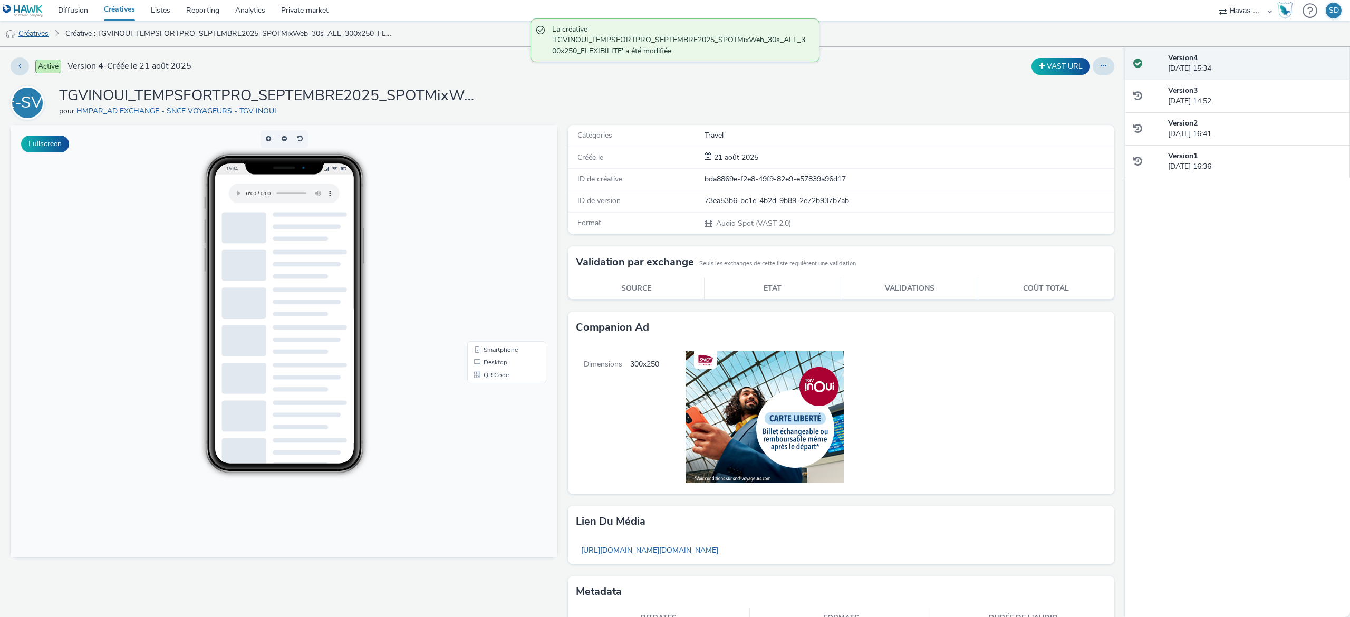
click at [35, 31] on link "Créatives" at bounding box center [27, 33] width 54 height 25
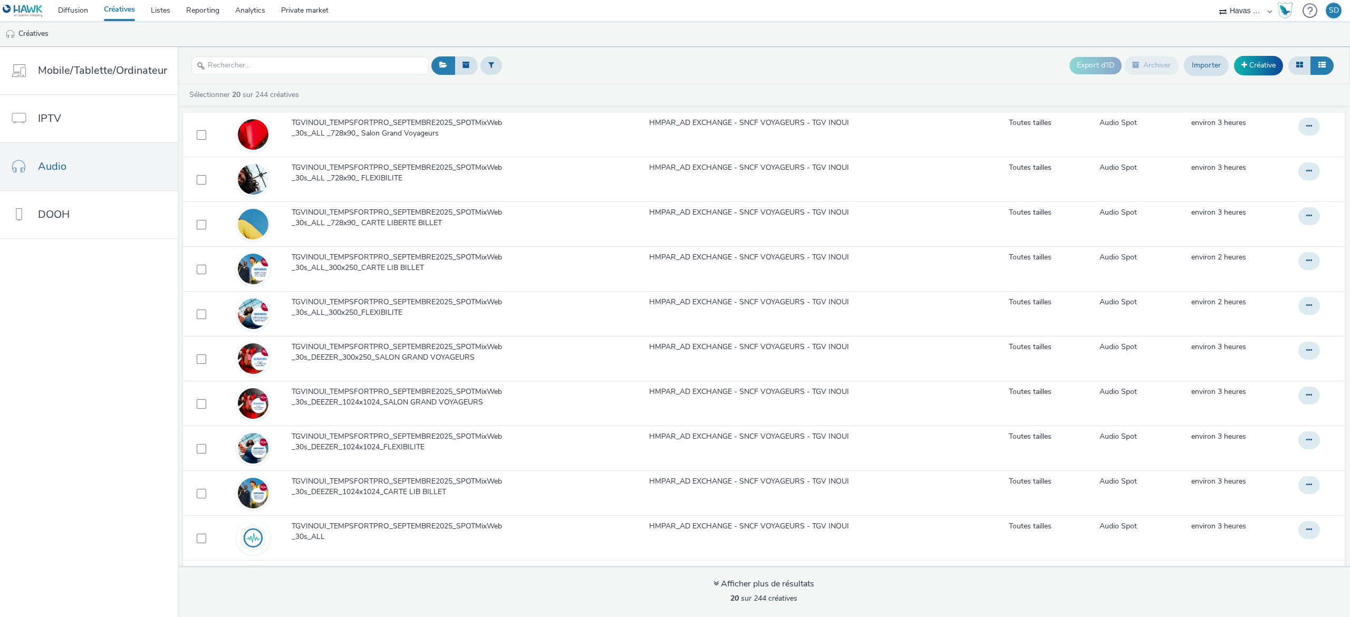
scroll to position [160, 0]
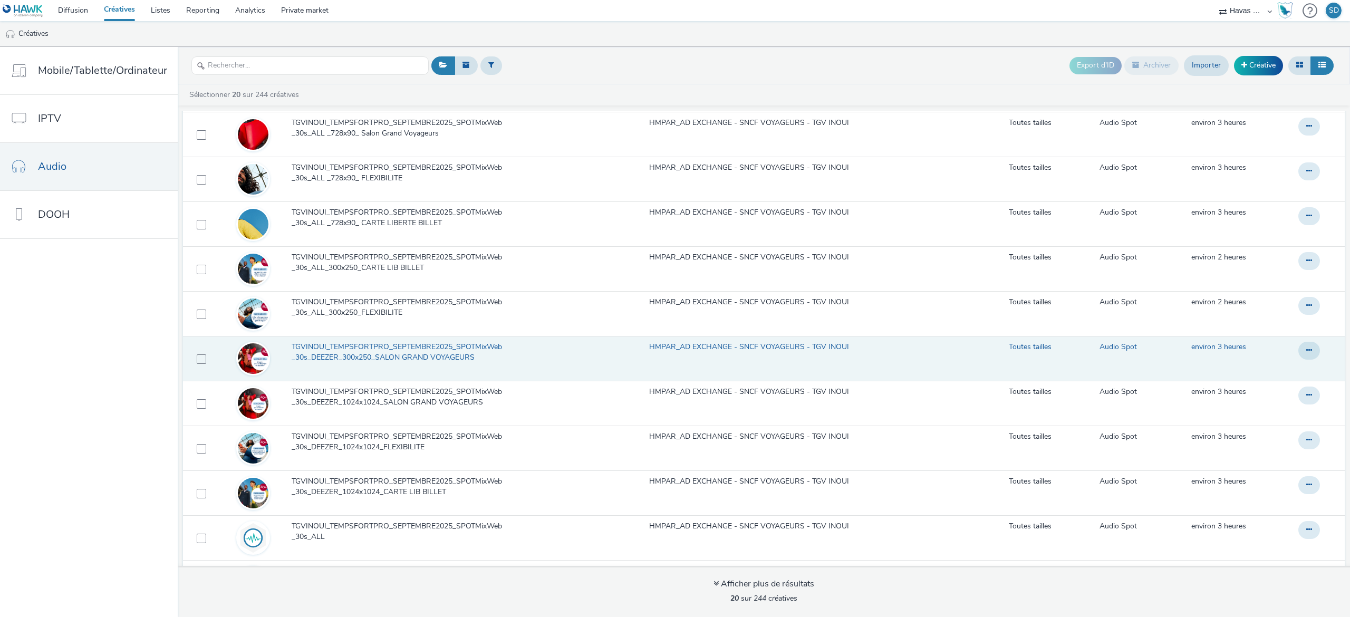
click at [435, 362] on span "TGVINOUI_TEMPSFORTPRO_SEPTEMBRE2025_SPOTMixWeb_30s_DEEZER_300x250_SALON GRAND V…" at bounding box center [400, 353] width 217 height 22
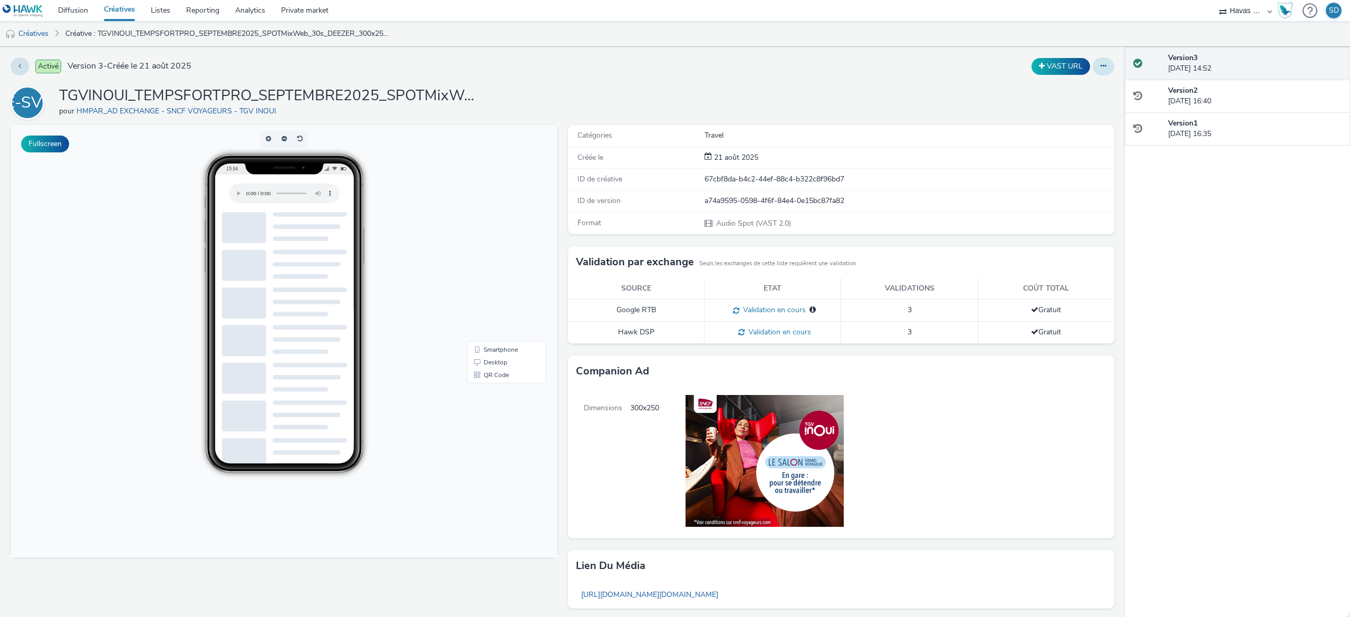
click at [1093, 67] on button at bounding box center [1104, 66] width 22 height 18
click at [1076, 84] on link "Modifier" at bounding box center [1074, 87] width 79 height 21
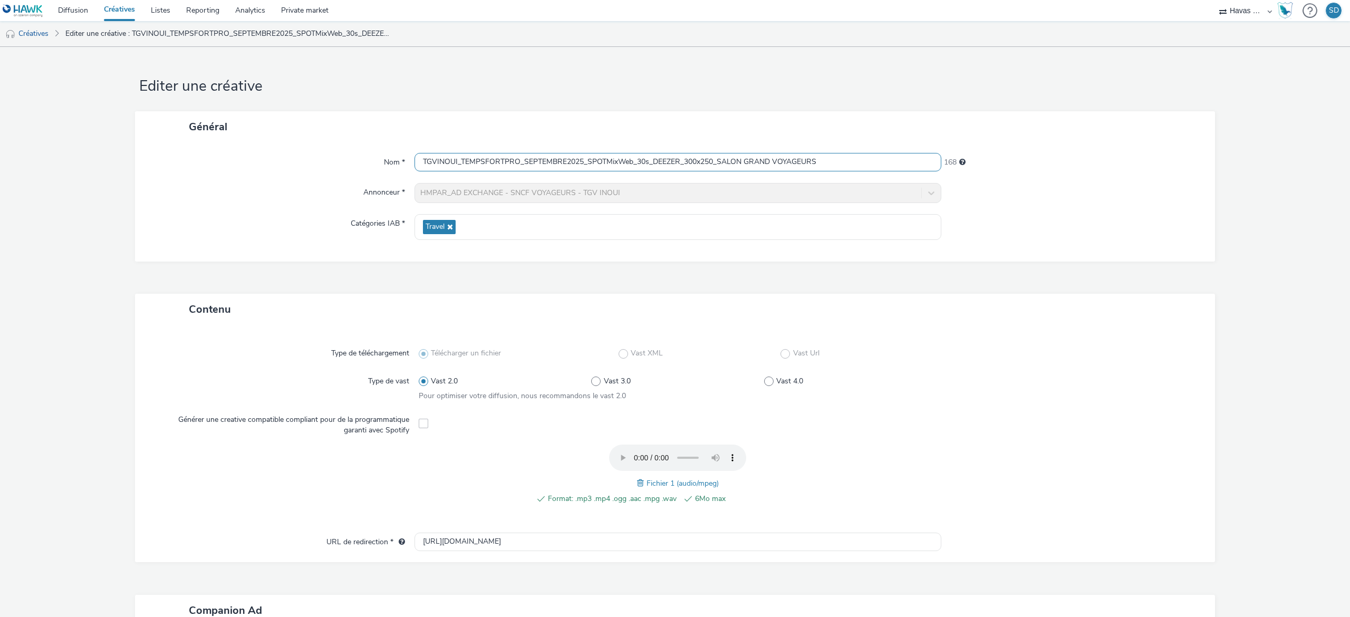
click at [667, 162] on input "TGVINOUI_TEMPSFORTPRO_SEPTEMBRE2025_SPOTMixWeb_30s_DEEZER_300x250_SALON GRAND V…" at bounding box center [677, 162] width 527 height 18
drag, startPoint x: 673, startPoint y: 163, endPoint x: 653, endPoint y: 165, distance: 20.1
click at [653, 165] on input "TGVINOUI_TEMPSFORTPRO_SEPTEMBRE2025_SPOTMixWeb_30s_DEEZER_300x250_SALON GRAND V…" at bounding box center [677, 162] width 527 height 18
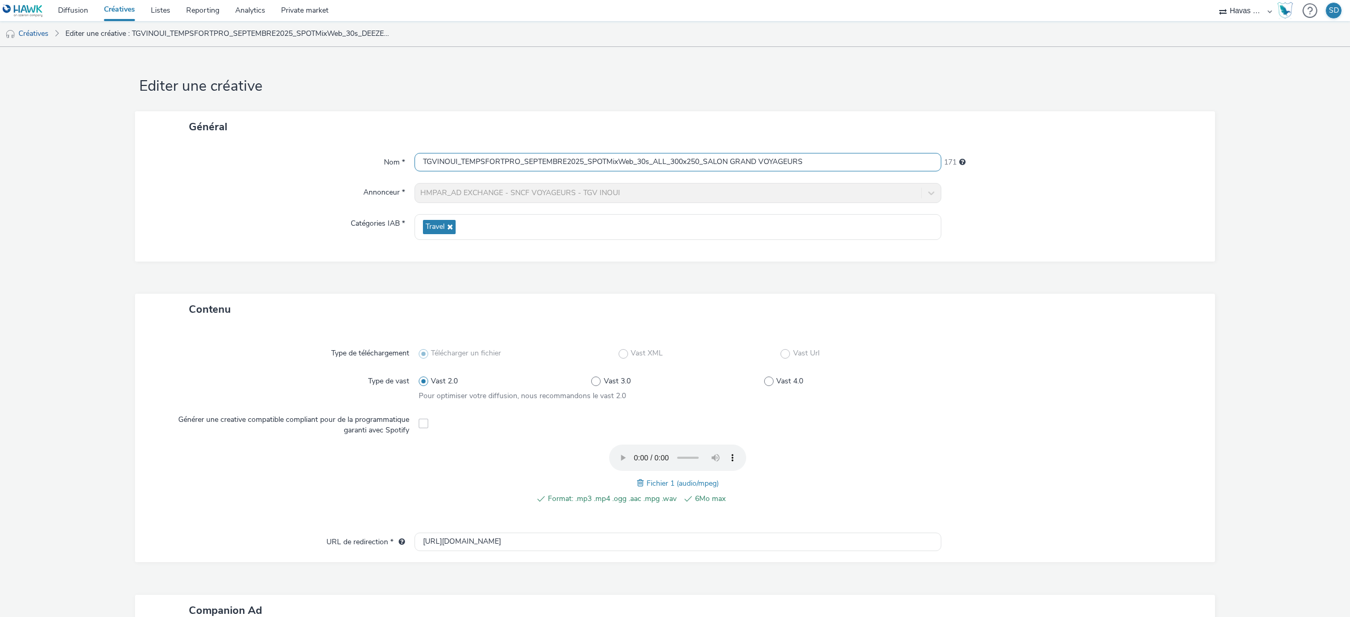
scroll to position [212, 0]
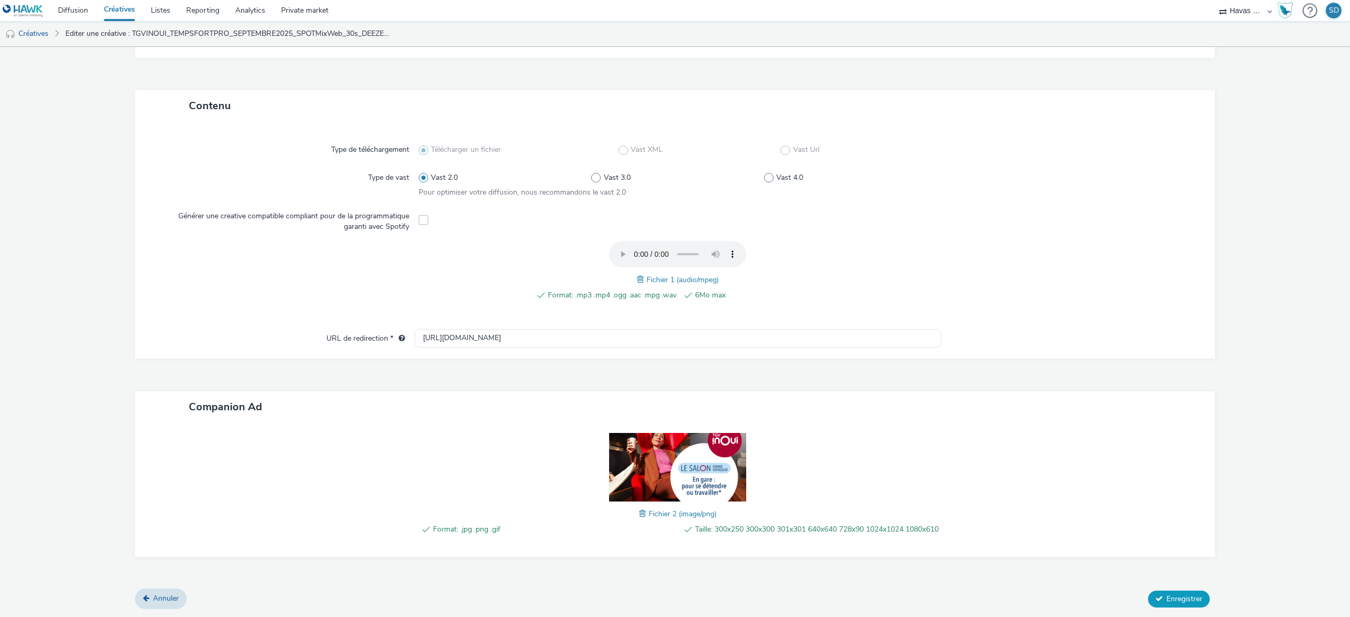
type input "TGVINOUI_TEMPSFORTPRO_SEPTEMBRE2025_SPOTMixWeb_30s_ALL_300x250_SALON GRAND VOYA…"
click at [1166, 601] on span "Enregistrer" at bounding box center [1184, 599] width 36 height 10
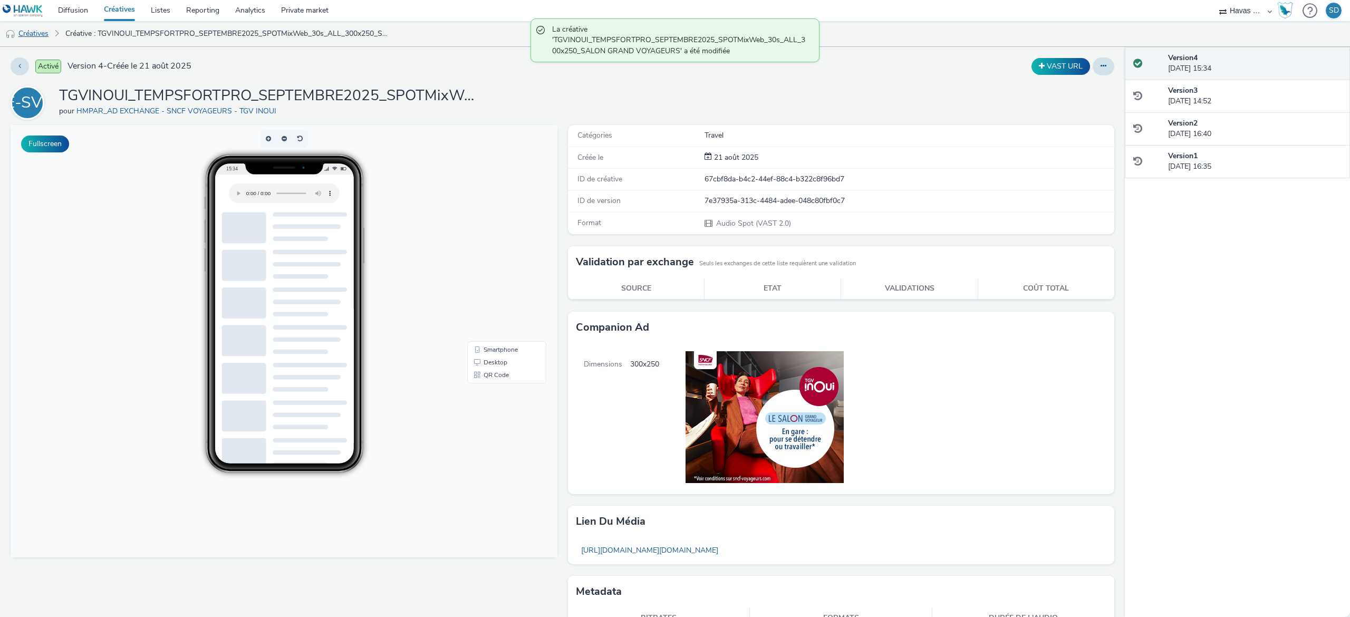
click at [42, 35] on link "Créatives" at bounding box center [27, 33] width 54 height 25
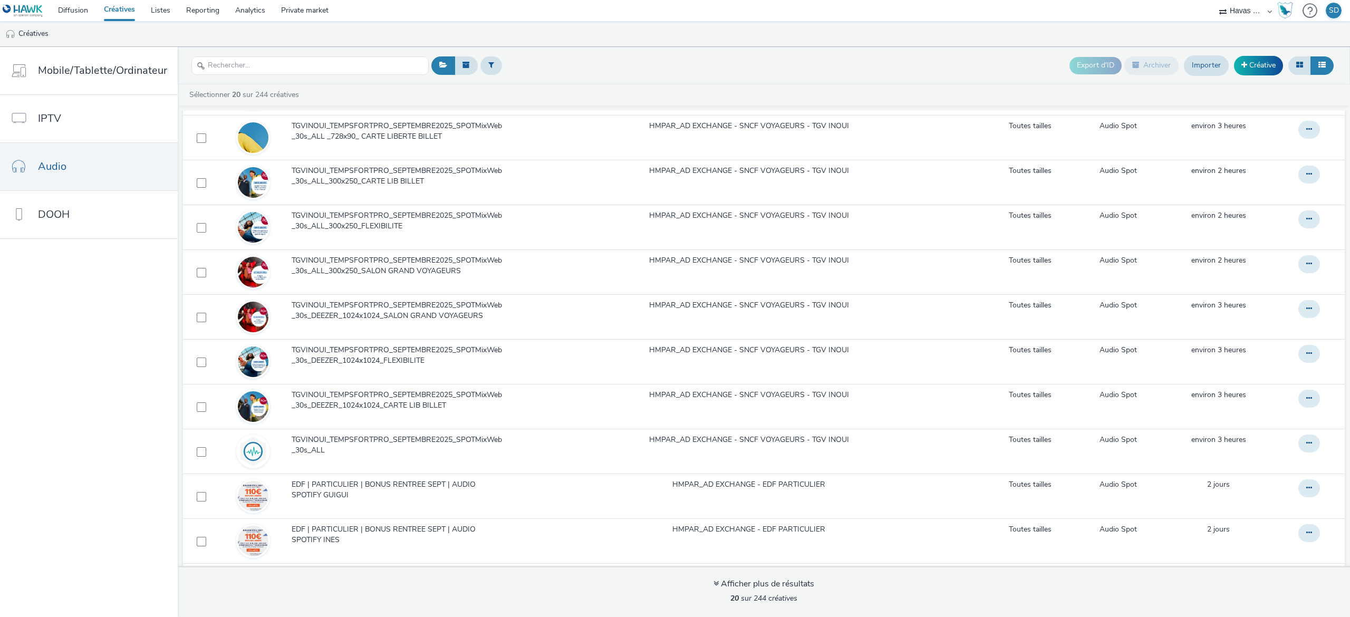
scroll to position [250, 0]
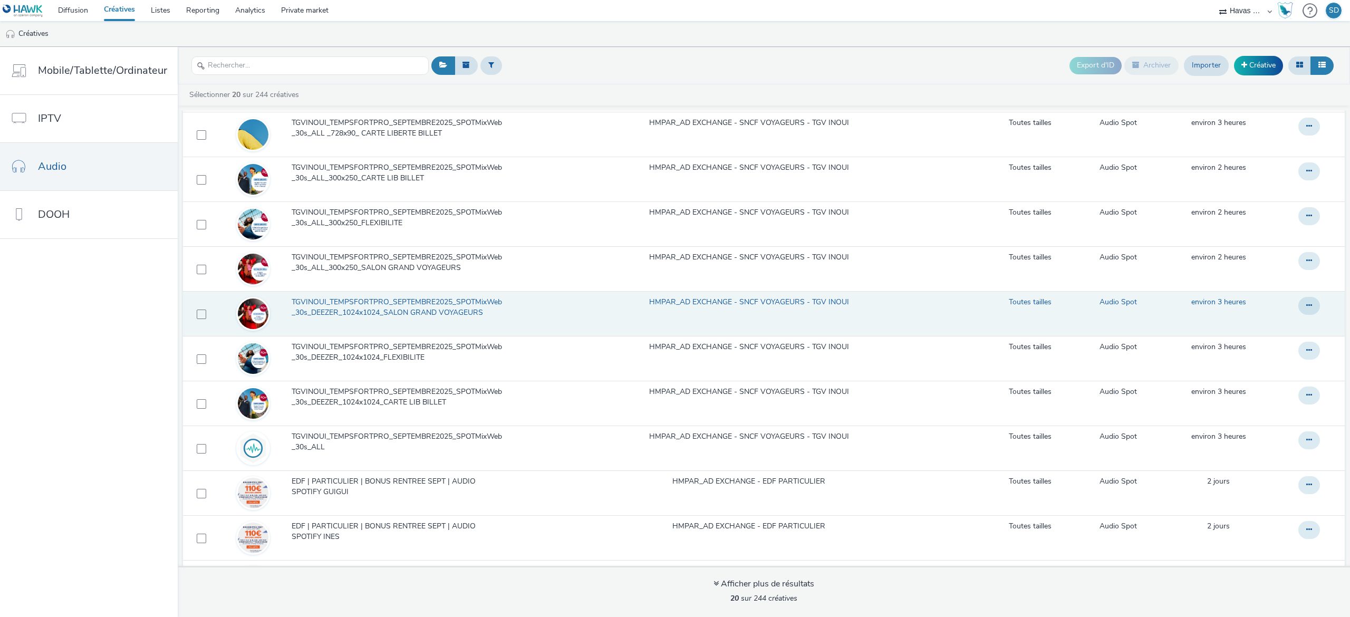
click at [393, 316] on span "TGVINOUI_TEMPSFORTPRO_SEPTEMBRE2025_SPOTMixWeb_30s_DEEZER_1024x1024_SALON GRAND…" at bounding box center [400, 308] width 217 height 22
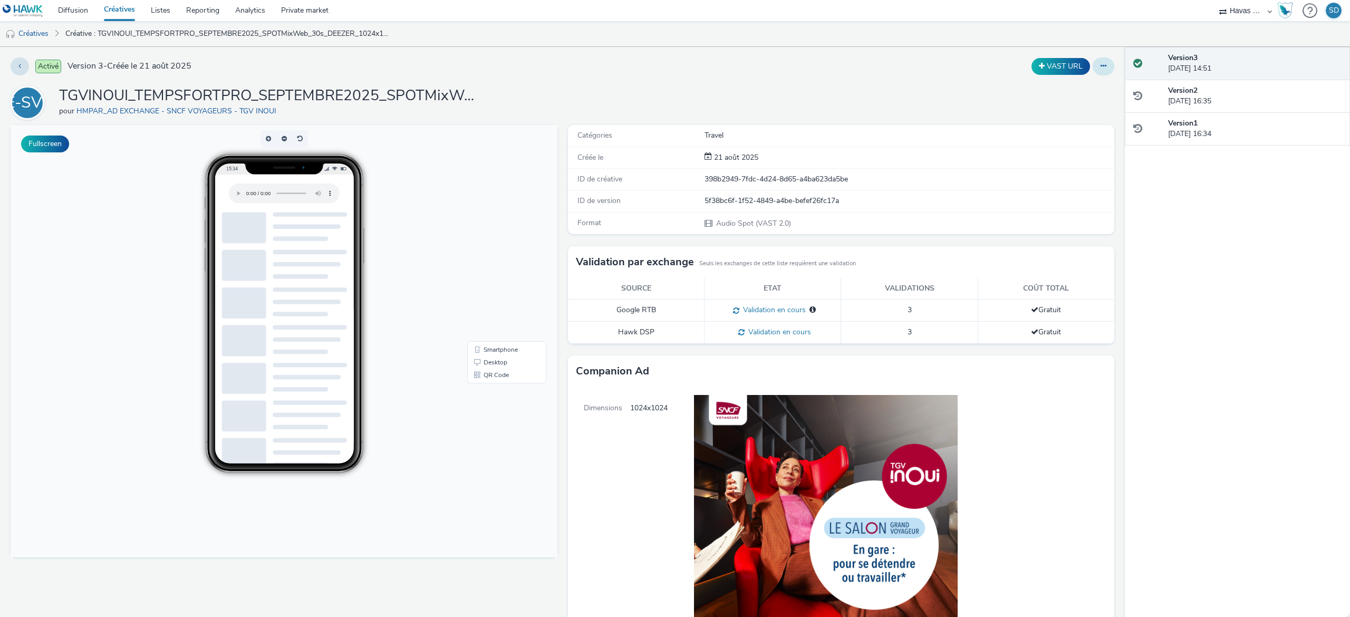
click at [1093, 61] on button at bounding box center [1104, 66] width 22 height 18
click at [1082, 90] on link "Modifier" at bounding box center [1074, 87] width 79 height 21
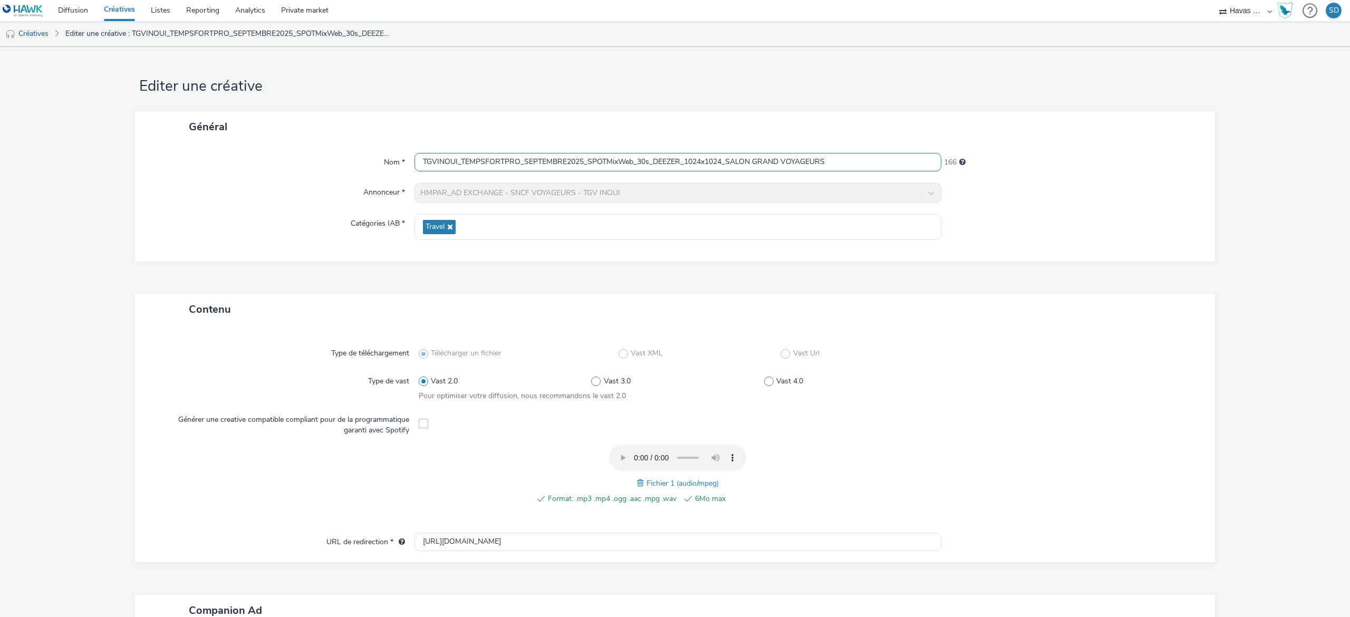
click at [656, 164] on input "TGVINOUI_TEMPSFORTPRO_SEPTEMBRE2025_SPOTMixWeb_30s_DEEZER_1024x1024_SALON GRAND…" at bounding box center [677, 162] width 527 height 18
click at [673, 164] on input "TGVINOUI_TEMPSFORTPRO_SEPTEMBRE2025_SPOTMixWeb_30s_DEEZER_1024x1024_SALON GRAND…" at bounding box center [677, 162] width 527 height 18
drag, startPoint x: 676, startPoint y: 165, endPoint x: 648, endPoint y: 162, distance: 28.0
click at [648, 162] on input "TGVINOUI_TEMPSFORTPRO_SEPTEMBRE2025_SPOTMixWeb_30s_DEEZER_1024x1024_SALON GRAND…" at bounding box center [677, 162] width 527 height 18
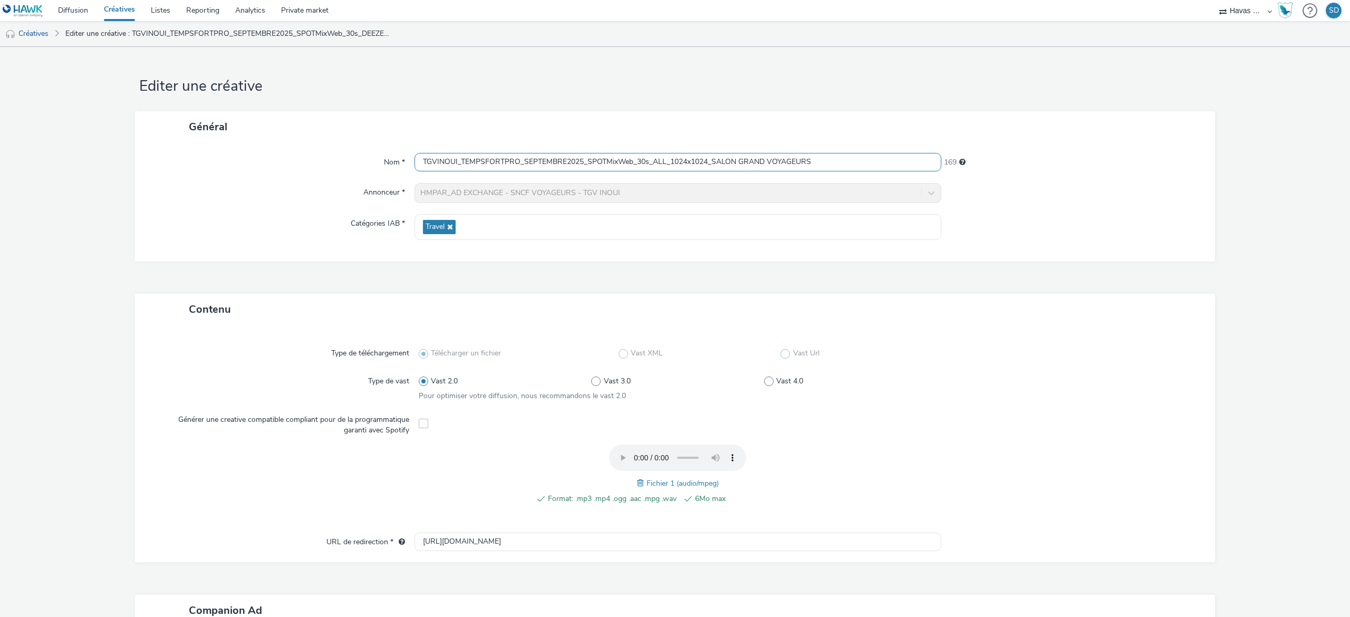
scroll to position [212, 0]
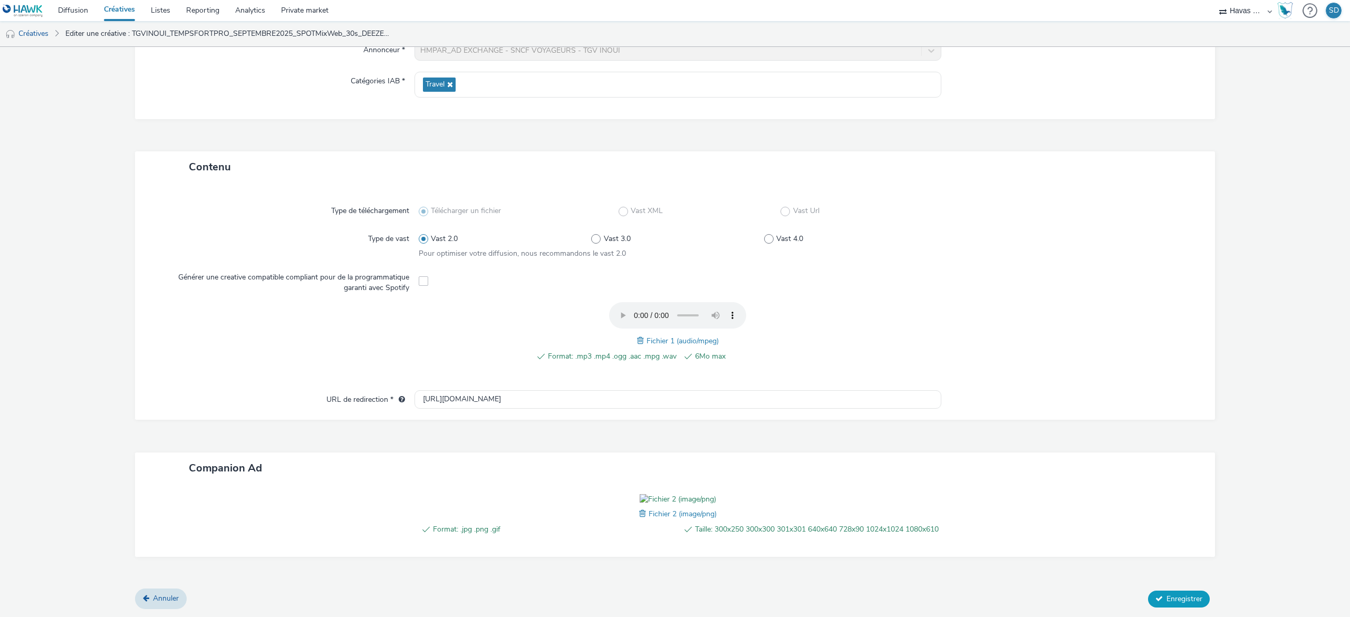
type input "TGVINOUI_TEMPSFORTPRO_SEPTEMBRE2025_SPOTMixWeb_30s_ALL_1024x1024_SALON GRAND VO…"
click at [1179, 598] on span "Enregistrer" at bounding box center [1184, 599] width 36 height 10
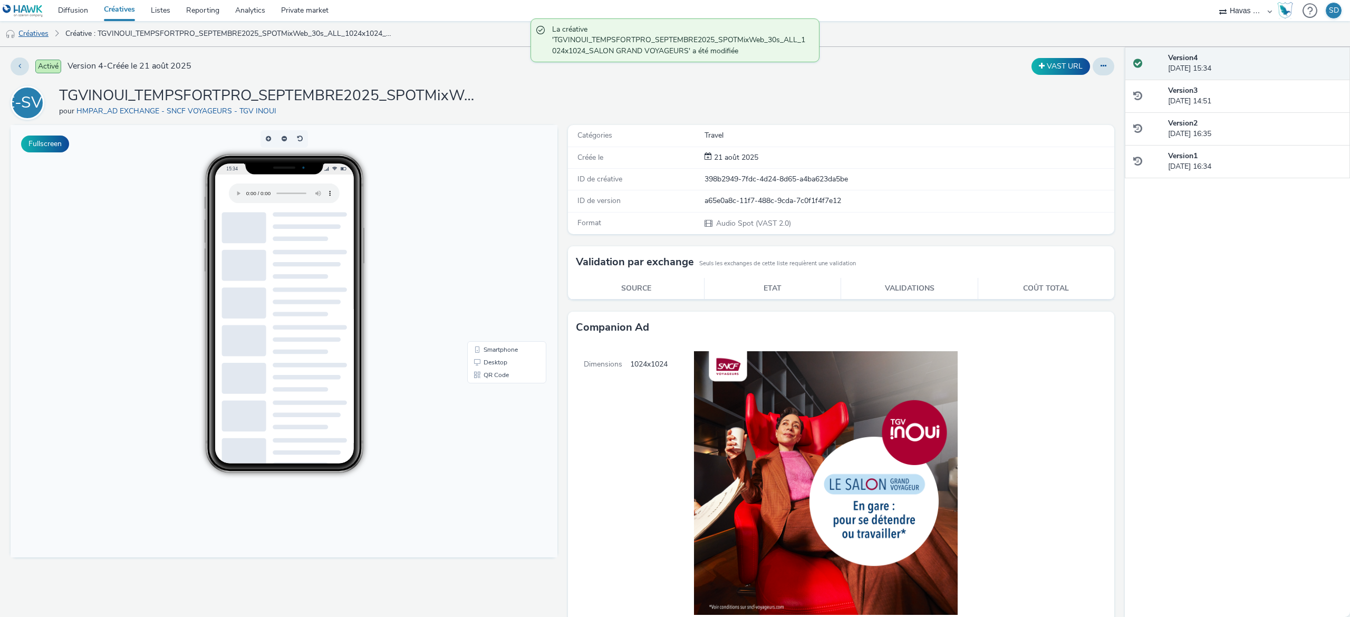
click at [37, 33] on link "Créatives" at bounding box center [27, 33] width 54 height 25
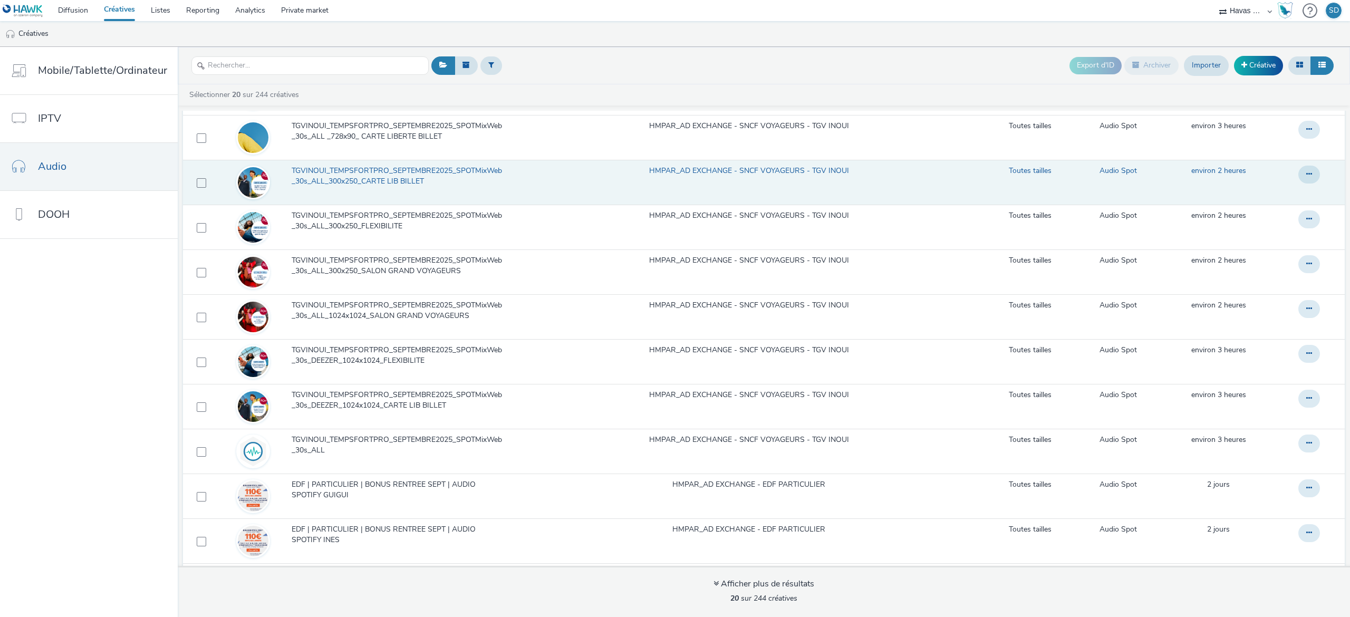
scroll to position [251, 0]
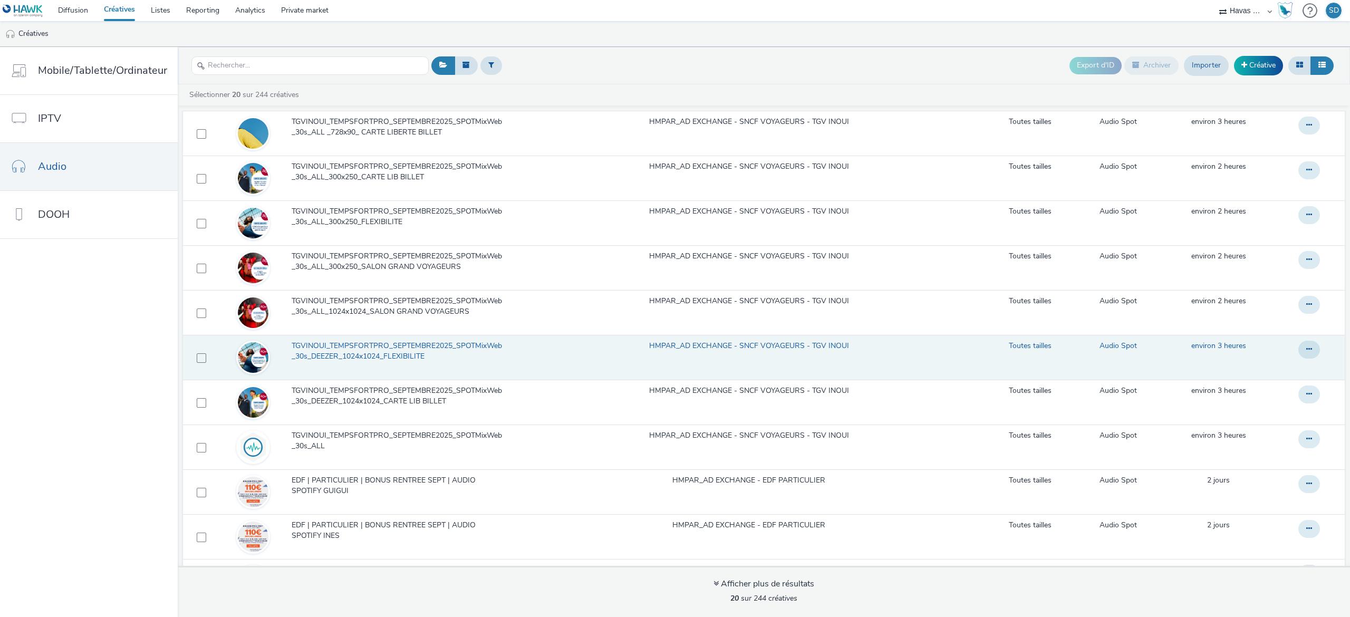
click at [403, 346] on span "TGVINOUI_TEMPSFORTPRO_SEPTEMBRE2025_SPOTMixWeb_30s_DEEZER_1024x1024_FLEXIBILITE" at bounding box center [400, 352] width 217 height 22
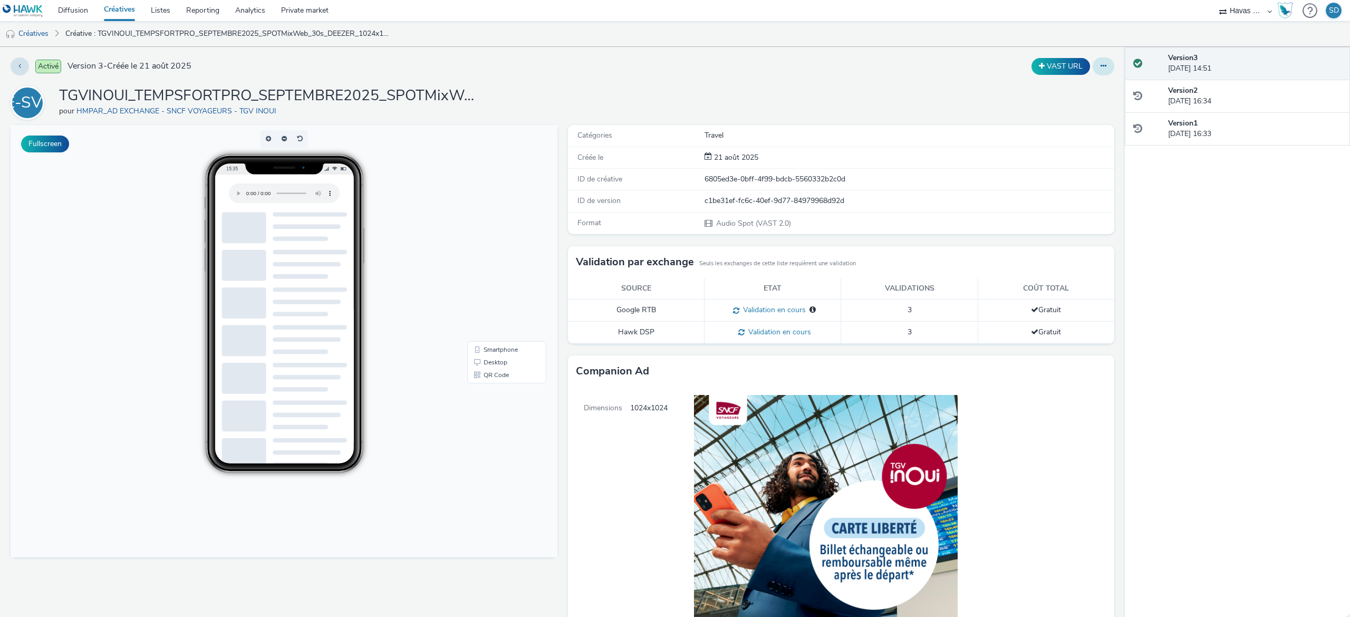
click at [1093, 71] on button at bounding box center [1104, 66] width 22 height 18
click at [1072, 88] on link "Modifier" at bounding box center [1074, 87] width 79 height 21
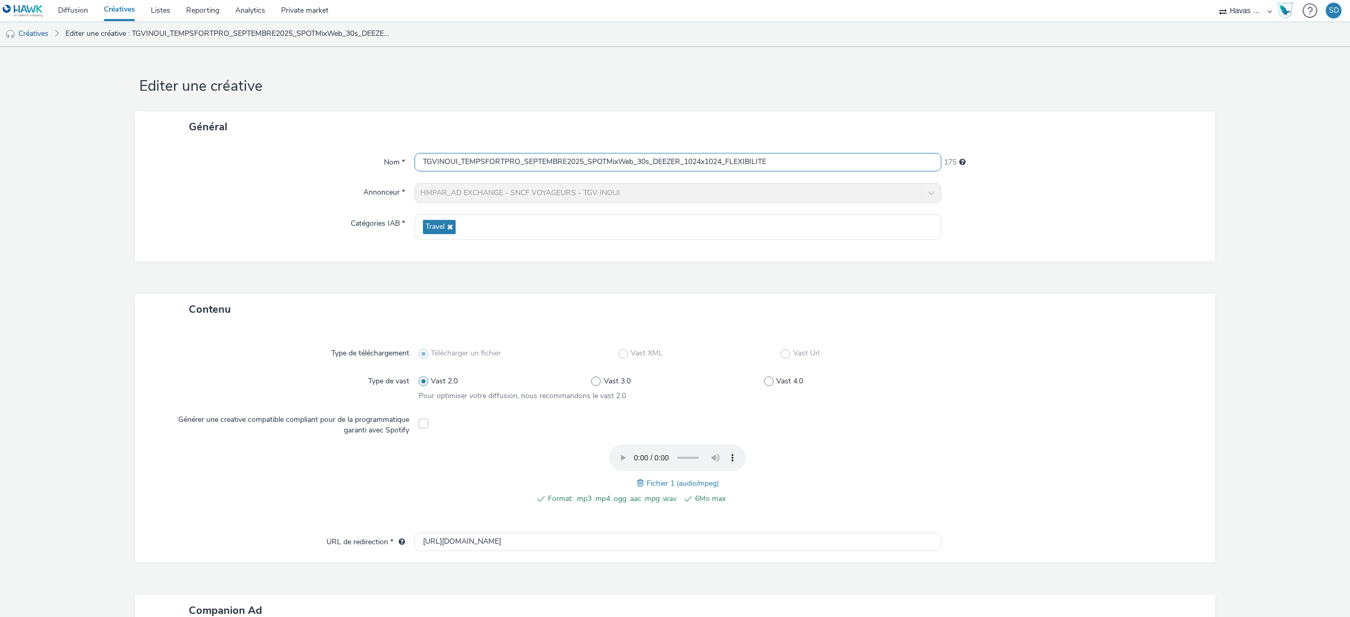
click at [661, 166] on input "TGVINOUI_TEMPSFORTPRO_SEPTEMBRE2025_SPOTMixWeb_30s_DEEZER_1024x1024_FLEXIBILITE" at bounding box center [677, 162] width 527 height 18
click at [675, 160] on input "TGVINOUI_TEMPSFORTPRO_SEPTEMBRE2025_SPOTMixWeb_30s_DEEZER_1024x1024_FLEXIBILITE" at bounding box center [677, 162] width 527 height 18
drag, startPoint x: 675, startPoint y: 160, endPoint x: 652, endPoint y: 161, distance: 23.8
click at [652, 161] on input "TGVINOUI_TEMPSFORTPRO_SEPTEMBRE2025_SPOTMixWeb_30s_DEEZER_1024x1024_FLEXIBILITE" at bounding box center [677, 162] width 527 height 18
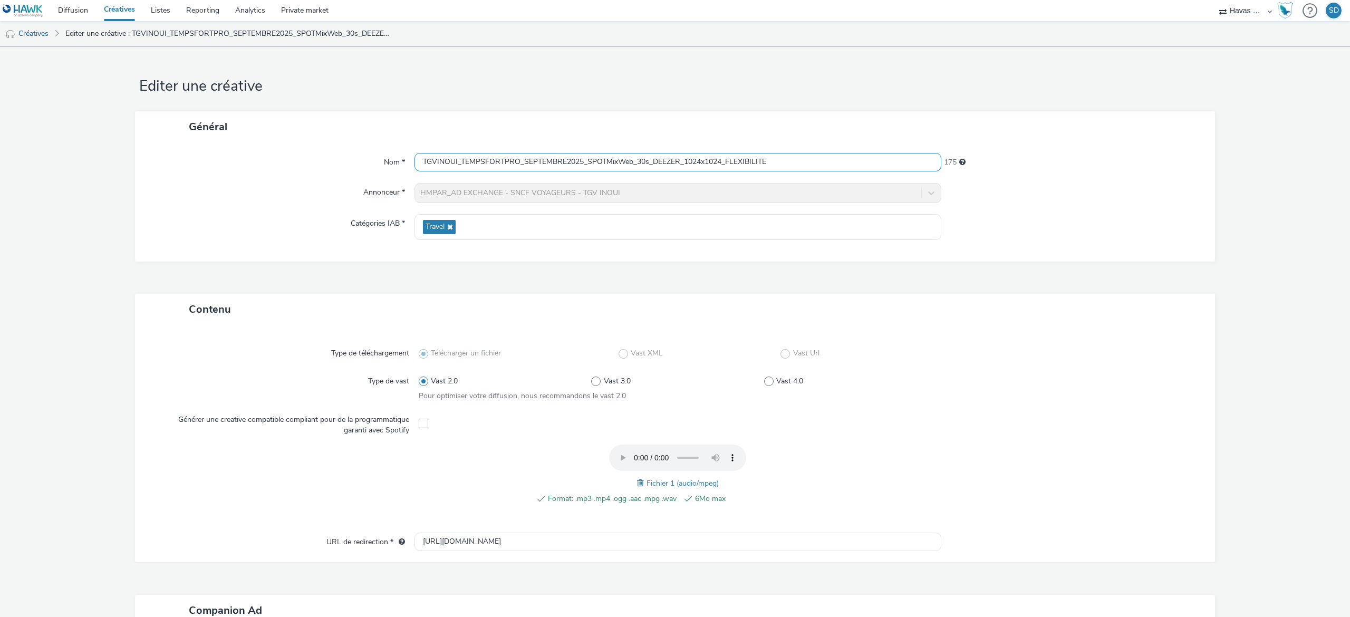
click at [652, 161] on input "TGVINOUI_TEMPSFORTPRO_SEPTEMBRE2025_SPOTMixWeb_30s_DEEZER_1024x1024_FLEXIBILITE" at bounding box center [677, 162] width 527 height 18
drag, startPoint x: 648, startPoint y: 163, endPoint x: 675, endPoint y: 162, distance: 26.9
click at [675, 162] on input "TGVINOUI_TEMPSFORTPRO_SEPTEMBRE2025_SPOTMixWeb_30s_DEEZER_1024x1024_FLEXIBILITE" at bounding box center [677, 162] width 527 height 18
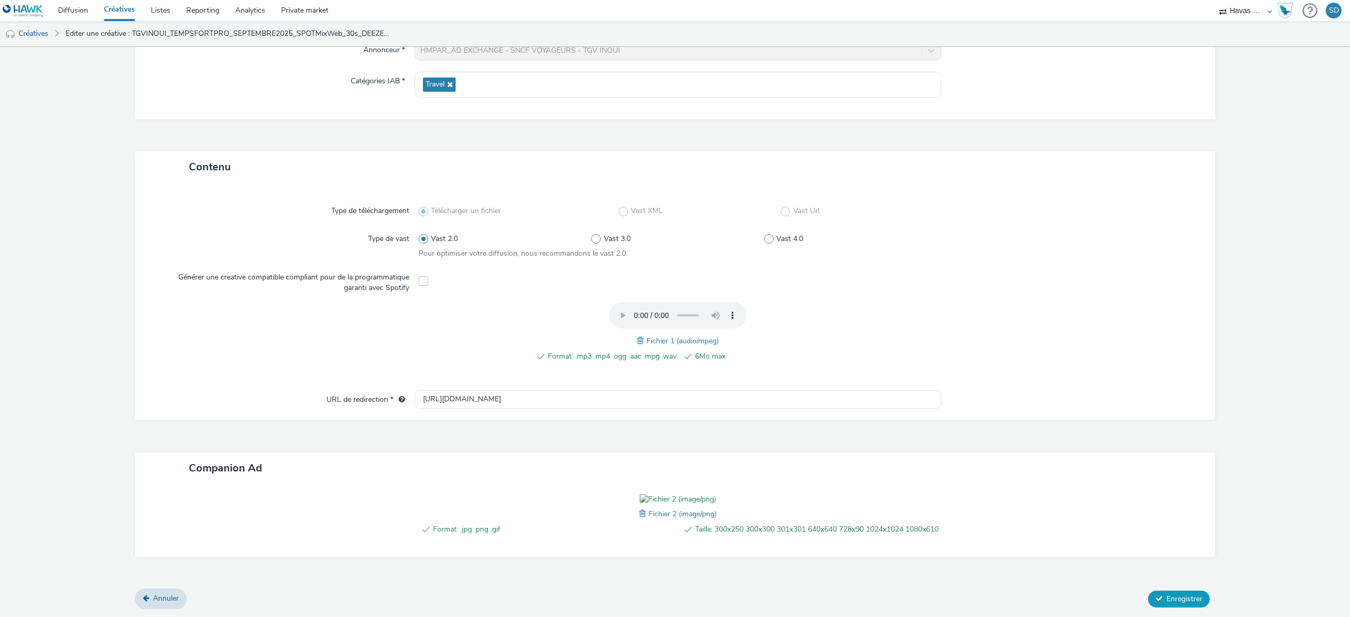
type input "TGVINOUI_TEMPSFORTPRO_SEPTEMBRE2025_SPOTMixWeb_30s_ALL_1024x1024_FLEXIBILITE"
click at [1150, 603] on button "Enregistrer" at bounding box center [1179, 599] width 62 height 17
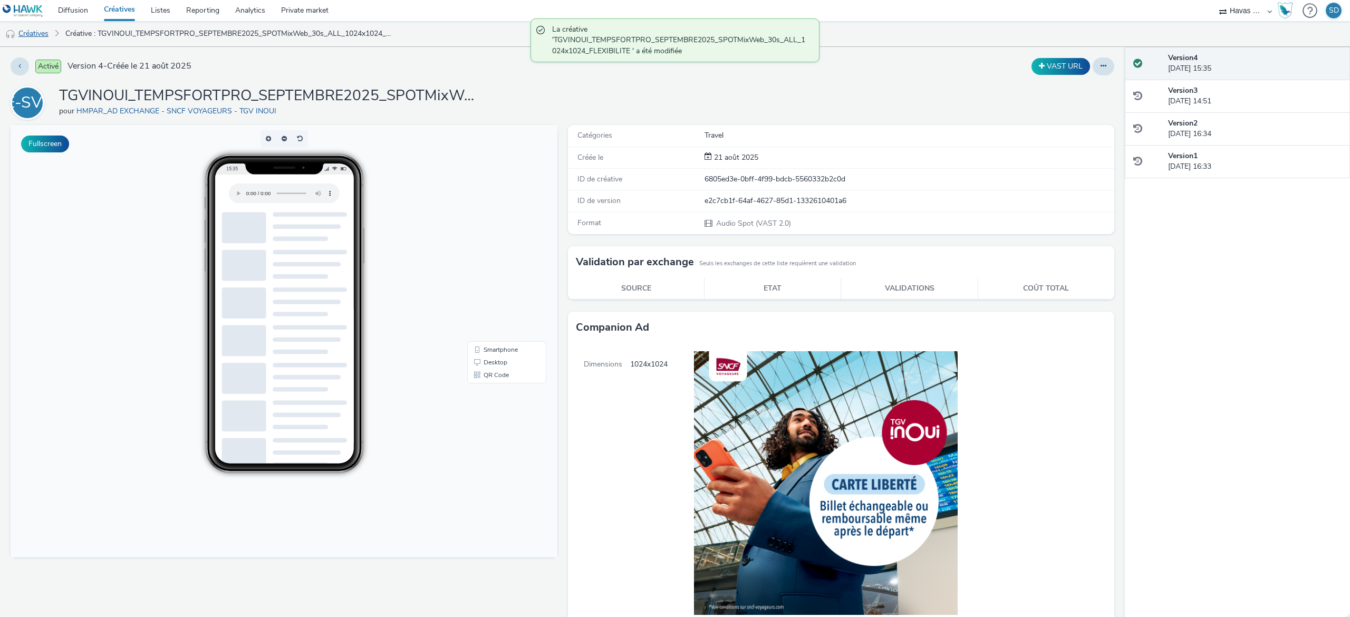
click at [40, 35] on link "Créatives" at bounding box center [27, 33] width 54 height 25
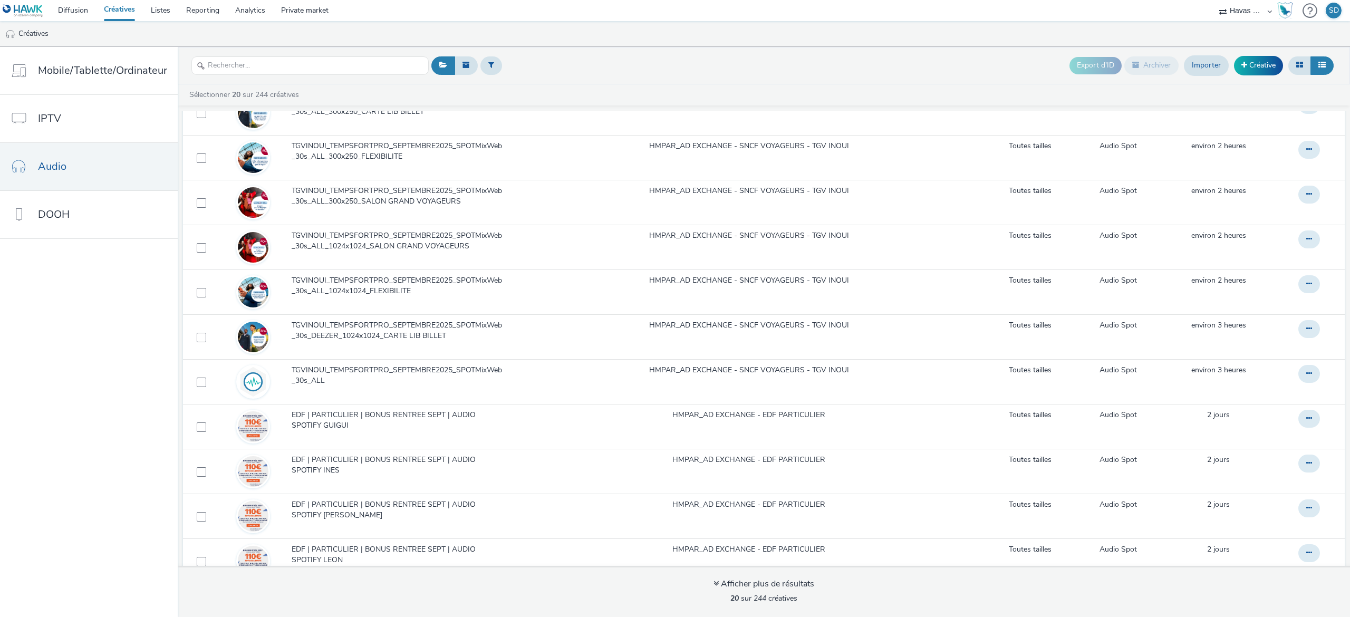
scroll to position [317, 0]
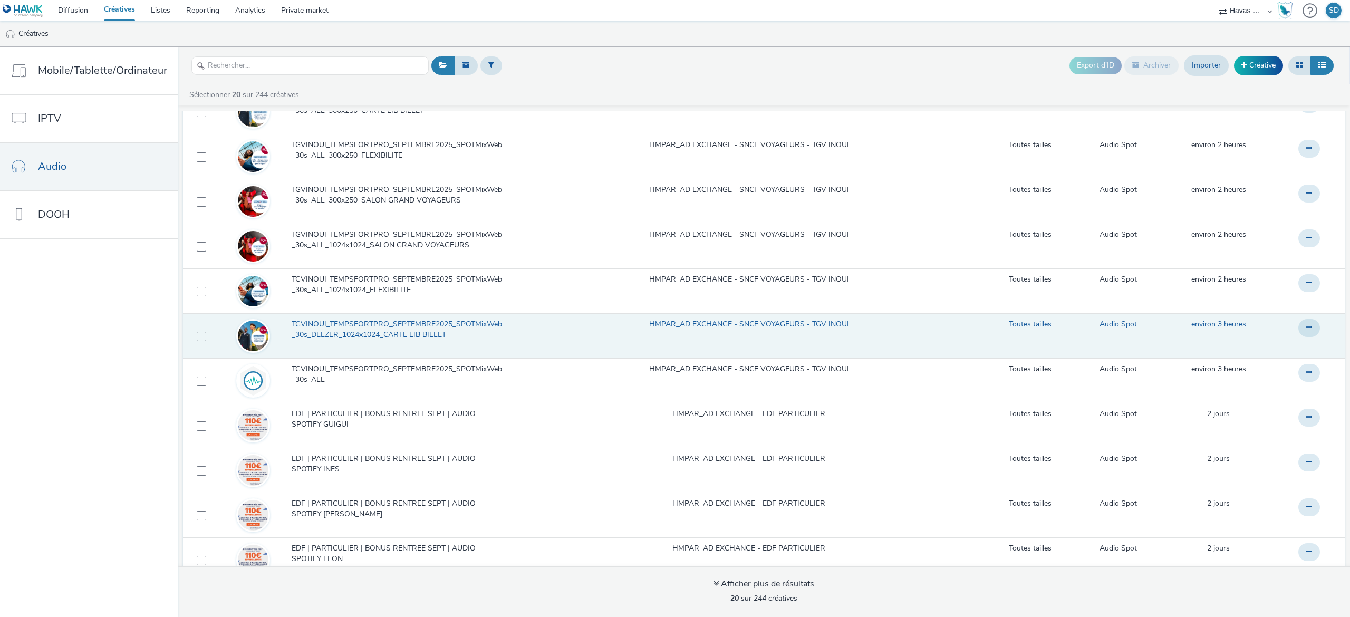
click at [382, 329] on span "TGVINOUI_TEMPSFORTPRO_SEPTEMBRE2025_SPOTMixWeb_30s_DEEZER_1024x1024_CARTE LIB B…" at bounding box center [400, 330] width 217 height 22
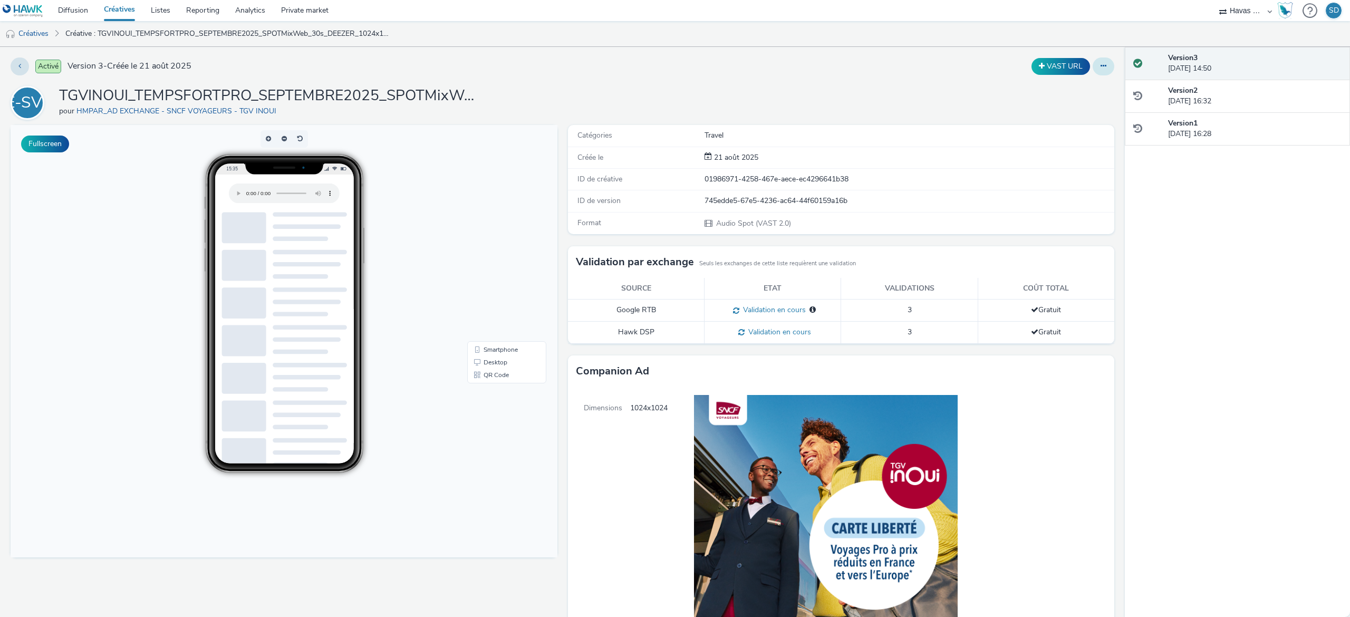
click at [1093, 67] on button at bounding box center [1104, 66] width 22 height 18
click at [1079, 90] on link "Modifier" at bounding box center [1074, 87] width 79 height 21
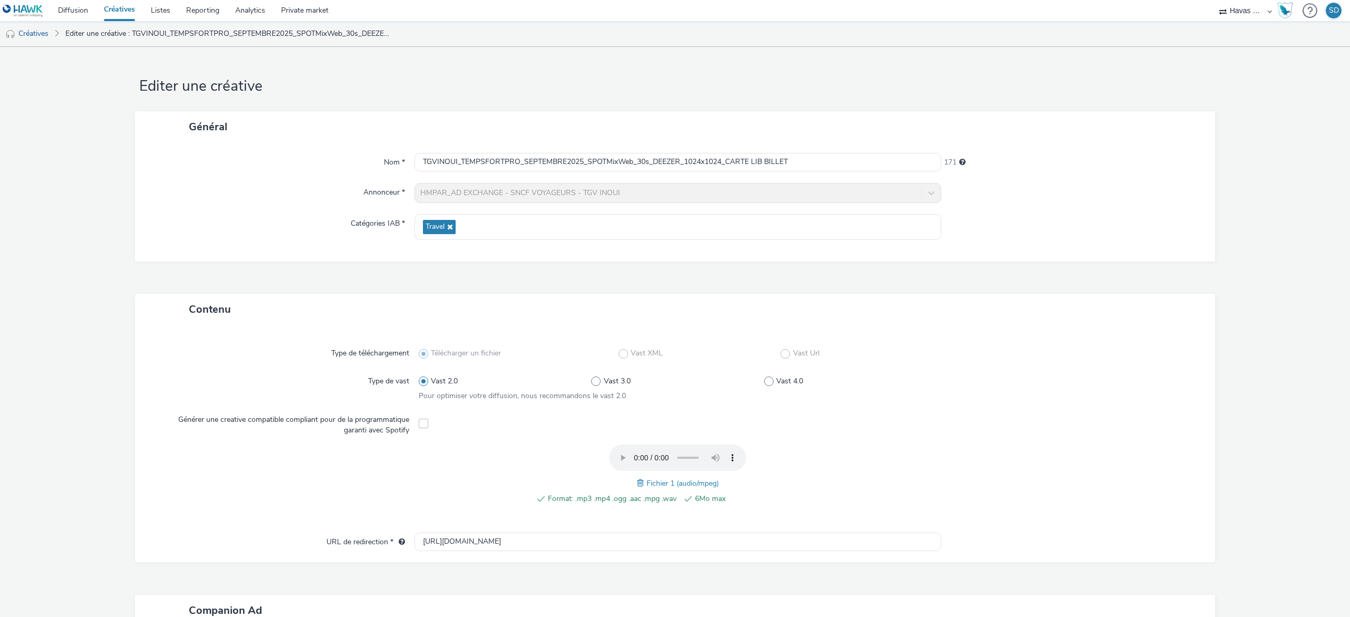
click at [661, 172] on div "TGVINOUI_TEMPSFORTPRO_SEPTEMBRE2025_SPOTMixWeb_30s_DEEZER_1024x1024_CARTE LIB B…" at bounding box center [677, 162] width 527 height 19
drag, startPoint x: 677, startPoint y: 165, endPoint x: 648, endPoint y: 169, distance: 29.3
click at [648, 169] on input "TGVINOUI_TEMPSFORTPRO_SEPTEMBRE2025_SPOTMixWeb_30s_DEEZER_1024x1024_CARTE LIB B…" at bounding box center [677, 162] width 527 height 18
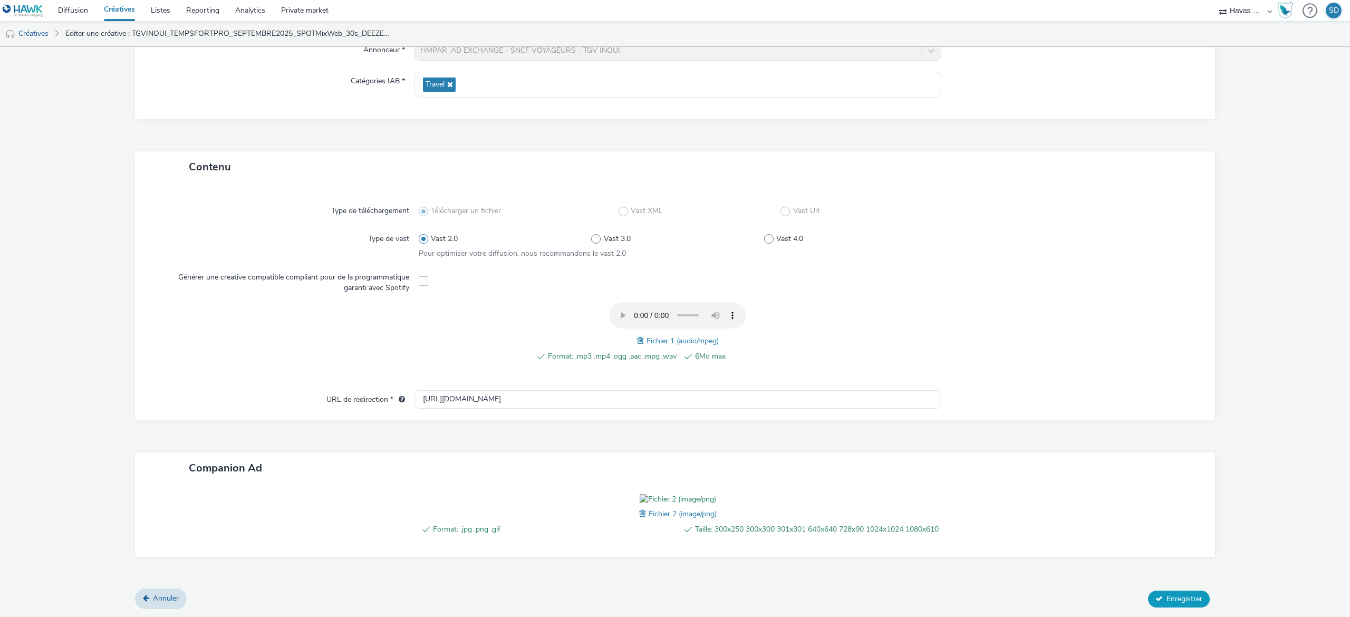
type input "TGVINOUI_TEMPSFORTPRO_SEPTEMBRE2025_SPOTMixWeb_30s_ALL_1024x1024_CARTE LIB BILL…"
click at [1166, 596] on span "Enregistrer" at bounding box center [1184, 599] width 36 height 10
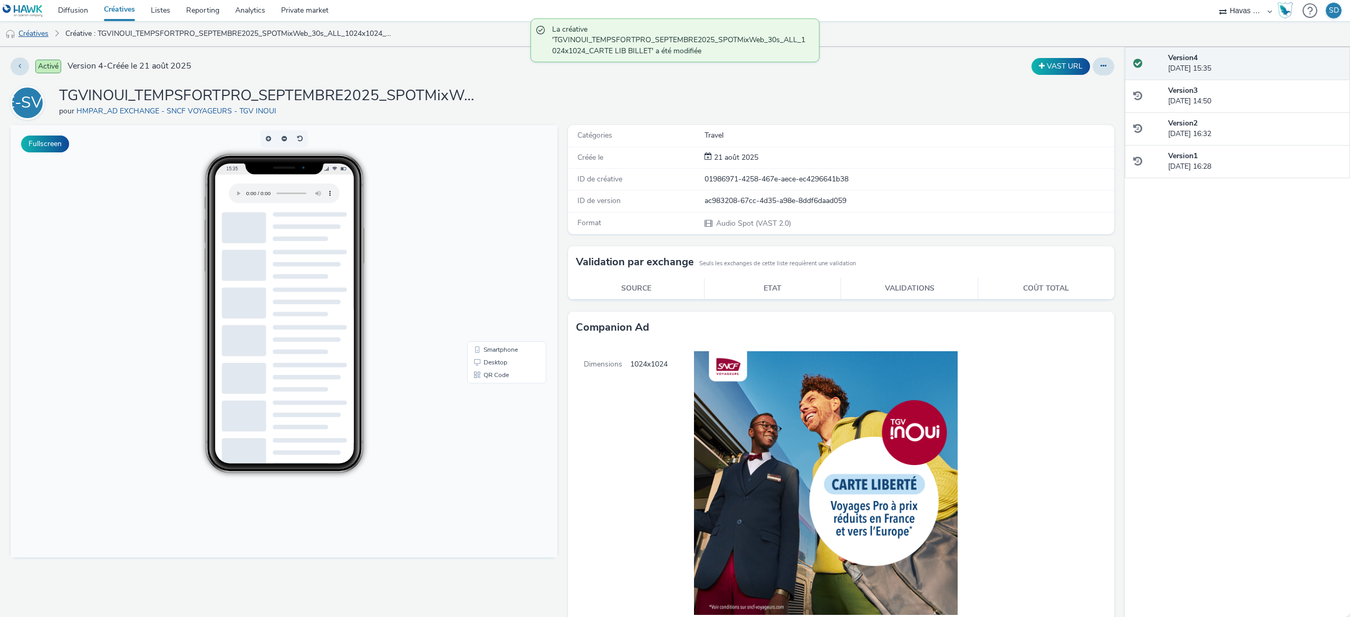
click at [31, 33] on link "Créatives" at bounding box center [27, 33] width 54 height 25
